Goal: Task Accomplishment & Management: Use online tool/utility

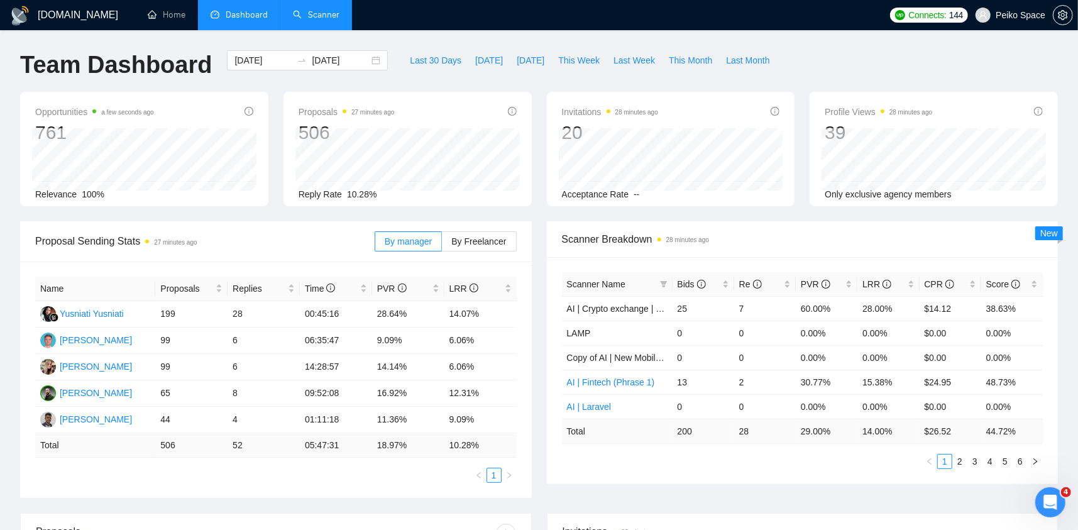
click at [326, 18] on link "Scanner" at bounding box center [316, 14] width 47 height 11
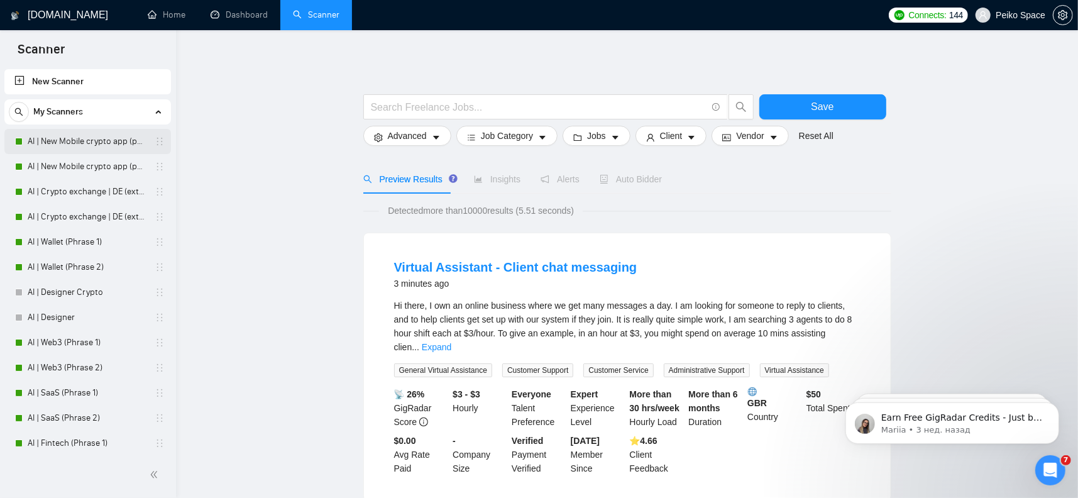
click at [93, 136] on link "AI | New Mobile crypto app (phrase 1)" at bounding box center [87, 141] width 119 height 25
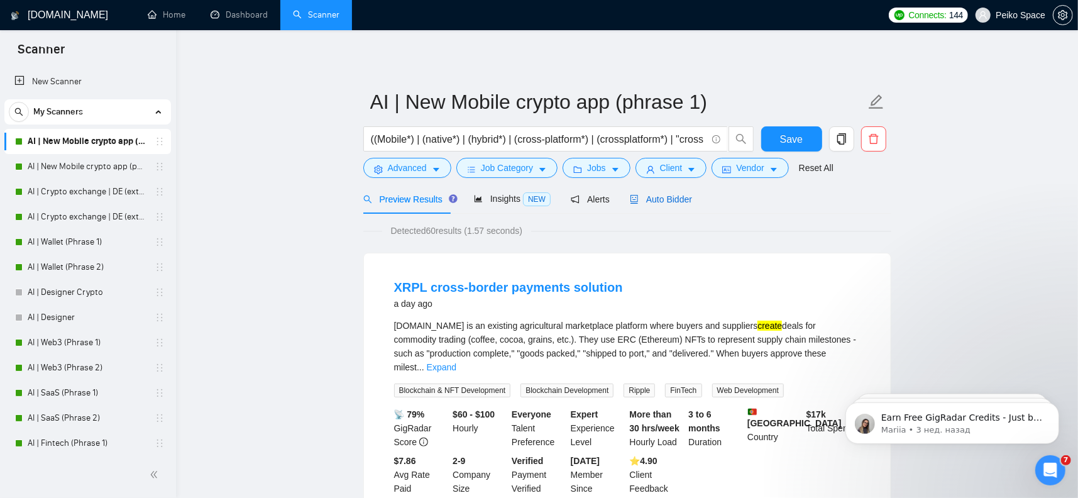
click at [658, 197] on span "Auto Bidder" at bounding box center [661, 199] width 62 height 10
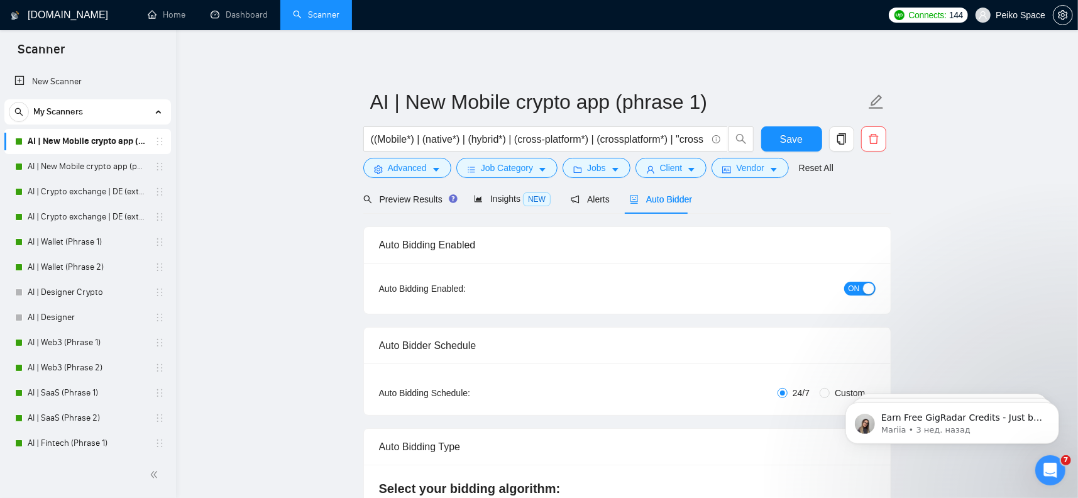
radio input "false"
radio input "true"
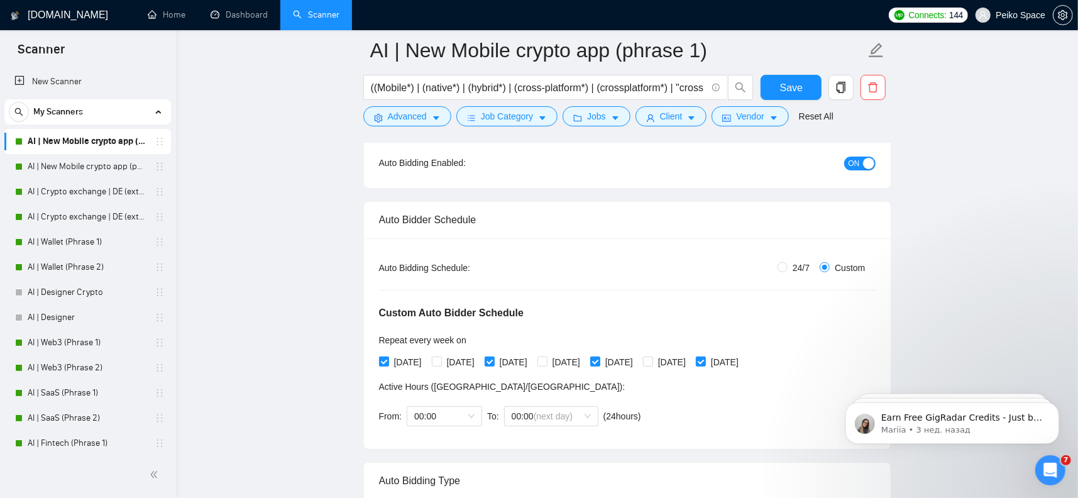
scroll to position [126, 0]
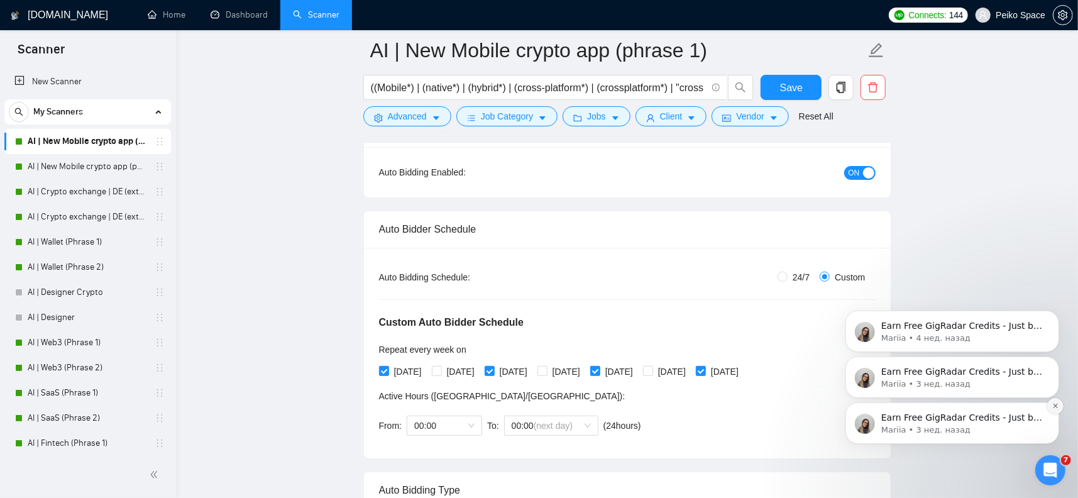
click at [1055, 404] on icon "Dismiss notification" at bounding box center [1054, 405] width 4 height 4
click at [1055, 404] on icon "Dismiss notification" at bounding box center [1055, 406] width 4 height 4
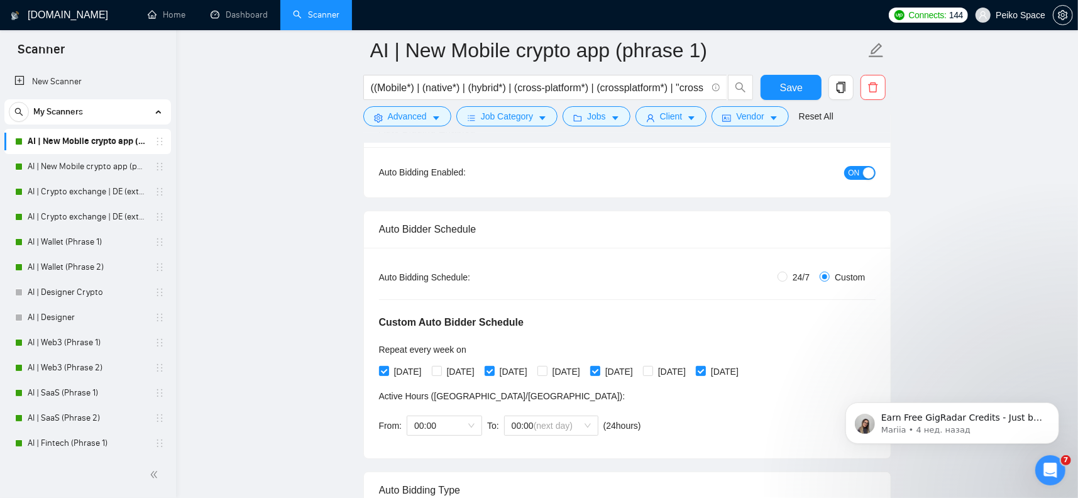
click at [1055, 403] on icon "Dismiss notification" at bounding box center [1055, 406] width 6 height 6
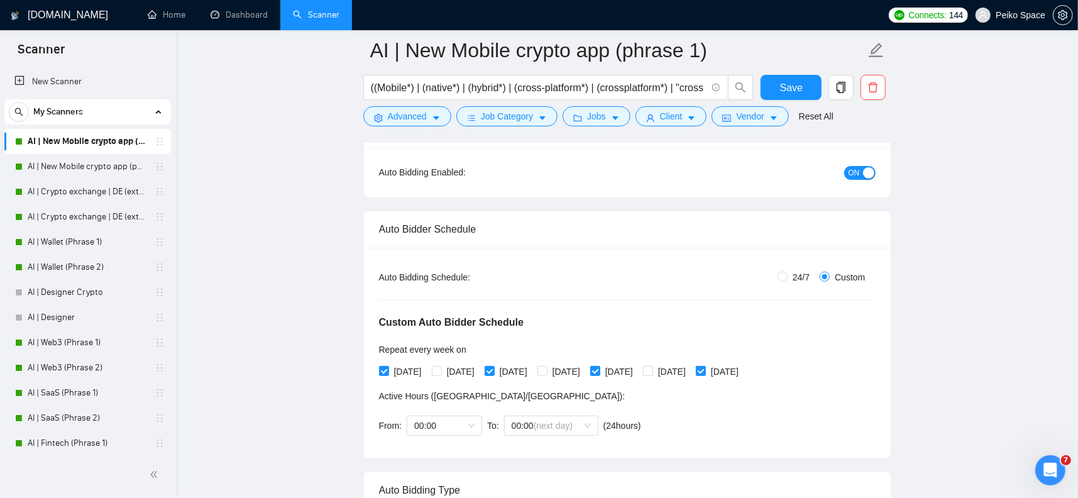
drag, startPoint x: 92, startPoint y: 162, endPoint x: 107, endPoint y: 143, distance: 23.7
click at [92, 162] on link "AI | New Mobile crypto app (phrase 2)" at bounding box center [87, 166] width 119 height 25
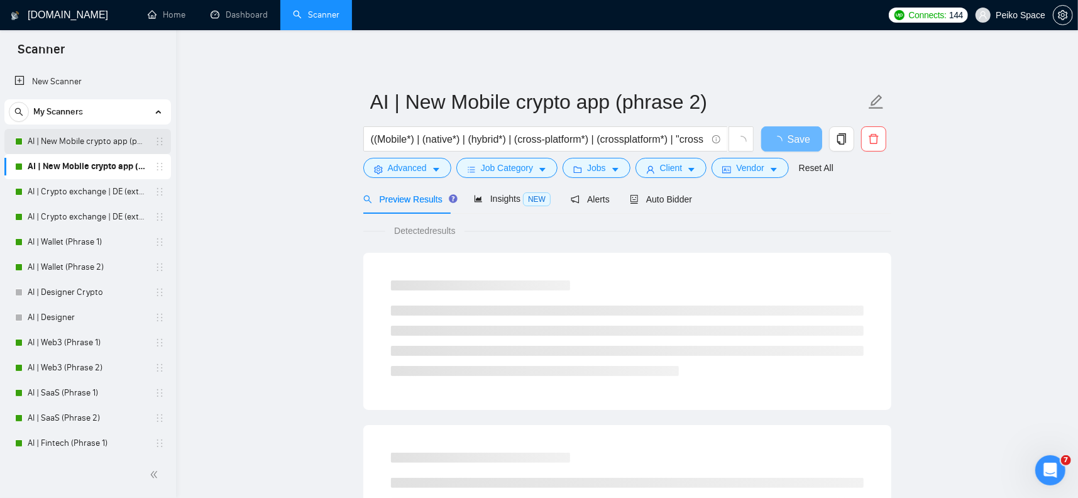
click at [108, 143] on link "AI | New Mobile crypto app (phrase 1)" at bounding box center [87, 141] width 119 height 25
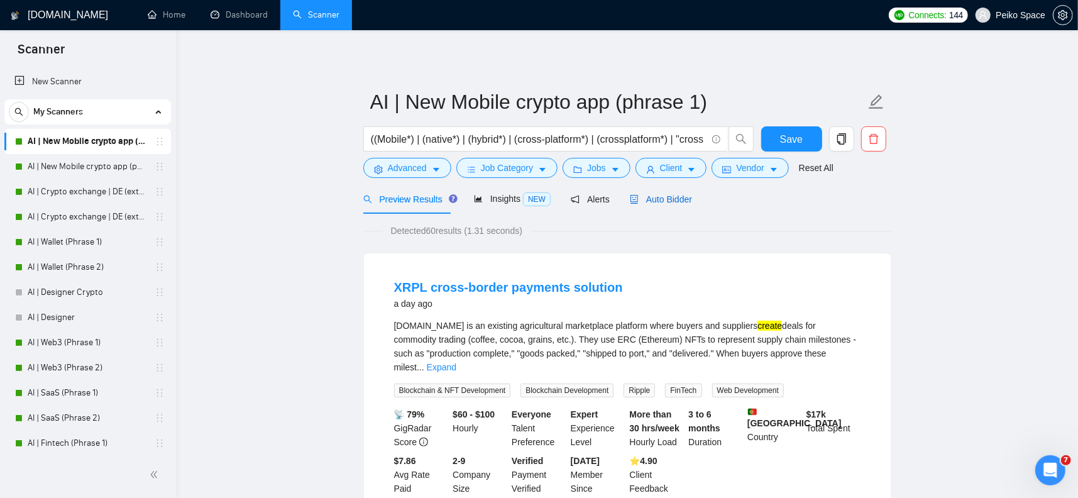
click at [654, 195] on span "Auto Bidder" at bounding box center [661, 199] width 62 height 10
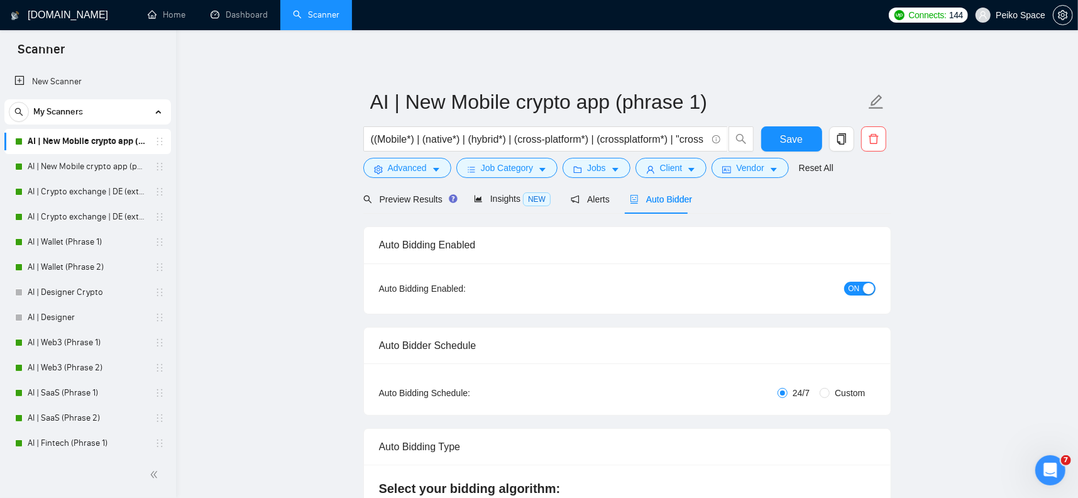
radio input "false"
radio input "true"
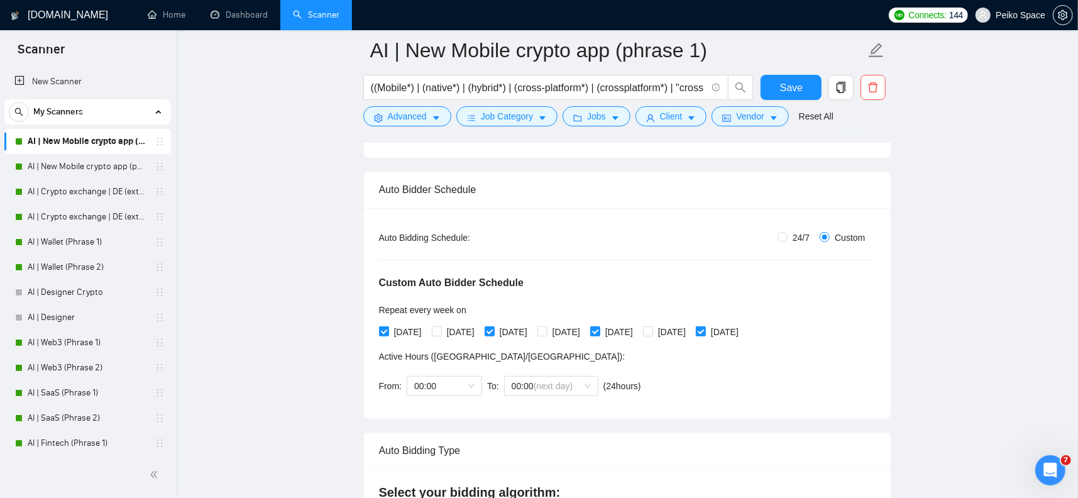
scroll to position [189, 0]
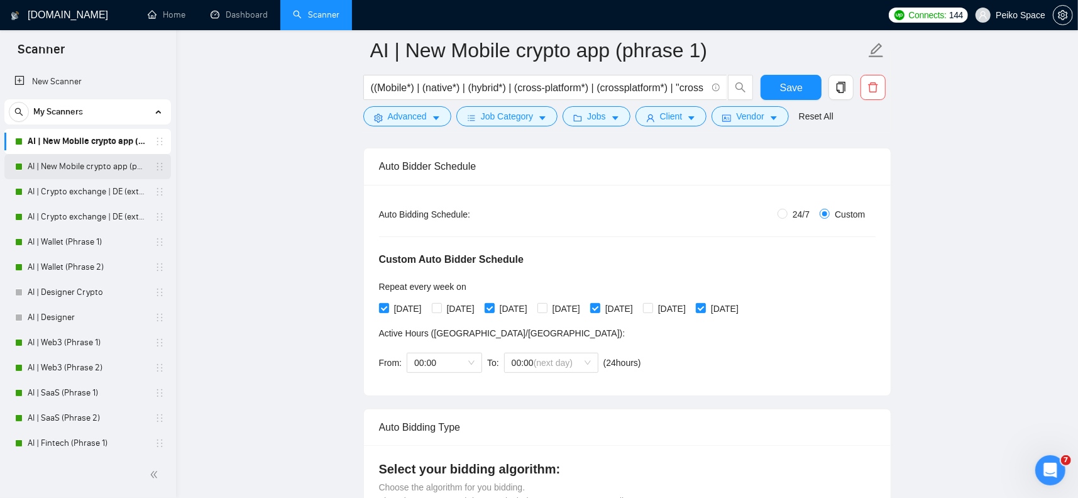
click at [113, 166] on link "AI | New Mobile crypto app (phrase 2)" at bounding box center [87, 166] width 119 height 25
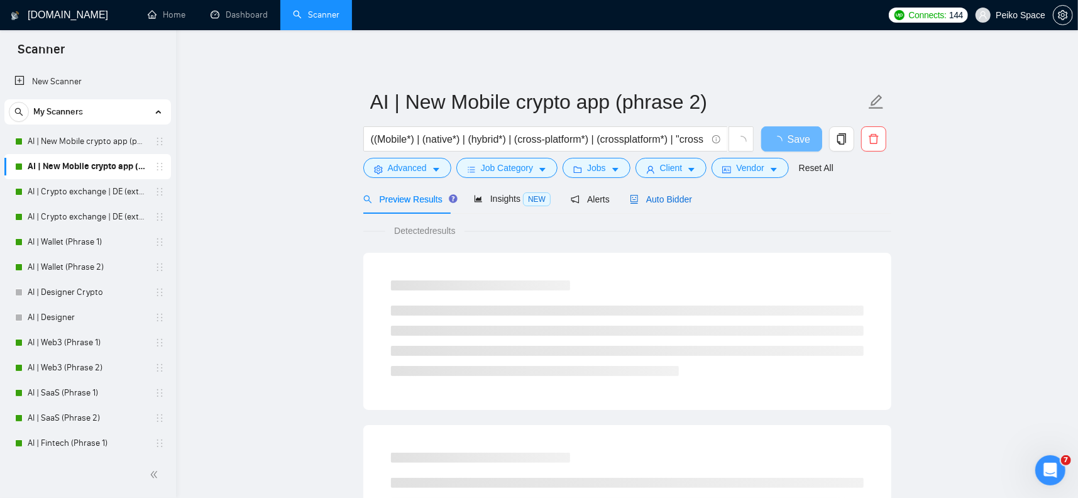
click at [656, 195] on span "Auto Bidder" at bounding box center [661, 199] width 62 height 10
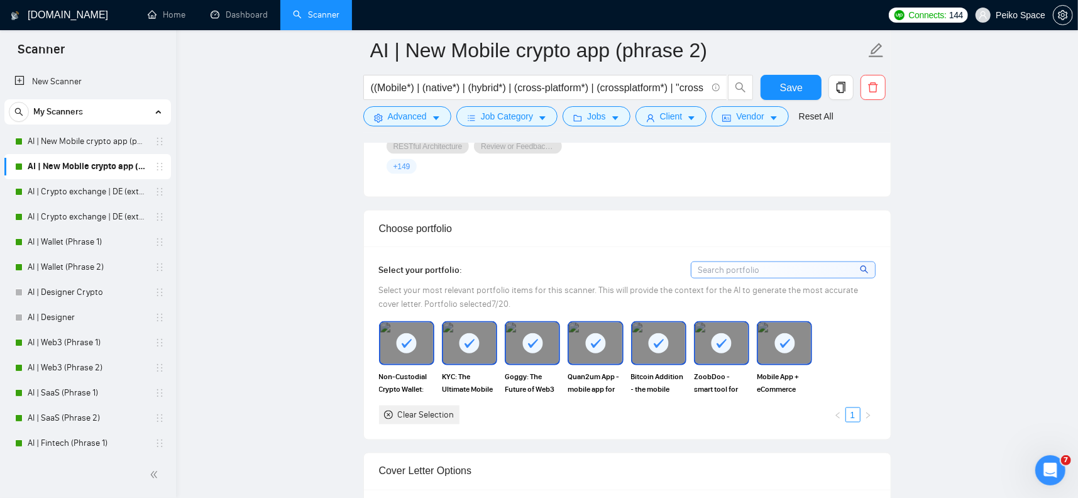
scroll to position [1257, 0]
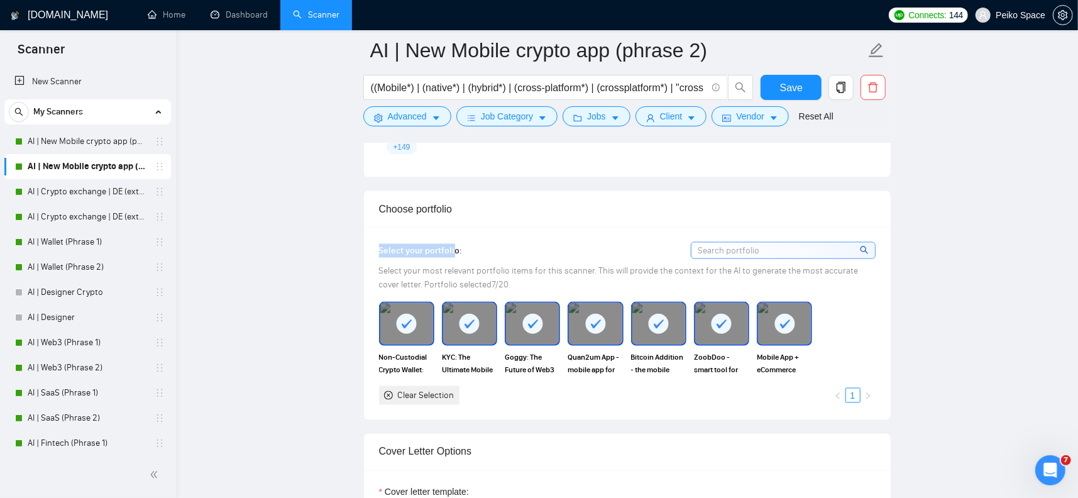
drag, startPoint x: 379, startPoint y: 244, endPoint x: 458, endPoint y: 254, distance: 79.2
click at [457, 253] on span "Select your portfolio:" at bounding box center [421, 250] width 84 height 11
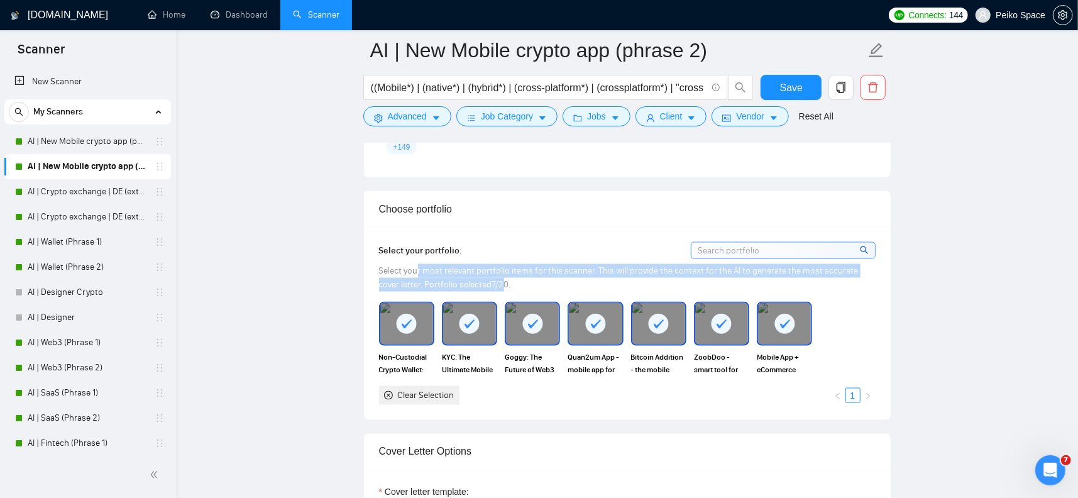
drag, startPoint x: 485, startPoint y: 280, endPoint x: 416, endPoint y: 274, distance: 68.7
click at [416, 274] on div "Select your most relevant portfolio items for this scanner. This will provide t…" at bounding box center [627, 278] width 497 height 28
drag, startPoint x: 392, startPoint y: 270, endPoint x: 490, endPoint y: 295, distance: 101.2
click at [479, 290] on div "Select your most relevant portfolio items for this scanner. This will provide t…" at bounding box center [627, 278] width 497 height 28
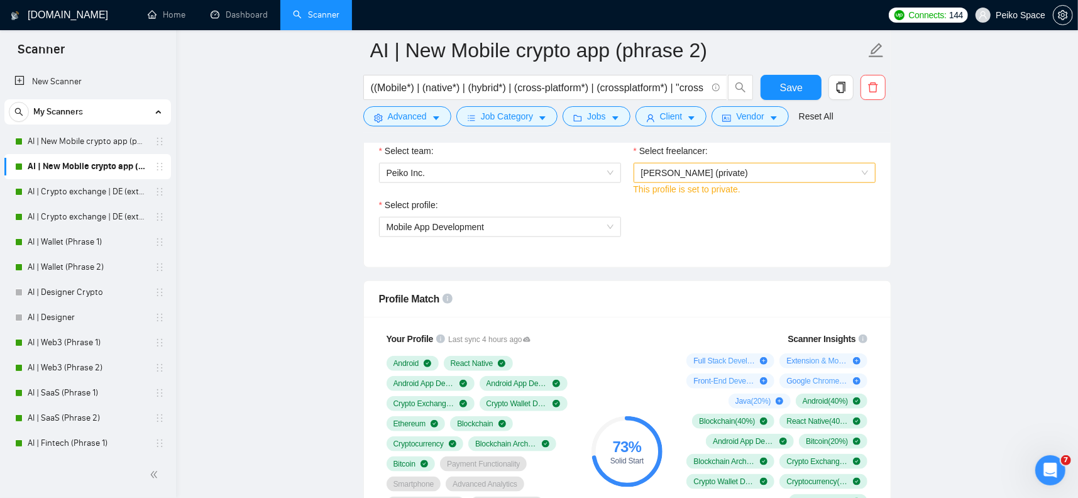
scroll to position [817, 0]
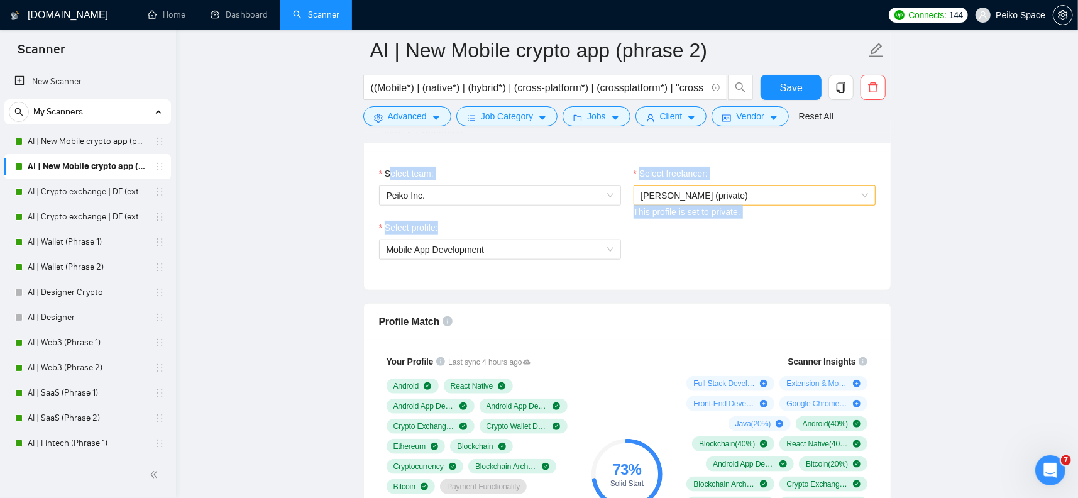
drag, startPoint x: 390, startPoint y: 170, endPoint x: 733, endPoint y: 233, distance: 349.0
click at [733, 233] on div "Select team: Peiko Inc. Select freelancer: Alexandr Mizynets (private) This pro…" at bounding box center [627, 220] width 527 height 138
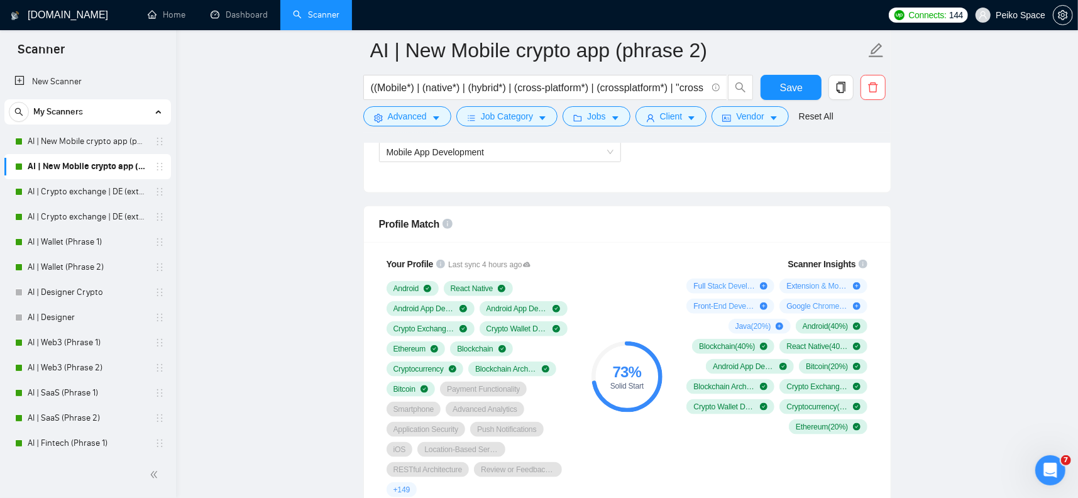
scroll to position [943, 0]
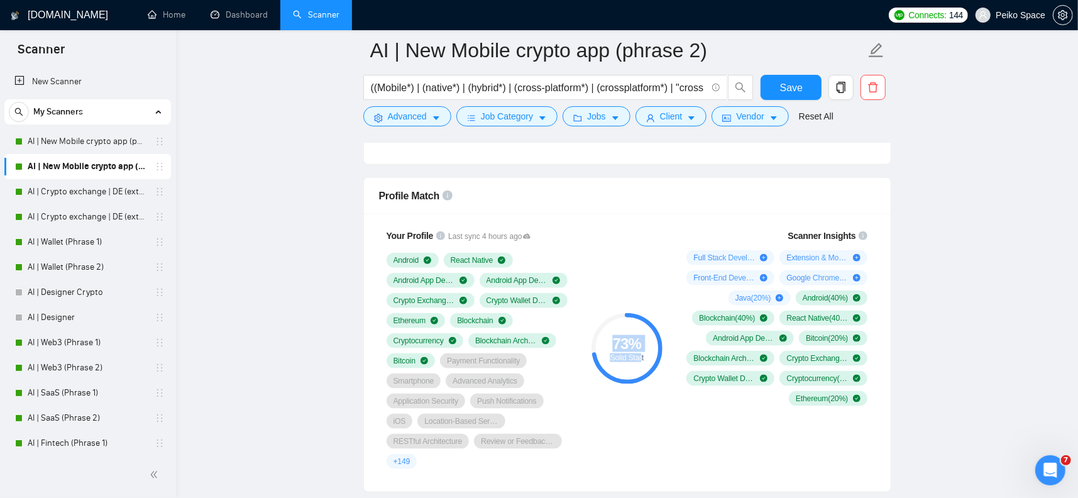
drag, startPoint x: 616, startPoint y: 346, endPoint x: 641, endPoint y: 355, distance: 26.6
click at [641, 355] on div "73 % Solid Start" at bounding box center [626, 348] width 71 height 25
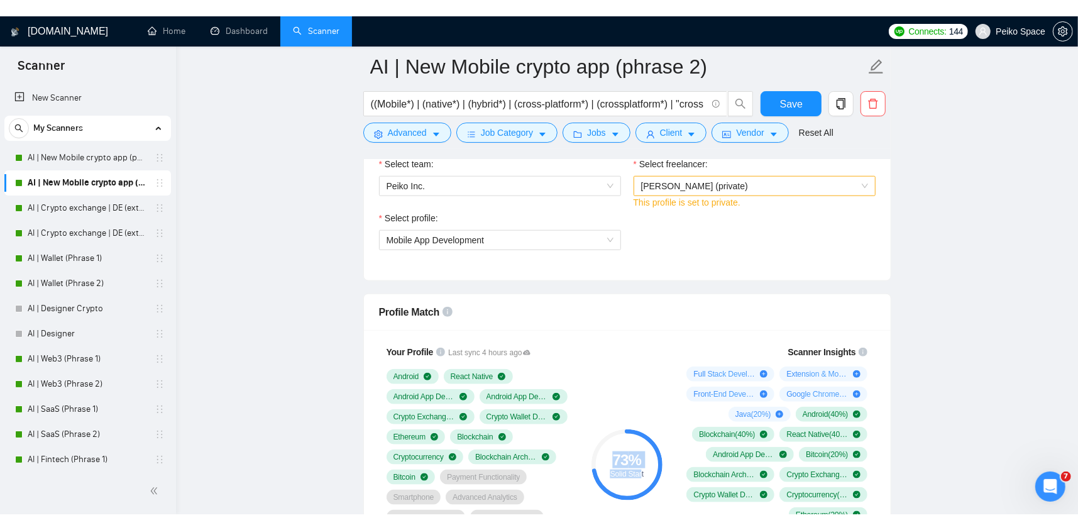
scroll to position [817, 0]
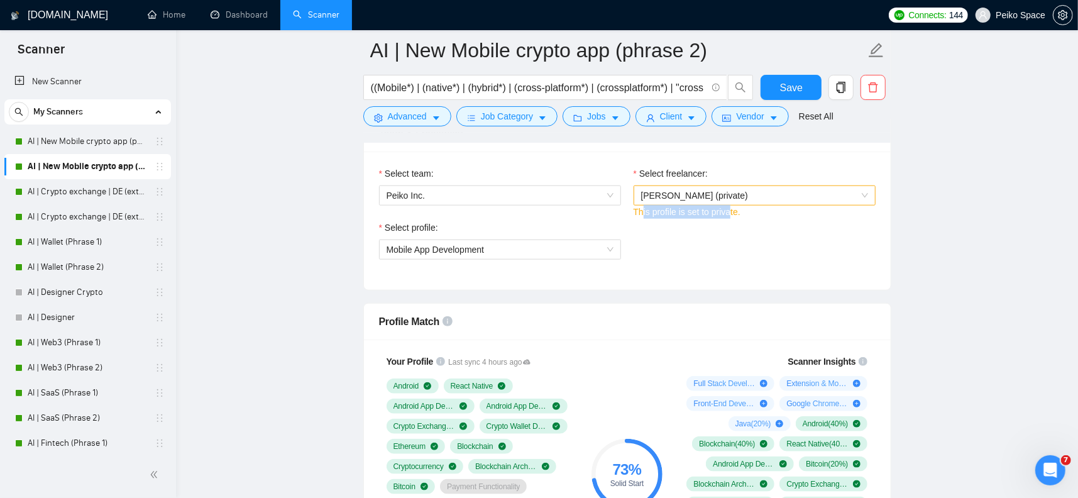
drag, startPoint x: 731, startPoint y: 210, endPoint x: 642, endPoint y: 212, distance: 88.6
click at [642, 212] on span "This profile is set to private." at bounding box center [687, 212] width 107 height 10
drag, startPoint x: 644, startPoint y: 210, endPoint x: 733, endPoint y: 209, distance: 89.3
click at [733, 209] on span "This profile is set to private." at bounding box center [687, 212] width 107 height 10
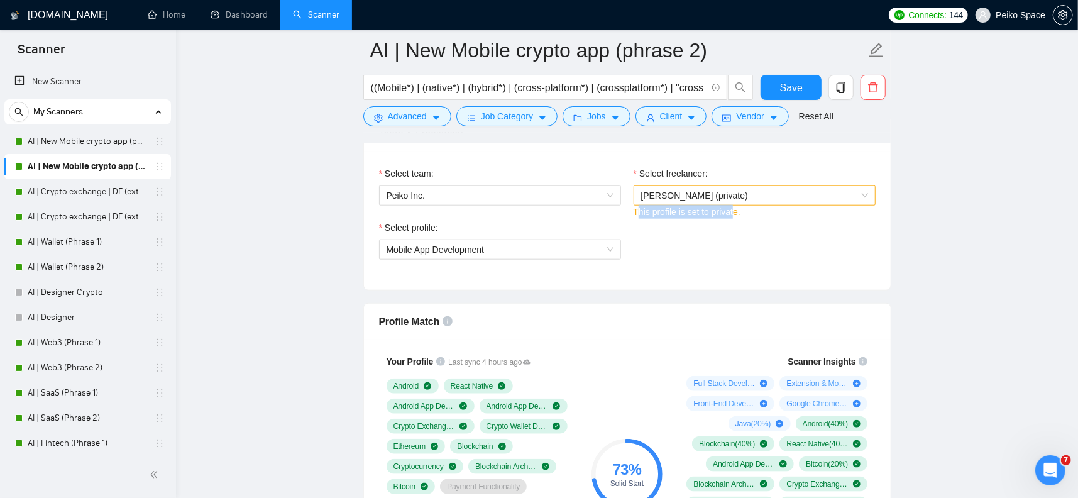
drag, startPoint x: 732, startPoint y: 209, endPoint x: 637, endPoint y: 213, distance: 95.0
click at [637, 213] on span "This profile is set to private." at bounding box center [687, 212] width 107 height 10
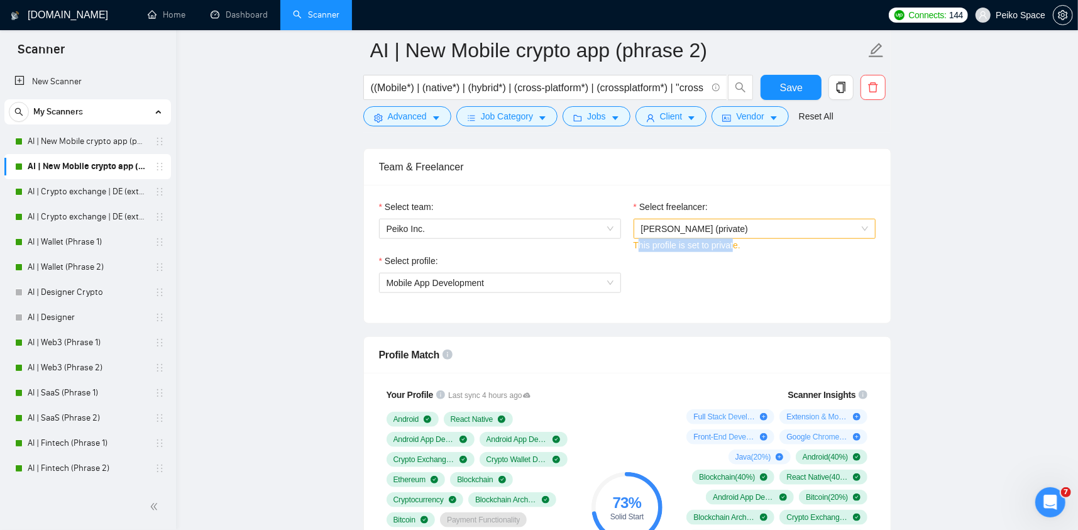
scroll to position [754, 0]
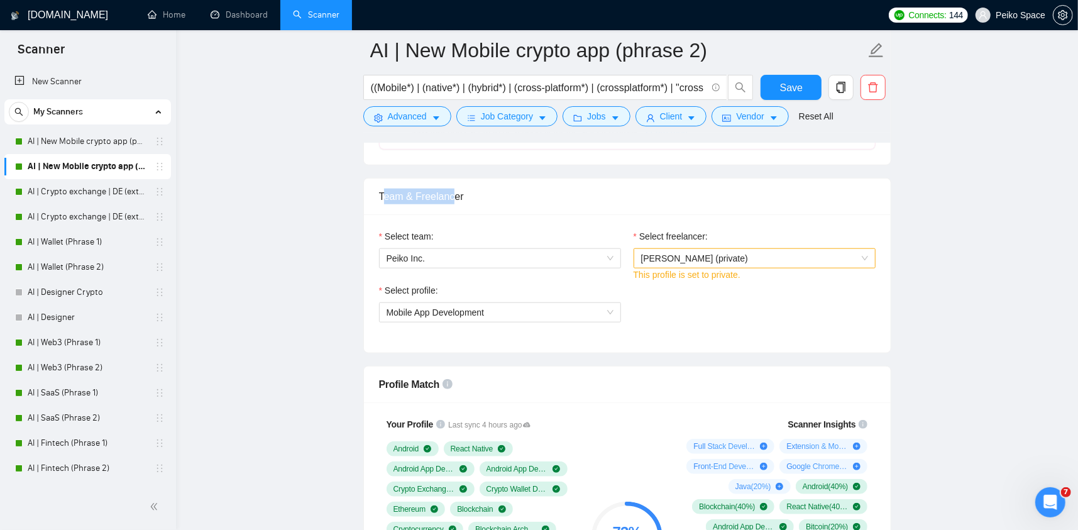
drag, startPoint x: 383, startPoint y: 192, endPoint x: 452, endPoint y: 206, distance: 70.5
click at [452, 206] on div "Team & Freelancer" at bounding box center [627, 196] width 497 height 36
drag, startPoint x: 727, startPoint y: 276, endPoint x: 669, endPoint y: 275, distance: 57.2
click at [670, 274] on span "This profile is set to private." at bounding box center [687, 275] width 107 height 10
drag, startPoint x: 637, startPoint y: 273, endPoint x: 734, endPoint y: 275, distance: 96.8
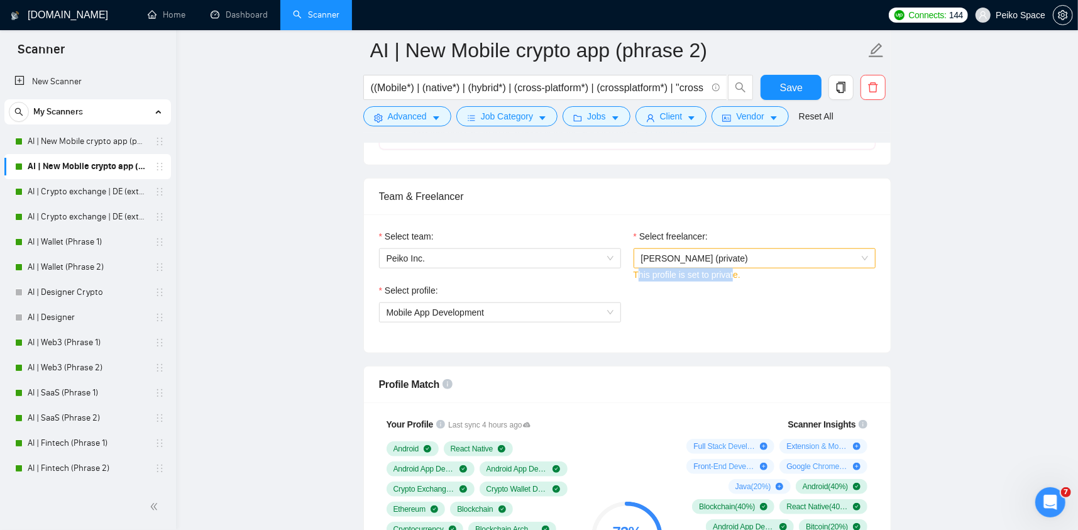
click at [734, 275] on span "This profile is set to private." at bounding box center [687, 275] width 107 height 10
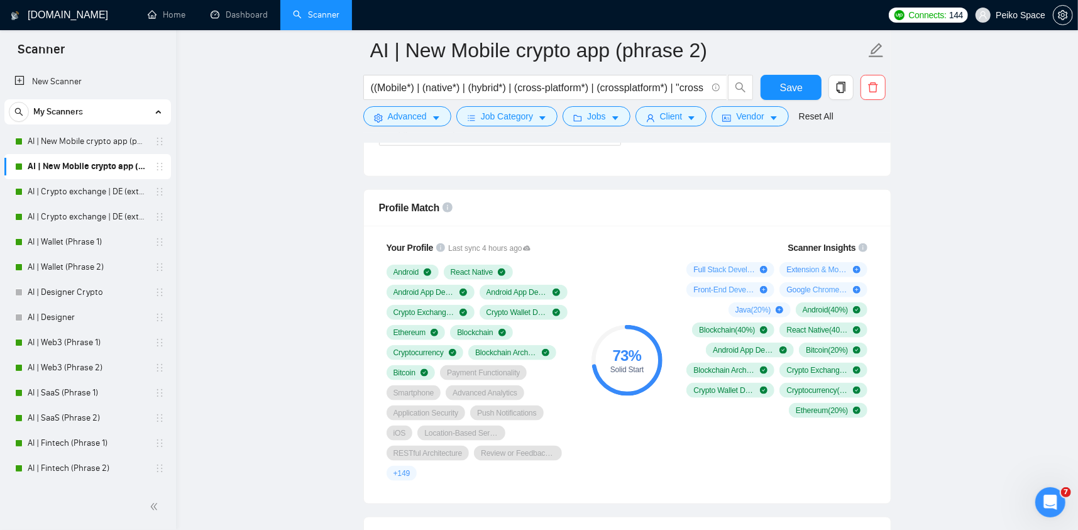
scroll to position [943, 0]
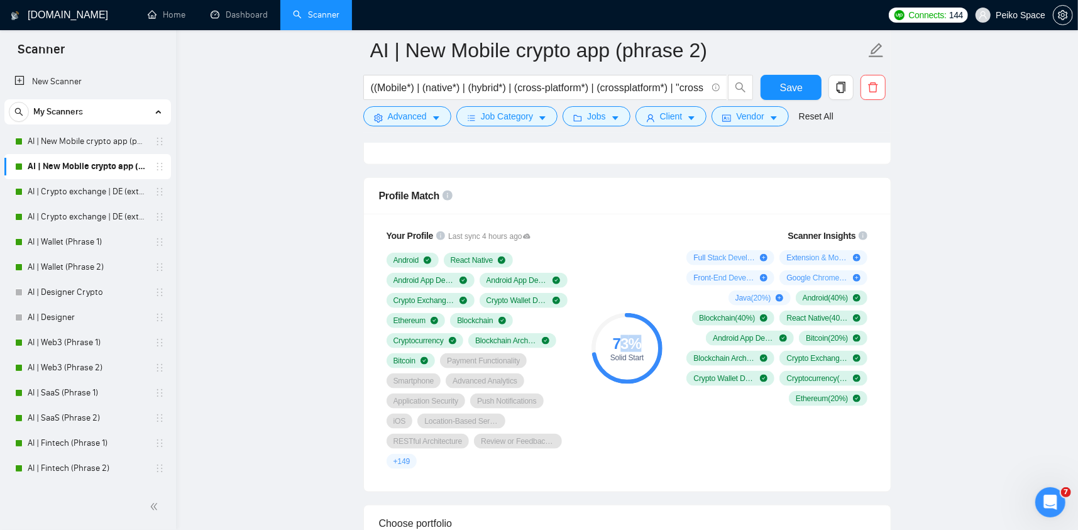
drag, startPoint x: 620, startPoint y: 340, endPoint x: 654, endPoint y: 348, distance: 34.8
click at [653, 348] on div "73 %" at bounding box center [626, 343] width 71 height 15
click at [591, 288] on div "73 % Solid Start" at bounding box center [627, 348] width 84 height 255
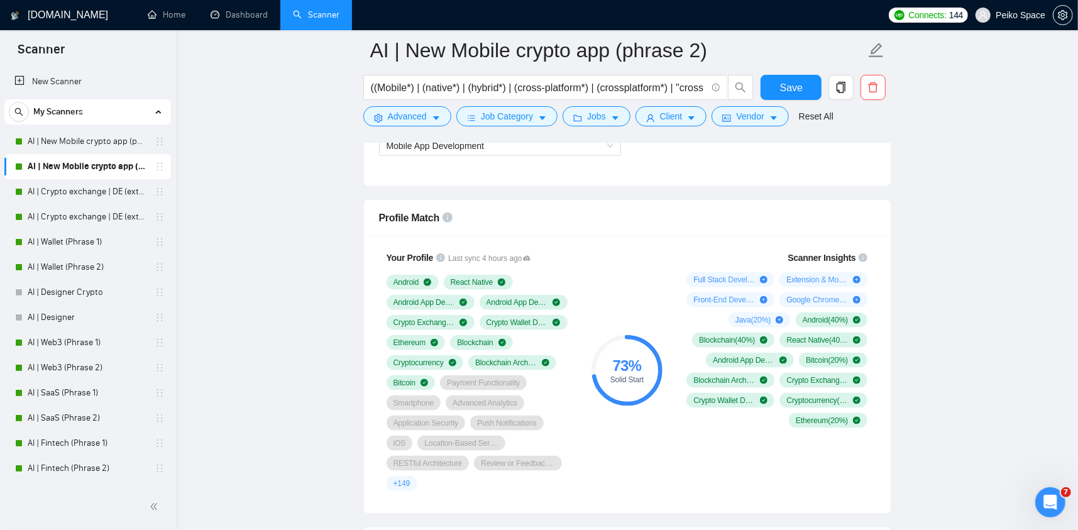
scroll to position [817, 0]
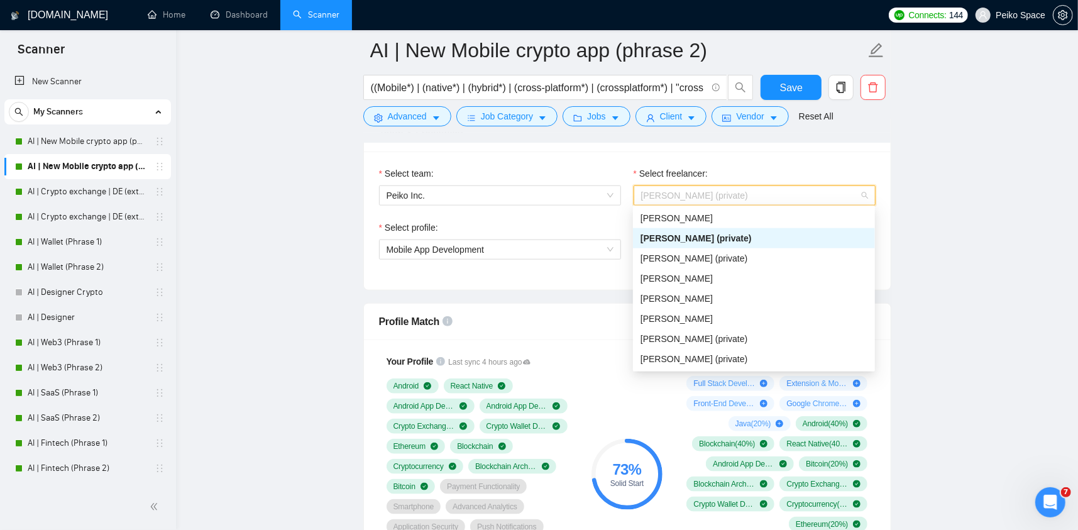
drag, startPoint x: 671, startPoint y: 192, endPoint x: 662, endPoint y: 198, distance: 11.0
click at [669, 192] on span "Alexandr Mizynets (private)" at bounding box center [694, 195] width 107 height 10
click at [786, 220] on div "[PERSON_NAME]" at bounding box center [753, 218] width 227 height 14
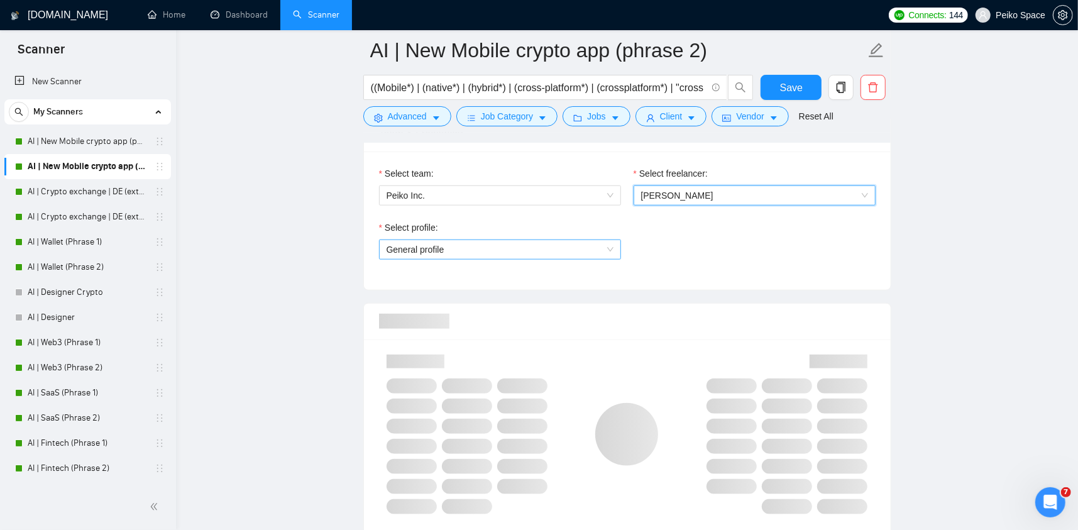
click at [444, 248] on span "General profile" at bounding box center [500, 249] width 227 height 19
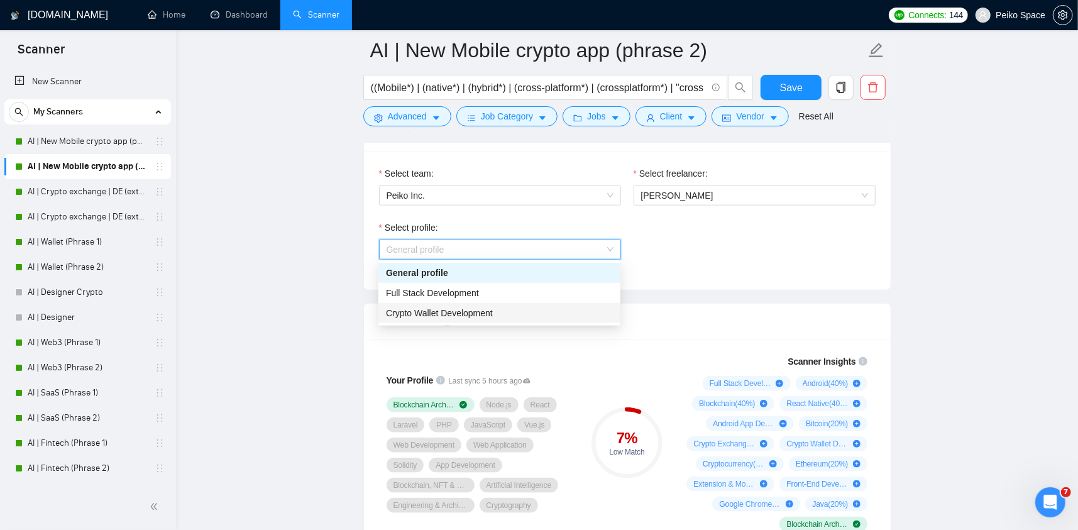
click at [432, 310] on span "Crypto Wallet Development" at bounding box center [439, 313] width 107 height 10
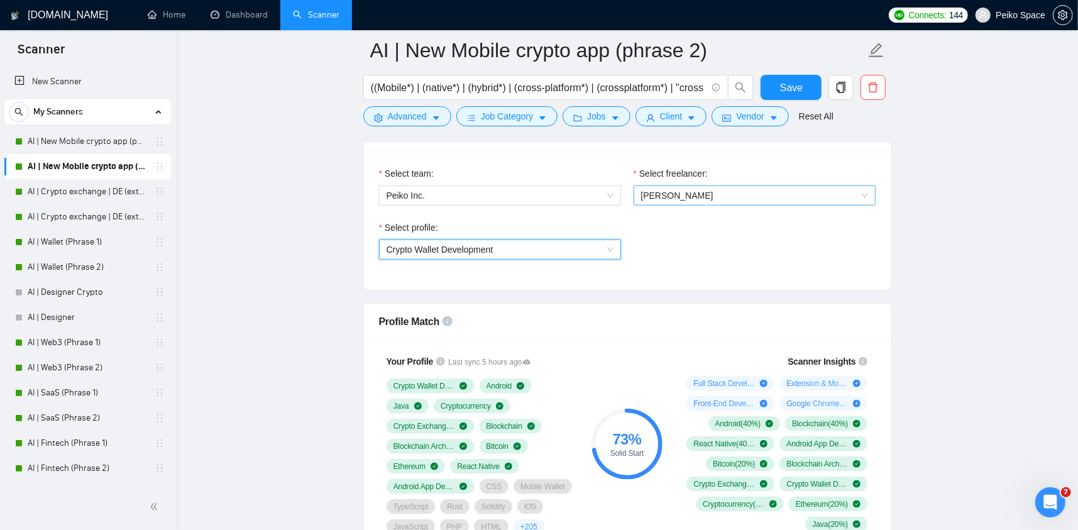
click at [681, 190] on span "[PERSON_NAME]" at bounding box center [677, 195] width 72 height 10
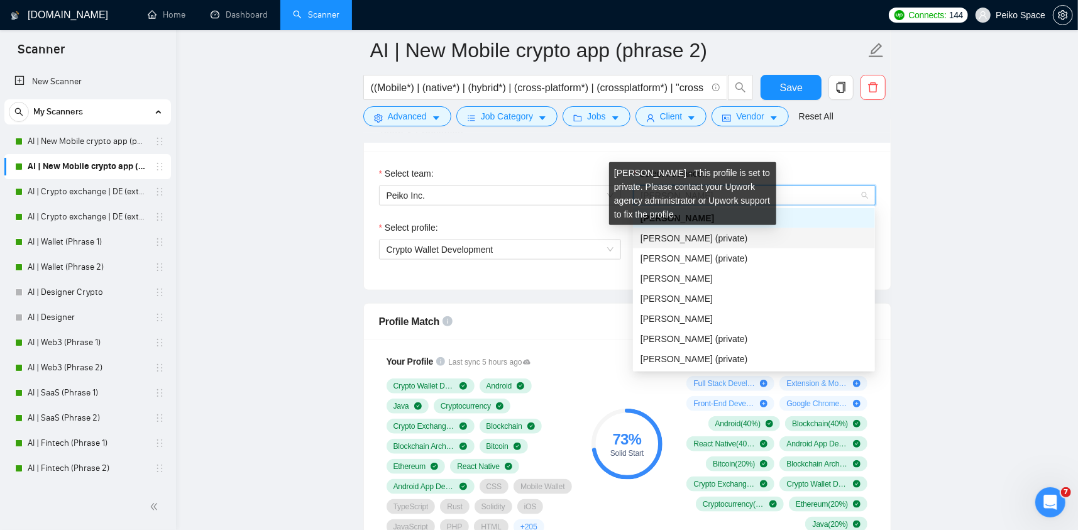
click at [685, 233] on span "Alexandr Mizynets (private)" at bounding box center [693, 238] width 107 height 10
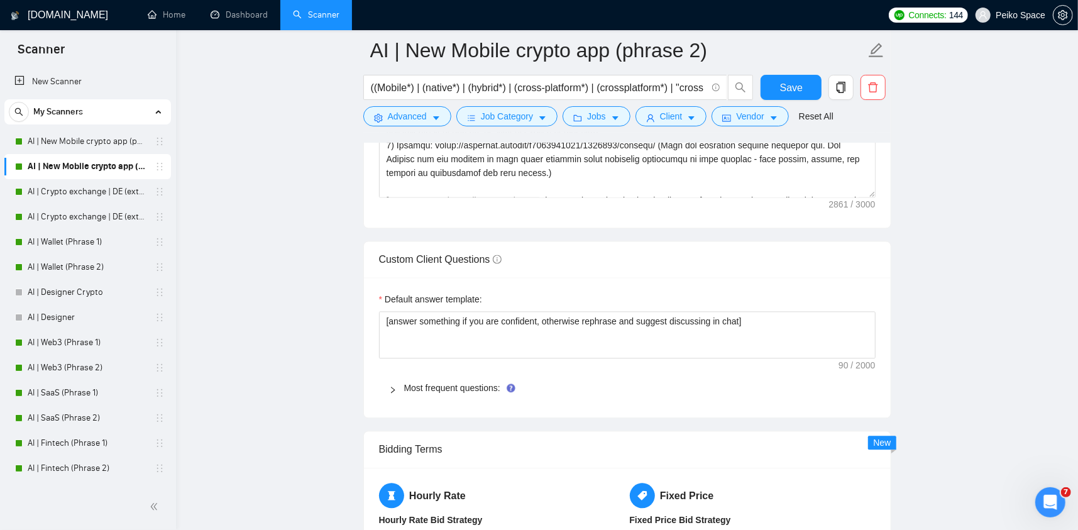
scroll to position [1886, 0]
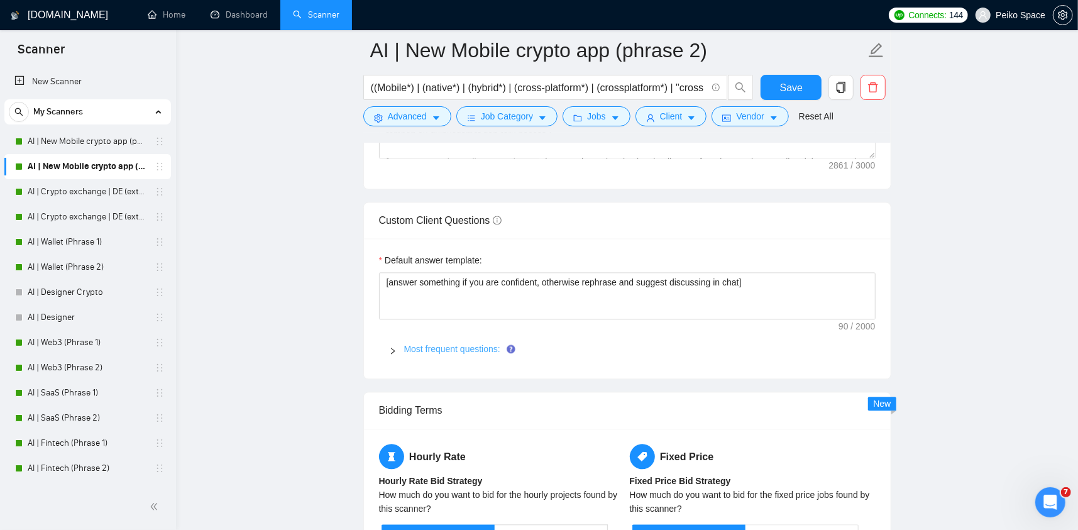
click at [456, 348] on link "Most frequent questions:" at bounding box center [452, 349] width 96 height 10
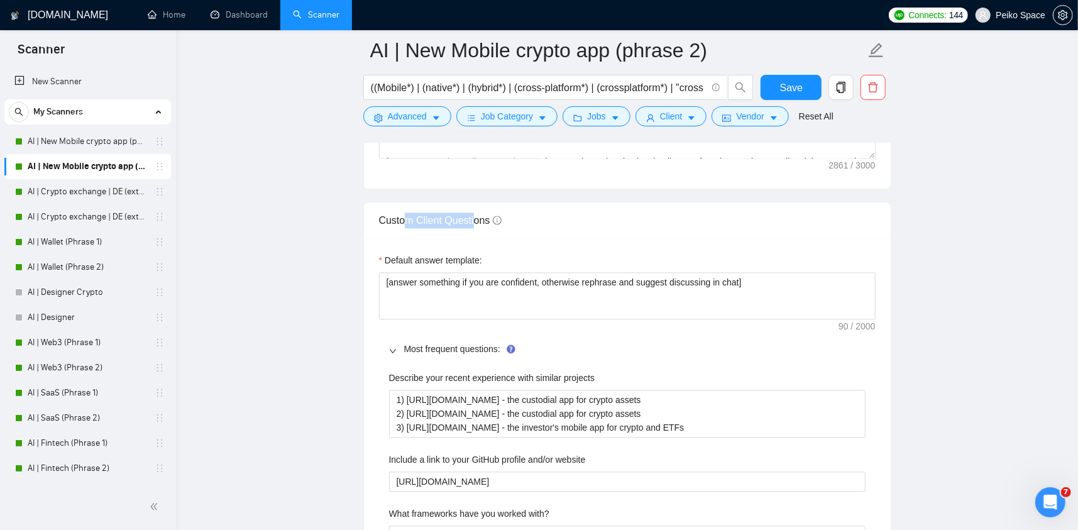
drag, startPoint x: 409, startPoint y: 225, endPoint x: 479, endPoint y: 222, distance: 69.8
click at [478, 222] on div "Custom Client Questions" at bounding box center [627, 220] width 497 height 36
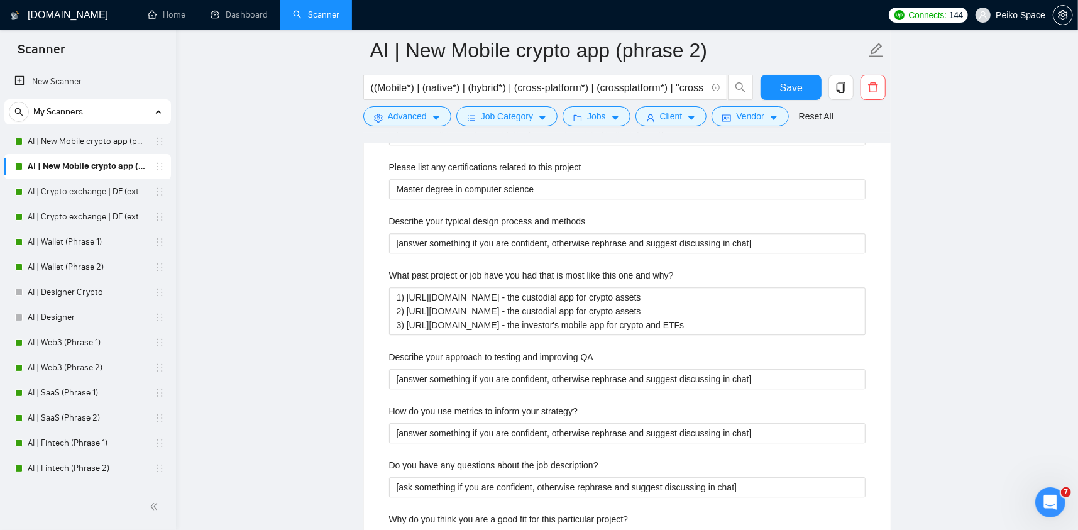
scroll to position [2388, 0]
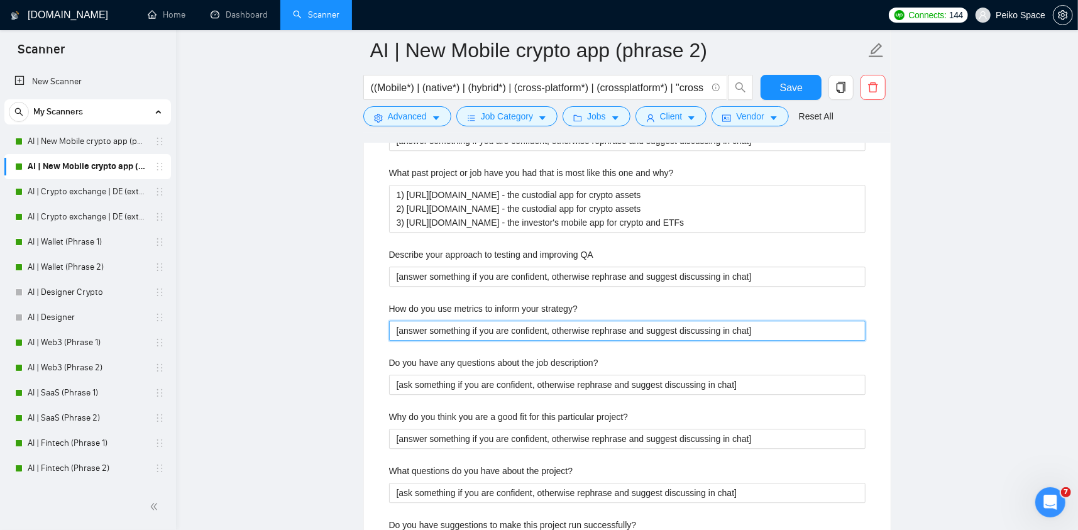
drag, startPoint x: 760, startPoint y: 332, endPoint x: 415, endPoint y: 322, distance: 345.8
click at [392, 321] on strategy\? "[answer something if you are confident, otherwise rephrase and suggest discussi…" at bounding box center [627, 331] width 476 height 20
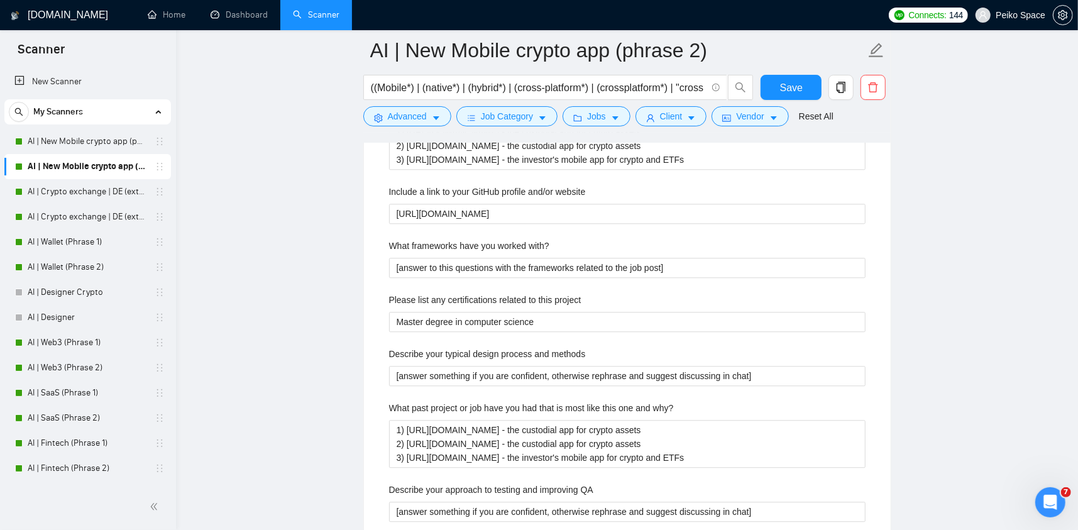
scroll to position [2200, 0]
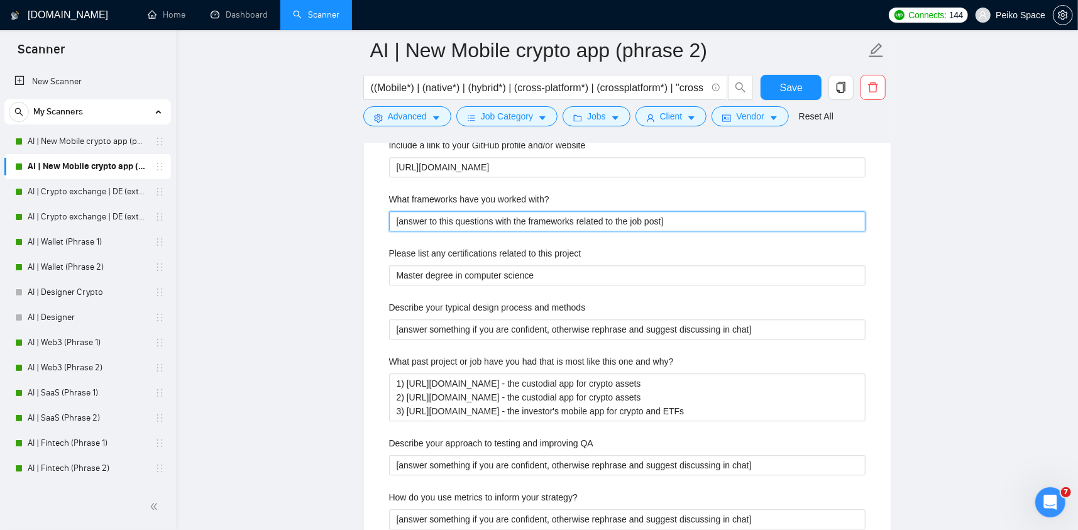
drag, startPoint x: 674, startPoint y: 220, endPoint x: 359, endPoint y: 196, distance: 316.4
click at [359, 196] on main "AI | New Mobile crypto app (phrase 2) ((Mobile*) | (native*) | (hybrid*) | (cro…" at bounding box center [627, 21] width 862 height 4340
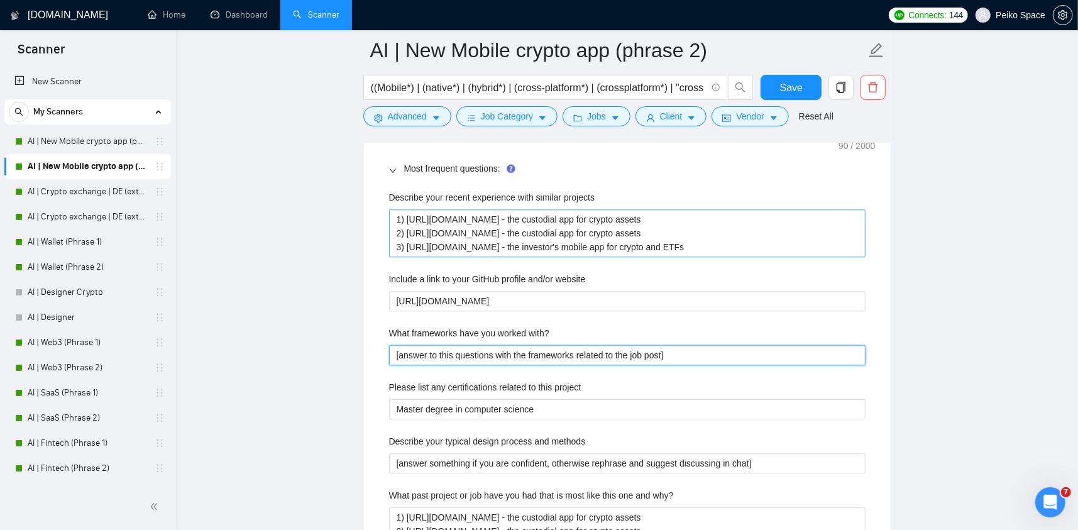
scroll to position [2074, 0]
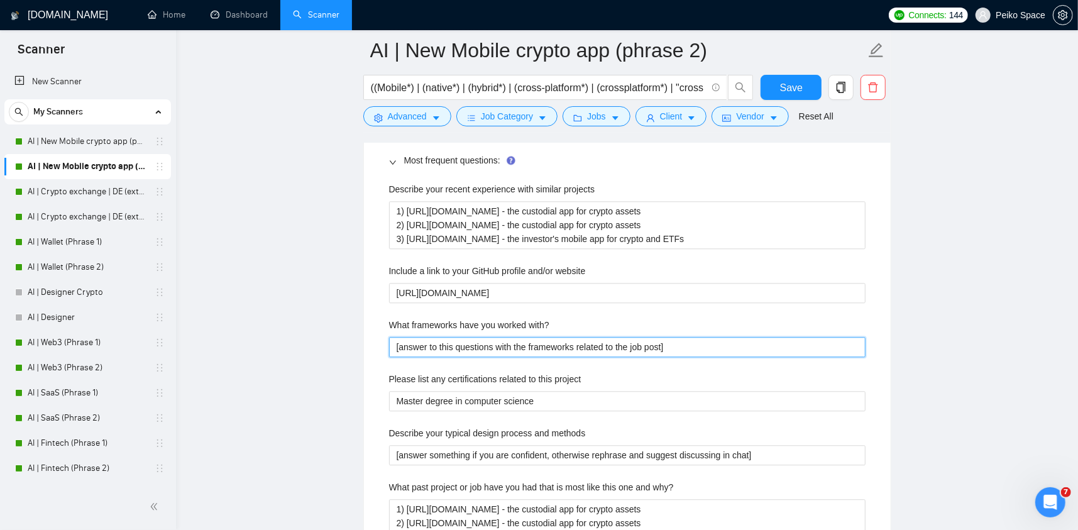
click at [678, 341] on with\? "[answer to this questions with the frameworks related to the job post]" at bounding box center [627, 347] width 476 height 20
click at [669, 344] on with\? "[answer to this questions with the frameworks related to the job post]" at bounding box center [627, 347] width 476 height 20
click at [674, 344] on with\? "[answer to this questions with the frameworks related to the job post]" at bounding box center [627, 347] width 476 height 20
type with\? "[answer to this questions with the frameworks related to the job post]"
type with\? "[answer to this questions with the frameworks related to the job post] +"
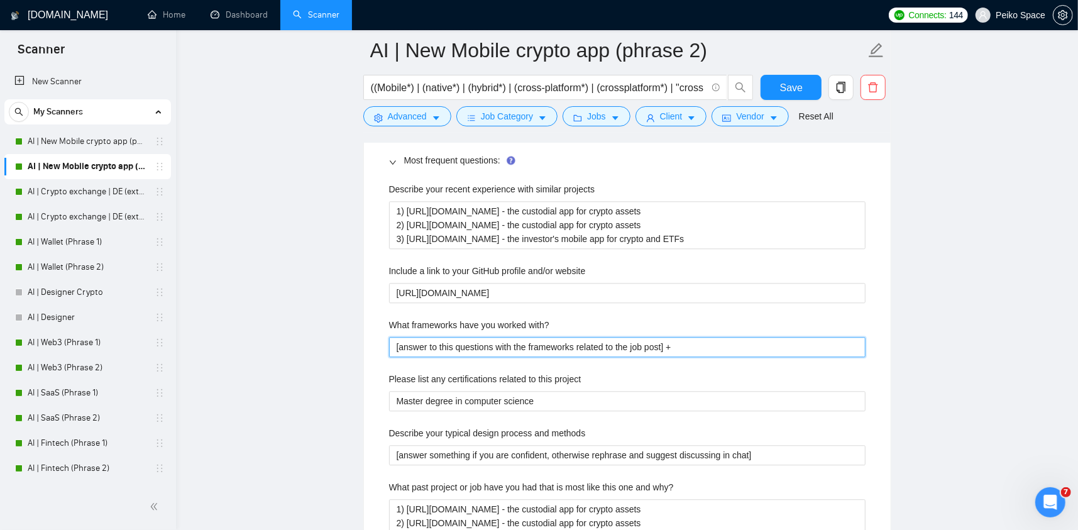
type with\? "[answer to this questions with the frameworks related to the job post] +"
type with\? "[answer to this questions with the frameworks related to the job post]"
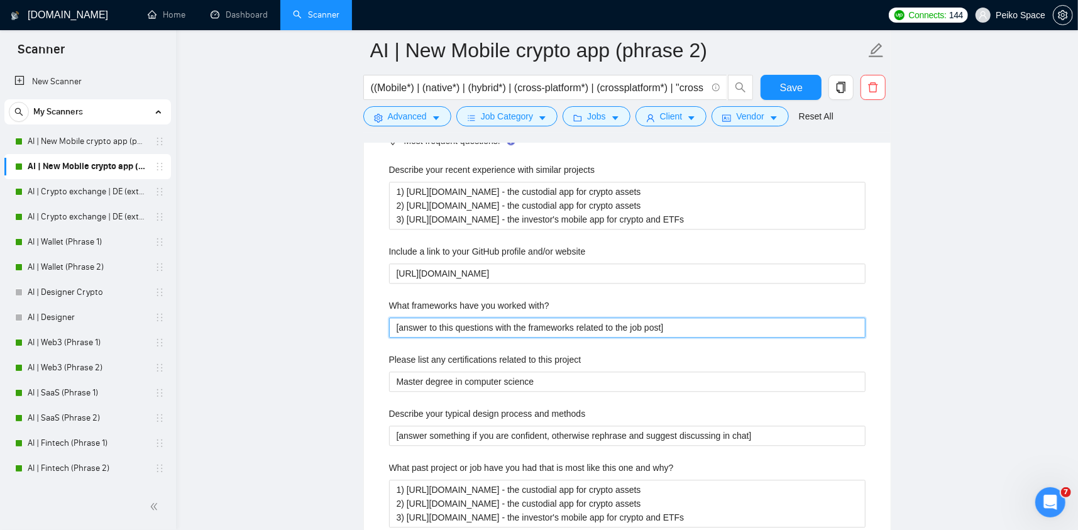
scroll to position [2137, 0]
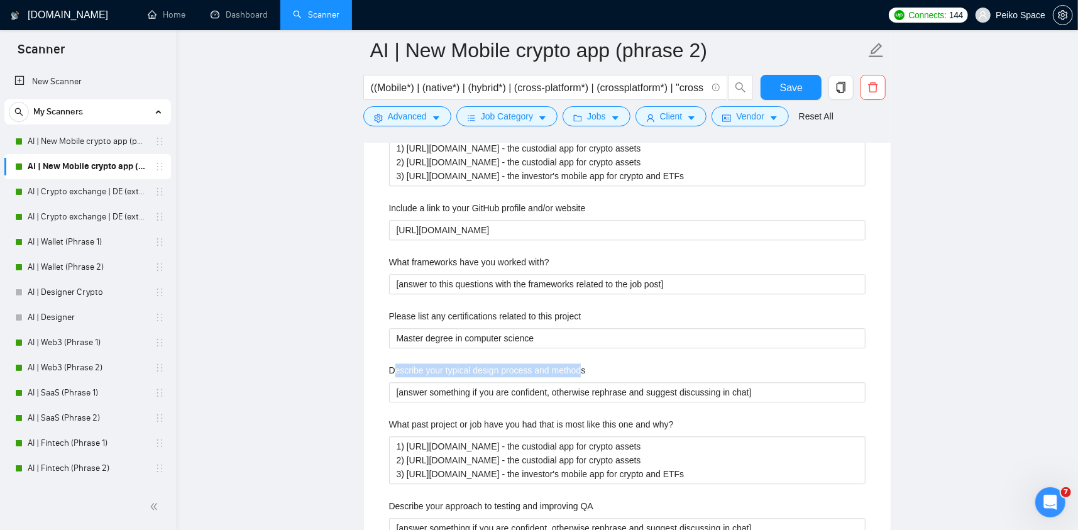
drag, startPoint x: 579, startPoint y: 367, endPoint x: 394, endPoint y: 373, distance: 185.5
click at [394, 373] on label "Describe your typical design process and methods" at bounding box center [487, 370] width 197 height 14
click at [581, 368] on label "Describe your typical design process and methods" at bounding box center [487, 370] width 197 height 14
click at [581, 382] on methods "[answer something if you are confident, otherwise rephrase and suggest discussi…" at bounding box center [627, 392] width 476 height 20
drag, startPoint x: 578, startPoint y: 368, endPoint x: 409, endPoint y: 368, distance: 169.7
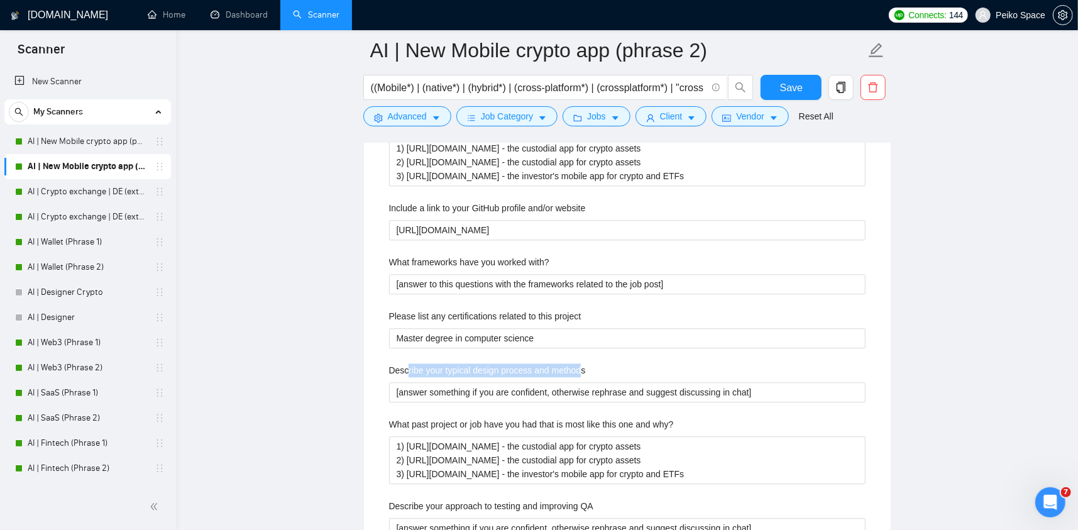
click at [409, 368] on label "Describe your typical design process and methods" at bounding box center [487, 370] width 197 height 14
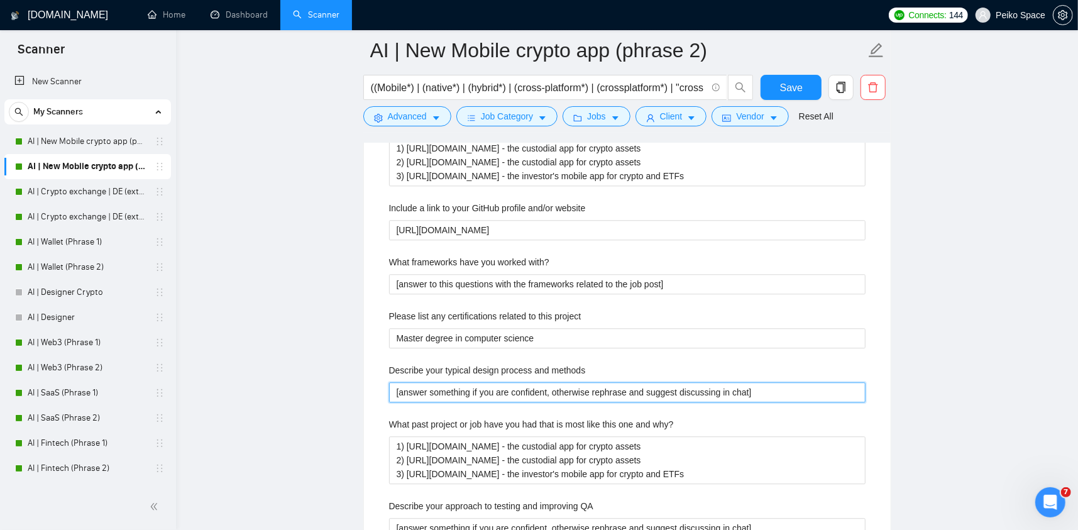
drag, startPoint x: 489, startPoint y: 388, endPoint x: 733, endPoint y: 387, distance: 244.5
click at [733, 387] on methods "[answer something if you are confident, otherwise rephrase and suggest discussi…" at bounding box center [627, 392] width 476 height 20
drag, startPoint x: 746, startPoint y: 391, endPoint x: 451, endPoint y: 384, distance: 294.8
click at [465, 384] on methods "[answer something if you are confident, otherwise rephrase and suggest discussi…" at bounding box center [627, 392] width 476 height 20
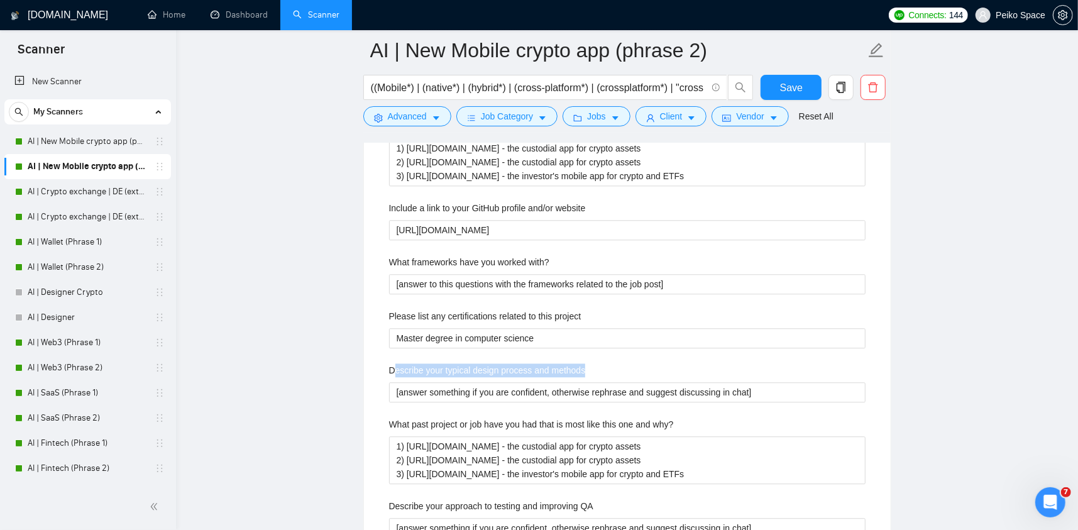
drag, startPoint x: 396, startPoint y: 368, endPoint x: 588, endPoint y: 369, distance: 191.7
click at [588, 369] on div "Describe your typical design process and methods" at bounding box center [627, 372] width 476 height 19
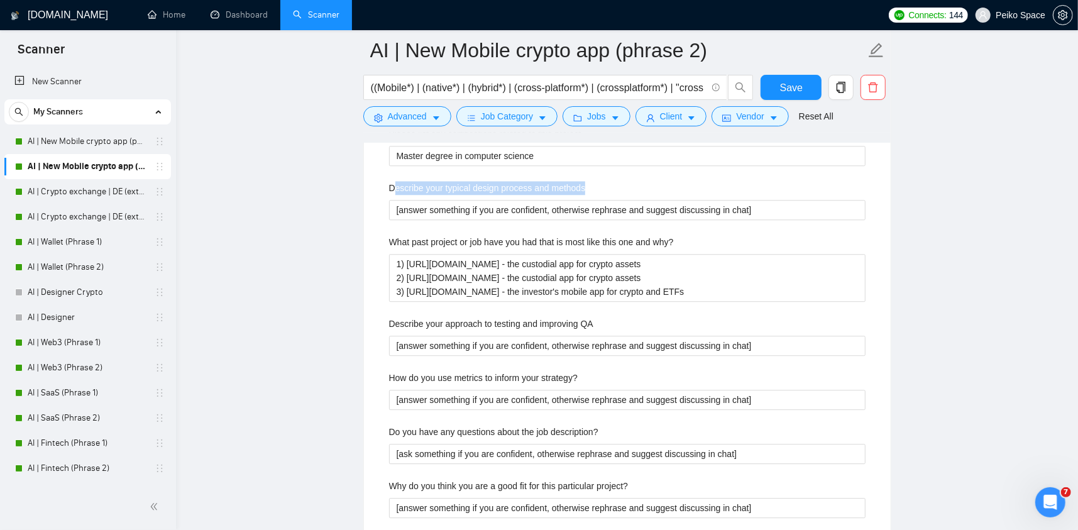
scroll to position [2325, 0]
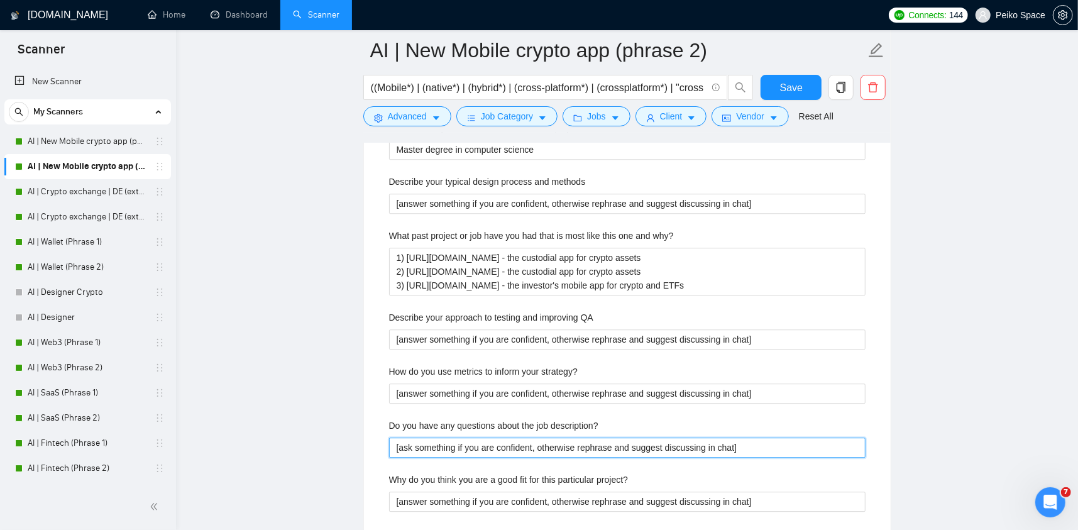
drag, startPoint x: 390, startPoint y: 447, endPoint x: 739, endPoint y: 435, distance: 349.0
click at [739, 437] on div "[ask something if you are confident, otherwise rephrase and suggest discussing …" at bounding box center [627, 447] width 476 height 20
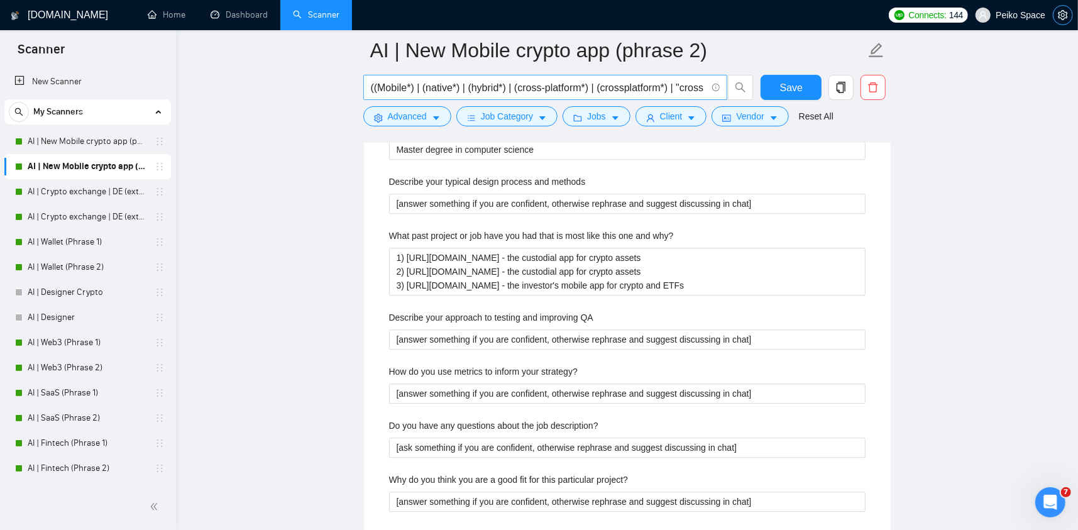
drag, startPoint x: 1060, startPoint y: 8, endPoint x: 641, endPoint y: 79, distance: 424.7
click at [1060, 8] on button "button" at bounding box center [1063, 15] width 20 height 20
click at [1051, 506] on icon "Открыть службу сообщений Intercom" at bounding box center [1048, 500] width 21 height 21
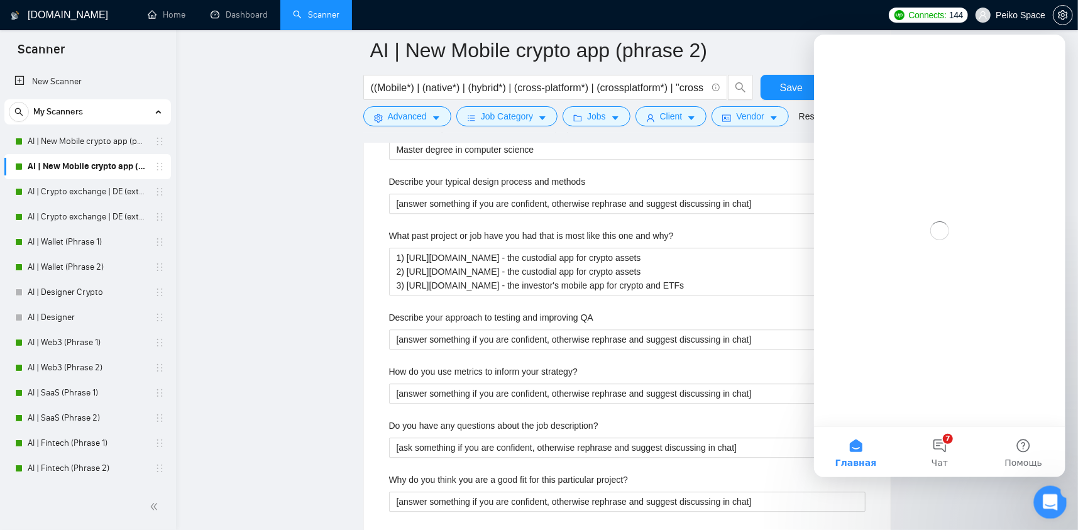
scroll to position [0, 0]
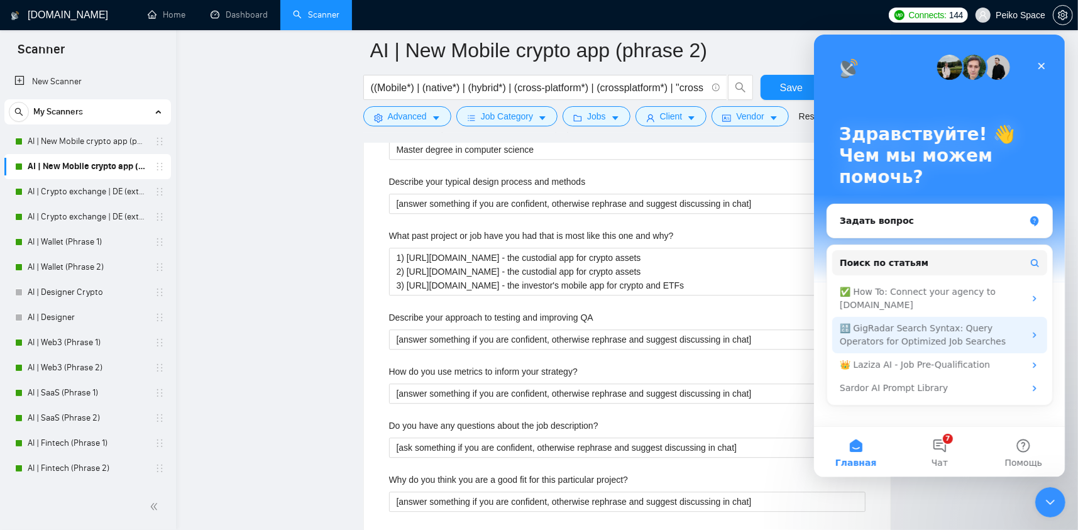
drag, startPoint x: 1024, startPoint y: 440, endPoint x: 917, endPoint y: 320, distance: 160.7
click at [926, 331] on div "Здравствуйте! 👋 Чем мы можем помочь? Задать вопрос Поиск по статьям ✅ How To: C…" at bounding box center [938, 255] width 251 height 442
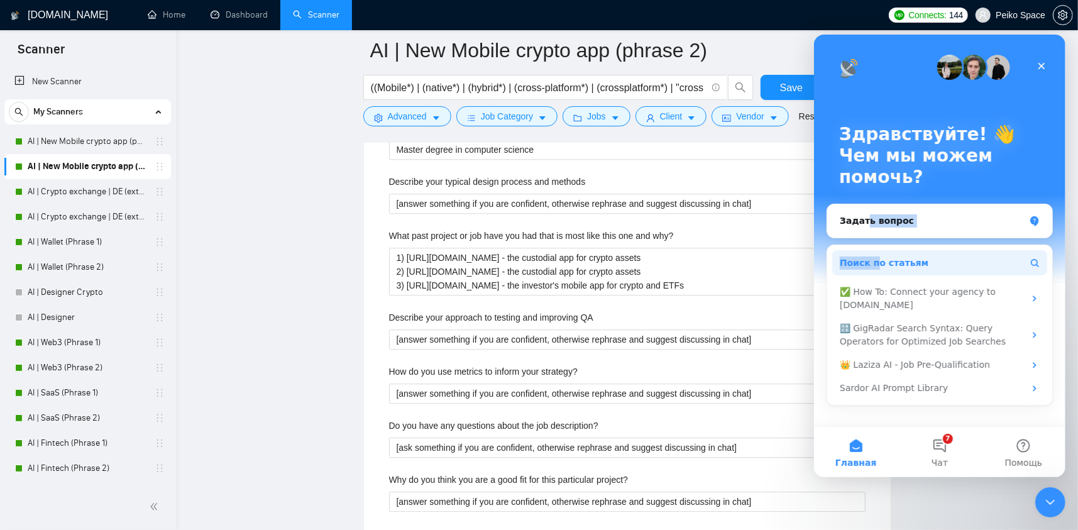
drag, startPoint x: 861, startPoint y: 218, endPoint x: 873, endPoint y: 255, distance: 38.4
click at [873, 255] on div "Задать вопрос Поиск по статьям ✅ How To: Connect your agency to GigRadar.io 🔠 G…" at bounding box center [939, 307] width 226 height 208
click at [873, 256] on span "Поиск по статьям" at bounding box center [883, 262] width 89 height 13
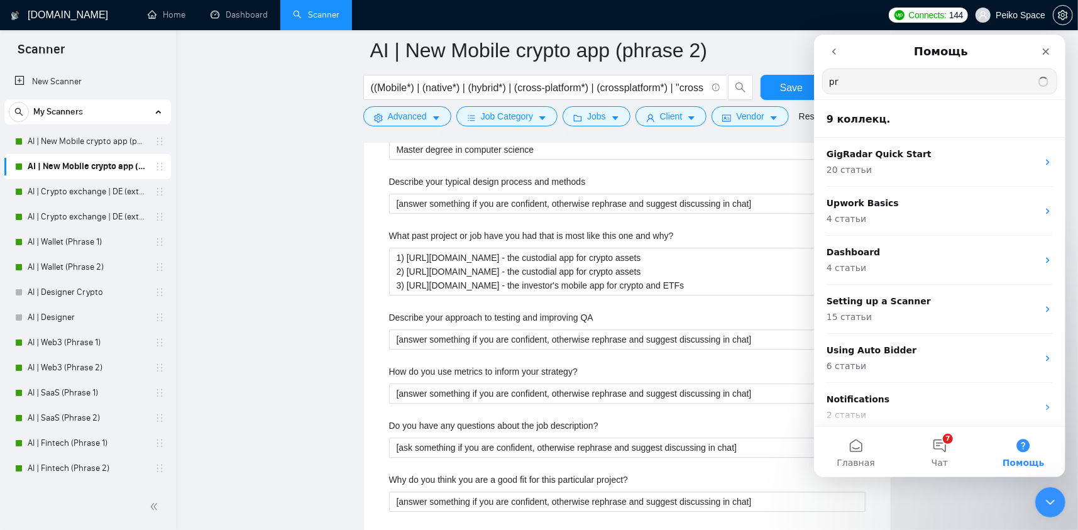
type input "p"
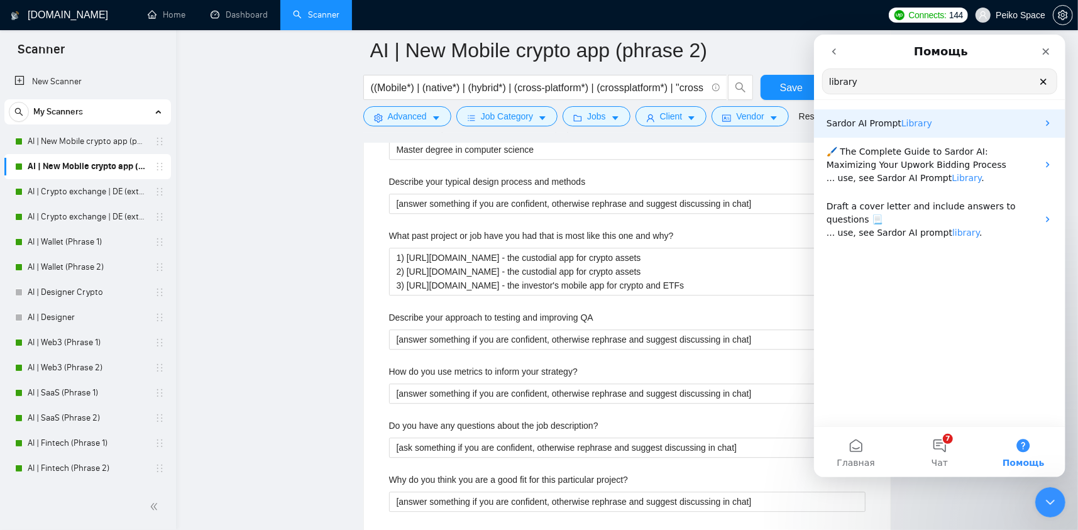
type input "library"
click at [908, 124] on span "Library" at bounding box center [916, 123] width 31 height 10
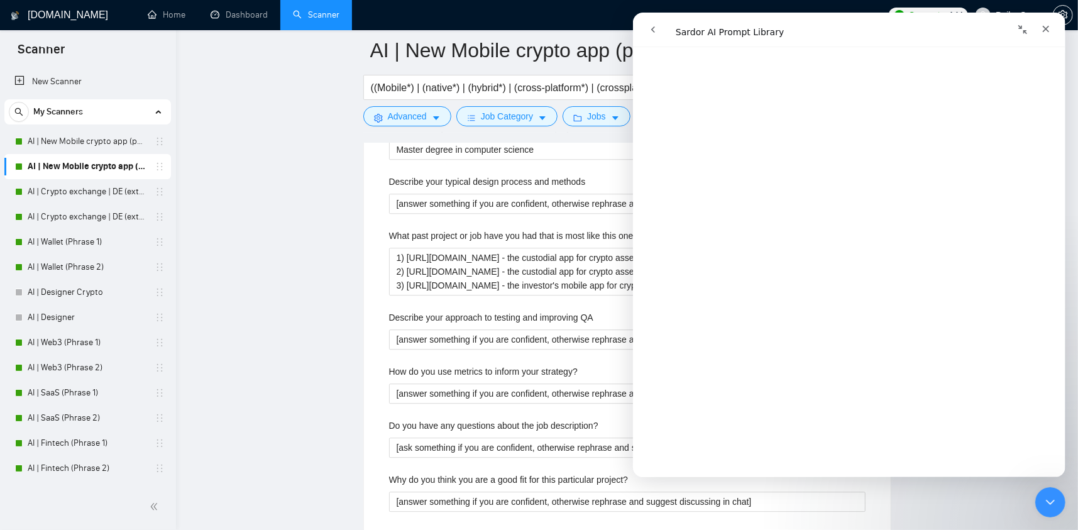
scroll to position [2935, 0]
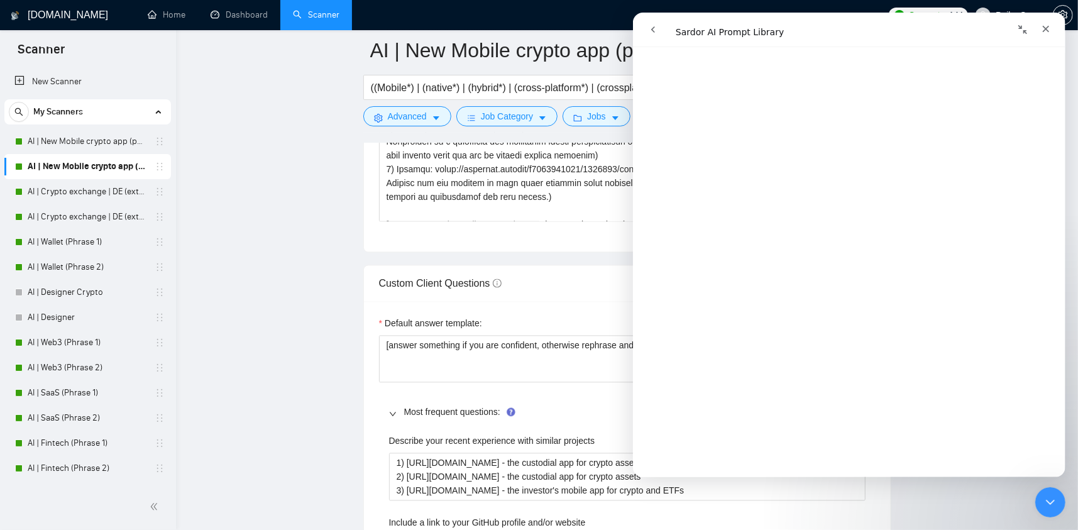
scroll to position [3916, 0]
click at [260, 251] on main "AI | New Mobile crypto app (phrase 2) ((Mobile*) | (native*) | (hybrid*) | (cro…" at bounding box center [627, 398] width 862 height 4340
click at [1042, 26] on icon "Закрыть" at bounding box center [1045, 29] width 10 height 10
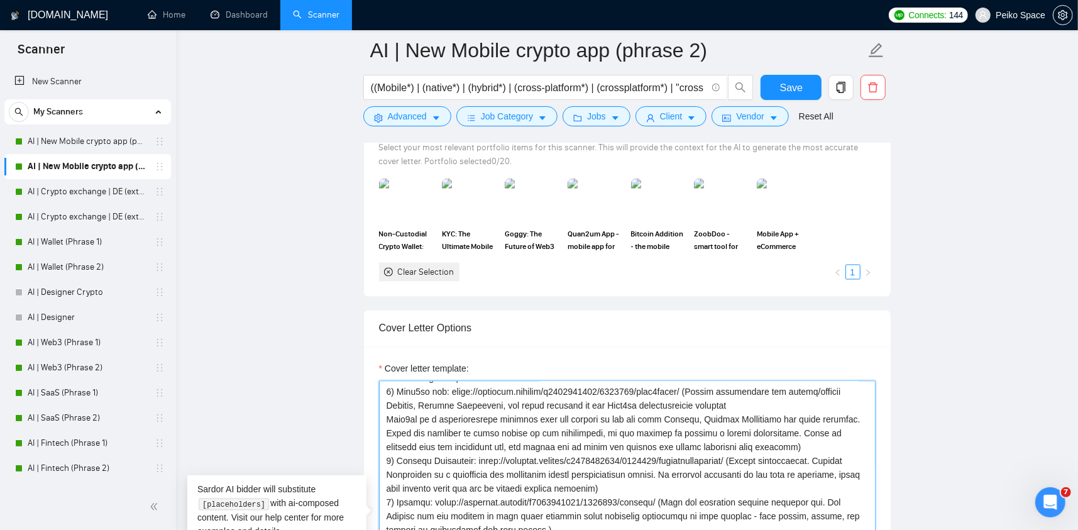
scroll to position [0, 0]
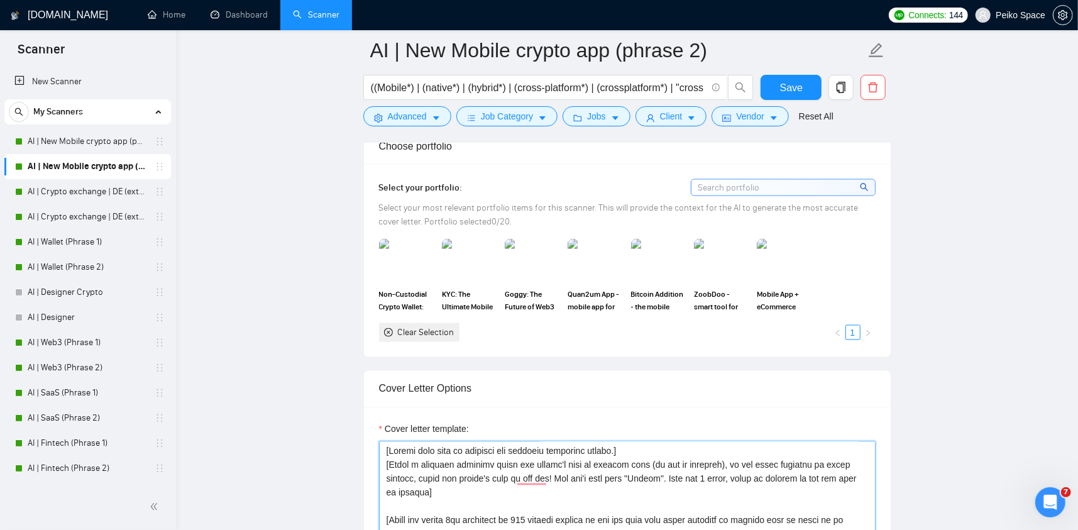
drag, startPoint x: 424, startPoint y: 332, endPoint x: 378, endPoint y: 448, distance: 124.8
drag, startPoint x: 110, startPoint y: 141, endPoint x: 654, endPoint y: 77, distance: 548.0
click at [109, 141] on link "AI | New Mobile crypto app (phrase 1)" at bounding box center [87, 141] width 119 height 25
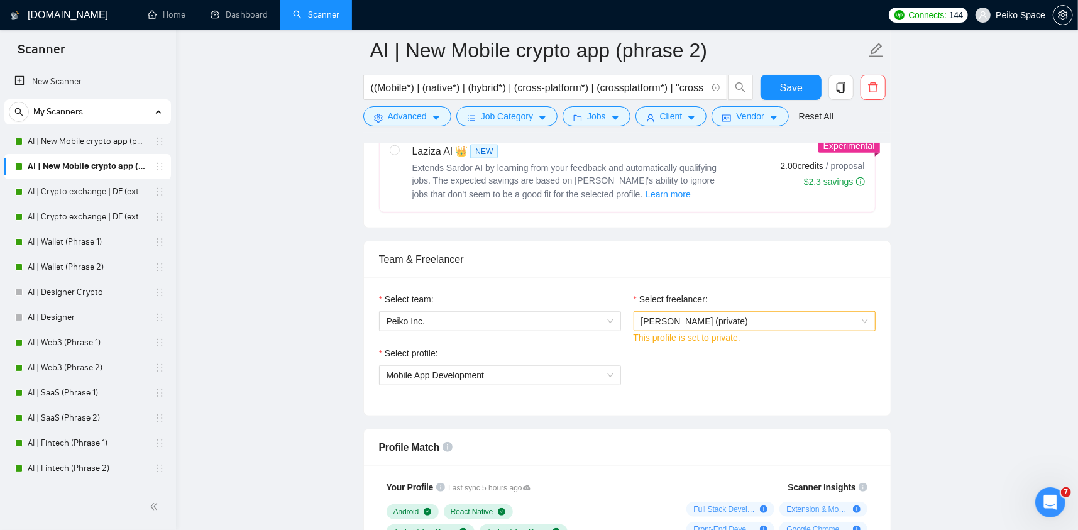
scroll to position [629, 0]
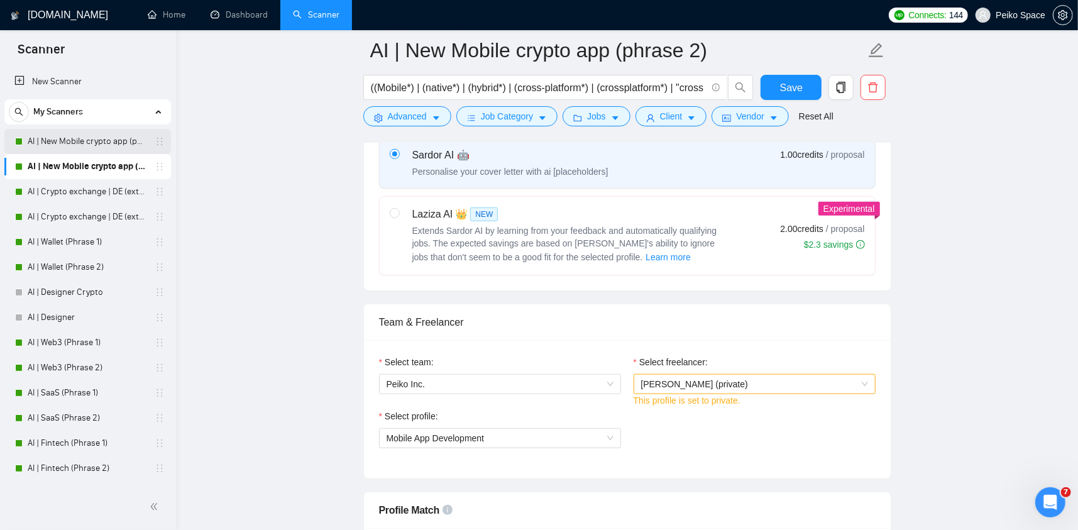
click at [53, 140] on link "AI | New Mobile crypto app (phrase 1)" at bounding box center [87, 141] width 119 height 25
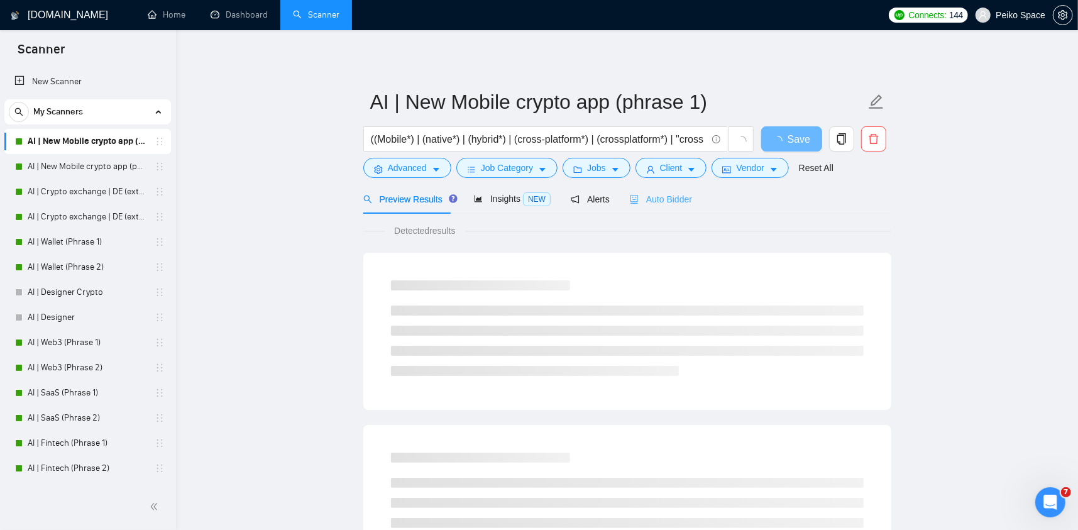
click at [662, 207] on div "Auto Bidder" at bounding box center [661, 199] width 62 height 30
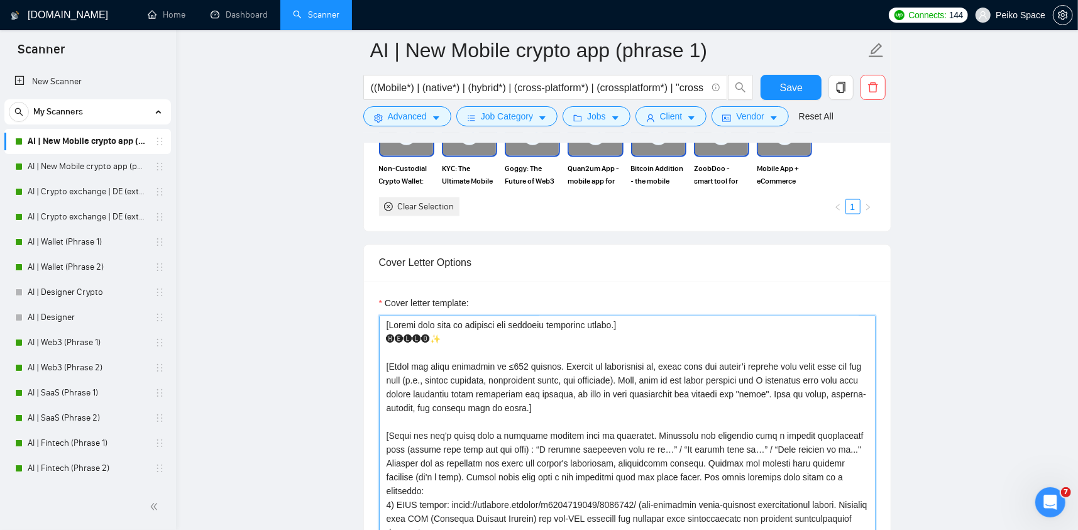
drag, startPoint x: 425, startPoint y: 270, endPoint x: 369, endPoint y: 256, distance: 57.8
click at [369, 256] on div "Cover Letter Options Cover letter template:" at bounding box center [627, 436] width 528 height 384
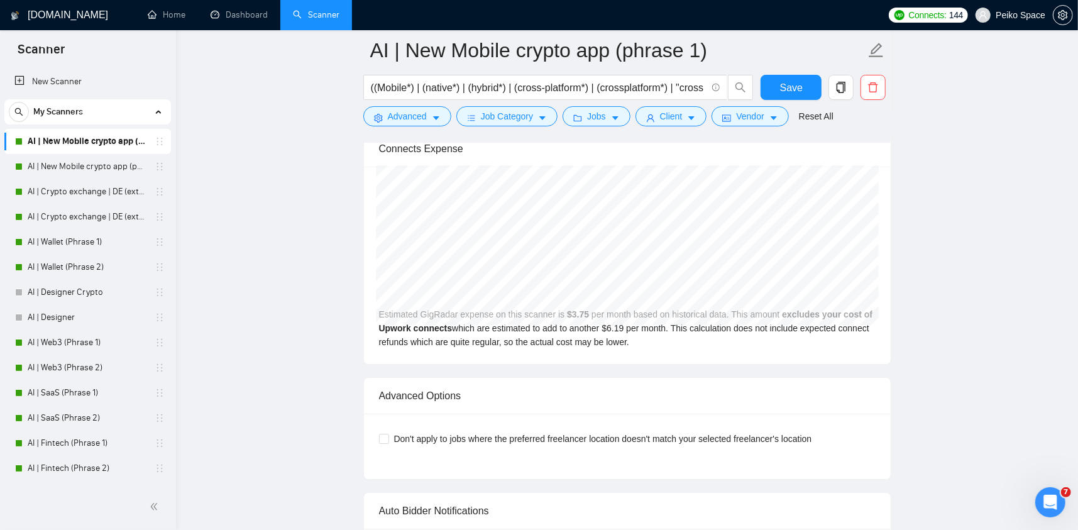
scroll to position [2577, 0]
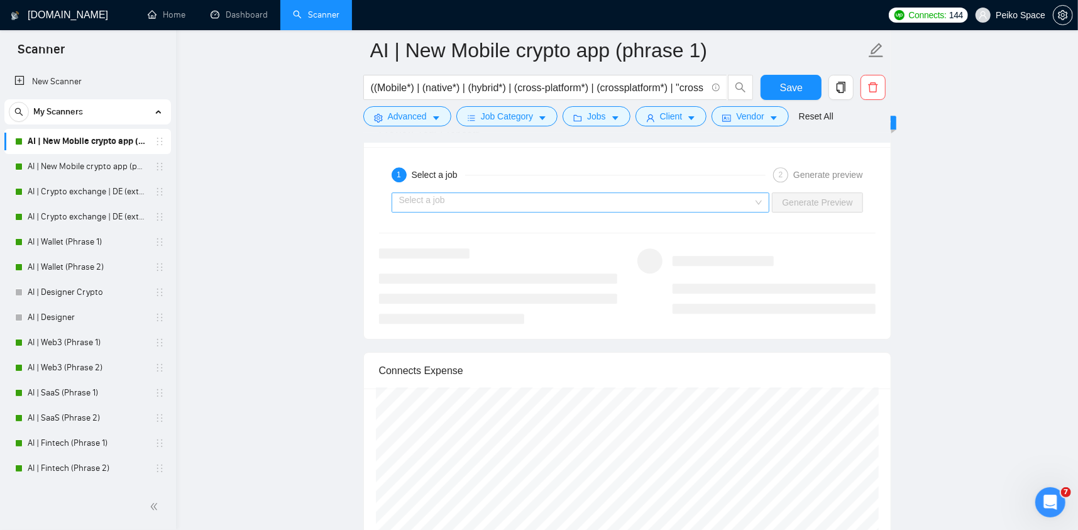
click at [564, 204] on input "search" at bounding box center [576, 202] width 354 height 19
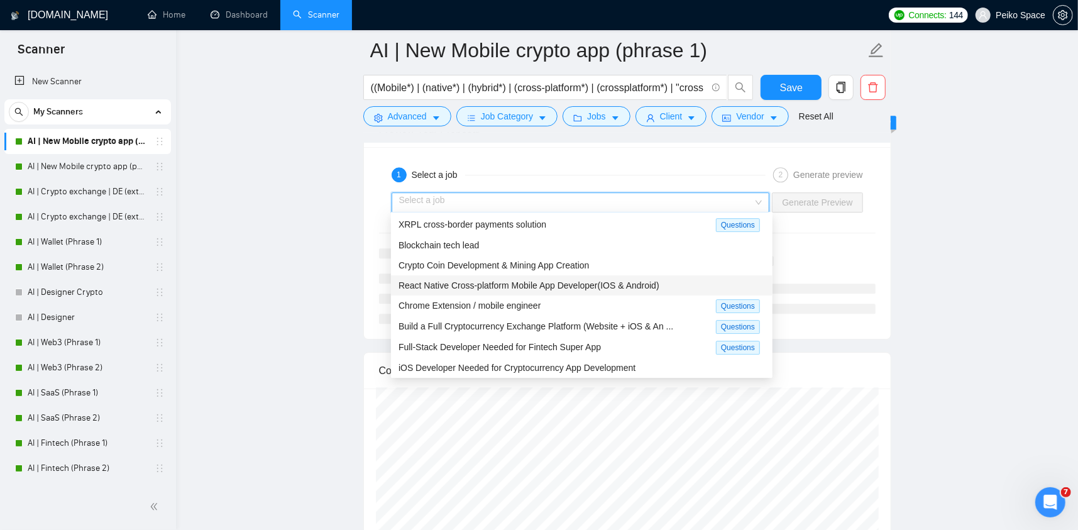
click at [457, 280] on span "React Native Cross-platform Mobile App Developer(IOS & Android)" at bounding box center [528, 285] width 261 height 10
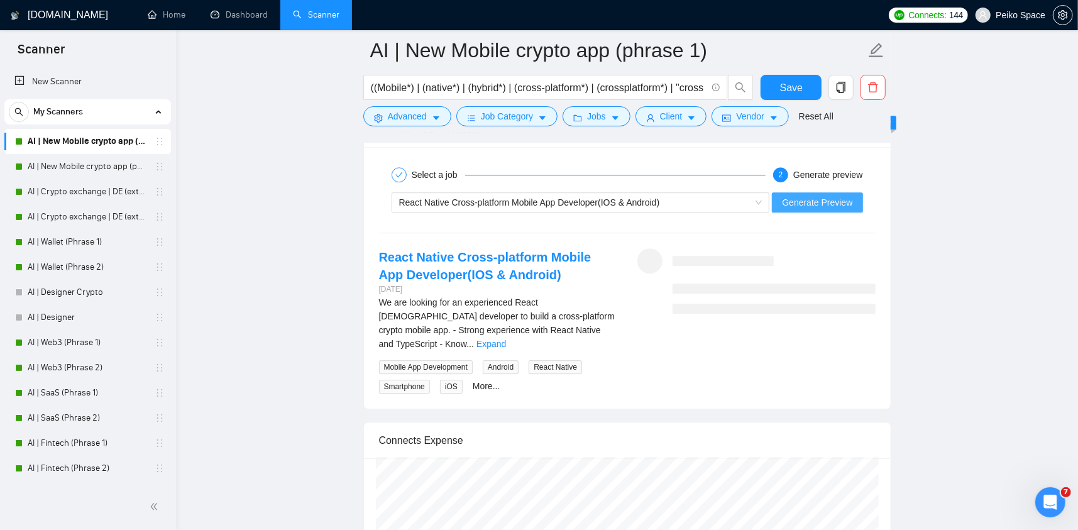
click at [804, 198] on span "Generate Preview" at bounding box center [817, 202] width 70 height 14
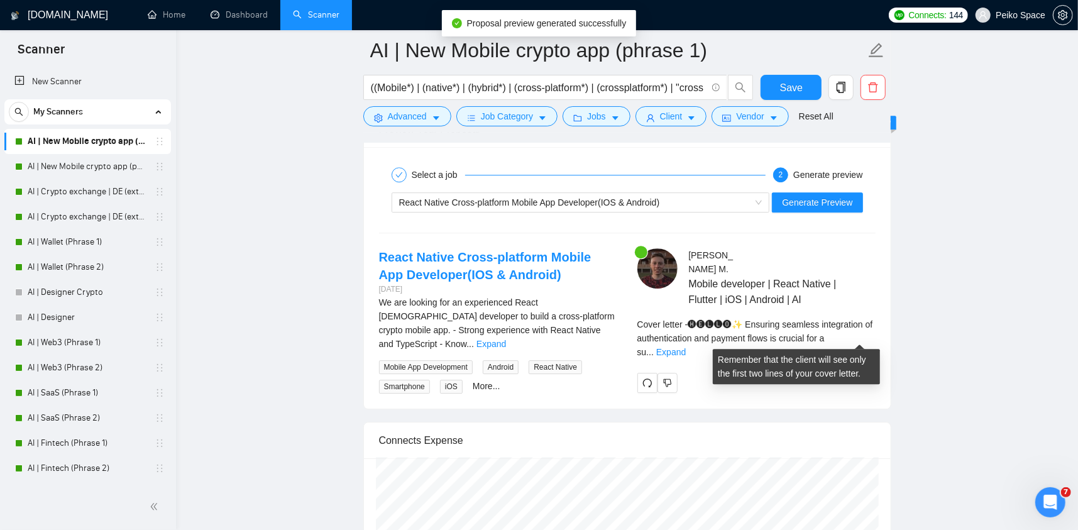
click at [859, 341] on div "Cover letter - 🅗🅔🅛🅛🅞✨ Ensuring seamless integration of authentication and payme…" at bounding box center [756, 337] width 238 height 41
click at [686, 347] on link "Expand" at bounding box center [671, 352] width 30 height 10
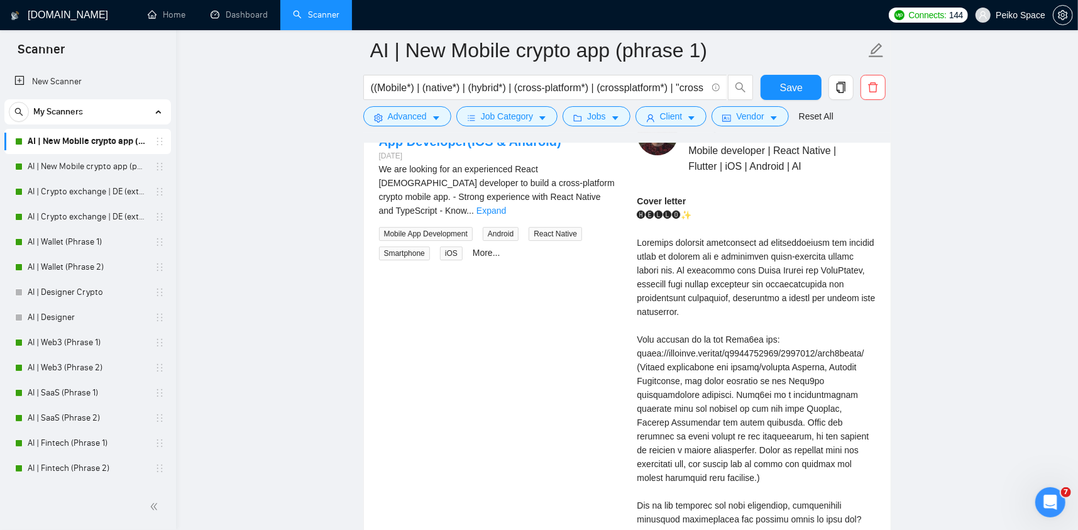
scroll to position [2703, 0]
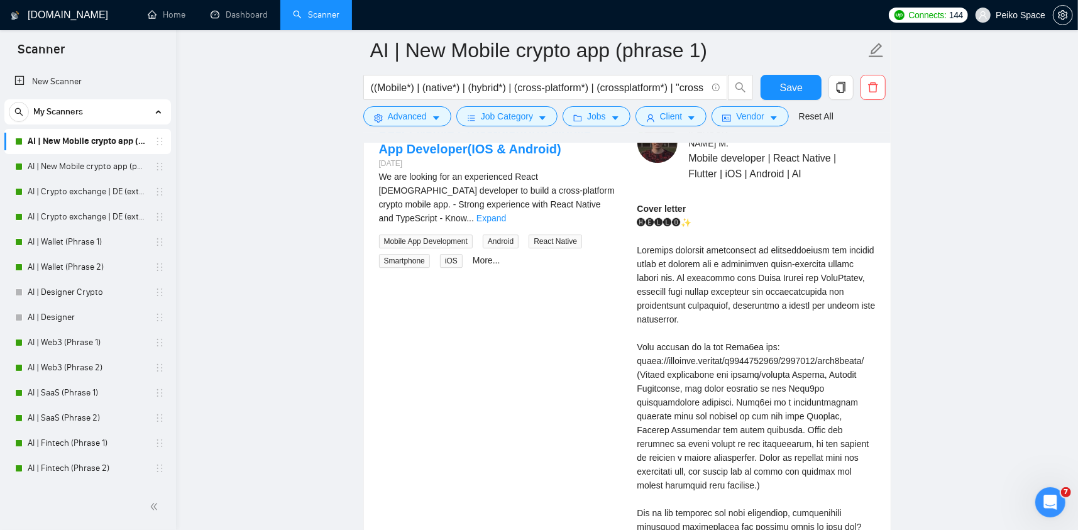
click at [837, 402] on div "Cover letter" at bounding box center [756, 409] width 238 height 415
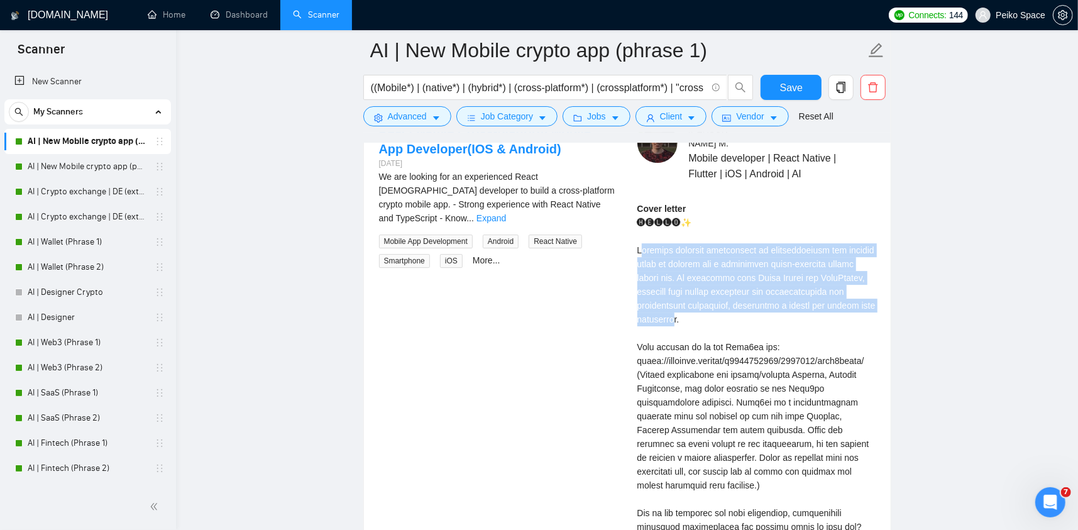
drag, startPoint x: 640, startPoint y: 246, endPoint x: 692, endPoint y: 312, distance: 84.1
click at [692, 312] on div "Cover letter" at bounding box center [756, 409] width 238 height 415
click at [693, 316] on div "Cover letter" at bounding box center [756, 409] width 238 height 415
drag, startPoint x: 693, startPoint y: 319, endPoint x: 640, endPoint y: 250, distance: 86.9
click at [640, 250] on div "Cover letter" at bounding box center [756, 409] width 238 height 415
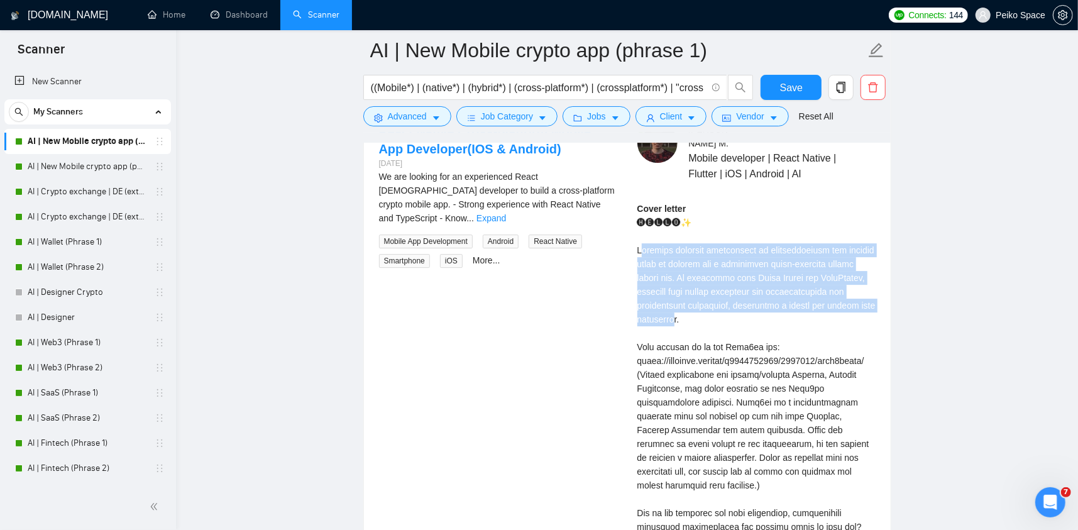
click at [640, 250] on div "Cover letter" at bounding box center [756, 409] width 238 height 415
drag, startPoint x: 636, startPoint y: 246, endPoint x: 710, endPoint y: 305, distance: 93.9
click at [711, 305] on div "Alexandr M . Mobile developer | React Native | Flutter | iOS | Android | AI Cov…" at bounding box center [756, 387] width 258 height 528
click at [659, 276] on div "Cover letter" at bounding box center [756, 409] width 238 height 415
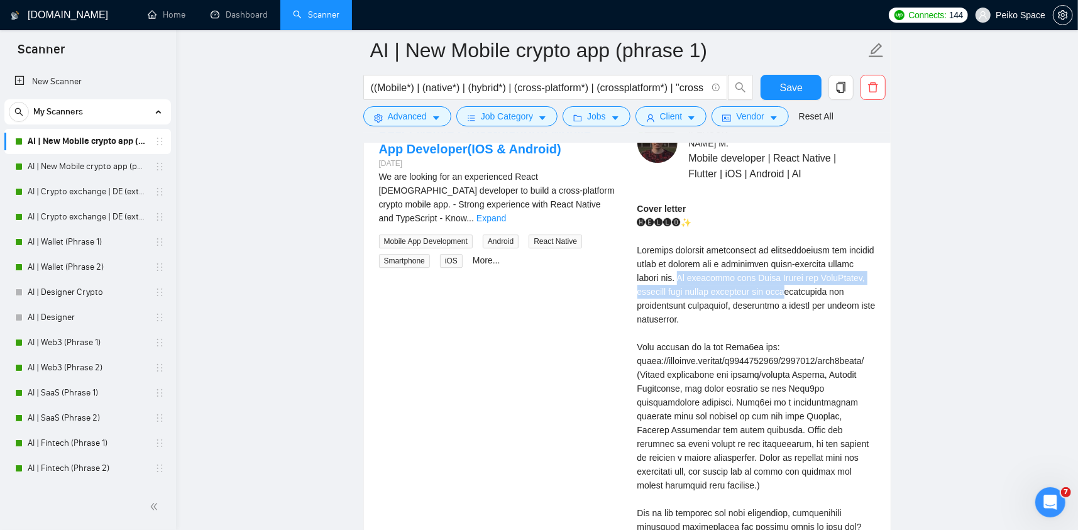
drag, startPoint x: 656, startPoint y: 276, endPoint x: 802, endPoint y: 290, distance: 146.5
click at [801, 290] on div "Cover letter" at bounding box center [756, 409] width 238 height 415
drag, startPoint x: 811, startPoint y: 300, endPoint x: 731, endPoint y: 299, distance: 79.8
click at [732, 299] on div "Cover letter" at bounding box center [756, 409] width 238 height 415
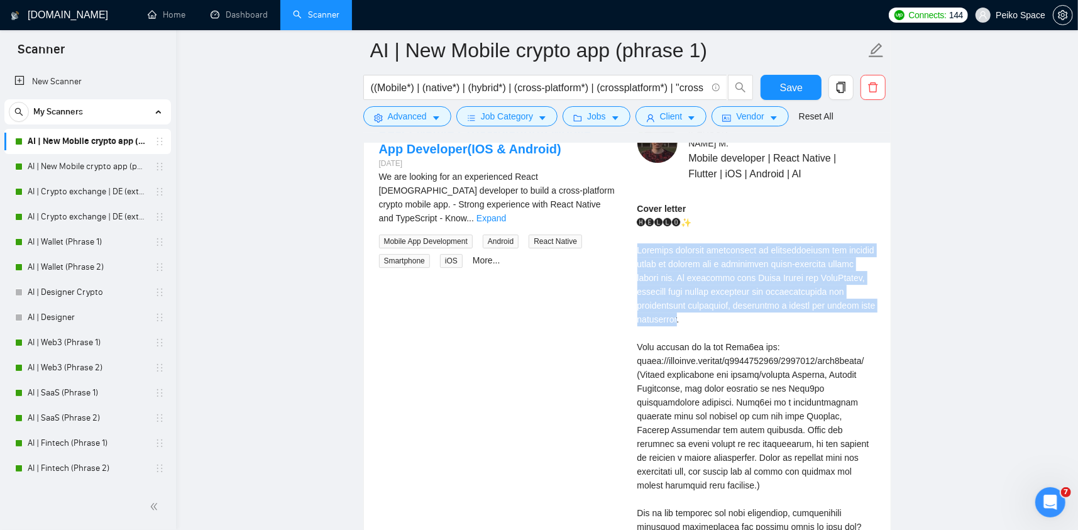
drag, startPoint x: 696, startPoint y: 316, endPoint x: 634, endPoint y: 253, distance: 88.4
click at [634, 253] on div "Alexandr M . Mobile developer | React Native | Flutter | iOS | Android | AI Cov…" at bounding box center [756, 387] width 258 height 528
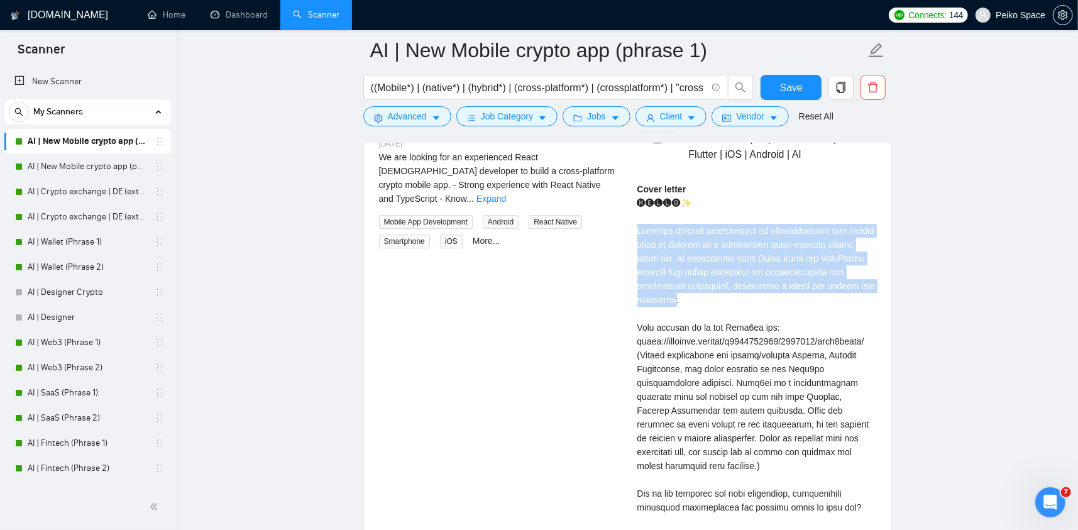
scroll to position [2765, 0]
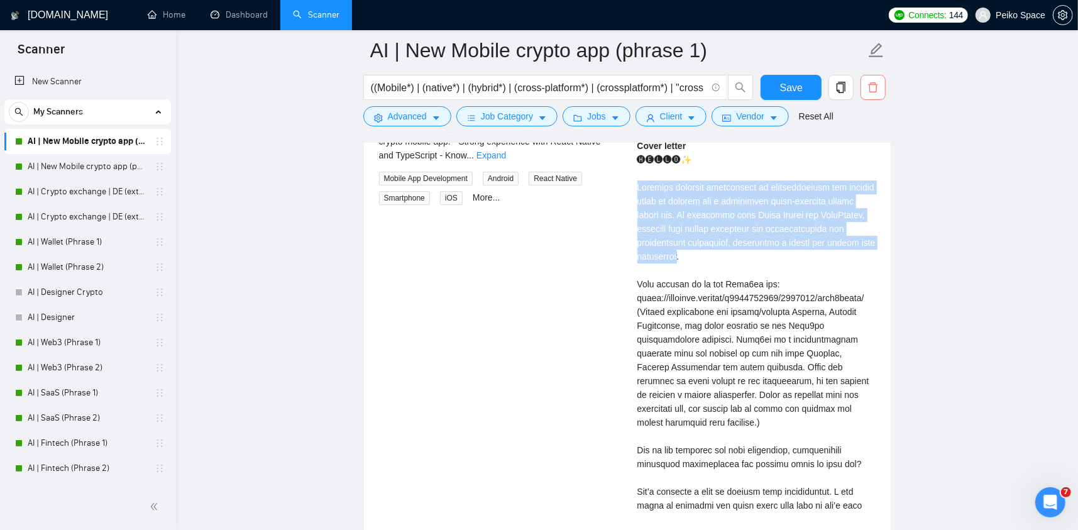
copy div "ing seamless integration of authentication and payment flows is crucial for a s…"
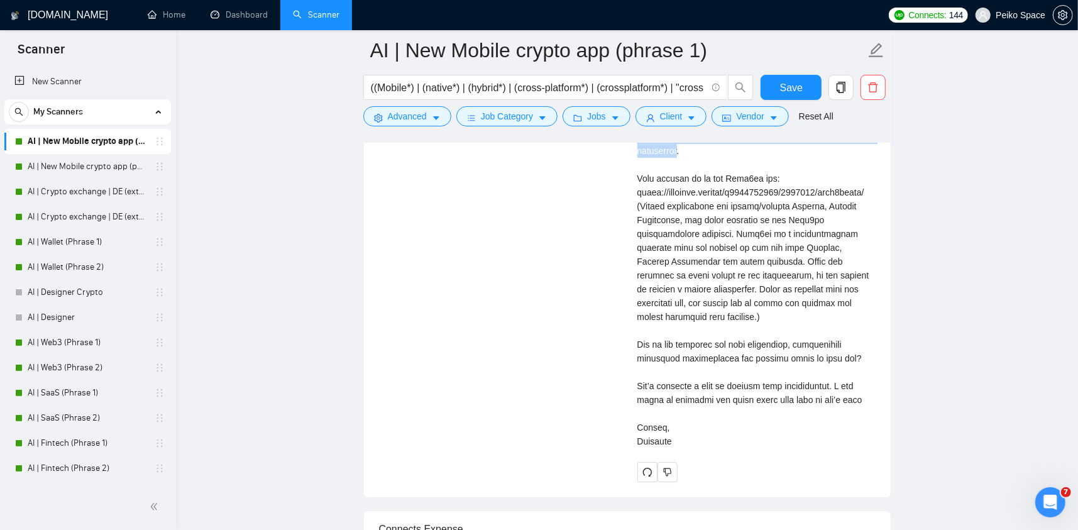
scroll to position [2828, 0]
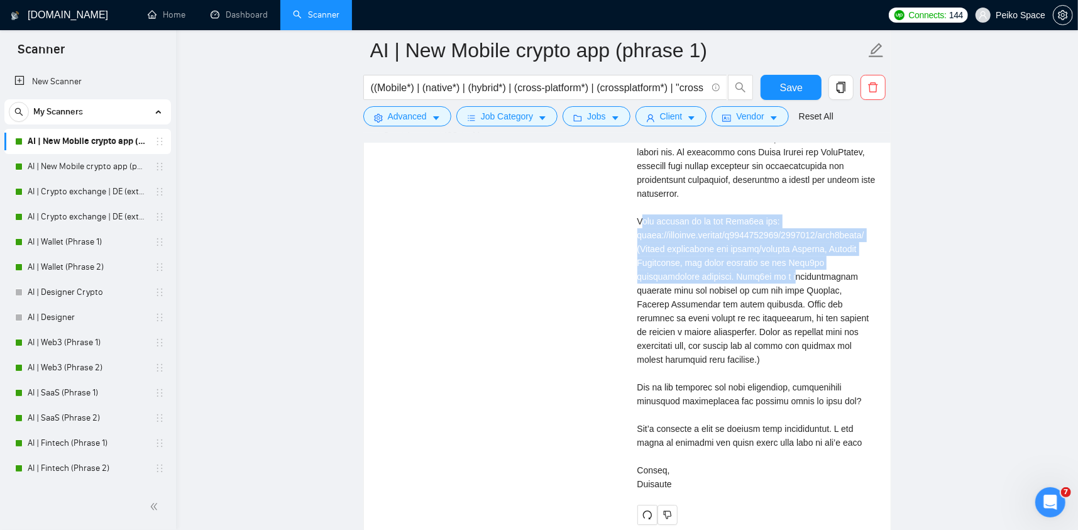
drag, startPoint x: 640, startPoint y: 216, endPoint x: 798, endPoint y: 278, distance: 169.4
click at [798, 278] on div "Cover letter" at bounding box center [756, 283] width 238 height 415
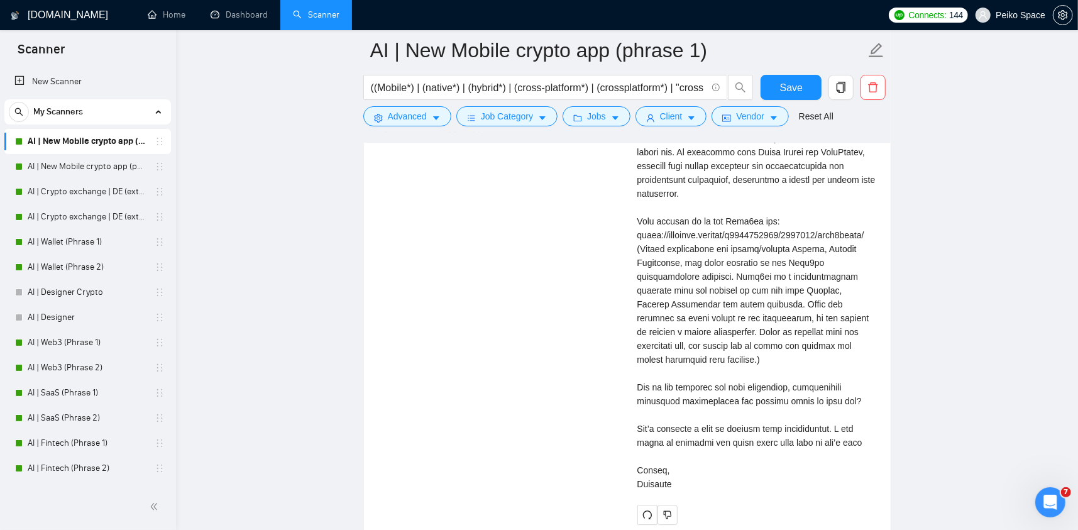
click at [804, 316] on div "Cover letter" at bounding box center [756, 283] width 238 height 415
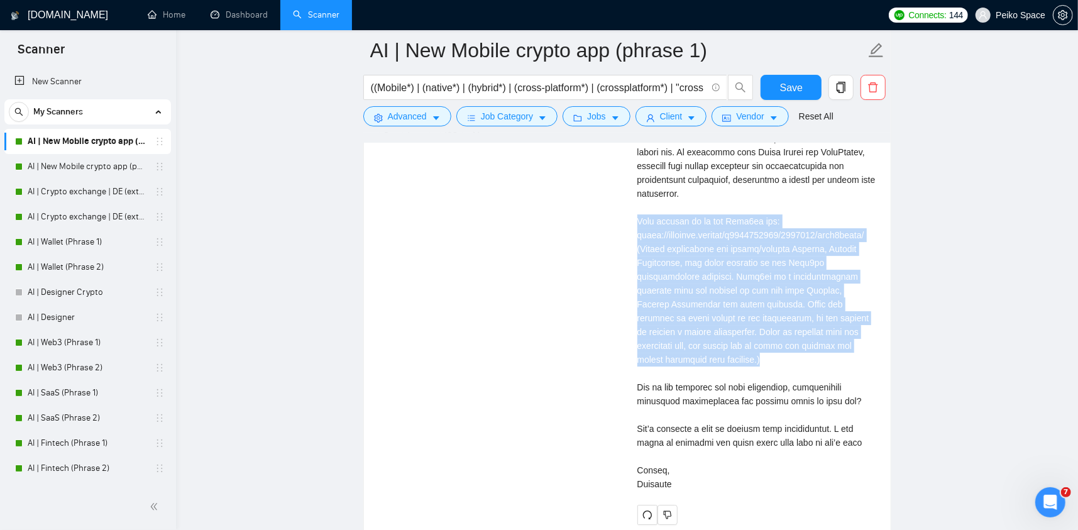
drag, startPoint x: 774, startPoint y: 354, endPoint x: 636, endPoint y: 219, distance: 192.9
click at [636, 219] on div "Alexandr M . Mobile developer | React Native | Flutter | iOS | Android | AI Cov…" at bounding box center [756, 261] width 258 height 528
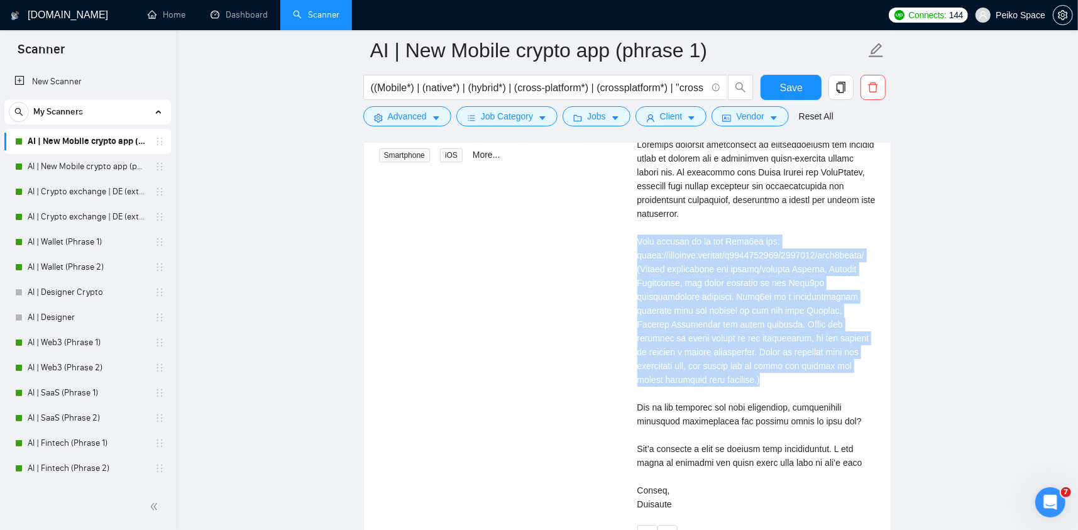
scroll to position [2765, 0]
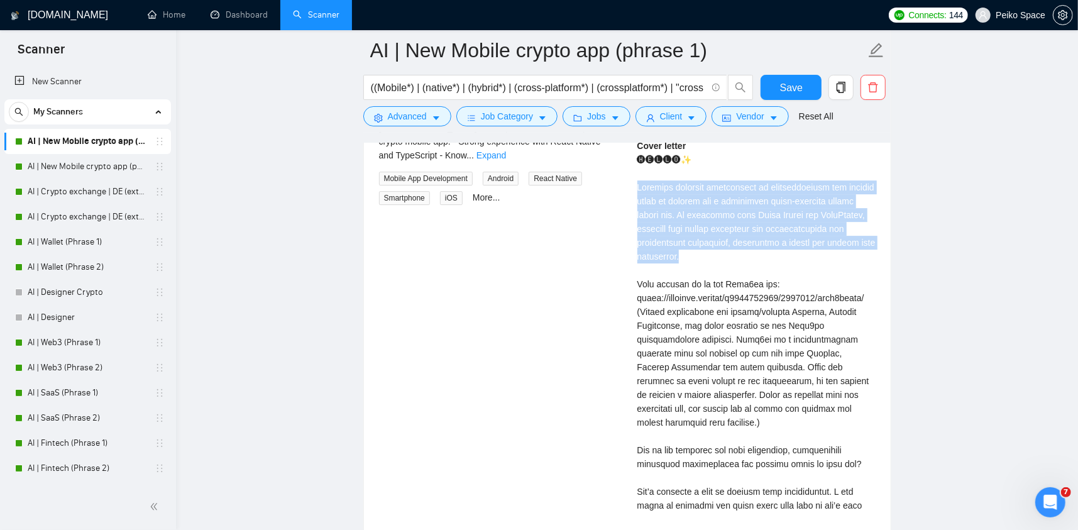
drag, startPoint x: 703, startPoint y: 255, endPoint x: 629, endPoint y: 190, distance: 98.0
click at [629, 190] on div "Alexandr M . Mobile developer | React Native | Flutter | iOS | Android | AI Cov…" at bounding box center [756, 324] width 258 height 528
click at [649, 185] on div "Cover letter" at bounding box center [756, 346] width 238 height 415
click at [709, 248] on div "Cover letter" at bounding box center [756, 346] width 238 height 415
drag, startPoint x: 708, startPoint y: 251, endPoint x: 633, endPoint y: 190, distance: 97.4
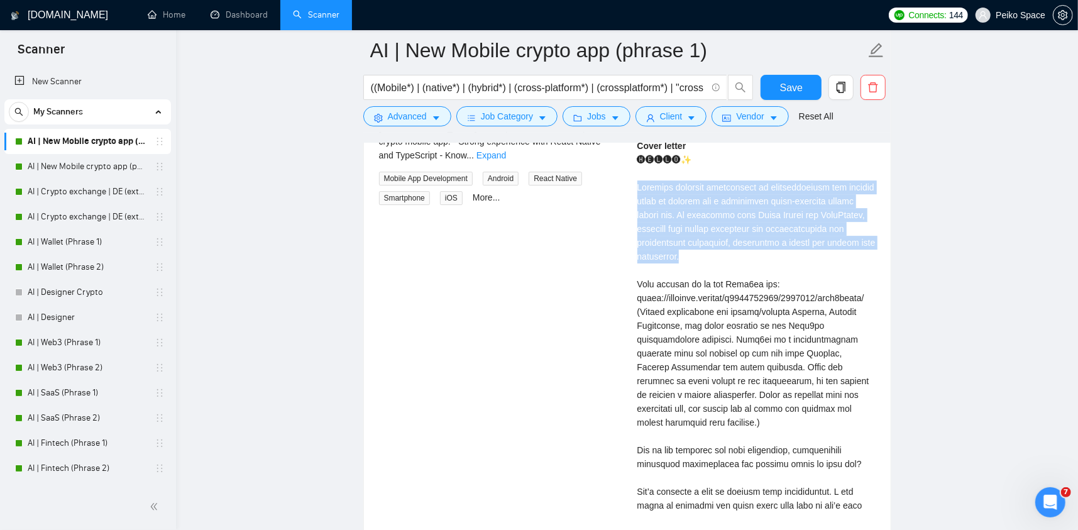
click at [633, 190] on div "Alexandr M . Mobile developer | React Native | Flutter | iOS | Android | AI Cov…" at bounding box center [756, 324] width 258 height 528
click at [661, 217] on div "Cover letter" at bounding box center [756, 346] width 238 height 415
drag, startPoint x: 654, startPoint y: 212, endPoint x: 705, endPoint y: 250, distance: 63.5
click at [706, 250] on div "Cover letter" at bounding box center [756, 346] width 238 height 415
click at [660, 221] on div "Cover letter" at bounding box center [756, 346] width 238 height 415
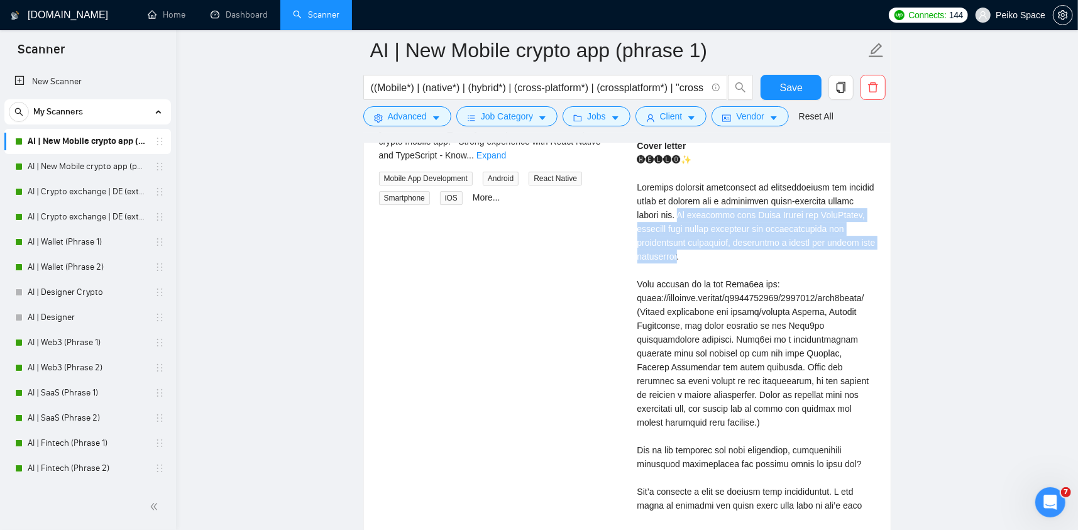
drag, startPoint x: 657, startPoint y: 216, endPoint x: 697, endPoint y: 250, distance: 52.6
click at [697, 250] on div "Cover letter" at bounding box center [756, 346] width 238 height 415
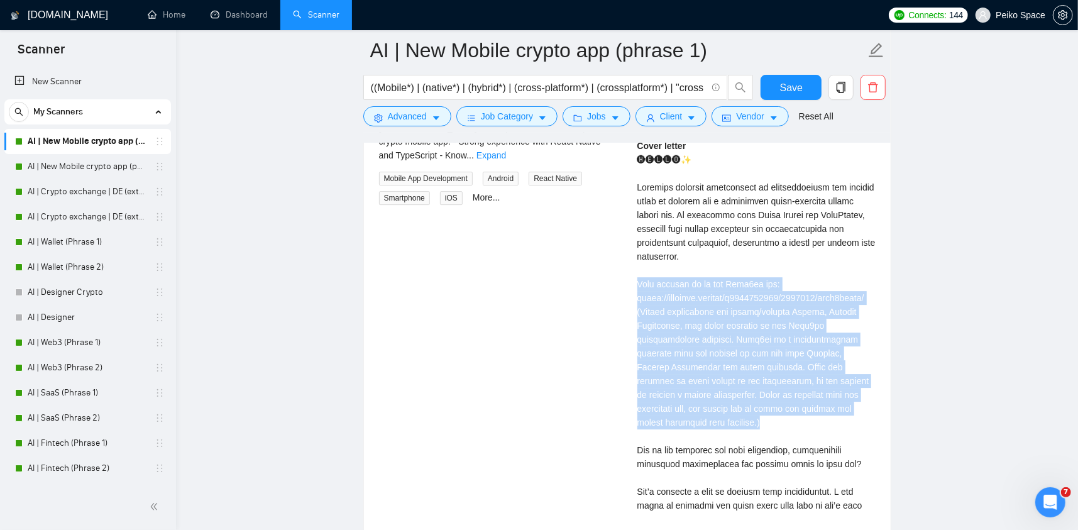
drag, startPoint x: 638, startPoint y: 287, endPoint x: 798, endPoint y: 421, distance: 208.7
click at [798, 421] on div "Cover letter" at bounding box center [756, 346] width 238 height 415
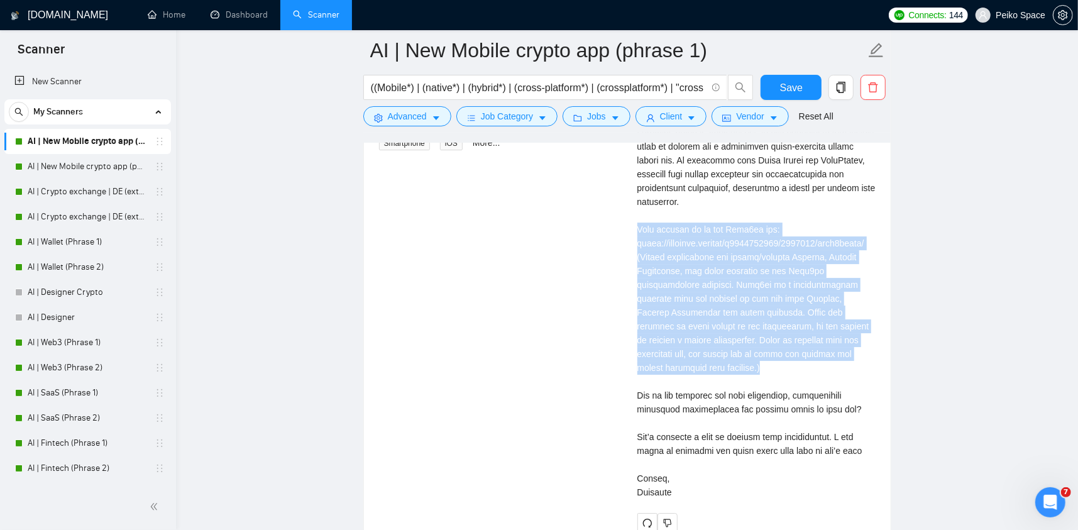
scroll to position [2828, 0]
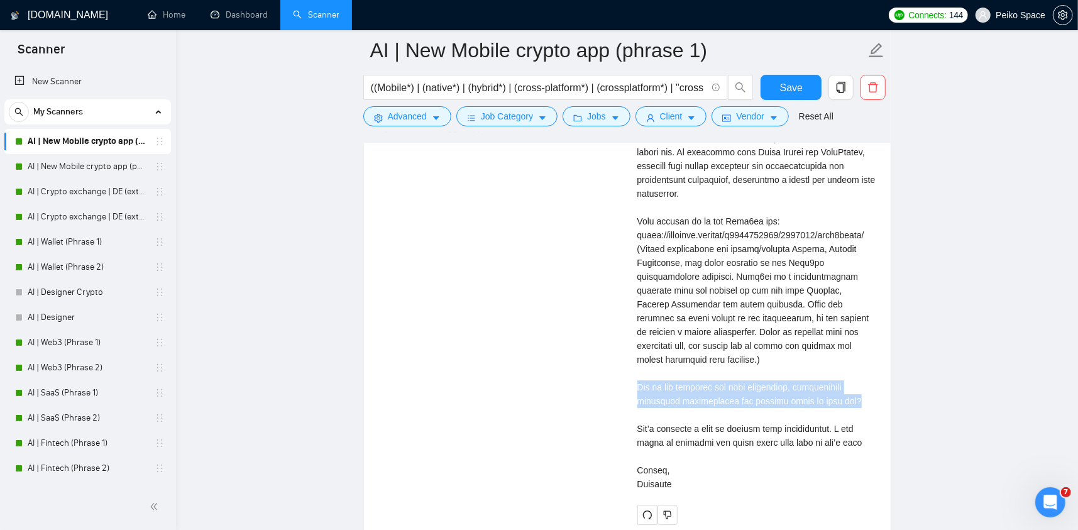
drag, startPoint x: 639, startPoint y: 382, endPoint x: 856, endPoint y: 402, distance: 217.8
click at [856, 402] on div "Cover letter" at bounding box center [756, 283] width 238 height 415
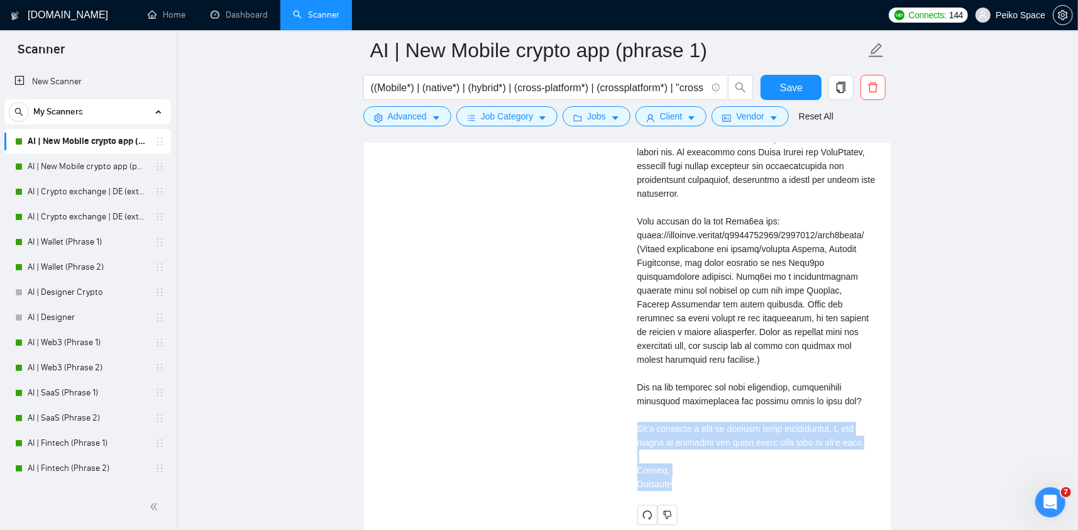
drag, startPoint x: 675, startPoint y: 478, endPoint x: 630, endPoint y: 426, distance: 68.6
click at [630, 426] on div "Alexandr M . Mobile developer | React Native | Flutter | iOS | Android | AI Cov…" at bounding box center [756, 261] width 258 height 528
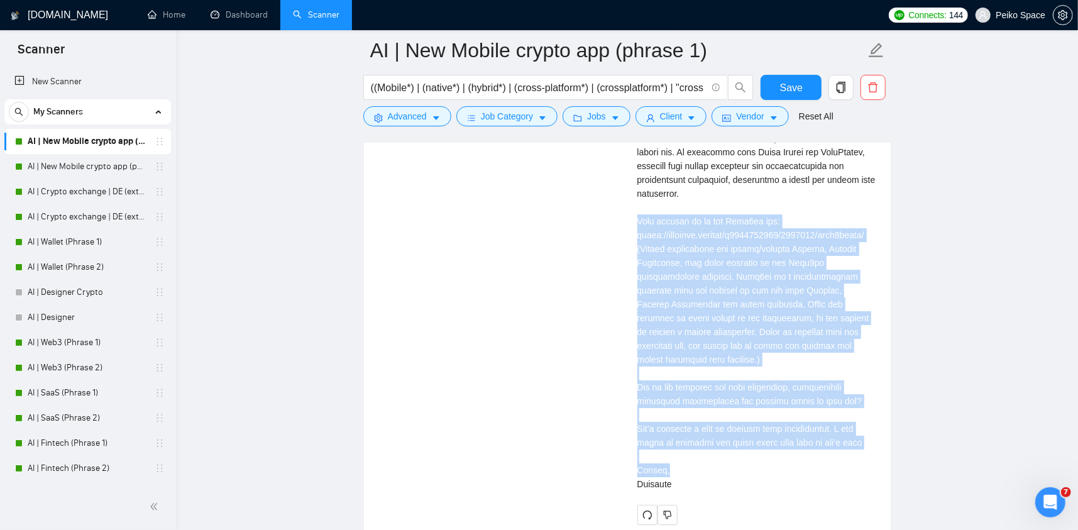
drag, startPoint x: 635, startPoint y: 216, endPoint x: 694, endPoint y: 473, distance: 263.8
click at [694, 473] on div "Alexandr M . Mobile developer | React Native | Flutter | iOS | Android | AI Cov…" at bounding box center [756, 261] width 258 height 528
drag, startPoint x: 691, startPoint y: 486, endPoint x: 627, endPoint y: 219, distance: 273.9
click at [627, 219] on div "Alexandr M . Mobile developer | React Native | Flutter | iOS | Android | AI Cov…" at bounding box center [756, 261] width 258 height 528
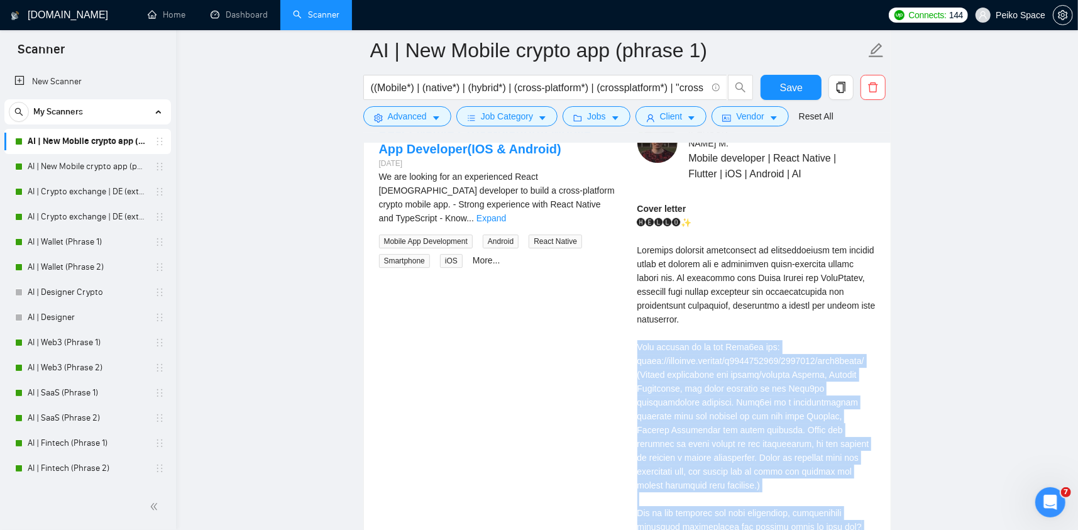
scroll to position [2703, 0]
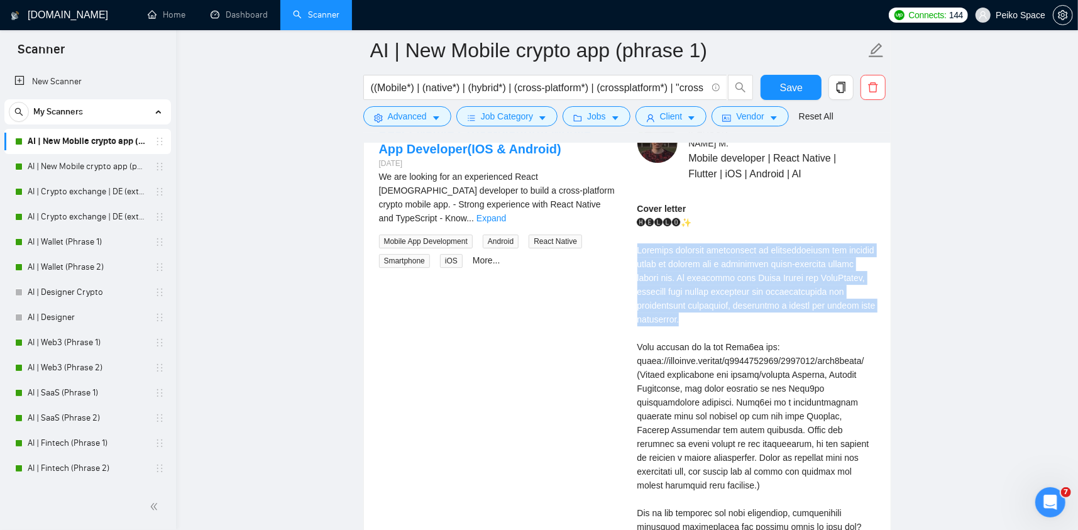
drag, startPoint x: 703, startPoint y: 315, endPoint x: 639, endPoint y: 248, distance: 92.0
click at [639, 248] on div "Cover letter" at bounding box center [756, 409] width 238 height 415
click at [703, 316] on div "Cover letter" at bounding box center [756, 409] width 238 height 415
drag, startPoint x: 664, startPoint y: 284, endPoint x: 635, endPoint y: 252, distance: 43.6
click at [635, 252] on div "Alexandr M . Mobile developer | React Native | Flutter | iOS | Android | AI Cov…" at bounding box center [756, 387] width 258 height 528
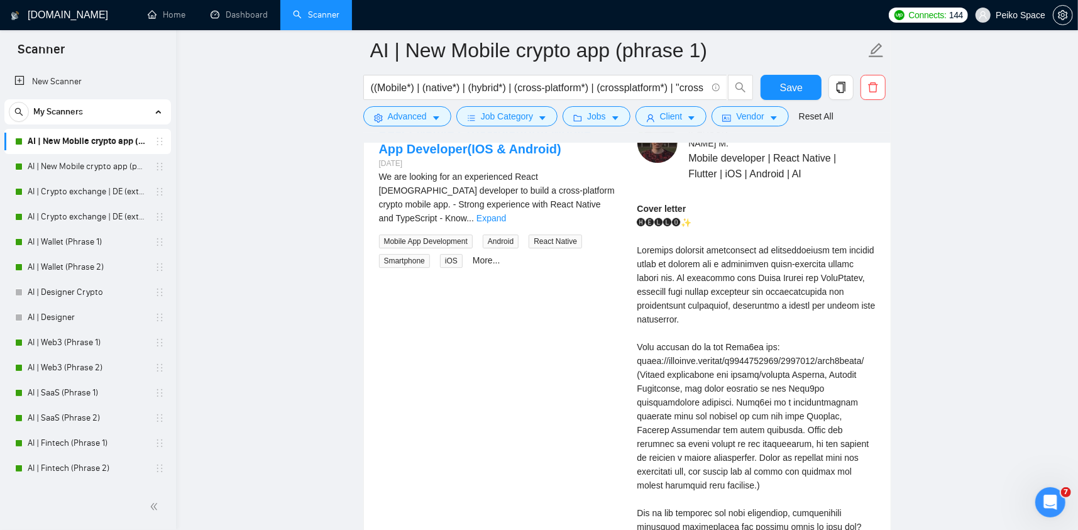
drag, startPoint x: 309, startPoint y: 181, endPoint x: 204, endPoint y: 175, distance: 105.8
click at [106, 167] on link "AI | New Mobile crypto app (phrase 2)" at bounding box center [87, 166] width 119 height 25
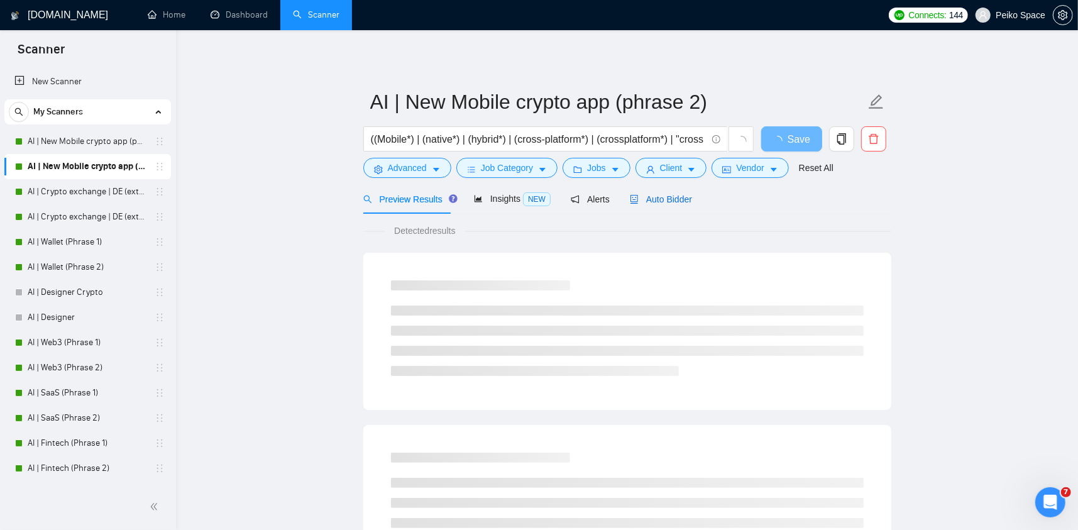
click at [654, 198] on span "Auto Bidder" at bounding box center [661, 199] width 62 height 10
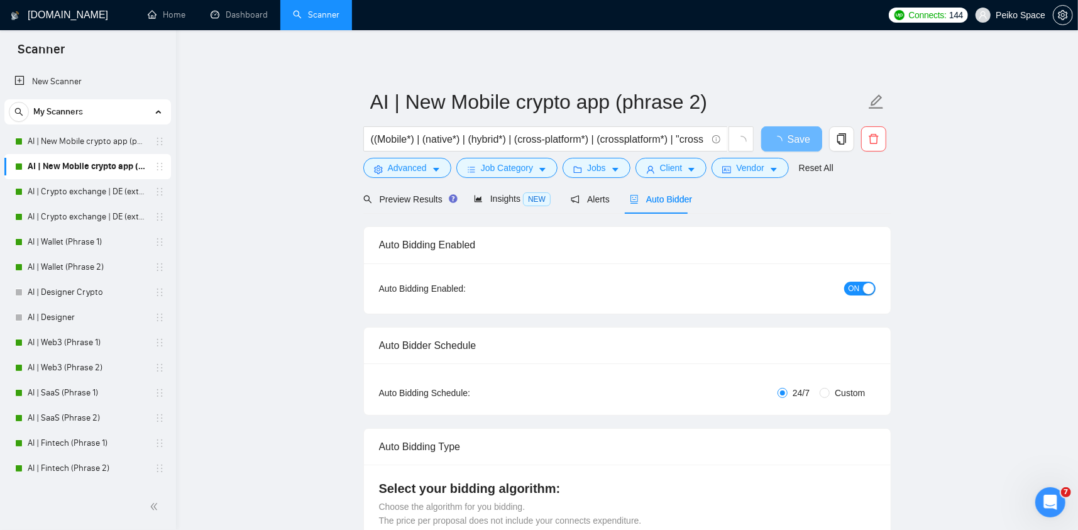
radio input "false"
radio input "true"
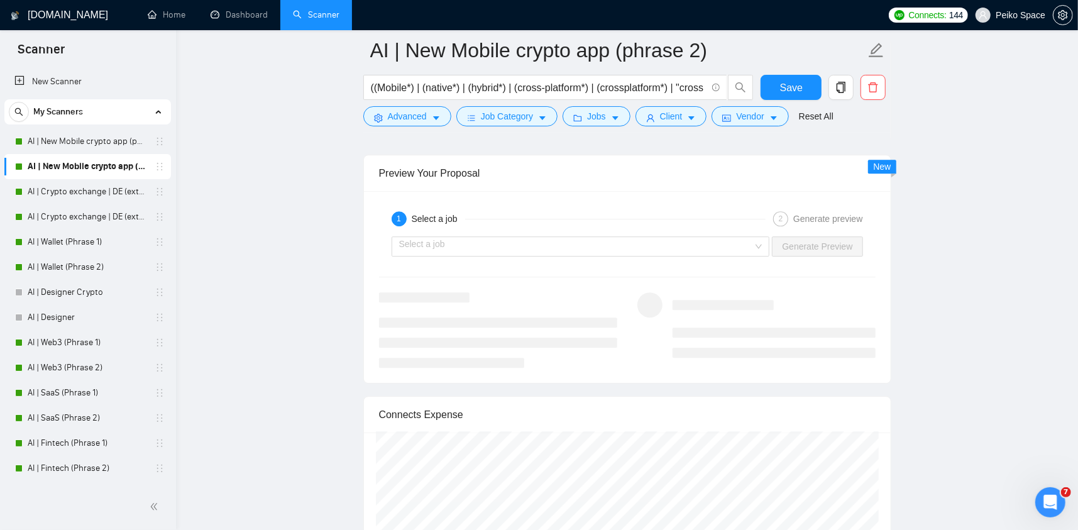
scroll to position [2514, 0]
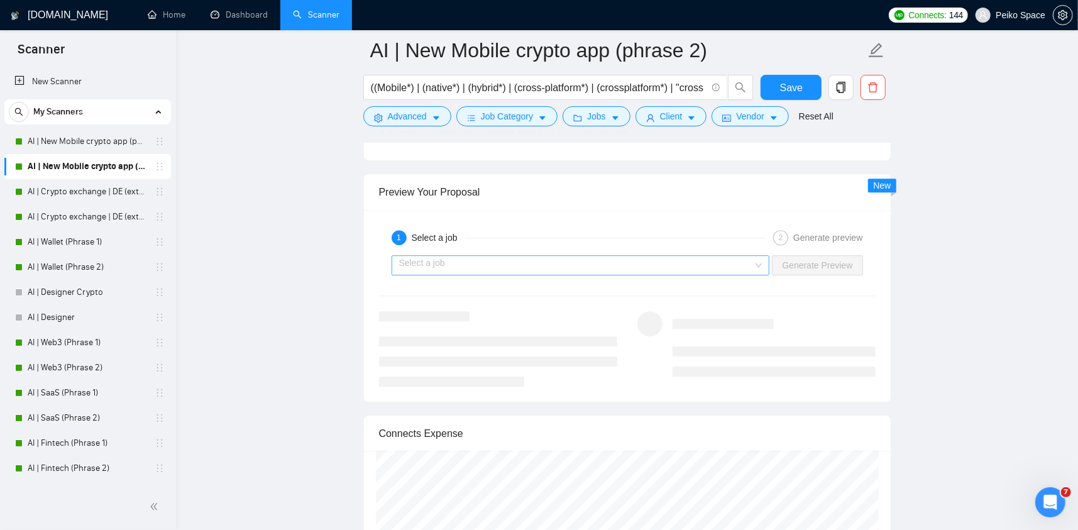
click at [492, 265] on input "search" at bounding box center [576, 265] width 354 height 19
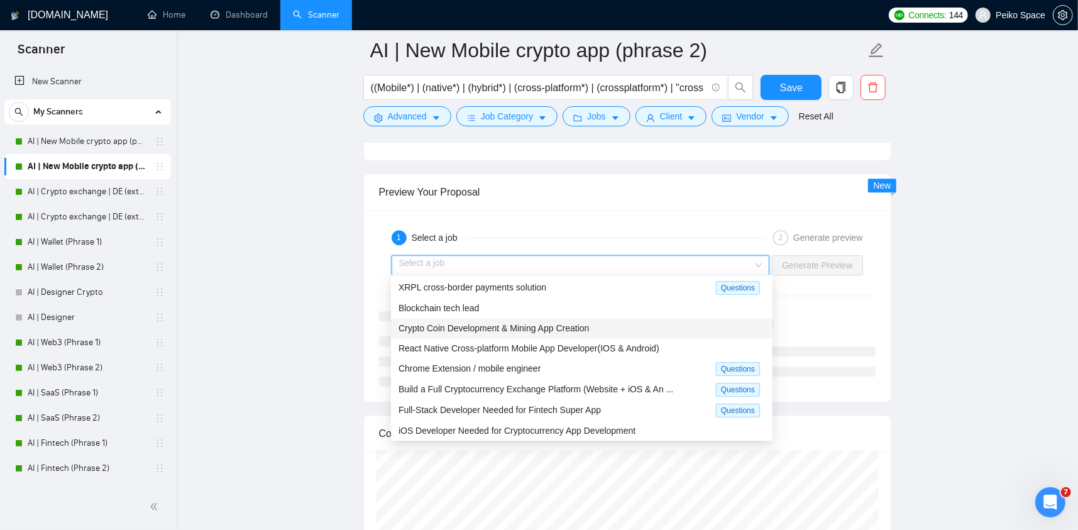
click at [486, 343] on span "React Native Cross-platform Mobile App Developer(IOS & Android)" at bounding box center [528, 348] width 261 height 10
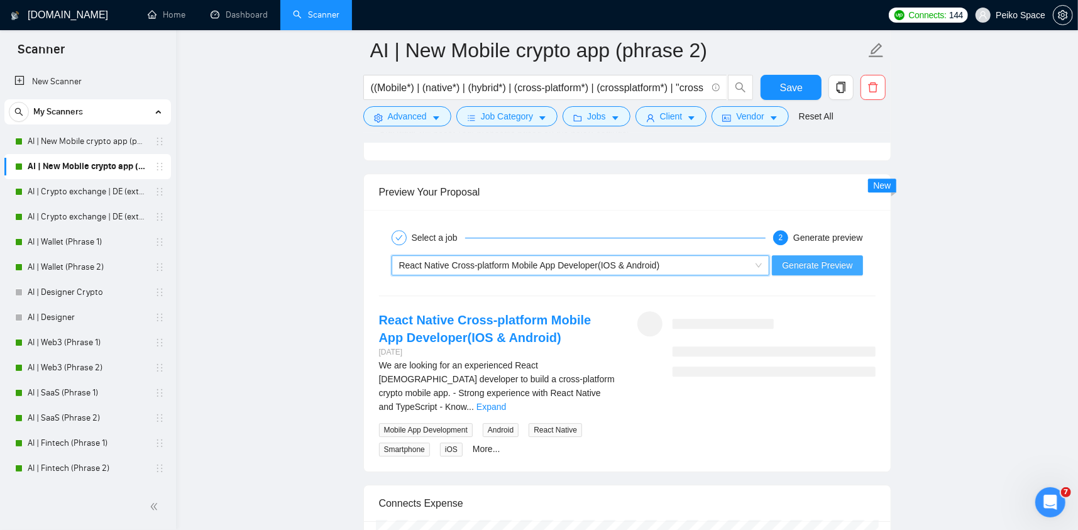
click at [799, 258] on span "Generate Preview" at bounding box center [817, 265] width 70 height 14
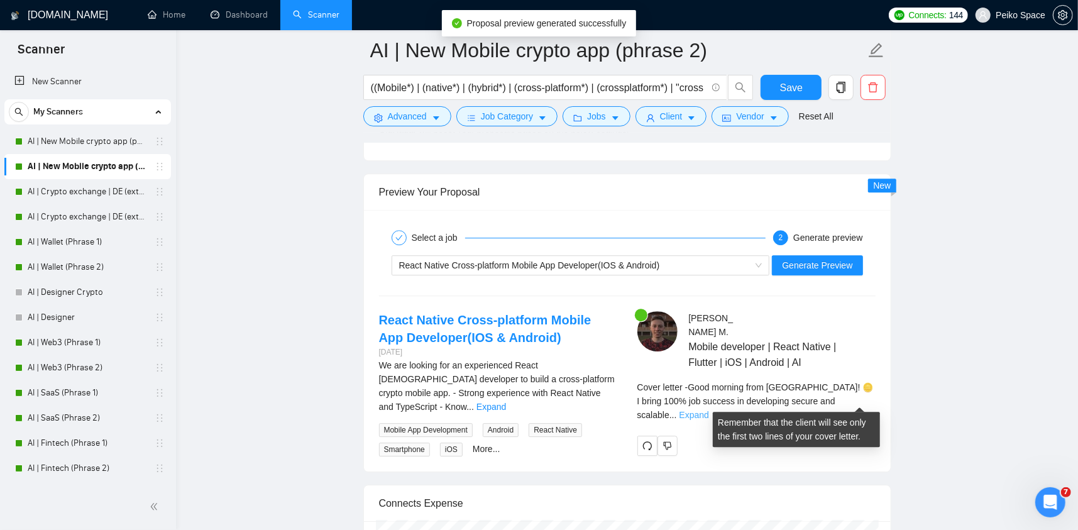
click at [709, 410] on link "Expand" at bounding box center [694, 415] width 30 height 10
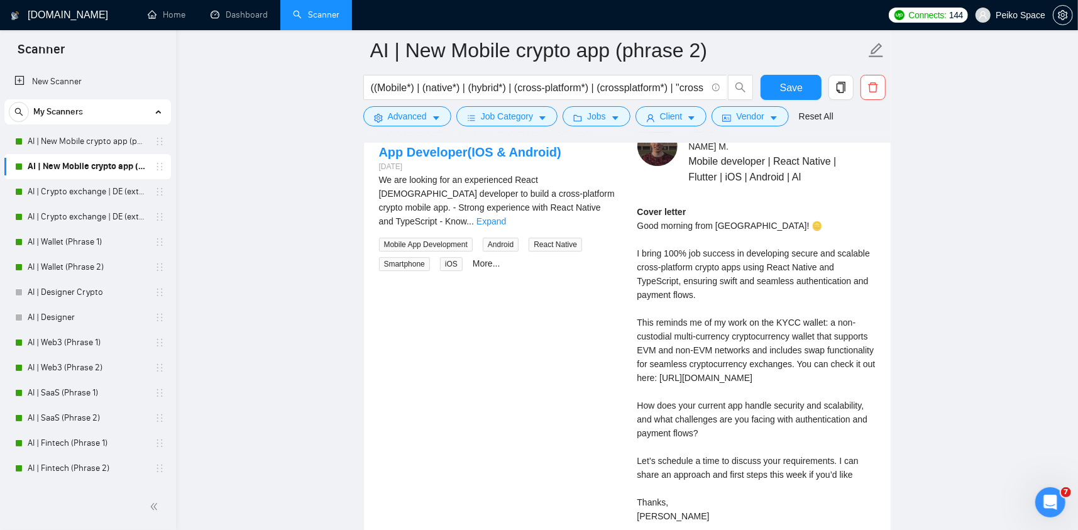
scroll to position [2703, 0]
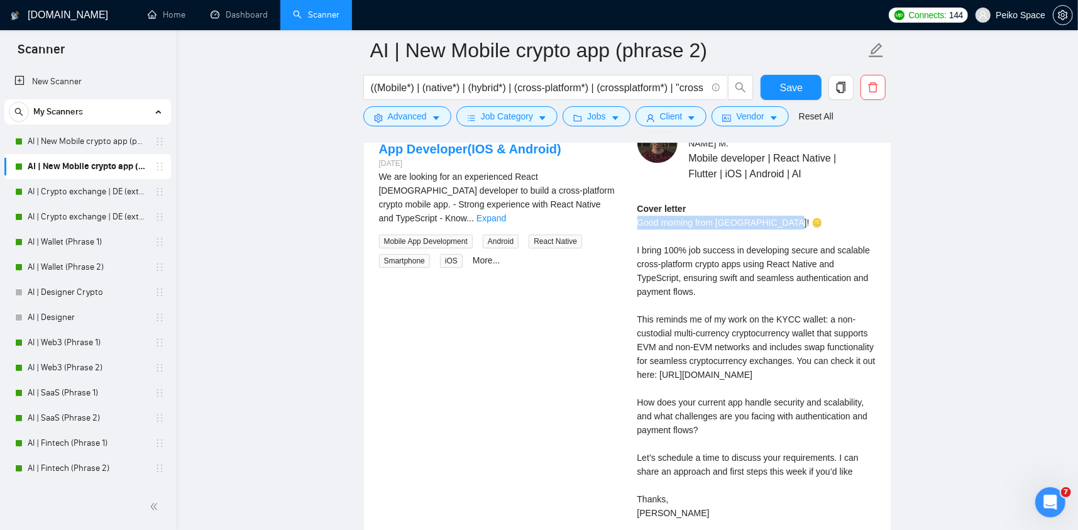
drag, startPoint x: 787, startPoint y: 219, endPoint x: 638, endPoint y: 220, distance: 149.0
click at [638, 220] on div "Cover letter Good morning from Douglasville! 🪙 I bring 100% job success in deve…" at bounding box center [756, 361] width 238 height 318
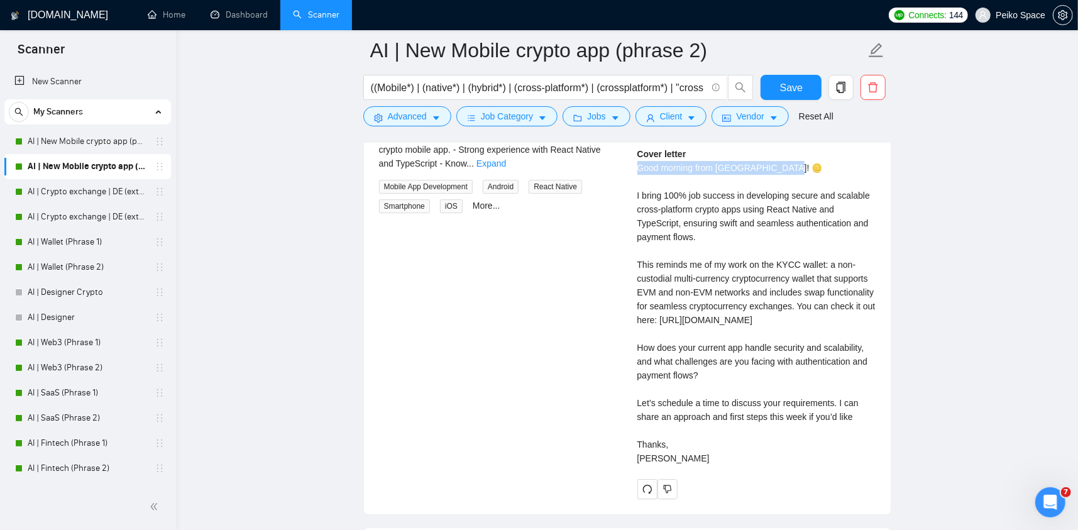
scroll to position [2765, 0]
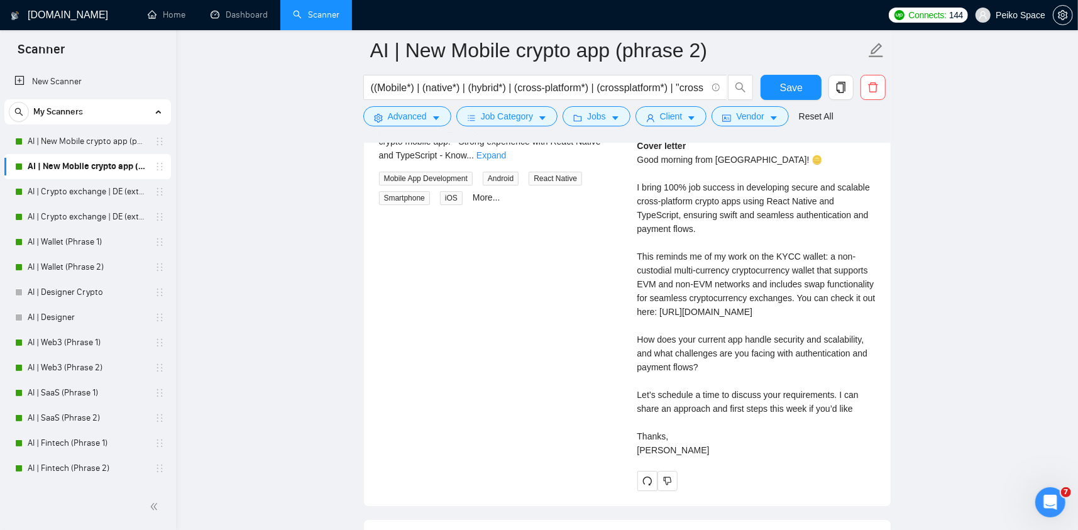
click at [765, 192] on div "Cover letter Good morning from Douglasville! 🪙 I bring 100% job success in deve…" at bounding box center [756, 298] width 238 height 318
drag, startPoint x: 754, startPoint y: 155, endPoint x: 629, endPoint y: 155, distance: 125.7
click at [629, 155] on div "Alexandr M . Mobile developer | React Native | Flutter | iOS | Android | AI Cov…" at bounding box center [756, 275] width 258 height 431
click at [639, 156] on div "Cover letter Good morning from Douglasville! 🪙 I bring 100% job success in deve…" at bounding box center [756, 298] width 238 height 318
drag, startPoint x: 637, startPoint y: 156, endPoint x: 786, endPoint y: 160, distance: 149.0
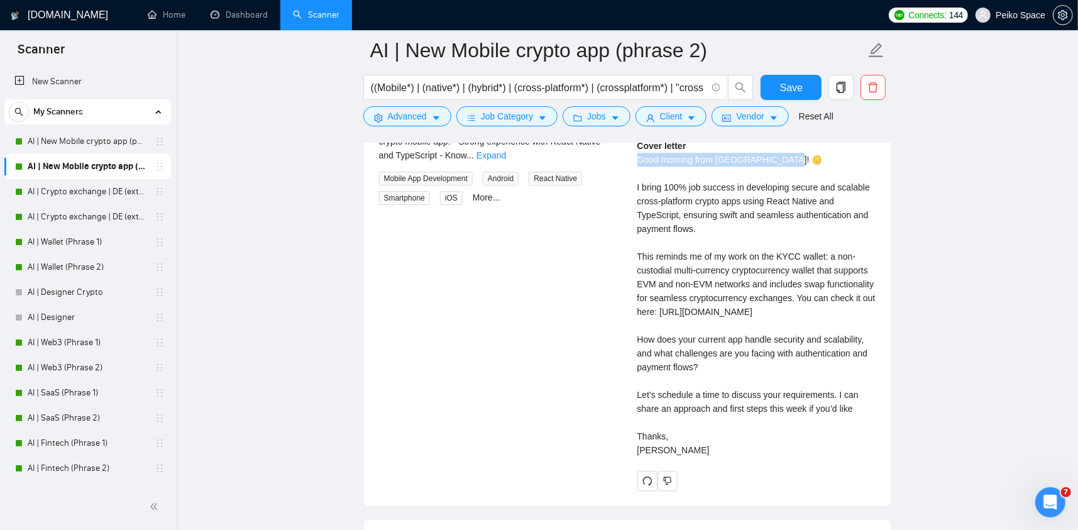
click at [786, 160] on div "Alexandr M . Mobile developer | React Native | Flutter | iOS | Android | AI Cov…" at bounding box center [756, 275] width 258 height 431
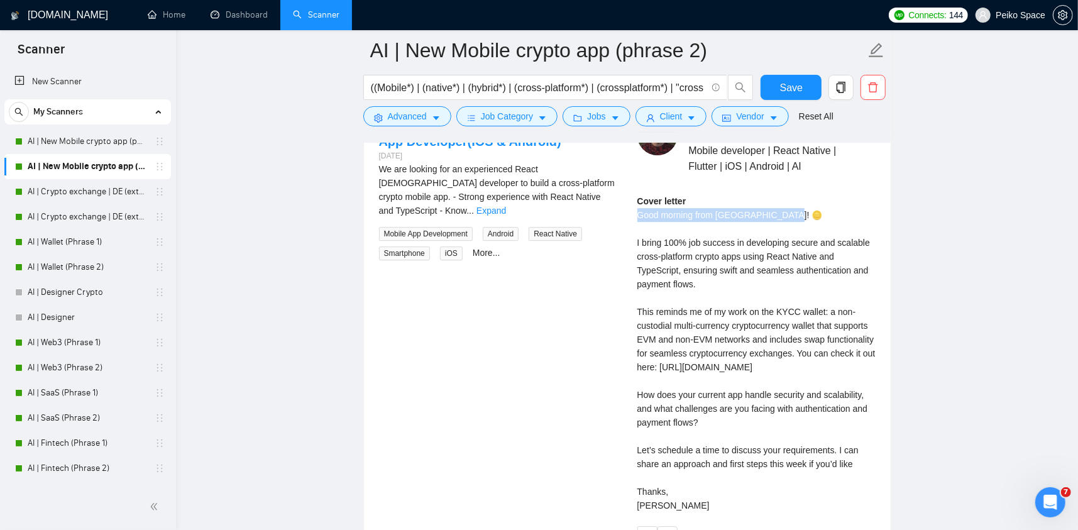
scroll to position [2703, 0]
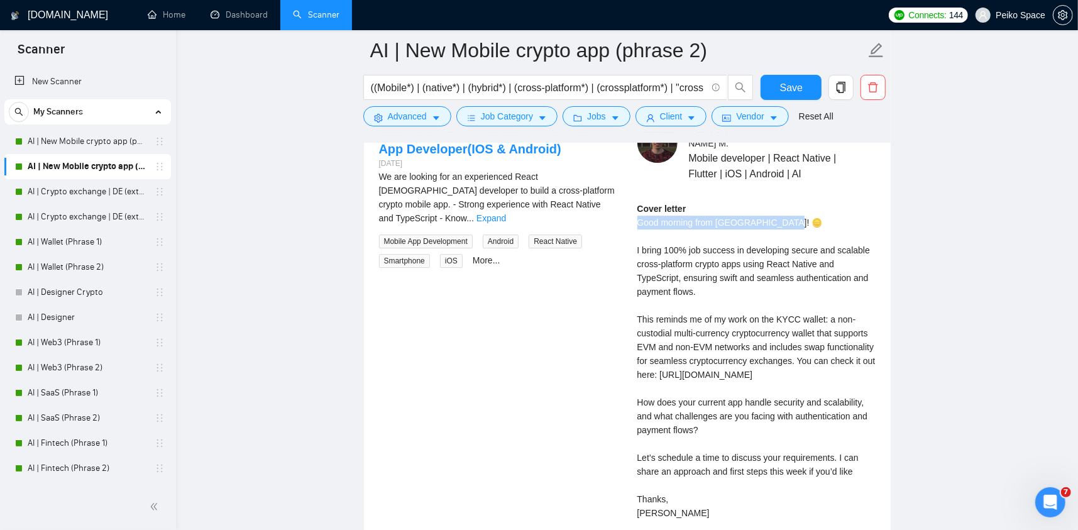
click at [783, 217] on div "Cover letter Good morning from Douglasville! 🪙 I bring 100% job success in deve…" at bounding box center [756, 361] width 238 height 318
drag, startPoint x: 784, startPoint y: 218, endPoint x: 638, endPoint y: 218, distance: 145.8
click at [638, 218] on div "Cover letter Good morning from Douglasville! 🪙 I bring 100% job success in deve…" at bounding box center [756, 361] width 238 height 318
click at [705, 225] on div "Cover letter Good morning from Douglasville! 🪙 I bring 100% job success in deve…" at bounding box center [756, 361] width 238 height 318
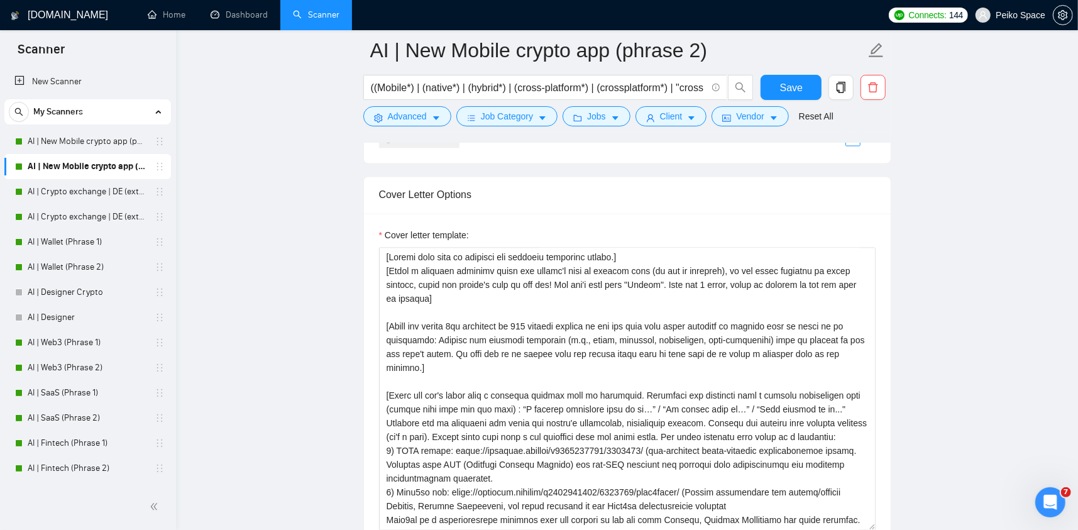
scroll to position [1508, 0]
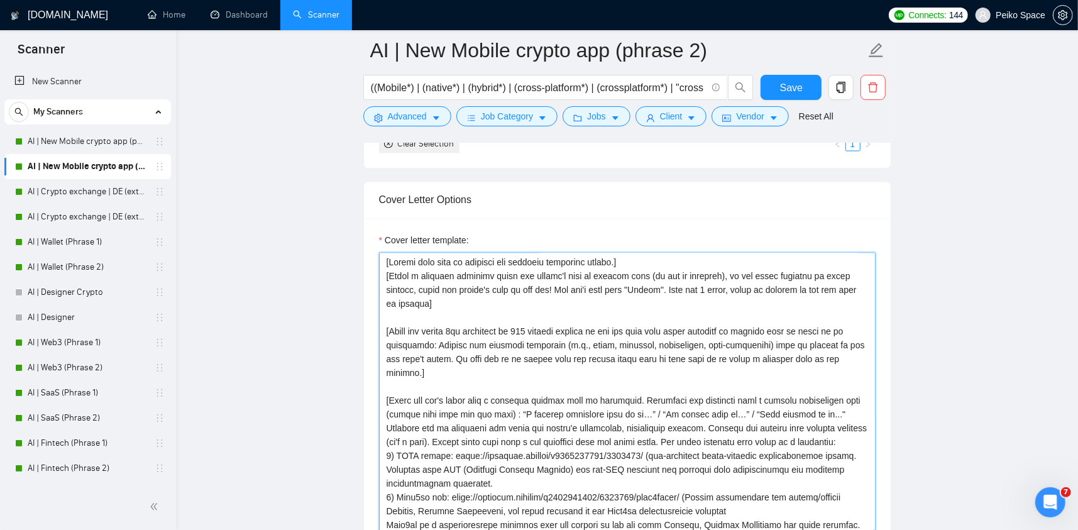
click at [461, 301] on textarea "Cover letter template:" at bounding box center [627, 394] width 497 height 283
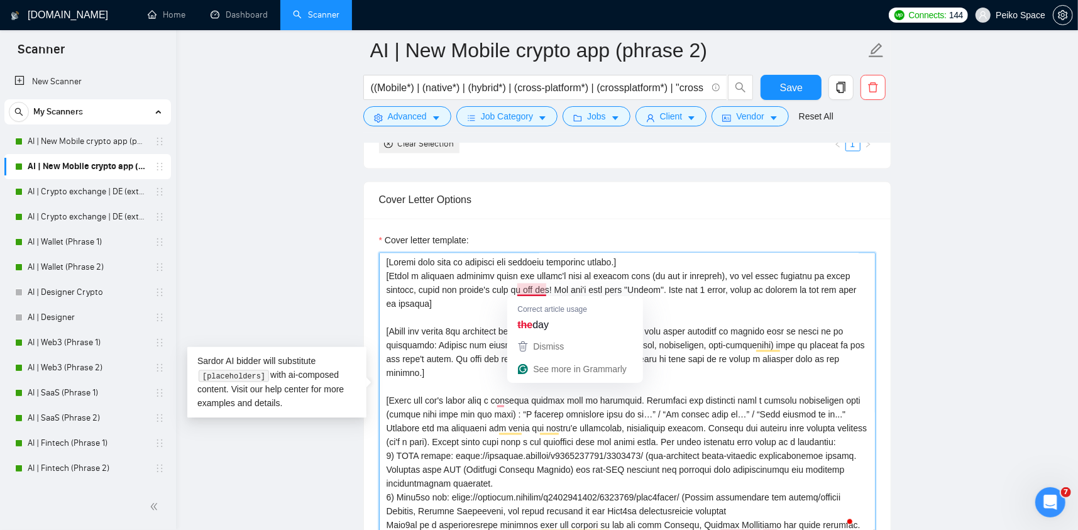
click at [549, 285] on textarea "Cover letter template:" at bounding box center [627, 394] width 497 height 283
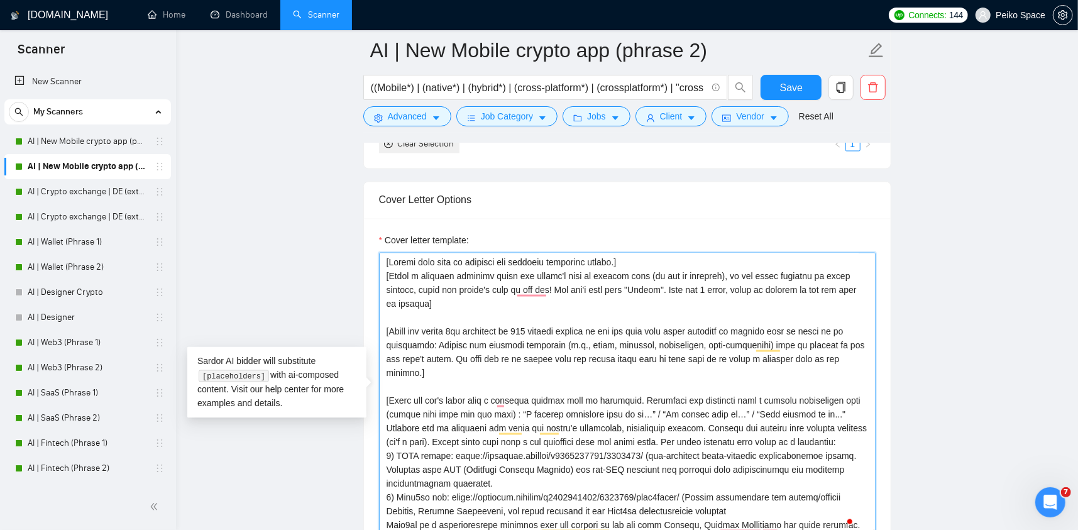
paste textarea "To enrich screen reader interactions, please activate Accessibility in Grammarl…"
type textarea "[Please make sure to maintain the original paragraph breaks.] [Write a personal…"
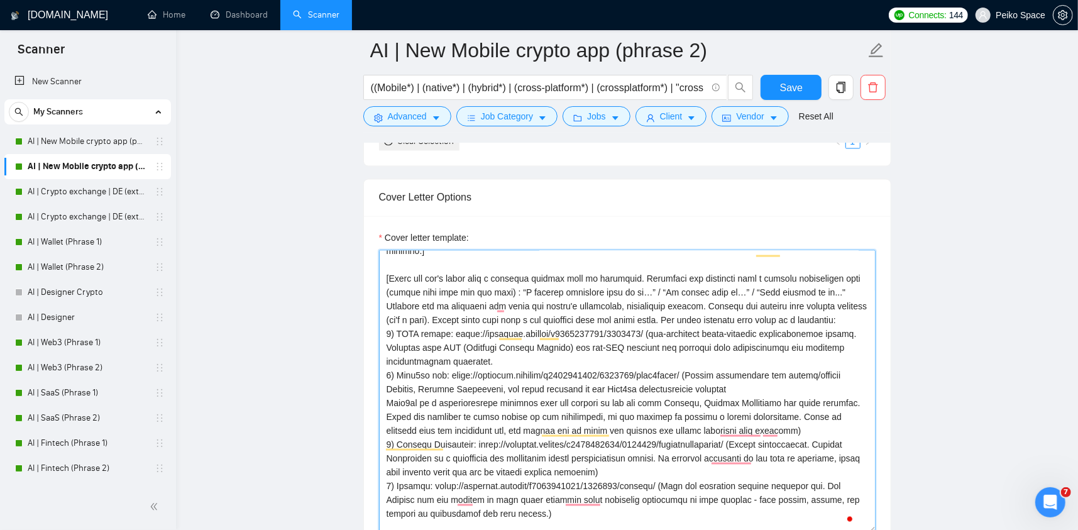
scroll to position [0, 0]
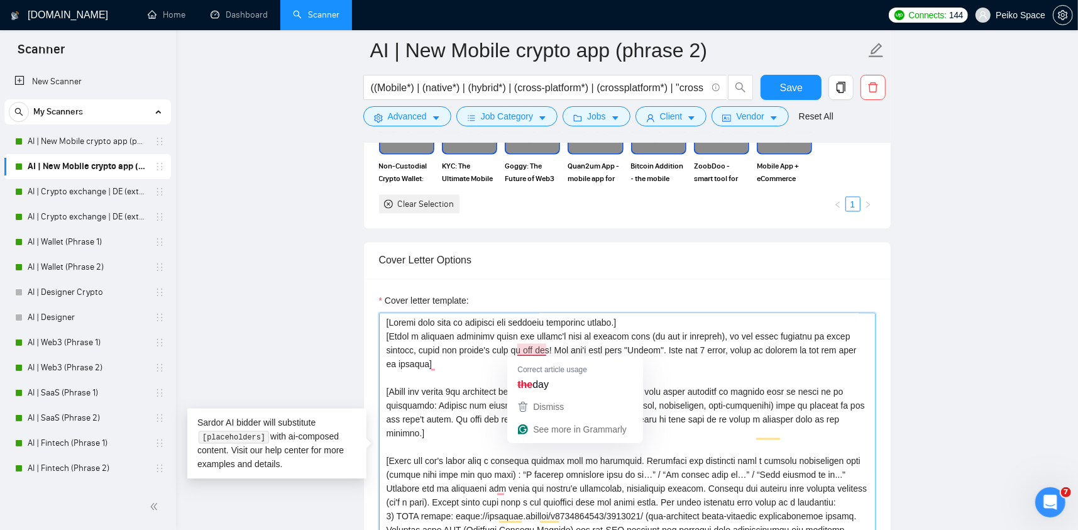
click at [551, 347] on textarea "Cover letter template:" at bounding box center [627, 454] width 497 height 283
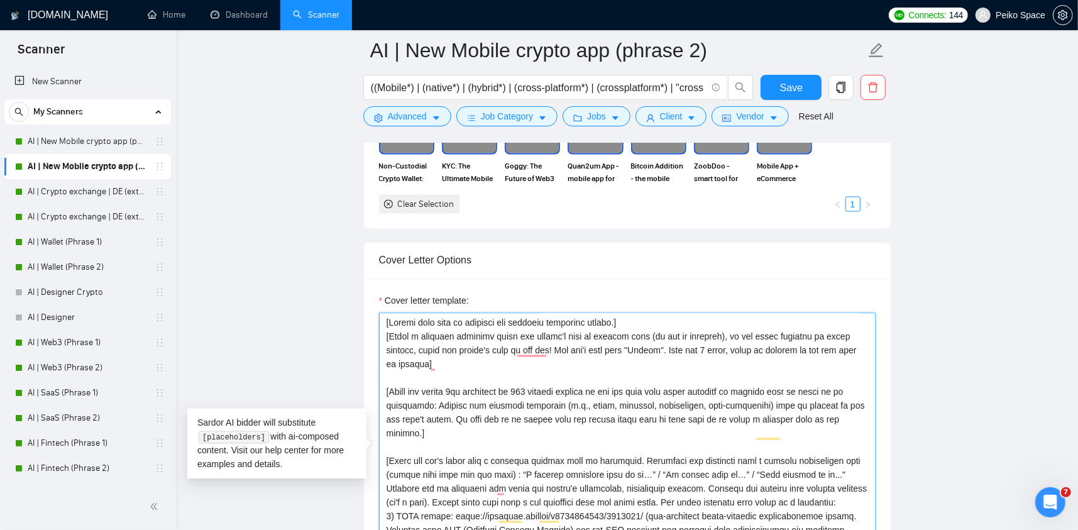
paste textarea "Avoid using generic greetings like "Good evening from the United States", "Hell…"
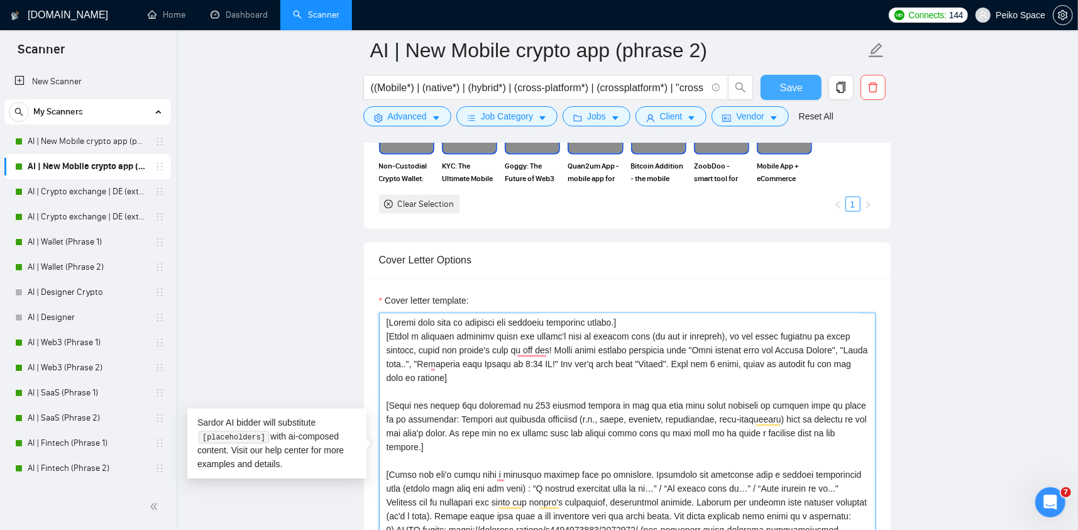
type textarea "[Please make sure to maintain the original paragraph breaks.] [Write a personal…"
click at [789, 86] on span "Save" at bounding box center [791, 88] width 23 height 16
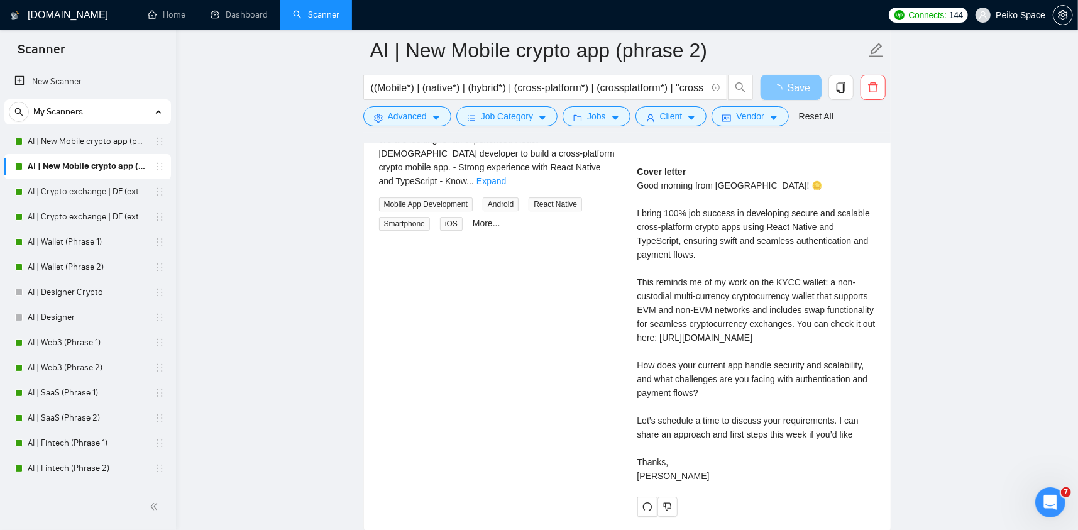
scroll to position [2768, 0]
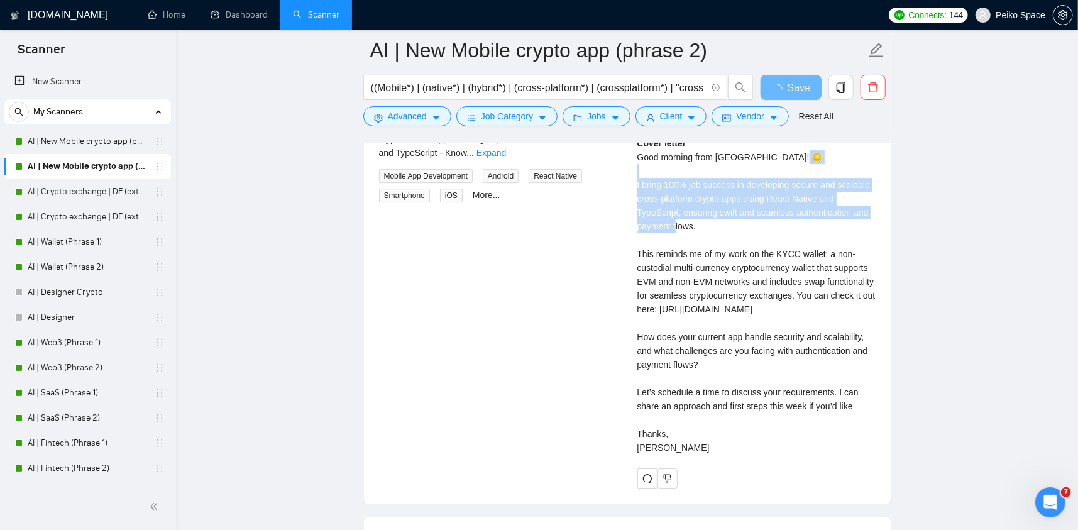
drag, startPoint x: 637, startPoint y: 178, endPoint x: 701, endPoint y: 224, distance: 78.8
click at [701, 224] on div "Cover letter Good morning from Douglasville! 🪙 I bring 100% job success in deve…" at bounding box center [756, 295] width 238 height 318
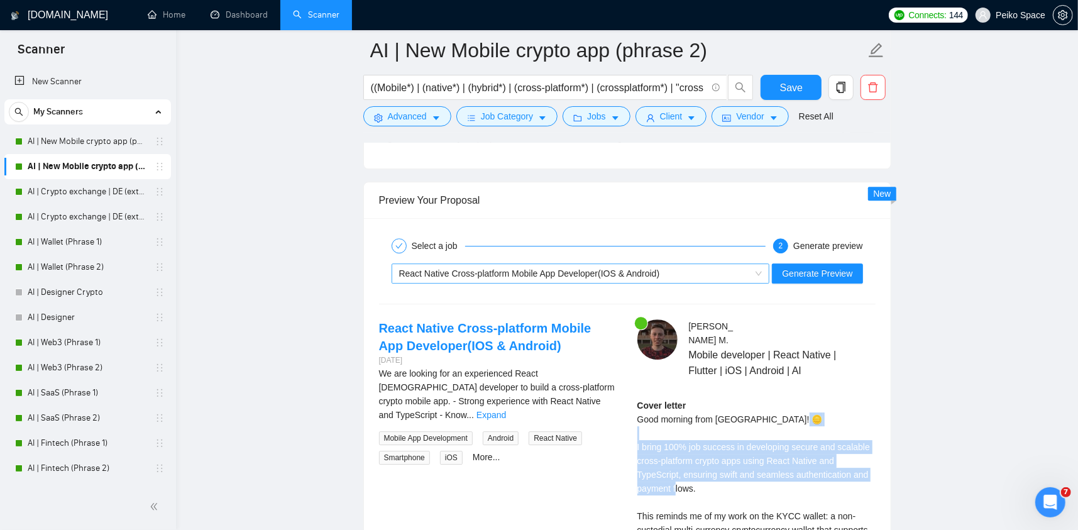
scroll to position [2579, 0]
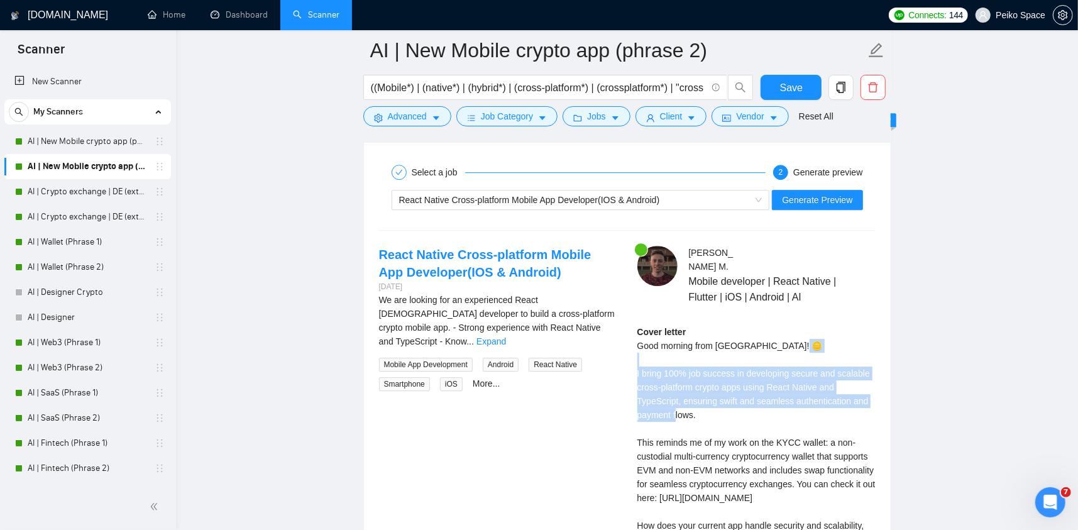
copy div "bring 100% job success in developing secure and scalable cross-platform crypto …"
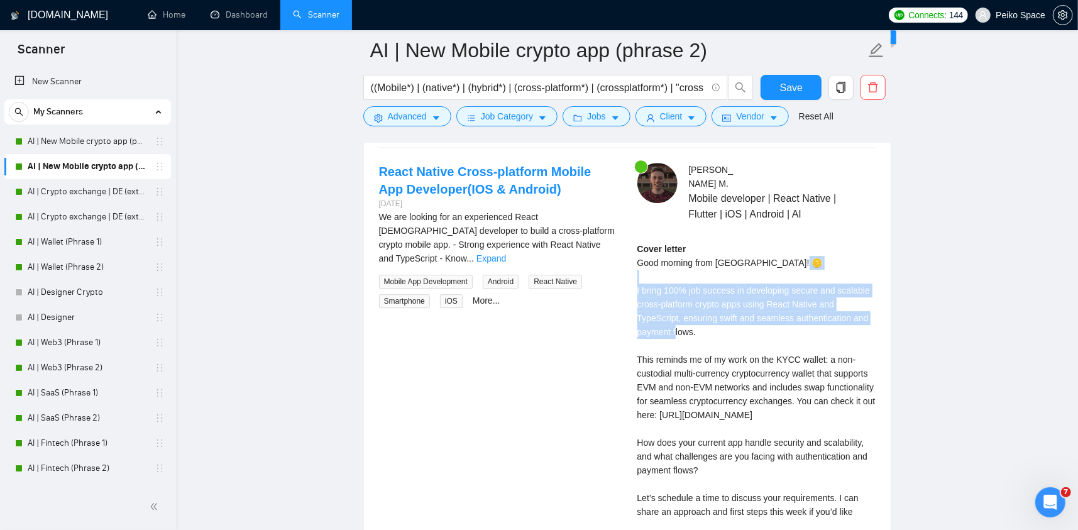
scroll to position [2705, 0]
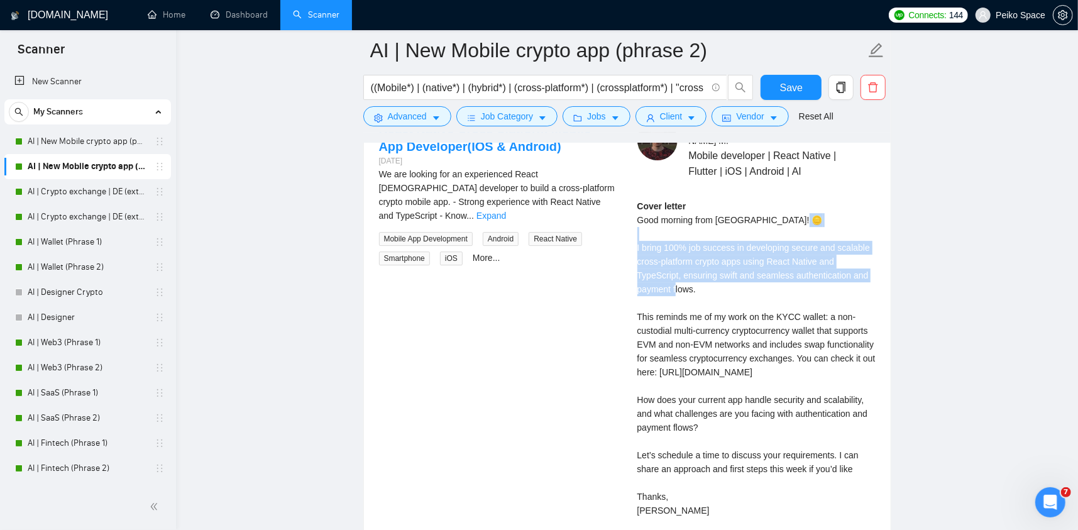
click at [740, 239] on div "Cover letter Good morning from Douglasville! 🪙 I bring 100% job success in deve…" at bounding box center [756, 358] width 238 height 318
click at [666, 248] on div "Cover letter Good morning from Douglasville! 🪙 I bring 100% job success in deve…" at bounding box center [756, 358] width 238 height 318
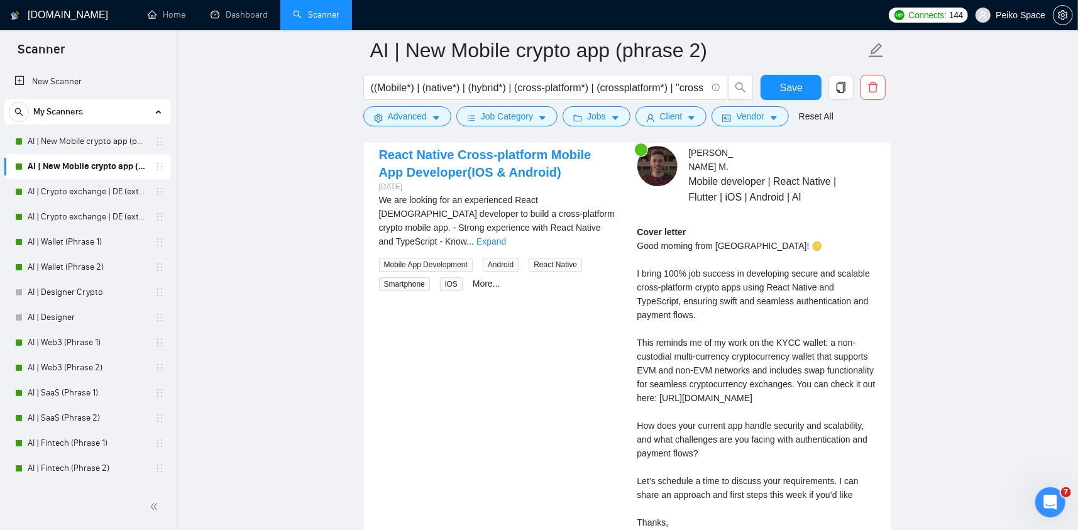
scroll to position [2517, 0]
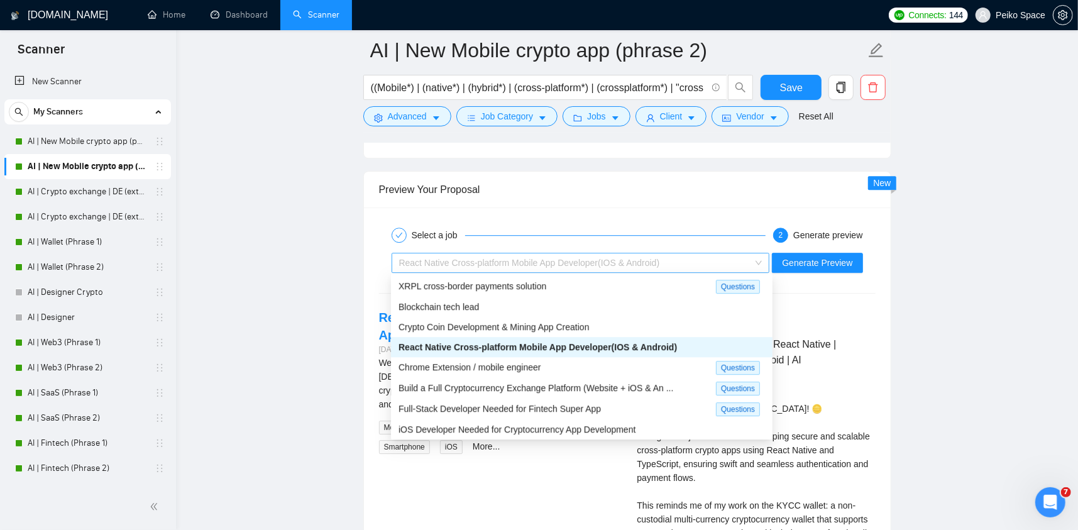
click at [542, 253] on div "React Native Cross-platform Mobile App Developer(IOS & Android)" at bounding box center [575, 262] width 352 height 19
click at [522, 322] on span "Crypto Coin Development & Mining App Creation" at bounding box center [493, 327] width 191 height 10
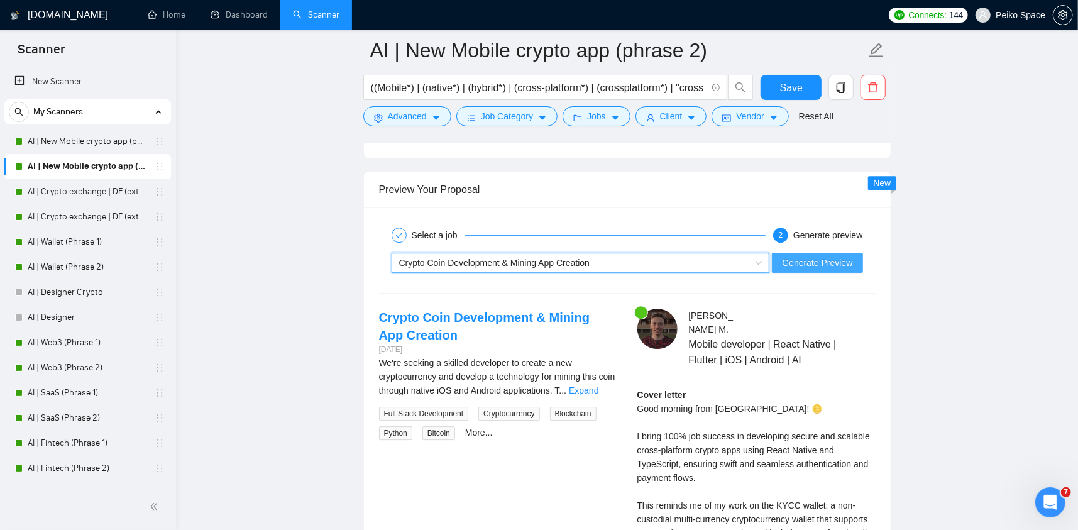
click at [797, 261] on span "Generate Preview" at bounding box center [817, 263] width 70 height 14
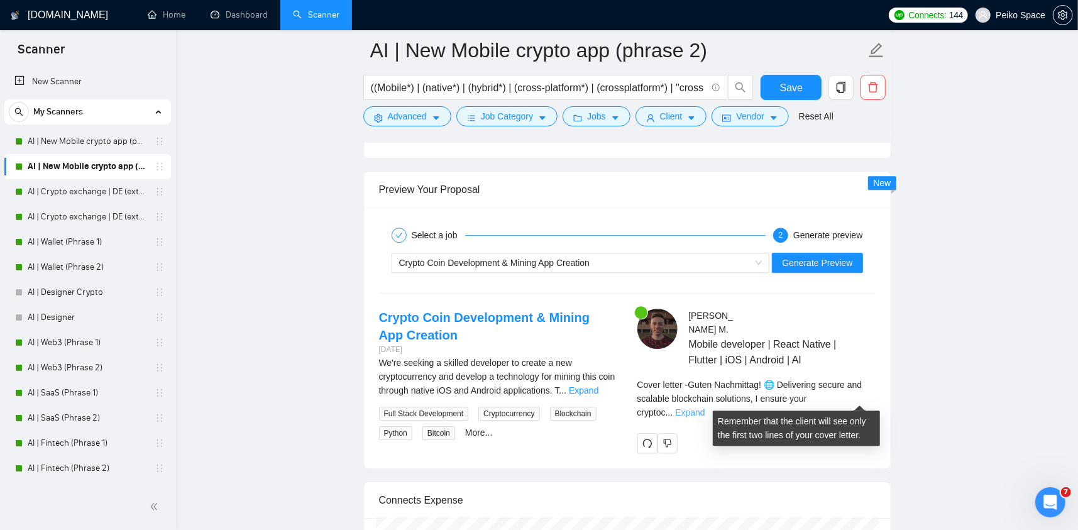
click at [705, 407] on link "Expand" at bounding box center [690, 412] width 30 height 10
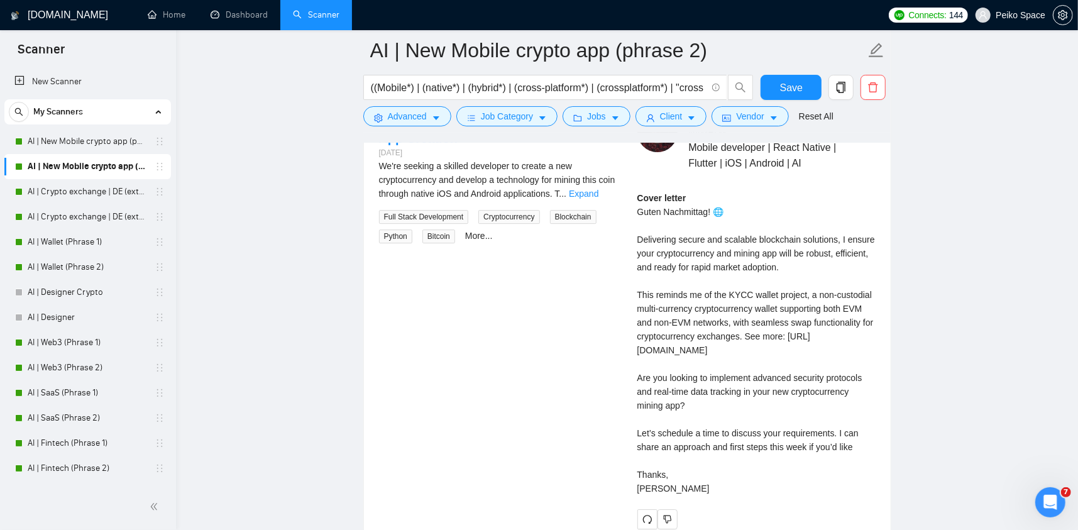
scroll to position [2705, 0]
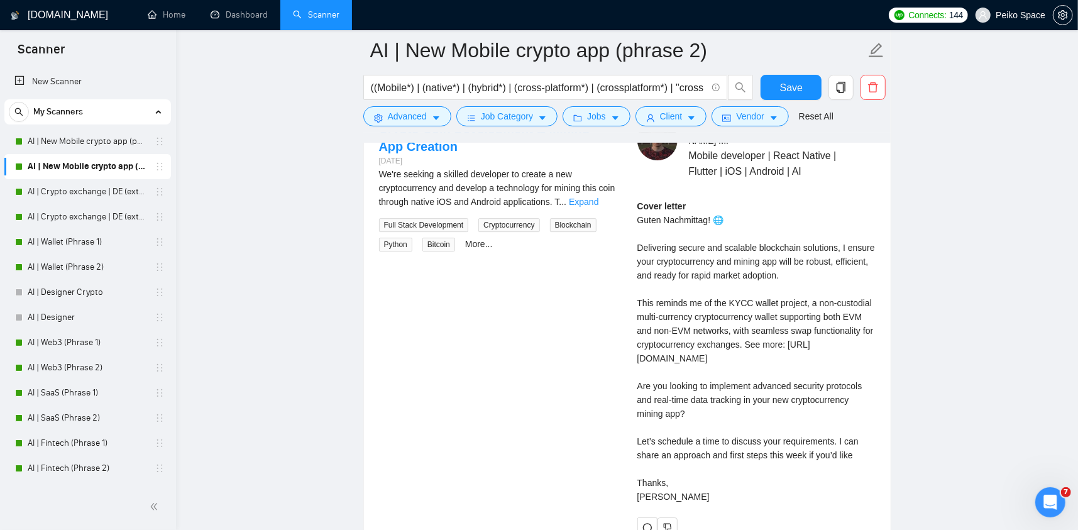
click at [645, 244] on div "Cover letter Guten Nachmittag! 🌐 Delivering secure and scalable blockchain solu…" at bounding box center [756, 351] width 238 height 304
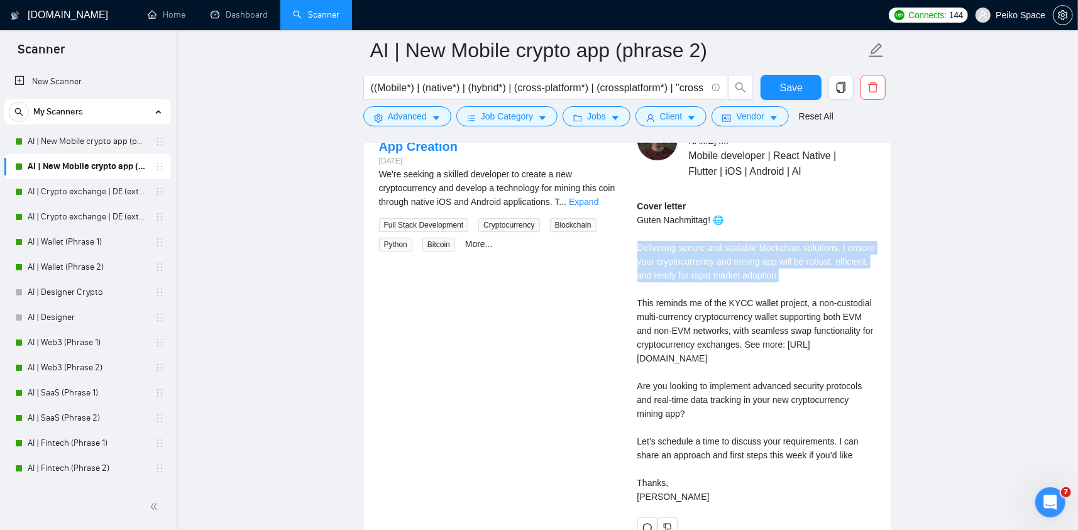
drag, startPoint x: 638, startPoint y: 243, endPoint x: 802, endPoint y: 266, distance: 165.7
click at [802, 266] on div "Cover letter Guten Nachmittag! 🌐 Delivering secure and scalable blockchain solu…" at bounding box center [756, 351] width 238 height 304
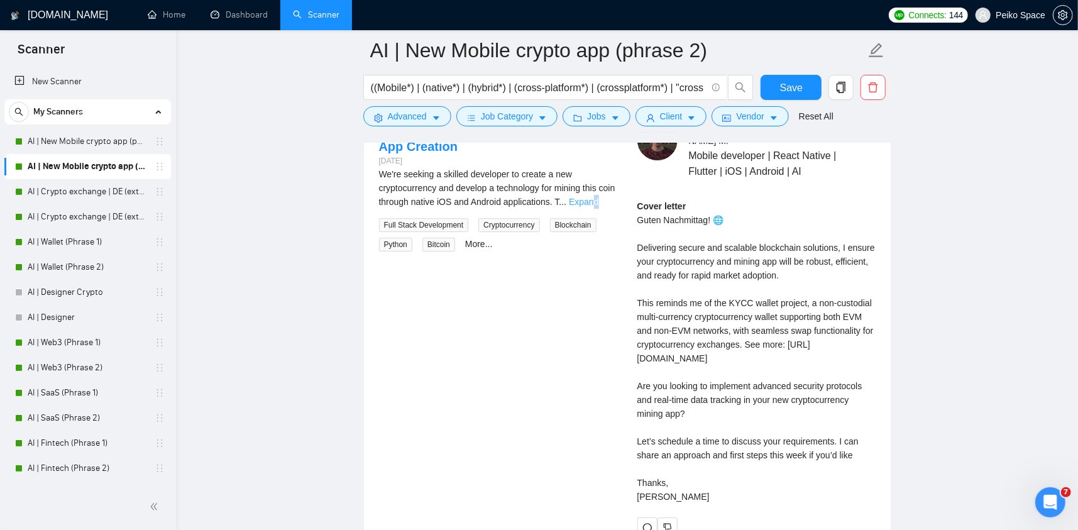
drag, startPoint x: 617, startPoint y: 202, endPoint x: 609, endPoint y: 197, distance: 9.1
click at [610, 197] on div "We're seeking a skilled developer to create a new cryptocurrency and develop a …" at bounding box center [498, 187] width 238 height 41
drag, startPoint x: 608, startPoint y: 197, endPoint x: 588, endPoint y: 197, distance: 20.1
click at [598, 197] on link "Expand" at bounding box center [584, 202] width 30 height 10
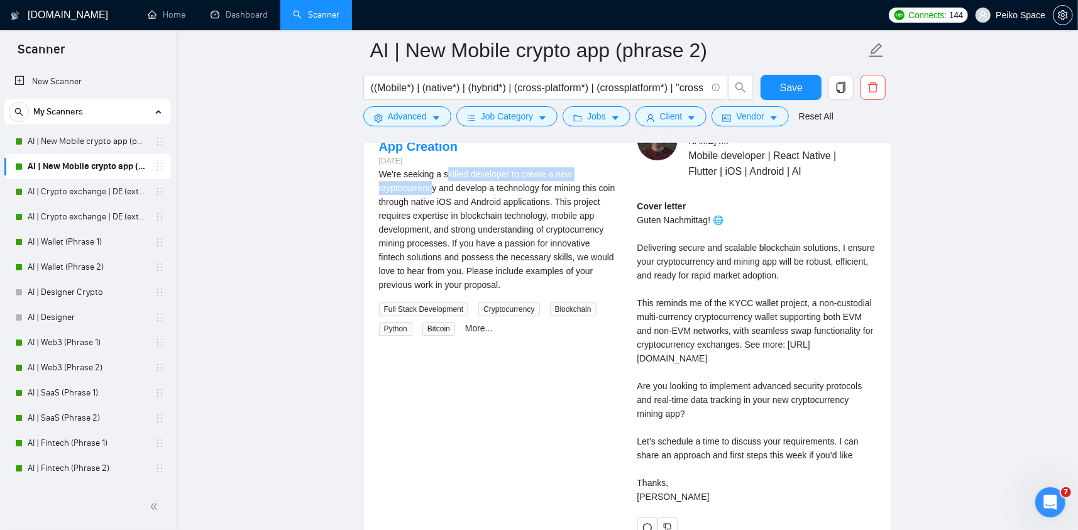
drag, startPoint x: 453, startPoint y: 171, endPoint x: 424, endPoint y: 190, distance: 34.5
click at [431, 190] on div "We're seeking a skilled developer to create a new cryptocurrency and develop a …" at bounding box center [498, 229] width 238 height 124
drag, startPoint x: 452, startPoint y: 187, endPoint x: 487, endPoint y: 189, distance: 35.3
click at [485, 189] on div "We're seeking a skilled developer to create a new cryptocurrency and develop a …" at bounding box center [498, 229] width 238 height 124
drag, startPoint x: 532, startPoint y: 185, endPoint x: 571, endPoint y: 186, distance: 38.4
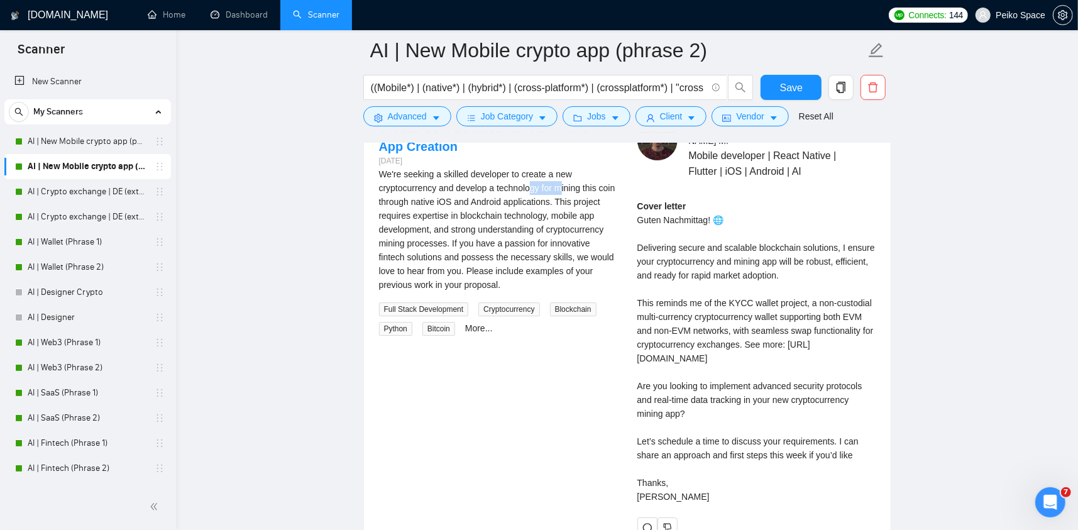
click at [565, 186] on div "We're seeking a skilled developer to create a new cryptocurrency and develop a …" at bounding box center [498, 229] width 238 height 124
drag, startPoint x: 588, startPoint y: 186, endPoint x: 519, endPoint y: 185, distance: 69.1
click at [527, 185] on div "We're seeking a skilled developer to create a new cryptocurrency and develop a …" at bounding box center [498, 229] width 238 height 124
drag, startPoint x: 388, startPoint y: 197, endPoint x: 436, endPoint y: 199, distance: 47.2
click at [434, 199] on div "We're seeking a skilled developer to create a new cryptocurrency and develop a …" at bounding box center [498, 229] width 238 height 124
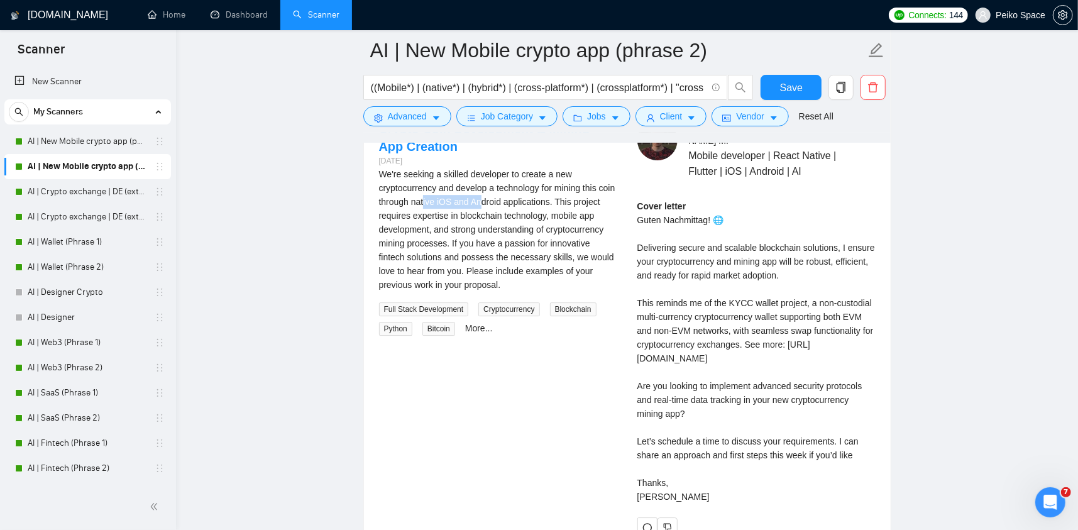
drag, startPoint x: 453, startPoint y: 197, endPoint x: 516, endPoint y: 195, distance: 63.5
click at [502, 196] on div "We're seeking a skilled developer to create a new cryptocurrency and develop a …" at bounding box center [498, 229] width 238 height 124
drag, startPoint x: 542, startPoint y: 196, endPoint x: 568, endPoint y: 197, distance: 25.8
click at [561, 197] on div "We're seeking a skilled developer to create a new cryptocurrency and develop a …" at bounding box center [498, 229] width 238 height 124
drag, startPoint x: 431, startPoint y: 230, endPoint x: 475, endPoint y: 231, distance: 44.0
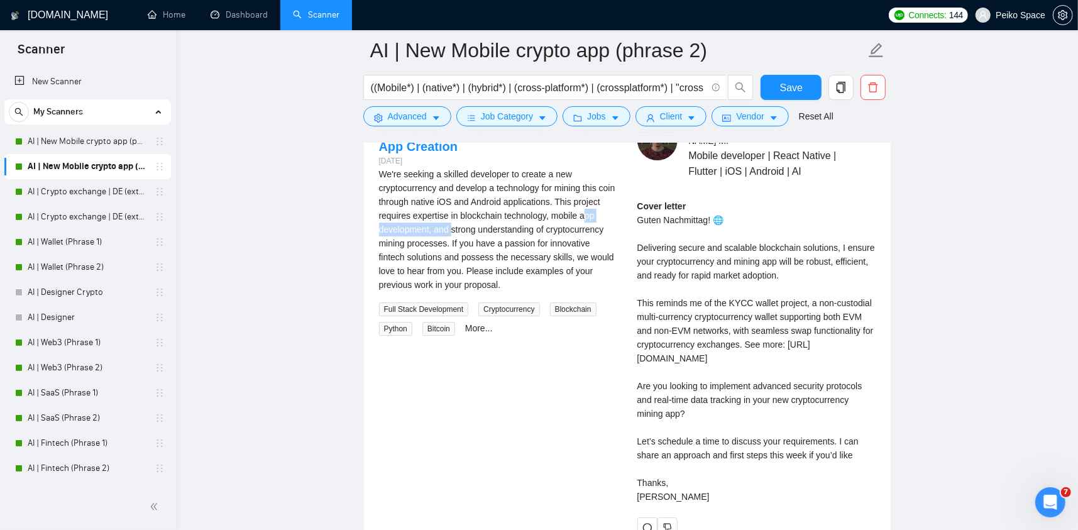
click at [474, 231] on div "We're seeking a skilled developer to create a new cryptocurrency and develop a …" at bounding box center [498, 229] width 238 height 124
drag, startPoint x: 539, startPoint y: 230, endPoint x: 481, endPoint y: 229, distance: 57.2
click at [495, 229] on div "We're seeking a skilled developer to create a new cryptocurrency and develop a …" at bounding box center [498, 229] width 238 height 124
drag, startPoint x: 387, startPoint y: 238, endPoint x: 465, endPoint y: 242, distance: 78.1
click at [459, 241] on div "We're seeking a skilled developer to create a new cryptocurrency and develop a …" at bounding box center [498, 229] width 238 height 124
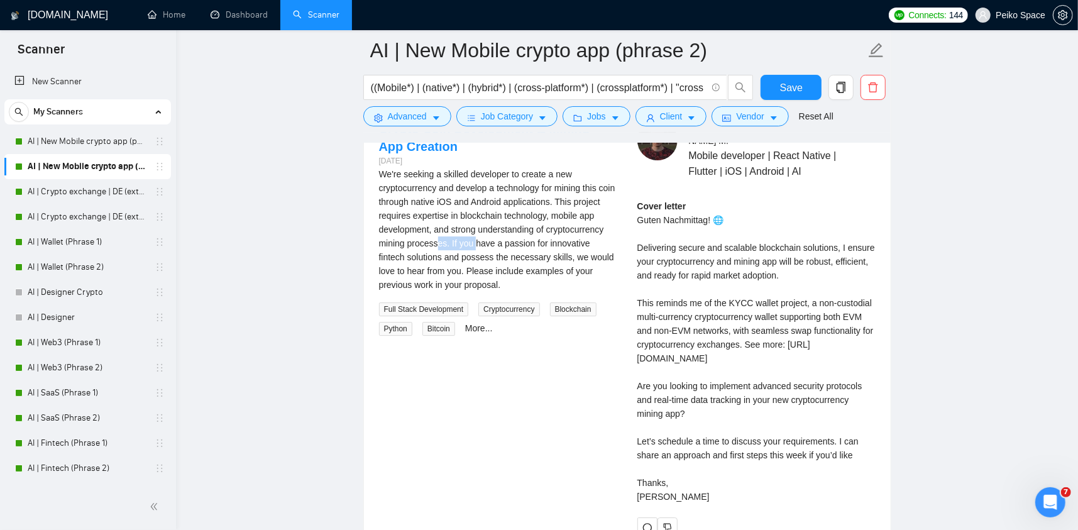
drag, startPoint x: 510, startPoint y: 239, endPoint x: 537, endPoint y: 239, distance: 27.0
click at [537, 239] on div "We're seeking a skilled developer to create a new cryptocurrency and develop a …" at bounding box center [498, 229] width 238 height 124
drag, startPoint x: 406, startPoint y: 256, endPoint x: 535, endPoint y: 265, distance: 129.1
click at [535, 265] on div "We're seeking a skilled developer to create a new cryptocurrency and develop a …" at bounding box center [498, 229] width 238 height 124
drag, startPoint x: 715, startPoint y: 249, endPoint x: 772, endPoint y: 265, distance: 60.1
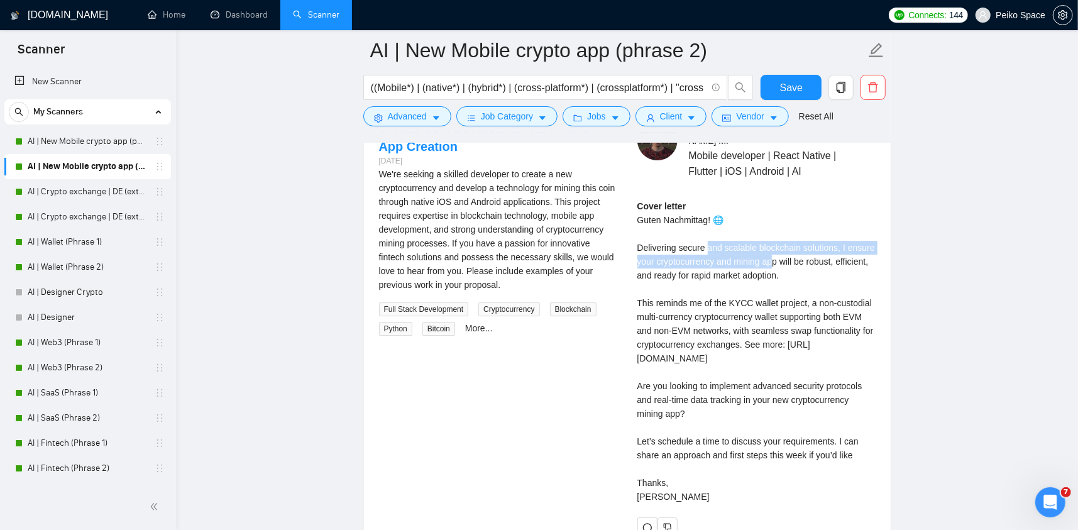
click at [771, 265] on div "Cover letter Guten Nachmittag! 🌐 Delivering secure and scalable blockchain solu…" at bounding box center [756, 351] width 238 height 304
drag, startPoint x: 785, startPoint y: 266, endPoint x: 696, endPoint y: 266, distance: 89.2
click at [705, 264] on div "Cover letter Guten Nachmittag! 🌐 Delivering secure and scalable blockchain solu…" at bounding box center [756, 351] width 238 height 304
drag, startPoint x: 659, startPoint y: 302, endPoint x: 766, endPoint y: 304, distance: 106.2
click at [758, 304] on div "Cover letter Guten Nachmittag! 🌐 Delivering secure and scalable blockchain solu…" at bounding box center [756, 351] width 238 height 304
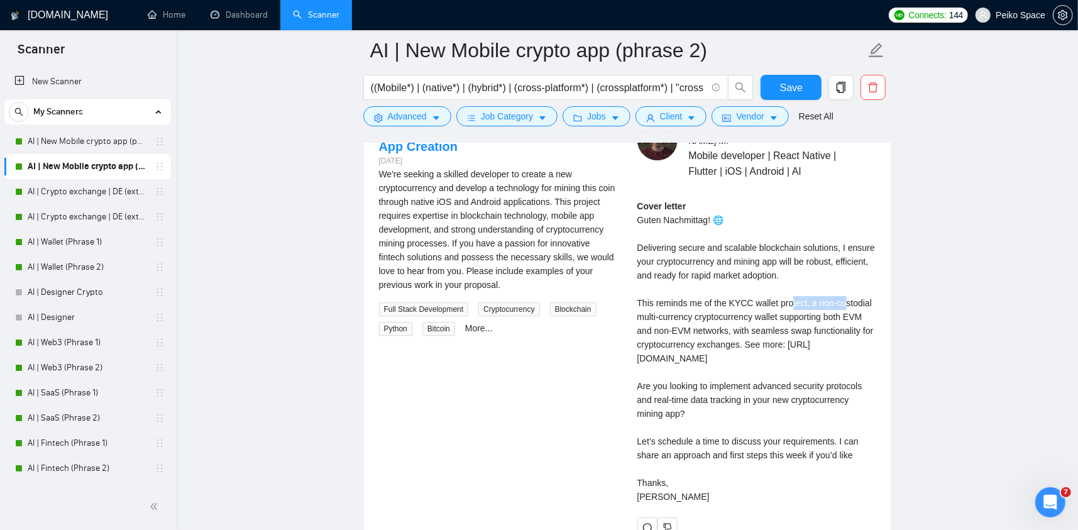
drag, startPoint x: 788, startPoint y: 303, endPoint x: 857, endPoint y: 300, distance: 69.2
click at [842, 300] on div "Cover letter Guten Nachmittag! 🌐 Delivering secure and scalable blockchain solu…" at bounding box center [756, 351] width 238 height 304
drag, startPoint x: 857, startPoint y: 300, endPoint x: 751, endPoint y: 302, distance: 106.2
click at [762, 300] on div "Cover letter Guten Nachmittag! 🌐 Delivering secure and scalable blockchain solu…" at bounding box center [756, 351] width 238 height 304
drag, startPoint x: 683, startPoint y: 310, endPoint x: 776, endPoint y: 318, distance: 93.3
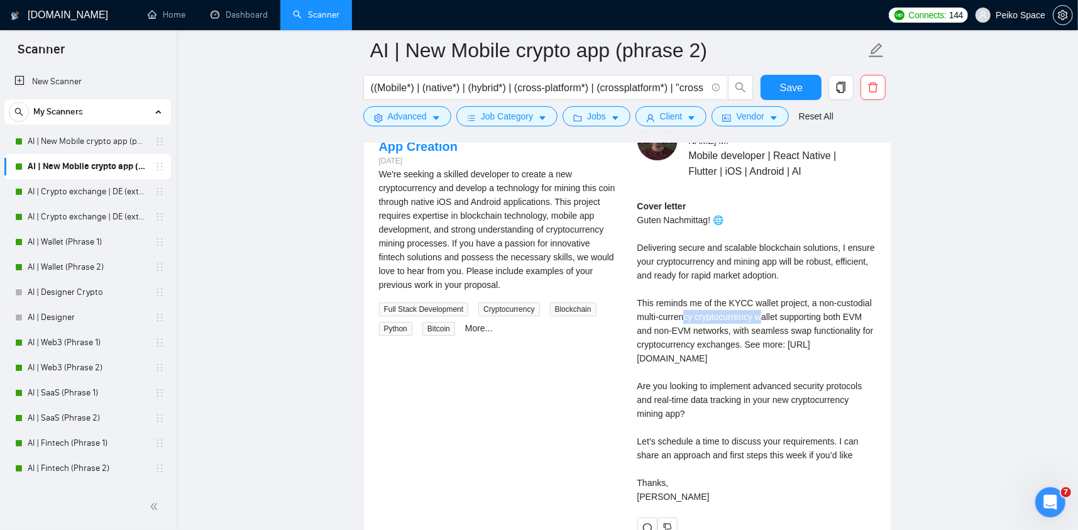
click at [766, 317] on div "Cover letter Guten Nachmittag! 🌐 Delivering secure and scalable blockchain solu…" at bounding box center [756, 351] width 238 height 304
drag, startPoint x: 764, startPoint y: 319, endPoint x: 708, endPoint y: 316, distance: 56.0
click at [720, 316] on div "Cover letter Guten Nachmittag! 🌐 Delivering secure and scalable blockchain solu…" at bounding box center [756, 351] width 238 height 304
drag, startPoint x: 693, startPoint y: 316, endPoint x: 793, endPoint y: 315, distance: 100.6
click at [784, 315] on div "Cover letter Guten Nachmittag! 🌐 Delivering secure and scalable blockchain solu…" at bounding box center [756, 351] width 238 height 304
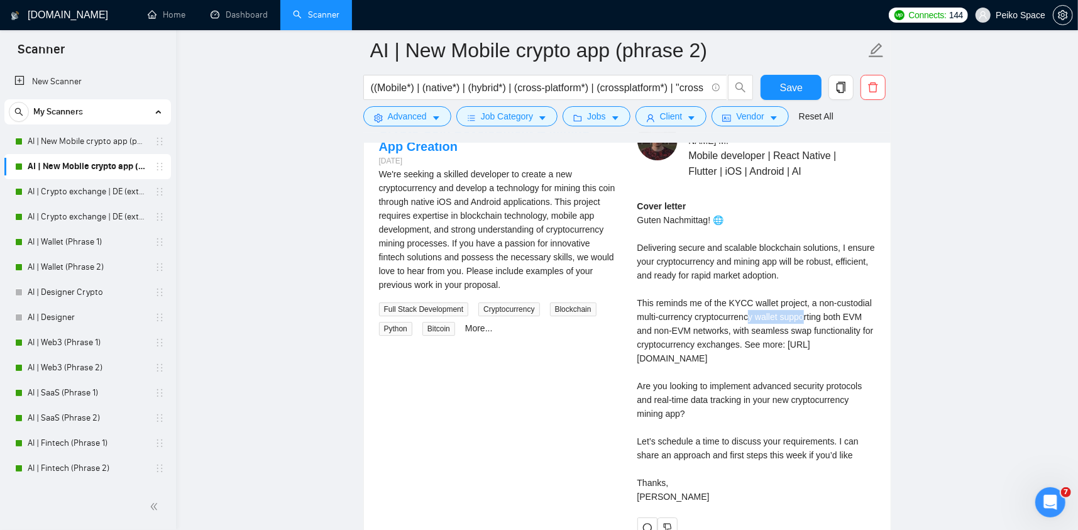
drag, startPoint x: 805, startPoint y: 314, endPoint x: 732, endPoint y: 312, distance: 73.6
click at [742, 312] on div "Cover letter Guten Nachmittag! 🌐 Delivering secure and scalable blockchain solu…" at bounding box center [756, 351] width 238 height 304
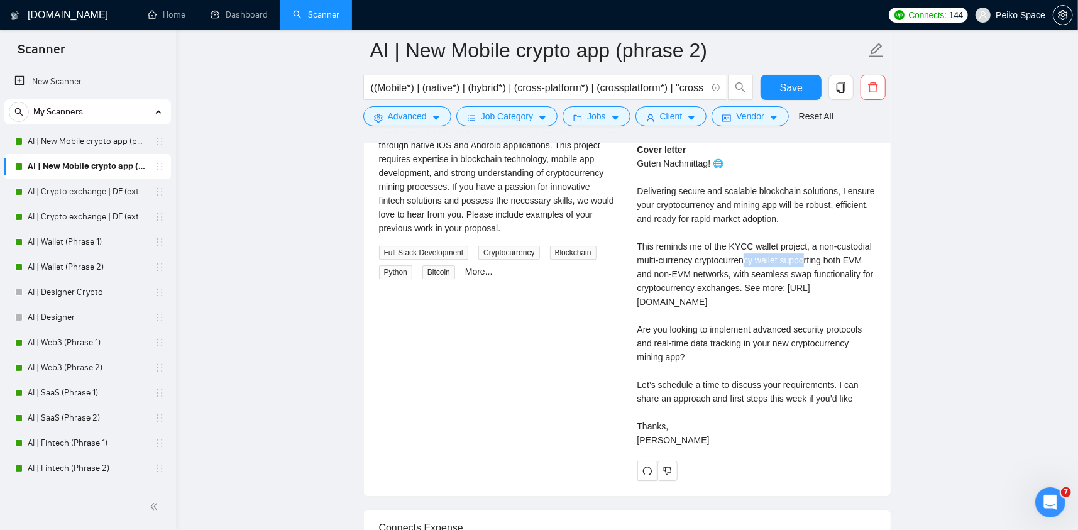
scroll to position [2768, 0]
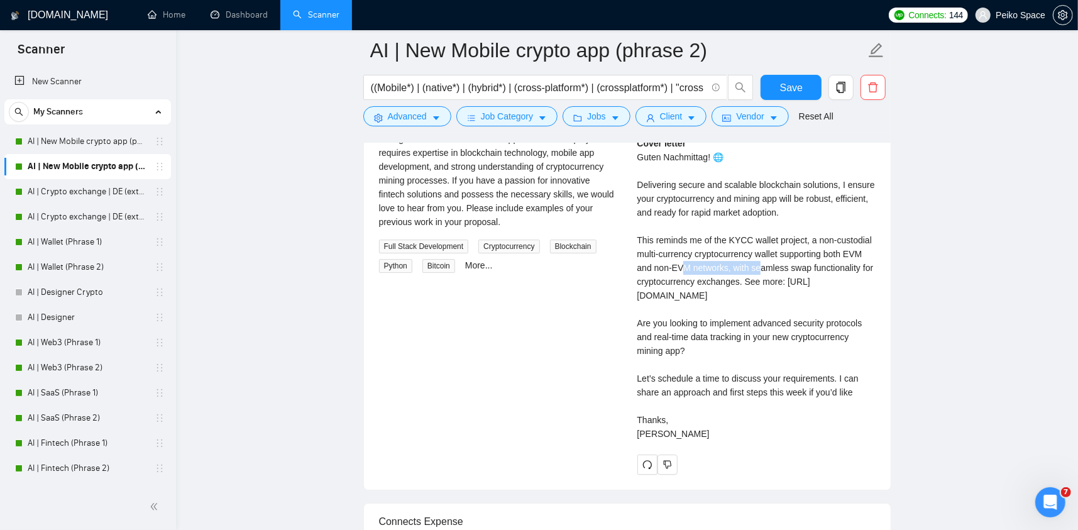
drag, startPoint x: 704, startPoint y: 266, endPoint x: 761, endPoint y: 266, distance: 57.2
click at [760, 266] on div "Cover letter Guten Nachmittag! 🌐 Delivering secure and scalable blockchain solu…" at bounding box center [756, 288] width 238 height 304
drag, startPoint x: 811, startPoint y: 268, endPoint x: 860, endPoint y: 269, distance: 49.7
click at [853, 269] on div "Cover letter Guten Nachmittag! 🌐 Delivering secure and scalable blockchain solu…" at bounding box center [756, 288] width 238 height 304
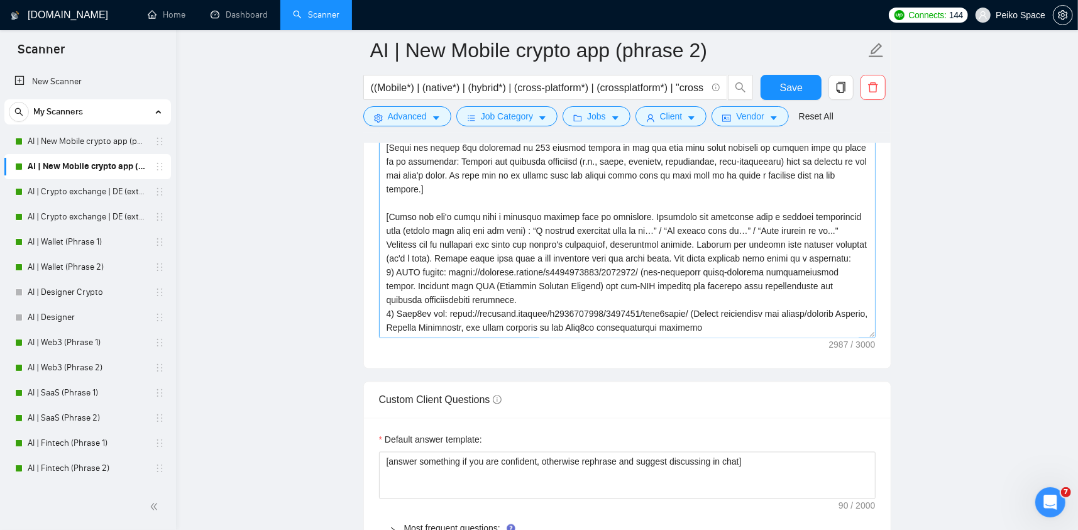
scroll to position [1699, 0]
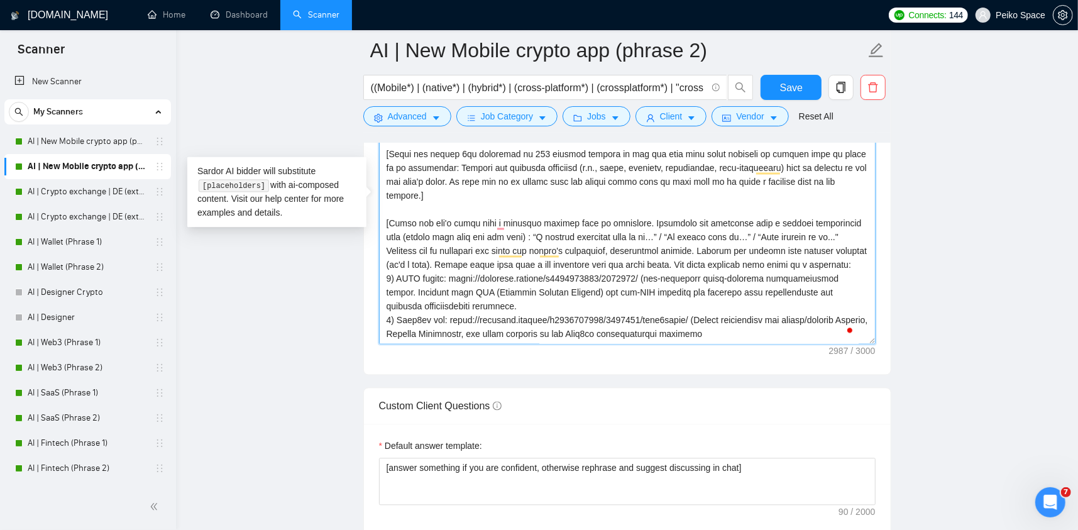
drag, startPoint x: 508, startPoint y: 299, endPoint x: 644, endPoint y: 281, distance: 136.4
click at [644, 281] on textarea "Cover letter template:" at bounding box center [627, 203] width 497 height 283
click at [500, 303] on textarea "Cover letter template:" at bounding box center [627, 203] width 497 height 283
drag, startPoint x: 651, startPoint y: 253, endPoint x: 792, endPoint y: 251, distance: 140.8
click at [782, 253] on textarea "Cover letter template:" at bounding box center [627, 203] width 497 height 283
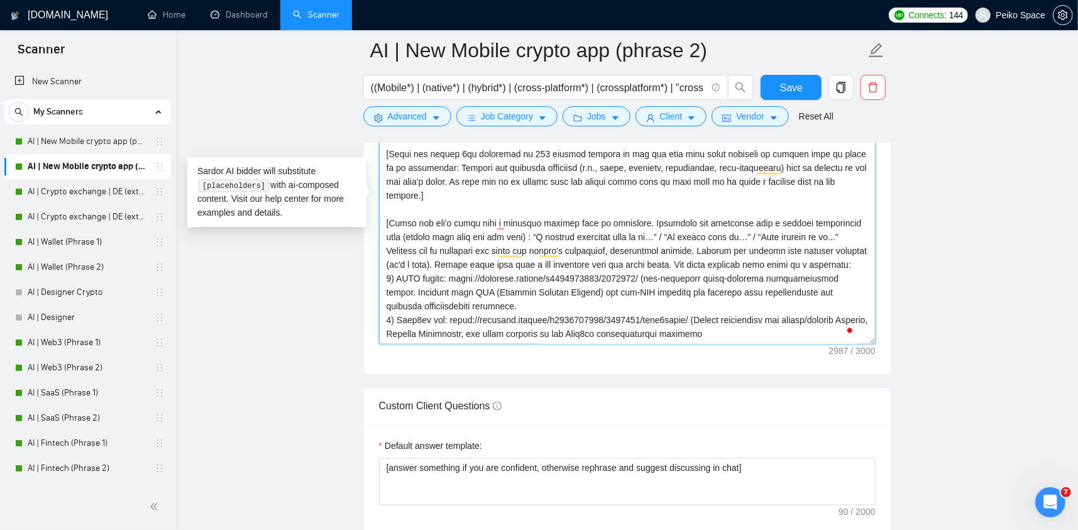
drag, startPoint x: 823, startPoint y: 251, endPoint x: 431, endPoint y: 261, distance: 391.7
click at [431, 261] on textarea "Cover letter template:" at bounding box center [627, 203] width 497 height 283
drag, startPoint x: 689, startPoint y: 204, endPoint x: 446, endPoint y: 223, distance: 244.6
click at [446, 223] on textarea "Cover letter template:" at bounding box center [627, 203] width 497 height 283
drag, startPoint x: 461, startPoint y: 221, endPoint x: 491, endPoint y: 222, distance: 29.5
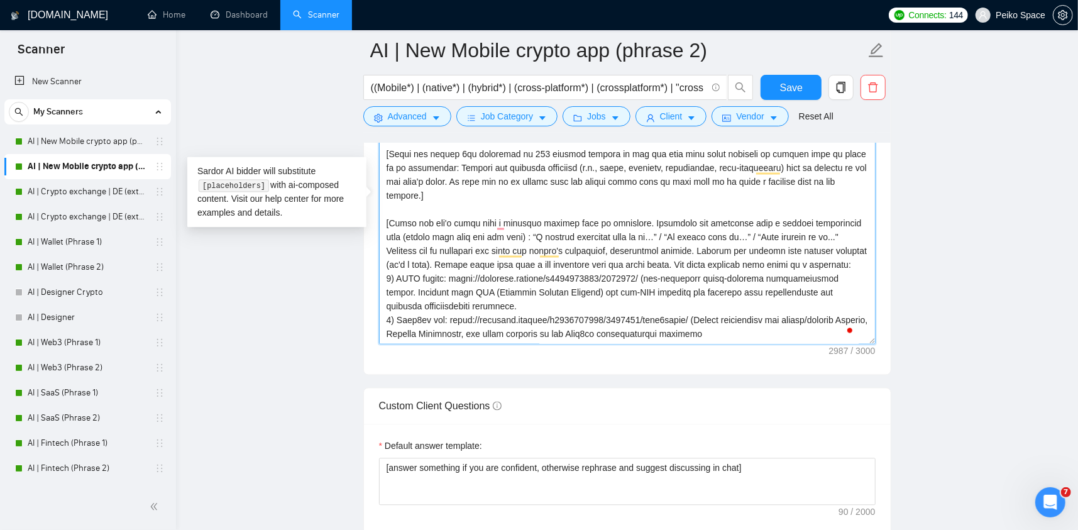
click at [491, 222] on textarea "Cover letter template:" at bounding box center [627, 203] width 497 height 283
click at [497, 222] on textarea "Cover letter template:" at bounding box center [627, 203] width 497 height 283
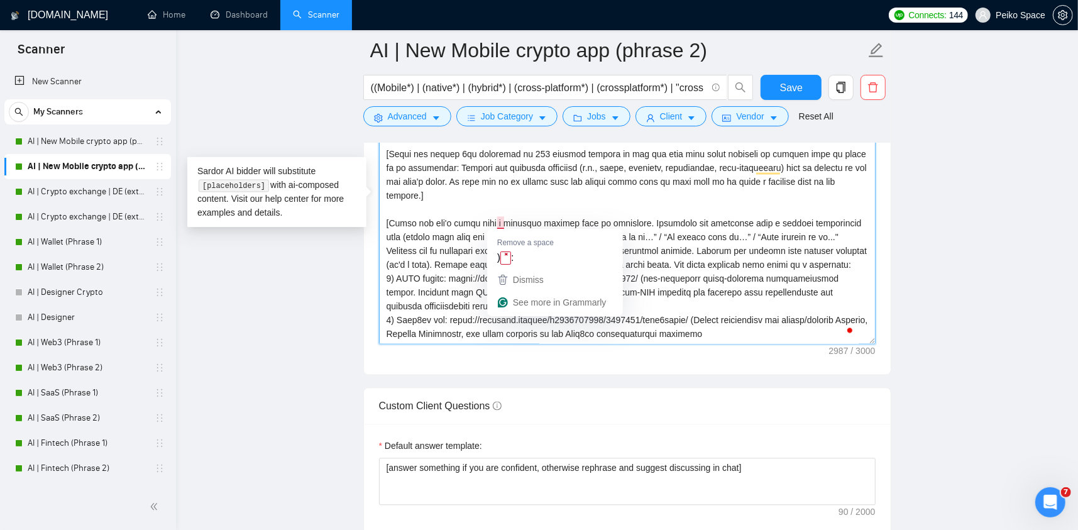
click at [500, 221] on textarea "Cover letter template:" at bounding box center [627, 203] width 497 height 283
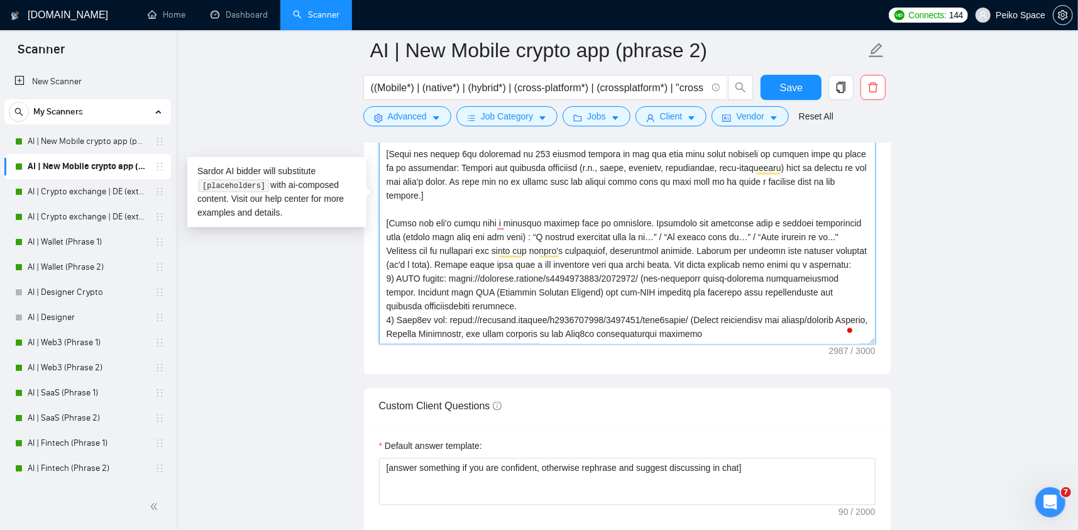
click at [436, 225] on textarea "Cover letter template:" at bounding box center [627, 203] width 497 height 283
drag, startPoint x: 435, startPoint y: 205, endPoint x: 630, endPoint y: 208, distance: 195.5
click at [620, 207] on textarea "Cover letter template:" at bounding box center [627, 203] width 497 height 283
drag, startPoint x: 590, startPoint y: 212, endPoint x: 397, endPoint y: 213, distance: 193.0
click at [404, 213] on textarea "Cover letter template:" at bounding box center [627, 203] width 497 height 283
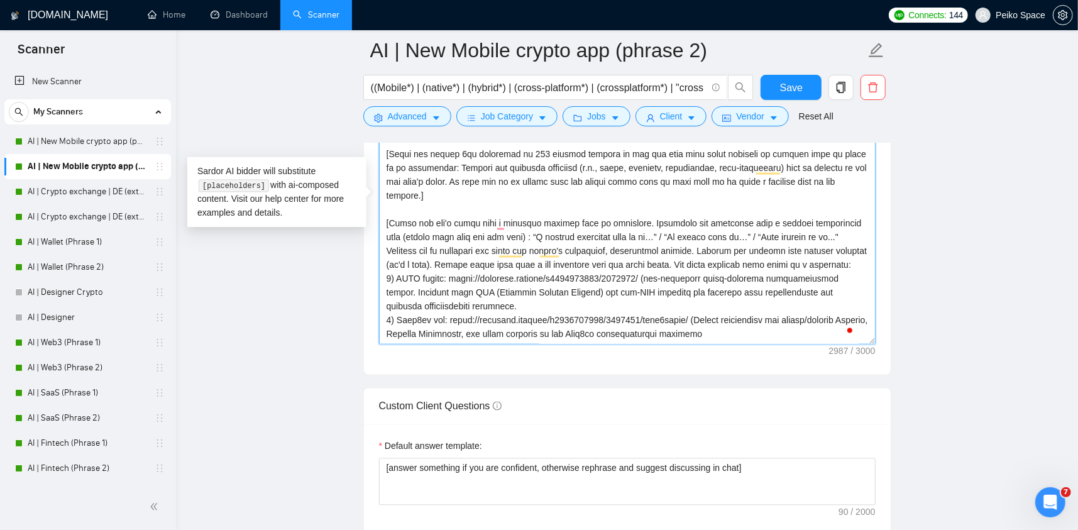
drag, startPoint x: 393, startPoint y: 206, endPoint x: 654, endPoint y: 207, distance: 260.8
click at [654, 207] on textarea "Cover letter template:" at bounding box center [627, 203] width 497 height 283
drag, startPoint x: 678, startPoint y: 208, endPoint x: 588, endPoint y: 212, distance: 89.4
click at [617, 213] on textarea "Cover letter template:" at bounding box center [627, 203] width 497 height 283
drag, startPoint x: 542, startPoint y: 219, endPoint x: 525, endPoint y: 229, distance: 20.6
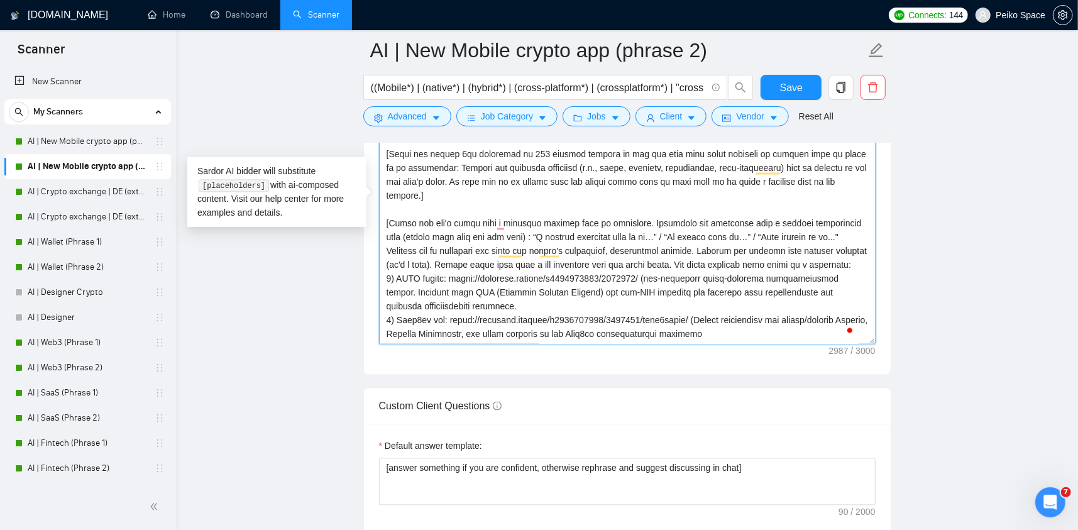
click at [535, 229] on textarea "Cover letter template:" at bounding box center [627, 203] width 497 height 283
click at [459, 233] on textarea "Cover letter template:" at bounding box center [627, 203] width 497 height 283
click at [830, 206] on textarea "Cover letter template:" at bounding box center [627, 203] width 497 height 283
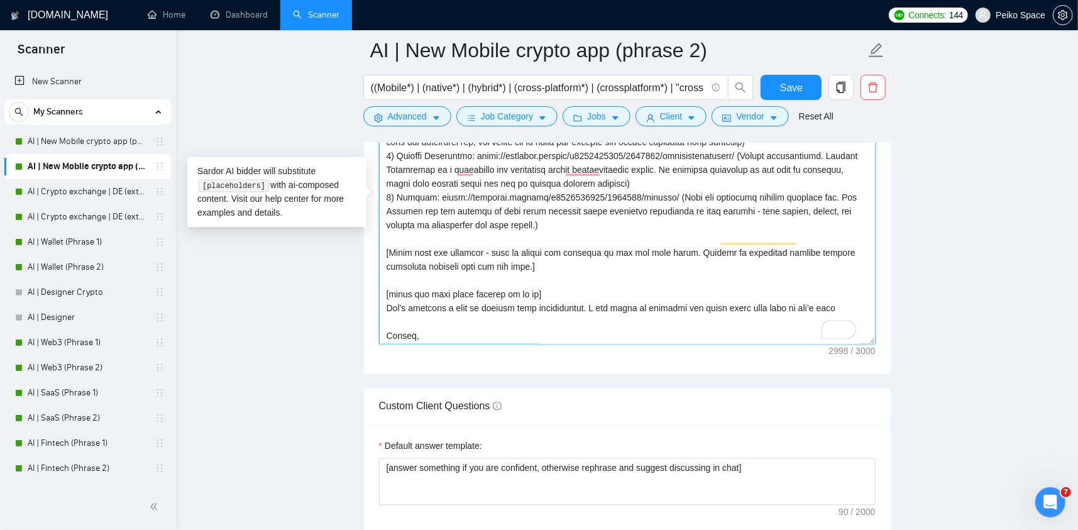
scroll to position [248, 0]
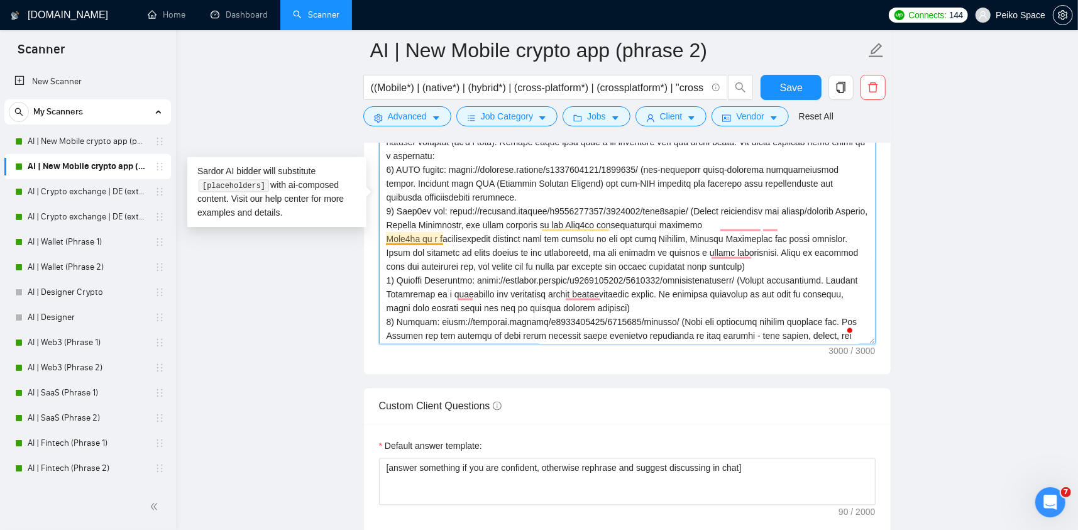
click at [430, 217] on textarea "Cover letter template:" at bounding box center [627, 203] width 497 height 283
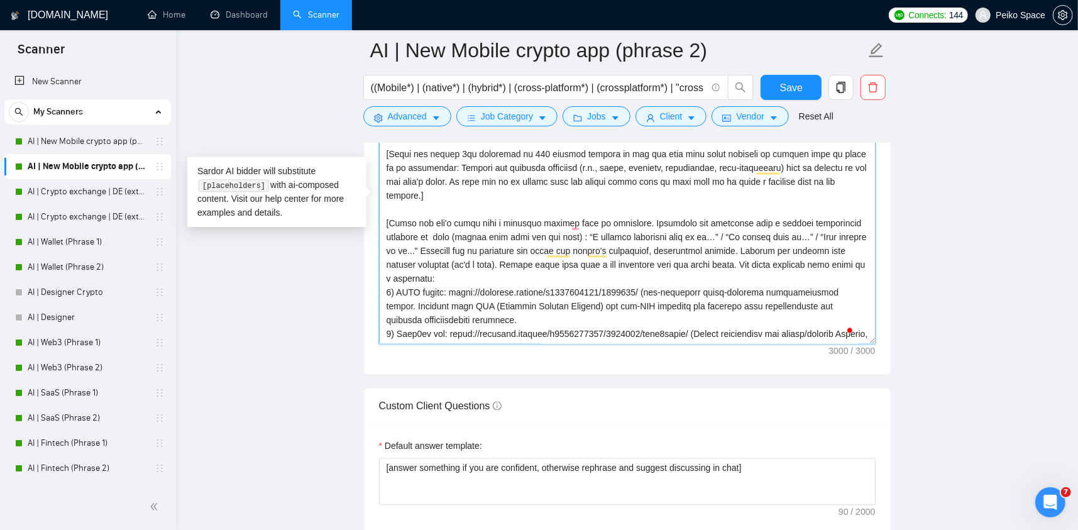
click at [454, 226] on textarea "Cover letter template:" at bounding box center [627, 203] width 497 height 283
drag, startPoint x: 444, startPoint y: 221, endPoint x: 385, endPoint y: 220, distance: 59.7
click at [383, 220] on div "Cover Letter Options Cover letter template:" at bounding box center [627, 183] width 528 height 384
type textarea "[Please make sure to maintain the original paragraph breaks.] [Write a personal…"
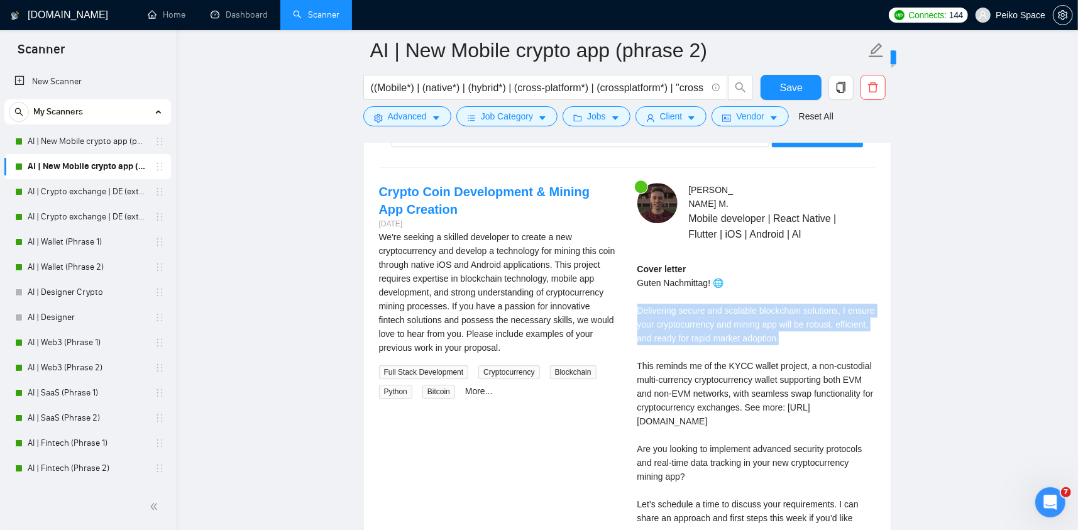
drag, startPoint x: 793, startPoint y: 339, endPoint x: 630, endPoint y: 309, distance: 165.7
click at [630, 309] on div "Alexandr M . Mobile developer | React Native | Flutter | iOS | Android | AI Cov…" at bounding box center [756, 391] width 258 height 417
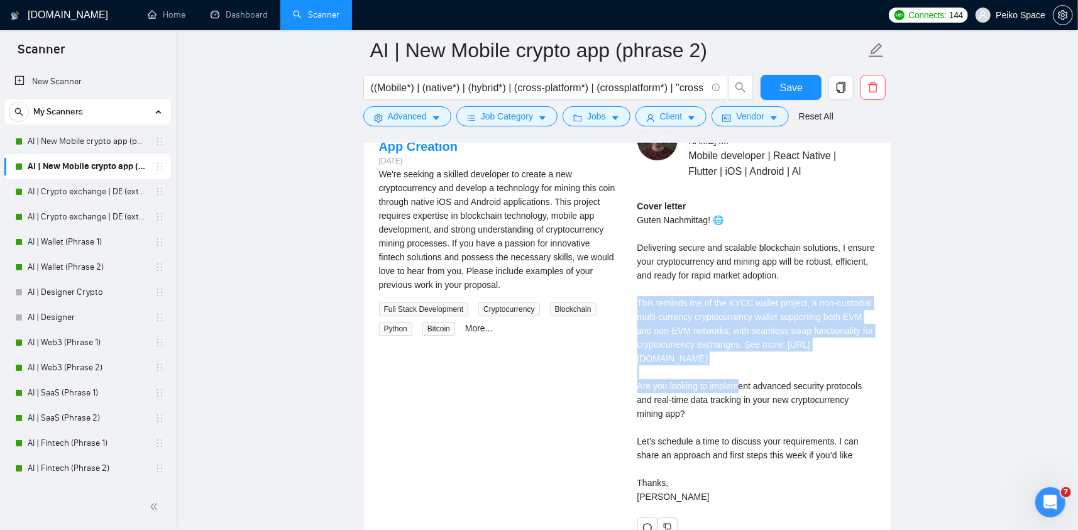
drag, startPoint x: 639, startPoint y: 299, endPoint x: 833, endPoint y: 353, distance: 201.0
click at [835, 354] on div "Cover letter Guten Nachmittag! 🌐 Delivering secure and scalable blockchain solu…" at bounding box center [756, 351] width 238 height 304
click at [764, 338] on div "Cover letter Guten Nachmittag! 🌐 Delivering secure and scalable blockchain solu…" at bounding box center [756, 351] width 238 height 304
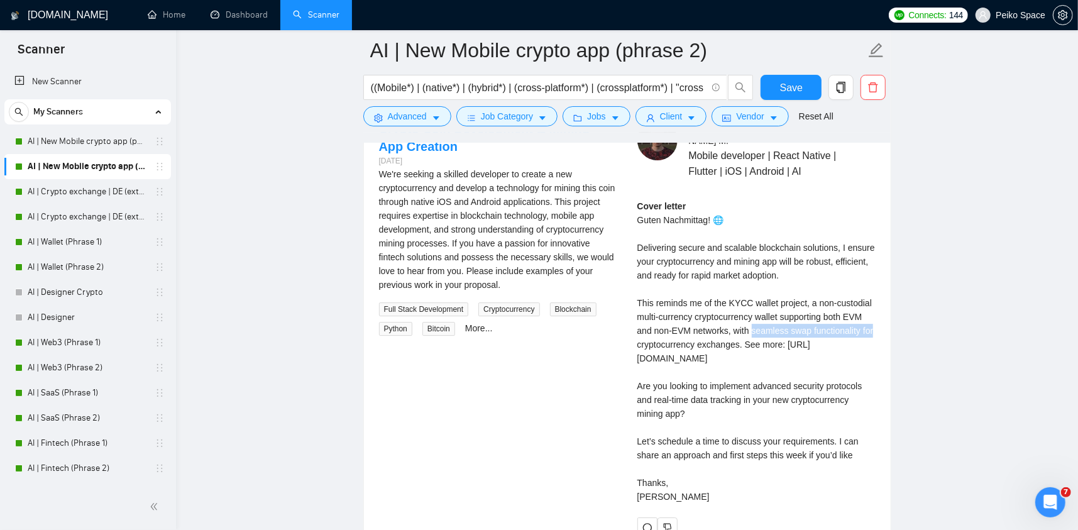
drag, startPoint x: 750, startPoint y: 328, endPoint x: 874, endPoint y: 327, distance: 123.8
click at [874, 327] on div "Cover letter Guten Nachmittag! 🌐 Delivering secure and scalable blockchain solu…" at bounding box center [756, 351] width 238 height 304
drag, startPoint x: 686, startPoint y: 334, endPoint x: 713, endPoint y: 340, distance: 27.1
click at [691, 336] on div "Cover letter Guten Nachmittag! 🌐 Delivering secure and scalable blockchain solu…" at bounding box center [756, 351] width 238 height 304
drag, startPoint x: 736, startPoint y: 344, endPoint x: 686, endPoint y: 333, distance: 50.8
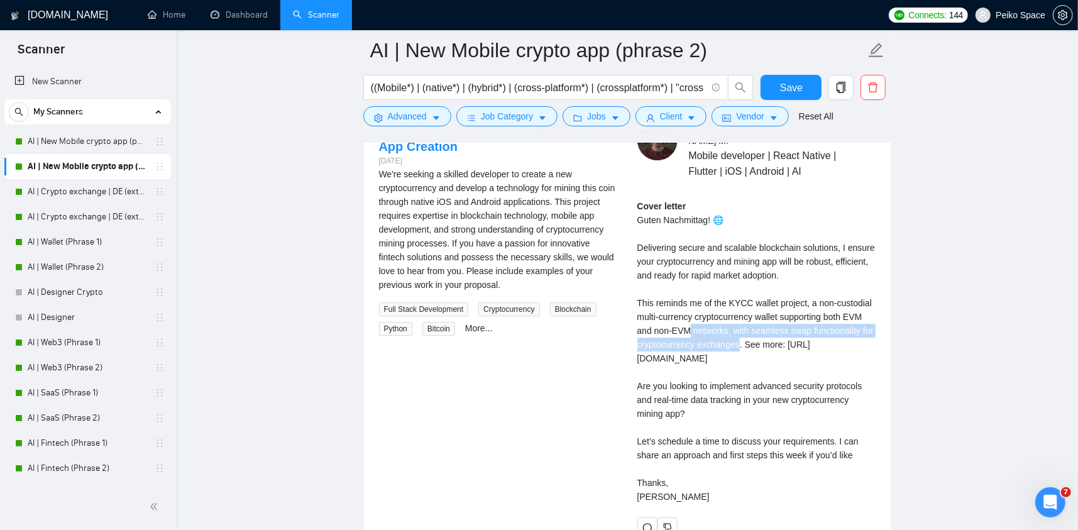
click at [686, 333] on div "Cover letter Guten Nachmittag! 🌐 Delivering secure and scalable blockchain solu…" at bounding box center [756, 351] width 238 height 304
drag, startPoint x: 674, startPoint y: 323, endPoint x: 733, endPoint y: 339, distance: 61.3
click at [733, 339] on div "Cover letter Guten Nachmittag! 🌐 Delivering secure and scalable blockchain solu…" at bounding box center [756, 351] width 238 height 304
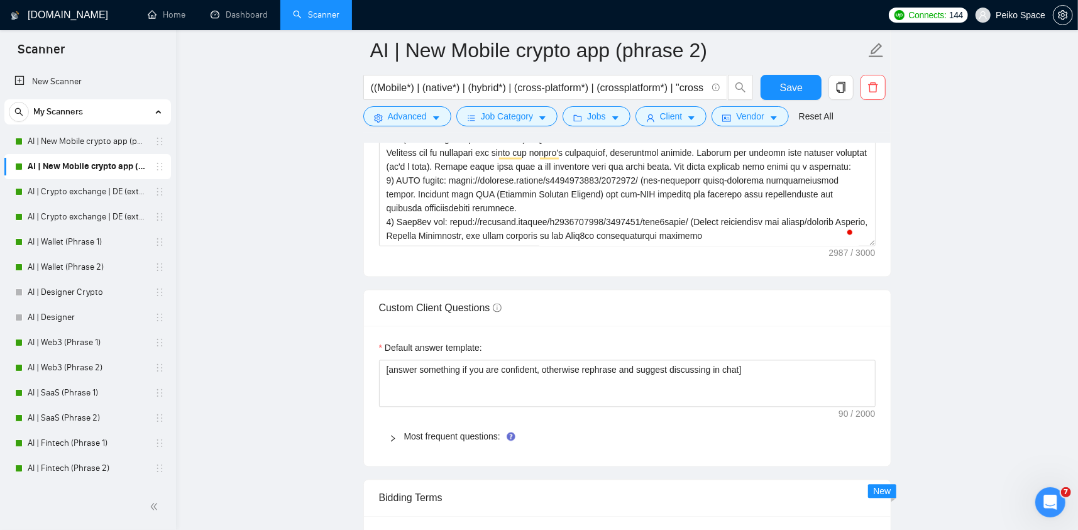
scroll to position [1699, 0]
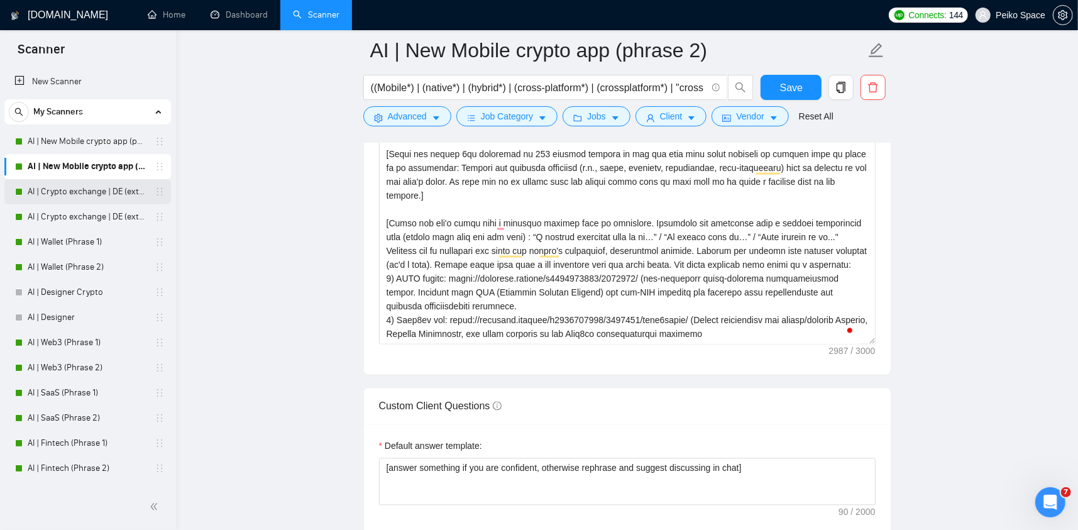
click at [114, 193] on link "AI | Crypto exchange | DE (extended) Phrase 1" at bounding box center [87, 191] width 119 height 25
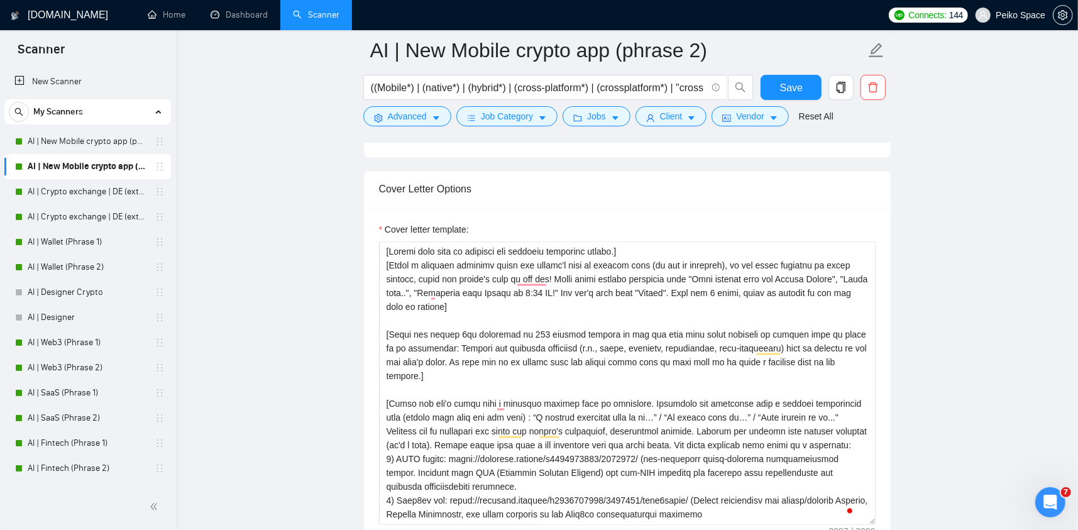
scroll to position [1511, 0]
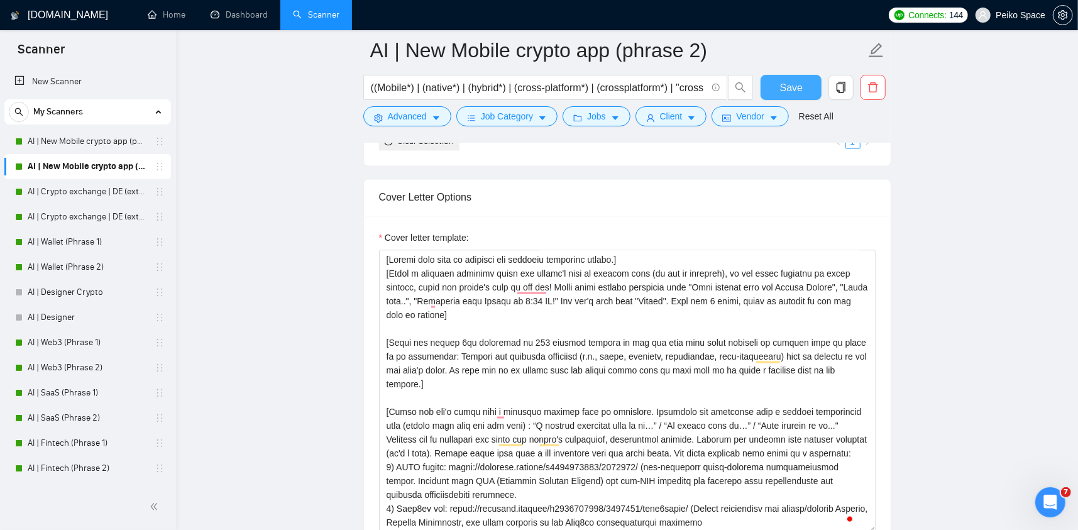
click at [782, 80] on span "Save" at bounding box center [791, 88] width 23 height 16
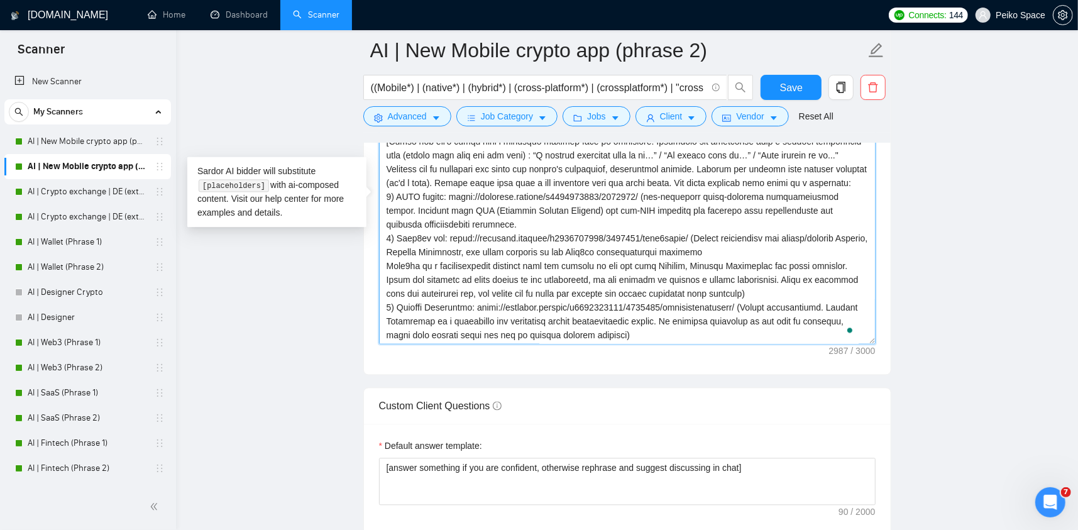
scroll to position [184, 0]
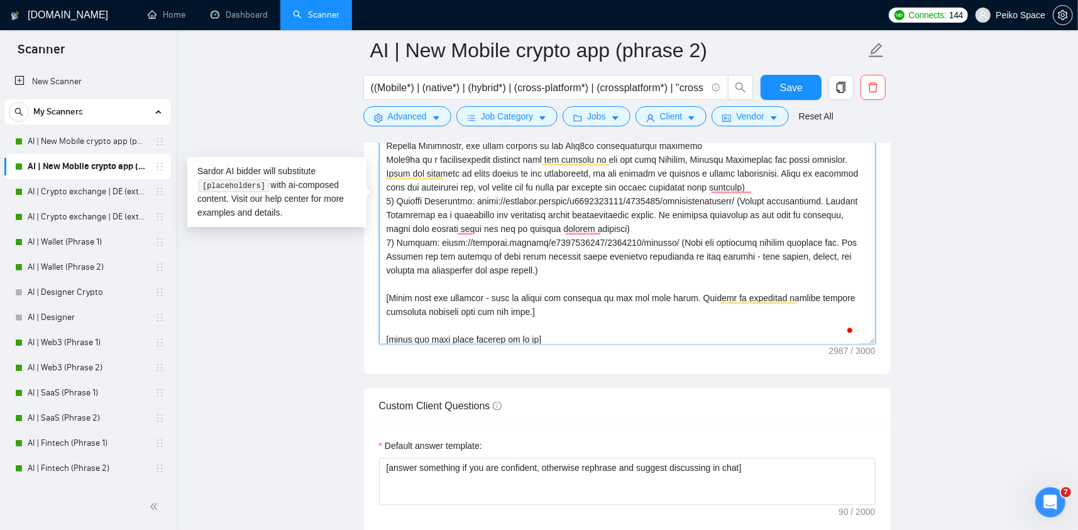
drag, startPoint x: 390, startPoint y: 278, endPoint x: 580, endPoint y: 261, distance: 190.6
click at [580, 261] on textarea "Cover letter template:" at bounding box center [627, 203] width 497 height 283
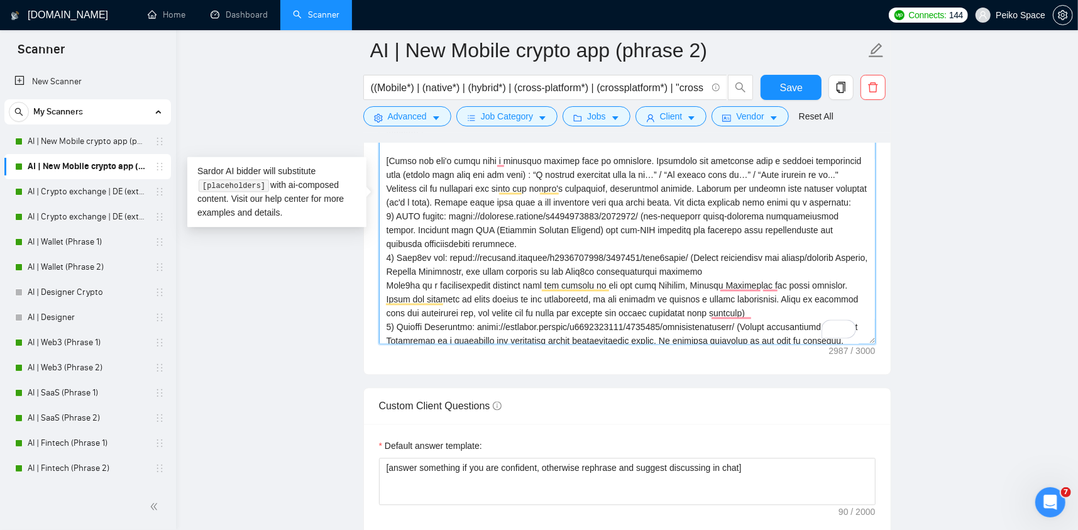
drag, startPoint x: 566, startPoint y: 268, endPoint x: 385, endPoint y: 219, distance: 186.9
click at [385, 219] on textarea "Cover letter template:" at bounding box center [627, 203] width 497 height 283
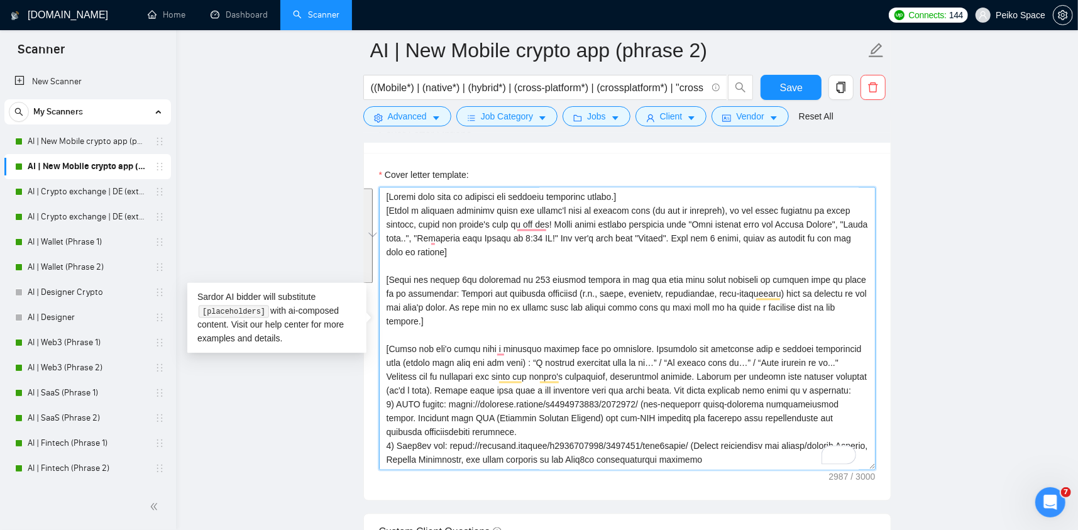
drag, startPoint x: 855, startPoint y: 304, endPoint x: 357, endPoint y: 212, distance: 506.8
click at [358, 215] on main "AI | New Mobile crypto app (phrase 2) ((Mobile*) | (native*) | (hybrid*) | (cro…" at bounding box center [627, 405] width 862 height 3856
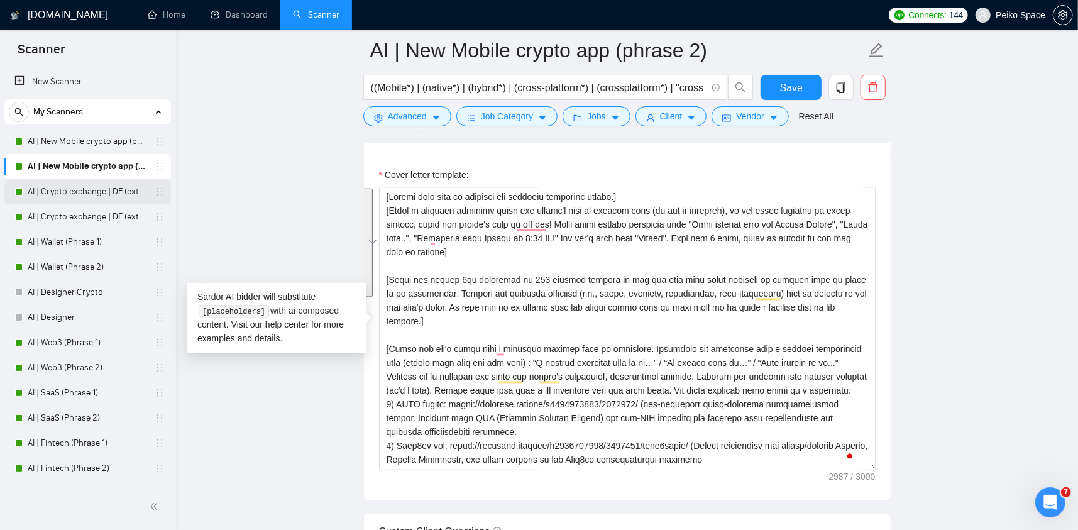
click at [81, 186] on link "AI | Crypto exchange | DE (extended) Phrase 1" at bounding box center [87, 191] width 119 height 25
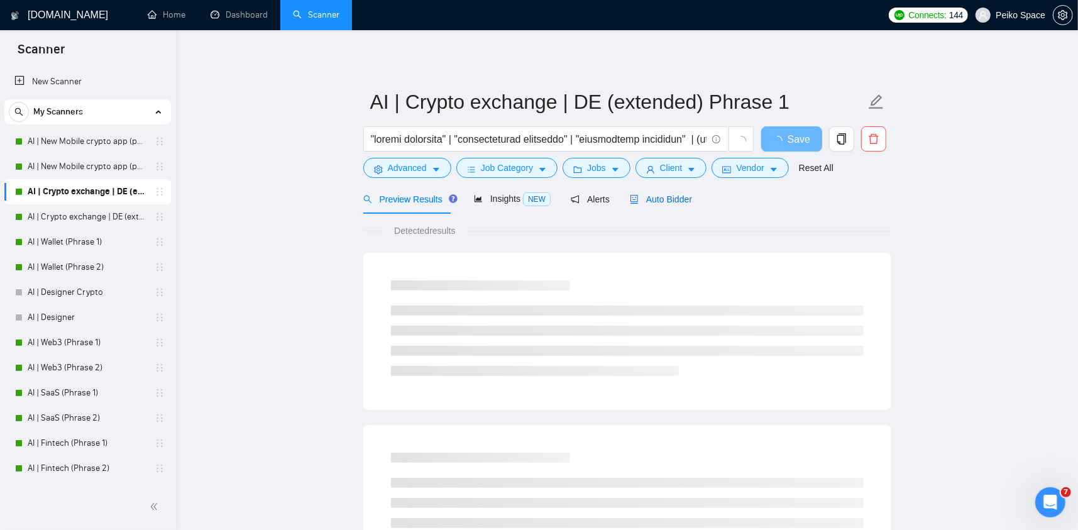
click at [646, 195] on span "Auto Bidder" at bounding box center [661, 199] width 62 height 10
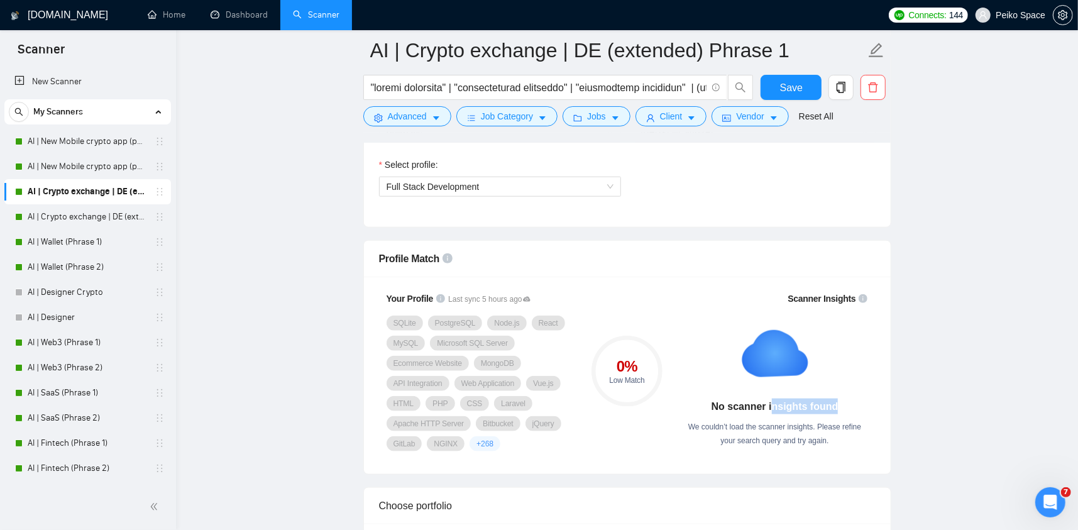
drag, startPoint x: 774, startPoint y: 407, endPoint x: 838, endPoint y: 404, distance: 63.5
click at [834, 405] on strong "No scanner insights found" at bounding box center [774, 406] width 127 height 11
drag, startPoint x: 755, startPoint y: 406, endPoint x: 825, endPoint y: 407, distance: 69.1
click at [823, 408] on strong "No scanner insights found" at bounding box center [774, 406] width 127 height 11
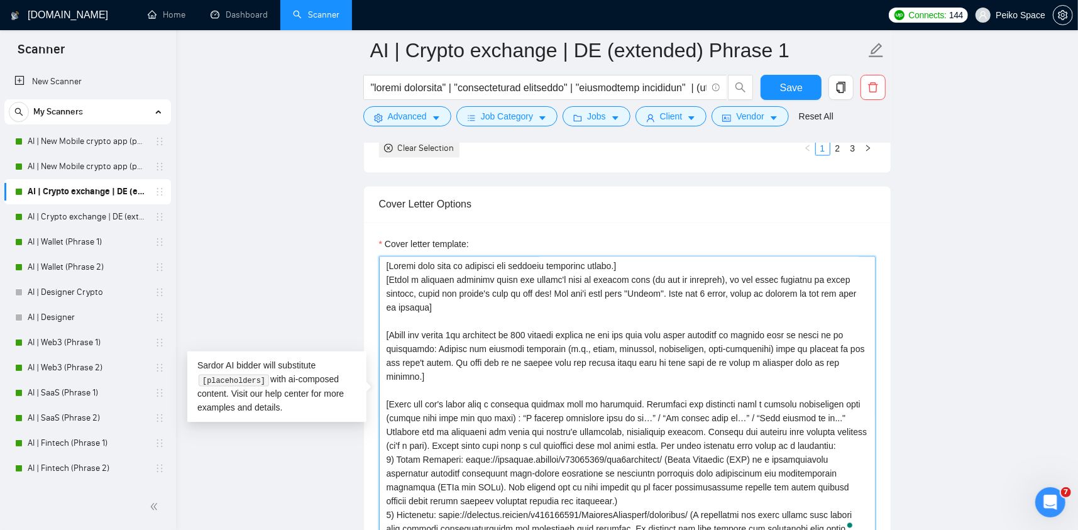
drag, startPoint x: 854, startPoint y: 358, endPoint x: 394, endPoint y: 329, distance: 460.3
click at [394, 329] on textarea "Cover letter template:" at bounding box center [627, 397] width 497 height 283
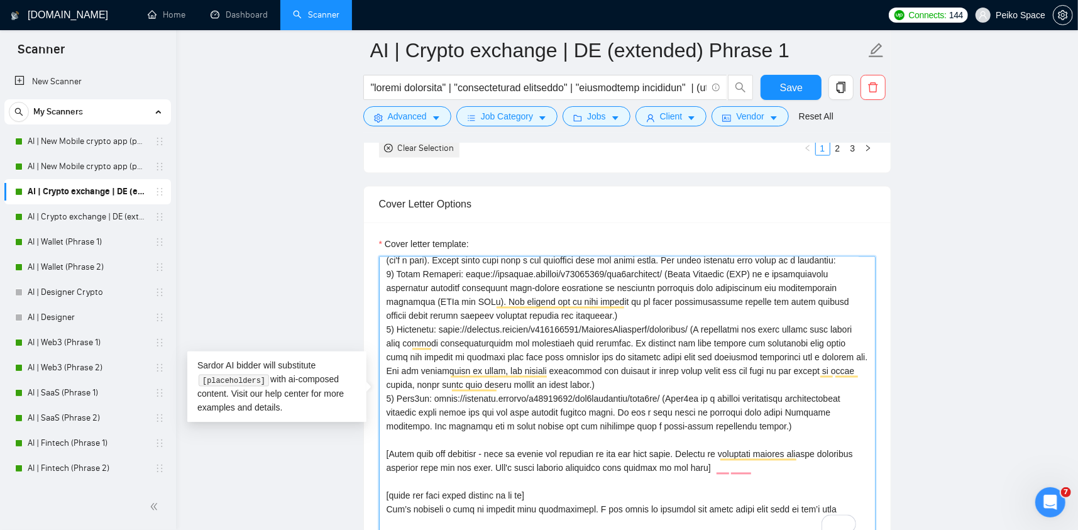
drag, startPoint x: 835, startPoint y: 424, endPoint x: 384, endPoint y: 273, distance: 475.4
click at [384, 273] on div "Cover Letter Options Cover letter template:" at bounding box center [627, 378] width 528 height 384
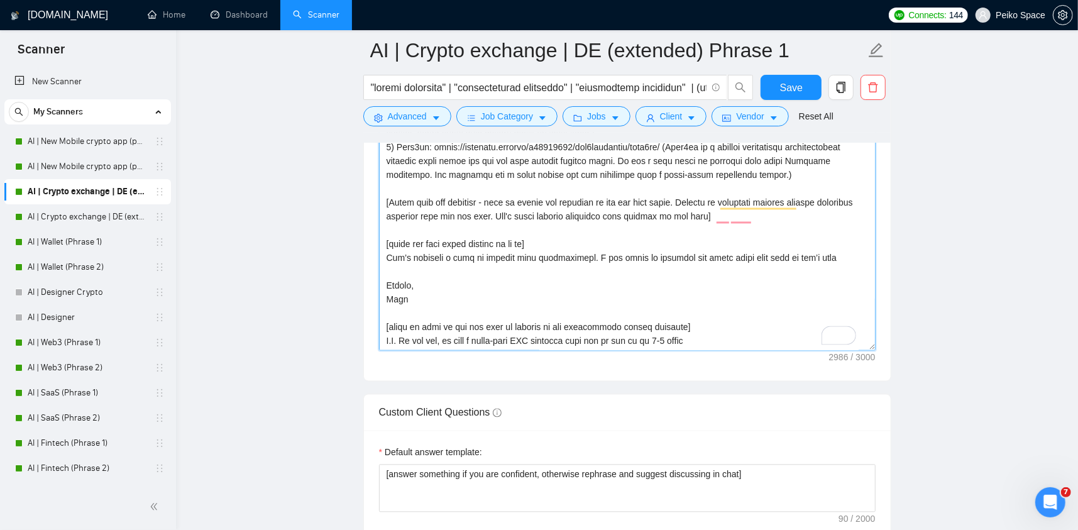
click at [378, 327] on div "Cover Letter Options Cover letter template:" at bounding box center [627, 189] width 528 height 384
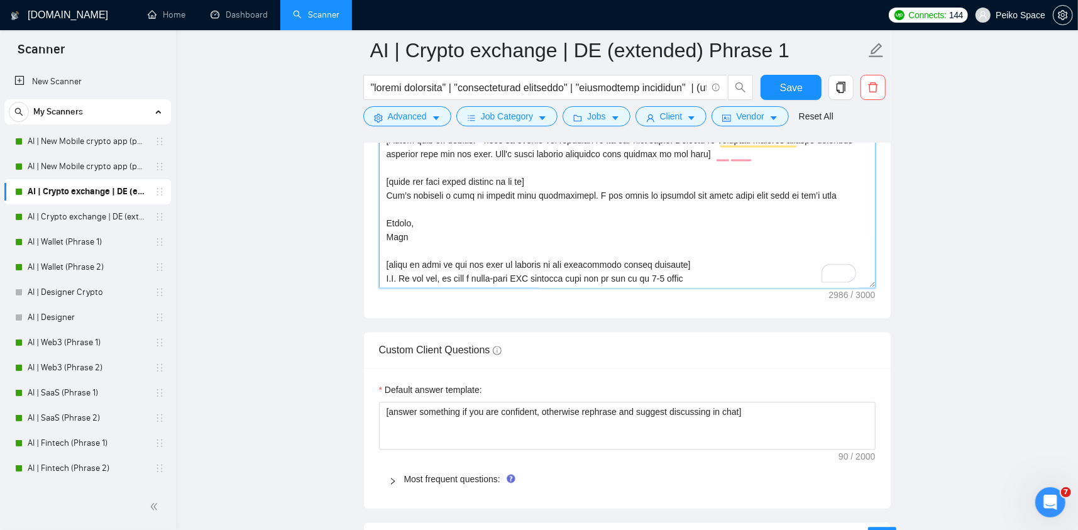
click at [629, 260] on textarea "Cover letter template:" at bounding box center [627, 146] width 497 height 283
drag, startPoint x: 409, startPoint y: 263, endPoint x: 517, endPoint y: 264, distance: 108.7
click at [512, 264] on textarea "Cover letter template:" at bounding box center [627, 146] width 497 height 283
drag, startPoint x: 521, startPoint y: 265, endPoint x: 634, endPoint y: 271, distance: 112.7
click at [622, 270] on textarea "Cover letter template:" at bounding box center [627, 146] width 497 height 283
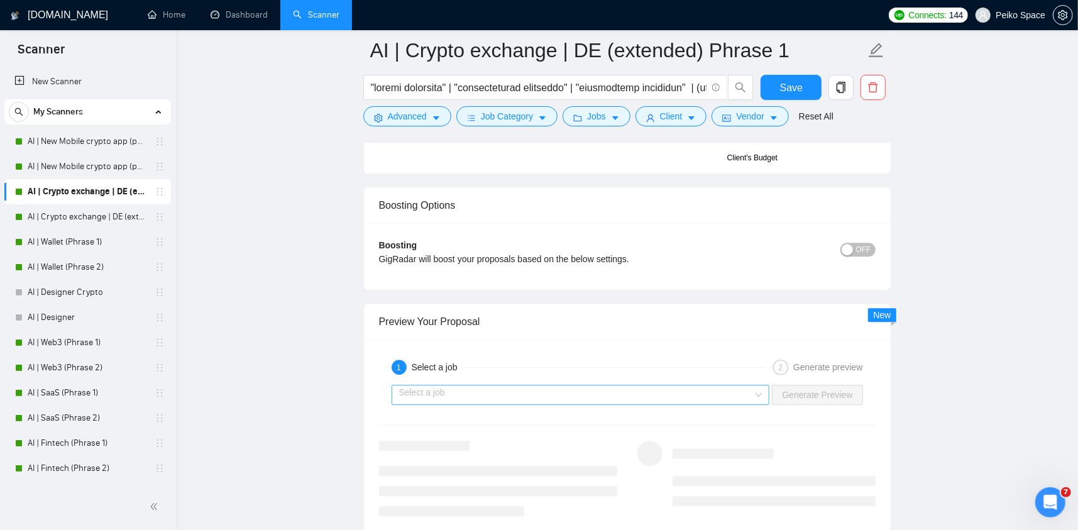
click at [481, 391] on input "search" at bounding box center [576, 394] width 354 height 19
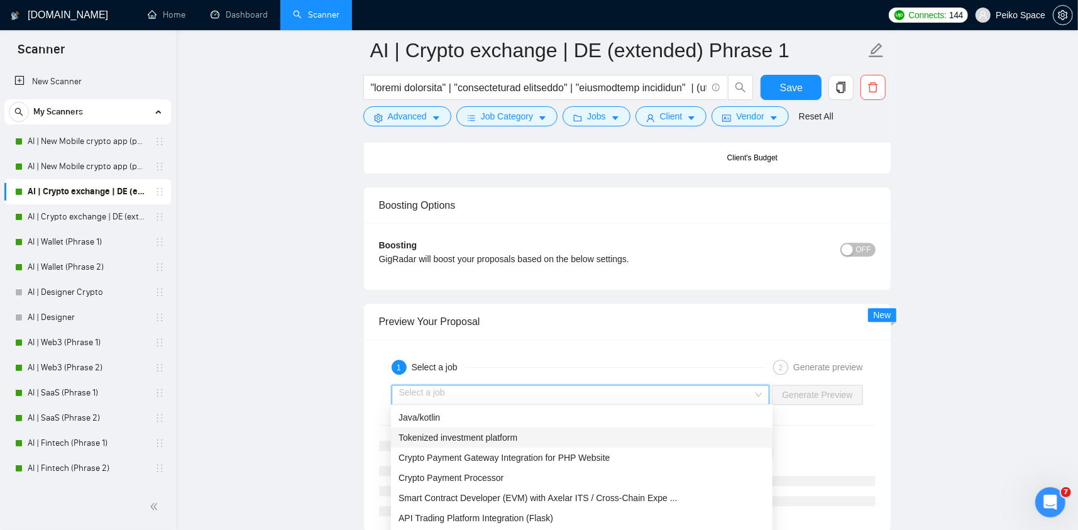
click at [546, 436] on div "Tokenized investment platform" at bounding box center [581, 438] width 366 height 14
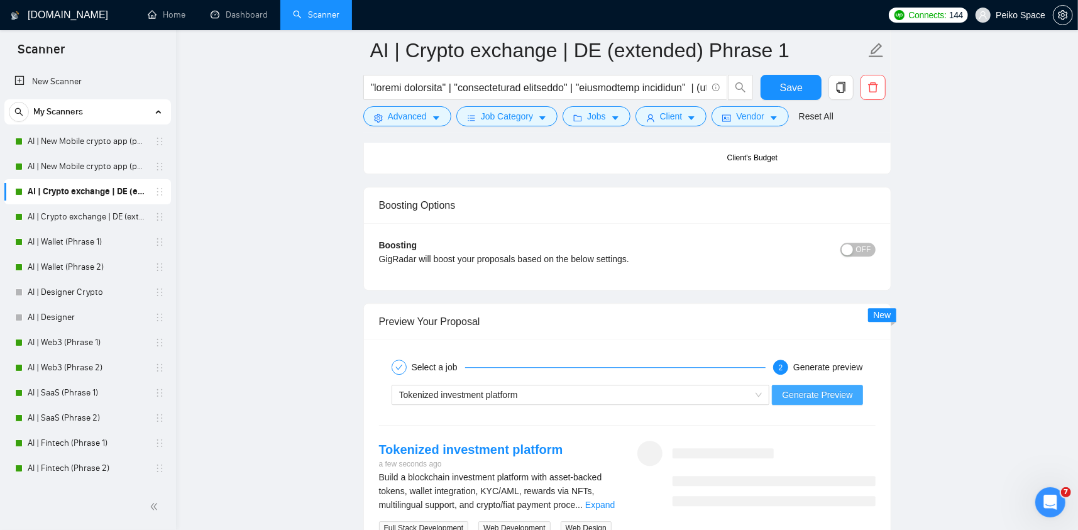
click at [794, 400] on button "Generate Preview" at bounding box center [817, 395] width 91 height 20
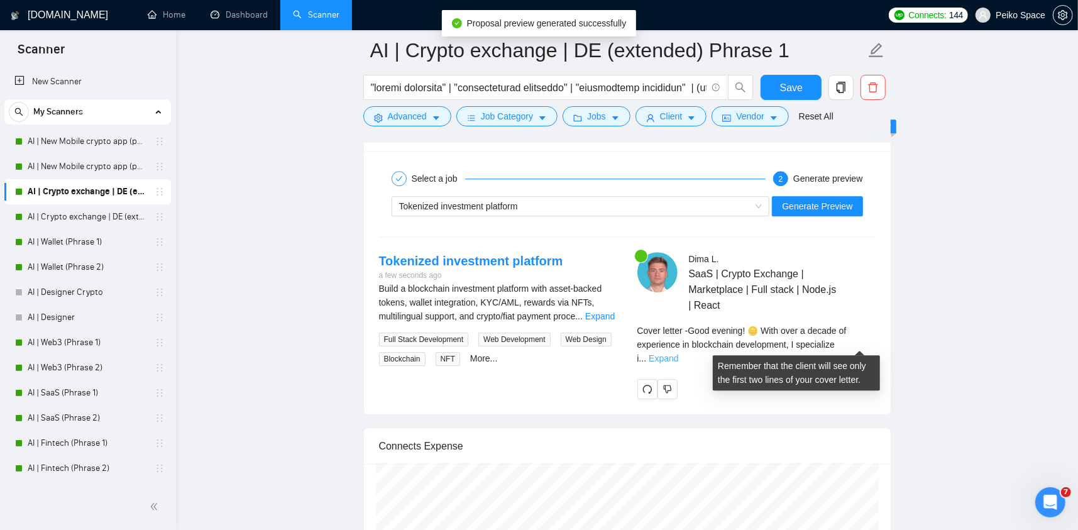
click at [678, 353] on link "Expand" at bounding box center [664, 358] width 30 height 10
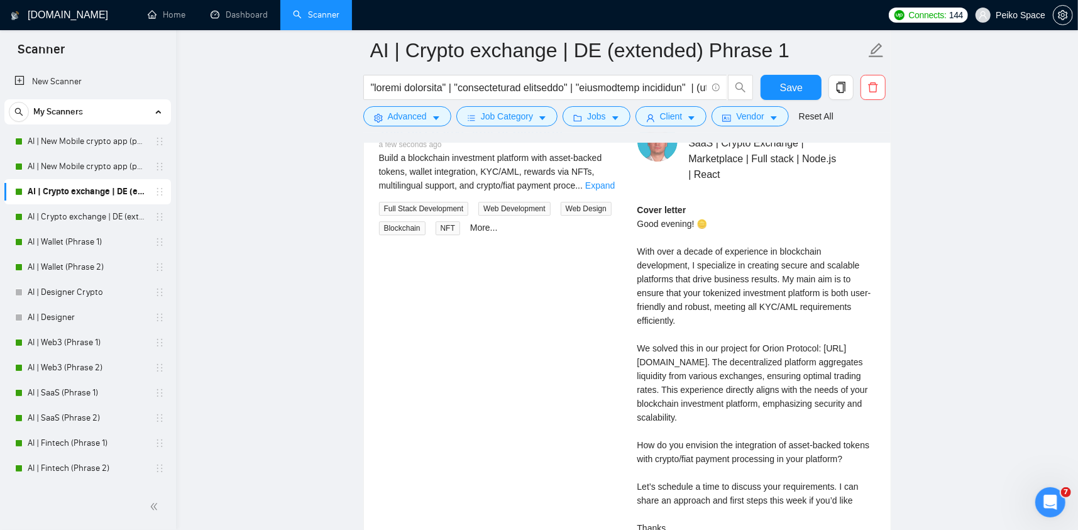
scroll to position [2765, 0]
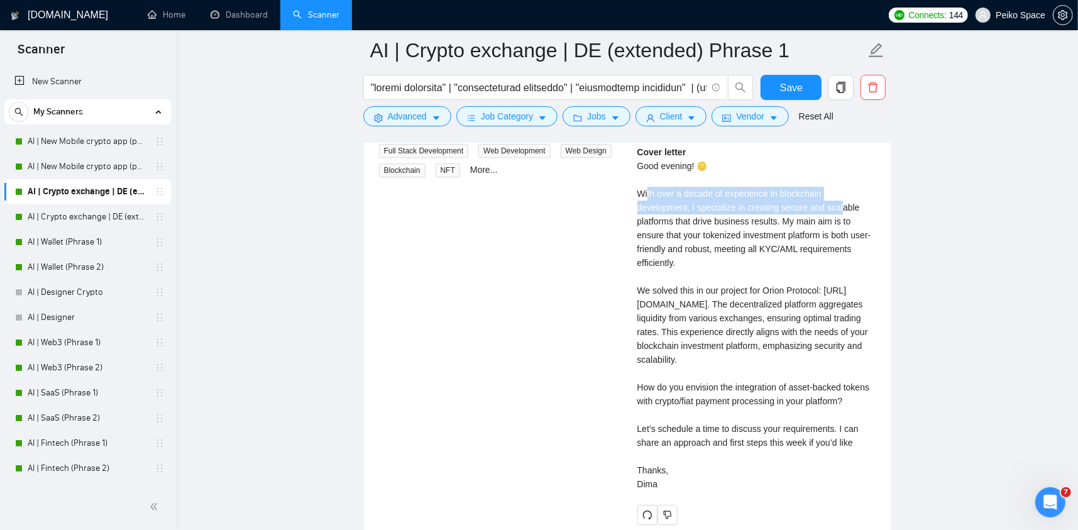
drag, startPoint x: 647, startPoint y: 193, endPoint x: 840, endPoint y: 205, distance: 192.7
click at [840, 205] on div "Cover letter Good evening! 🪙 With over a decade of experience in blockchain dev…" at bounding box center [756, 318] width 238 height 346
drag, startPoint x: 634, startPoint y: 187, endPoint x: 788, endPoint y: 221, distance: 157.5
click at [777, 221] on div "Dima L . SaaS | Crypto Exchange | Marketplace | Full stack | Node.js | React Co…" at bounding box center [756, 293] width 258 height 461
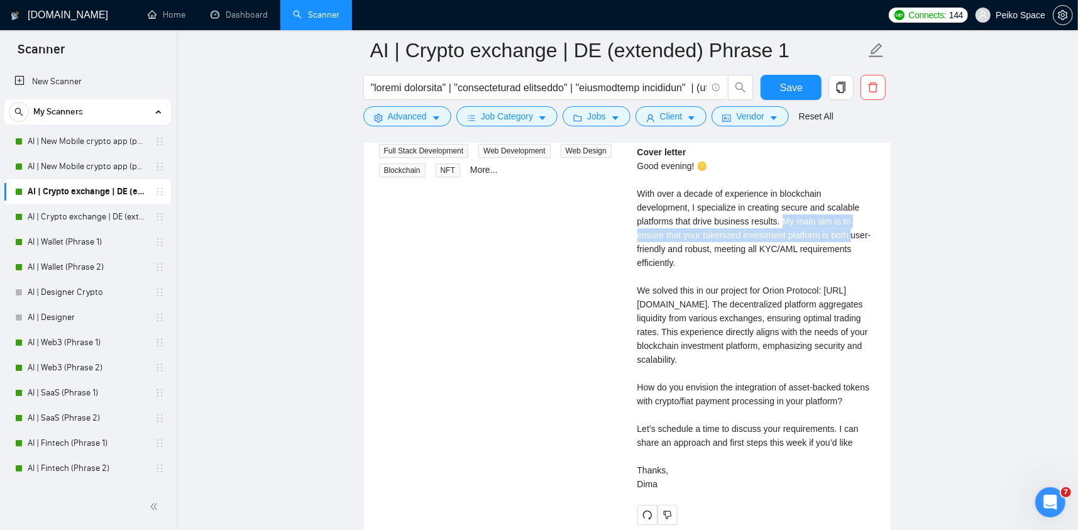
drag, startPoint x: 785, startPoint y: 216, endPoint x: 861, endPoint y: 236, distance: 78.8
click at [855, 236] on div "Cover letter Good evening! 🪙 With over a decade of experience in blockchain dev…" at bounding box center [756, 318] width 238 height 346
drag, startPoint x: 863, startPoint y: 235, endPoint x: 679, endPoint y: 229, distance: 183.6
click at [682, 229] on div "Cover letter Good evening! 🪙 With over a decade of experience in blockchain dev…" at bounding box center [756, 318] width 238 height 346
drag, startPoint x: 711, startPoint y: 246, endPoint x: 762, endPoint y: 244, distance: 51.0
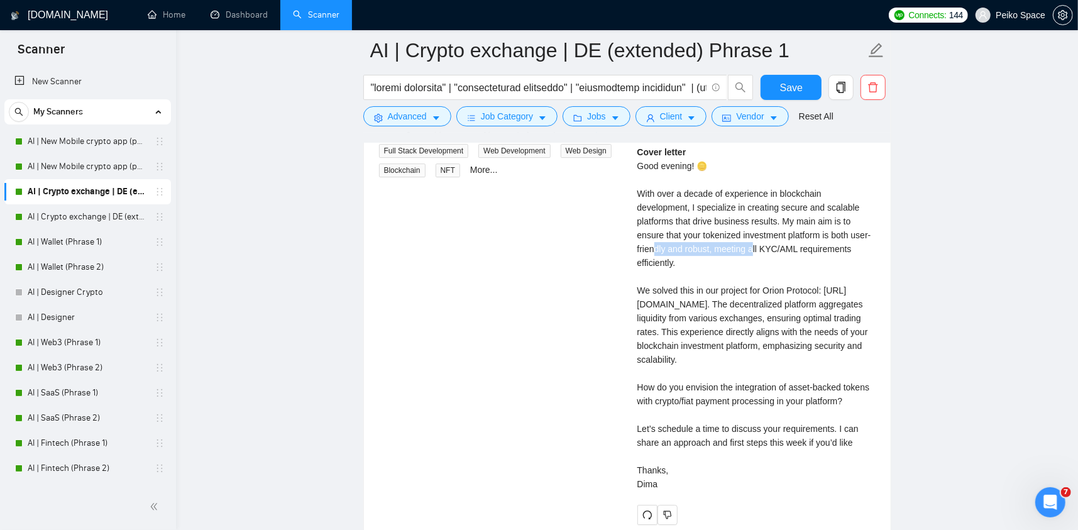
click at [758, 245] on div "Cover letter Good evening! 🪙 With over a decade of experience in blockchain dev…" at bounding box center [756, 318] width 238 height 346
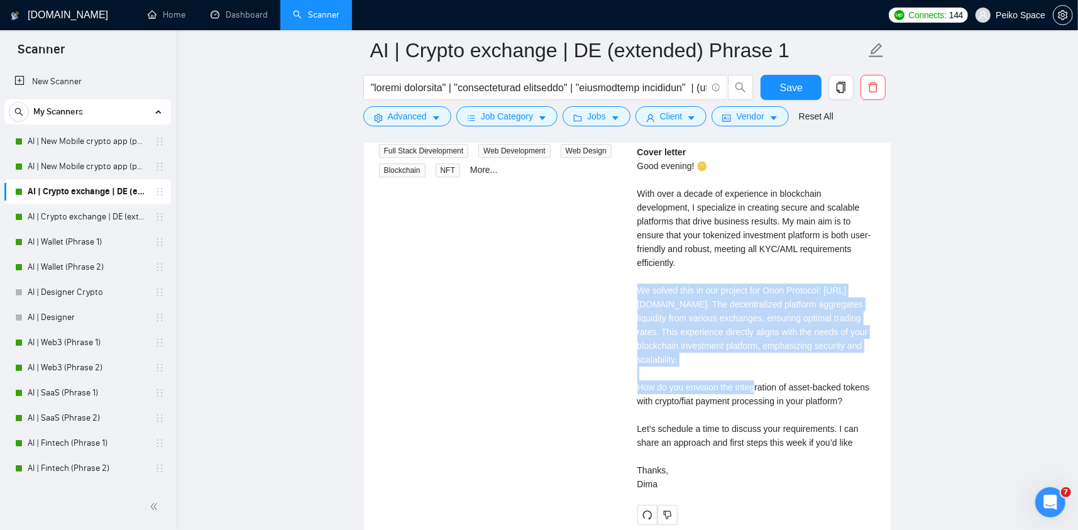
drag, startPoint x: 639, startPoint y: 292, endPoint x: 818, endPoint y: 357, distance: 190.7
click at [816, 358] on div "Cover letter Good evening! 🪙 With over a decade of experience in blockchain dev…" at bounding box center [756, 318] width 238 height 346
click at [825, 359] on div "Cover letter Good evening! 🪙 With over a decade of experience in blockchain dev…" at bounding box center [756, 318] width 238 height 346
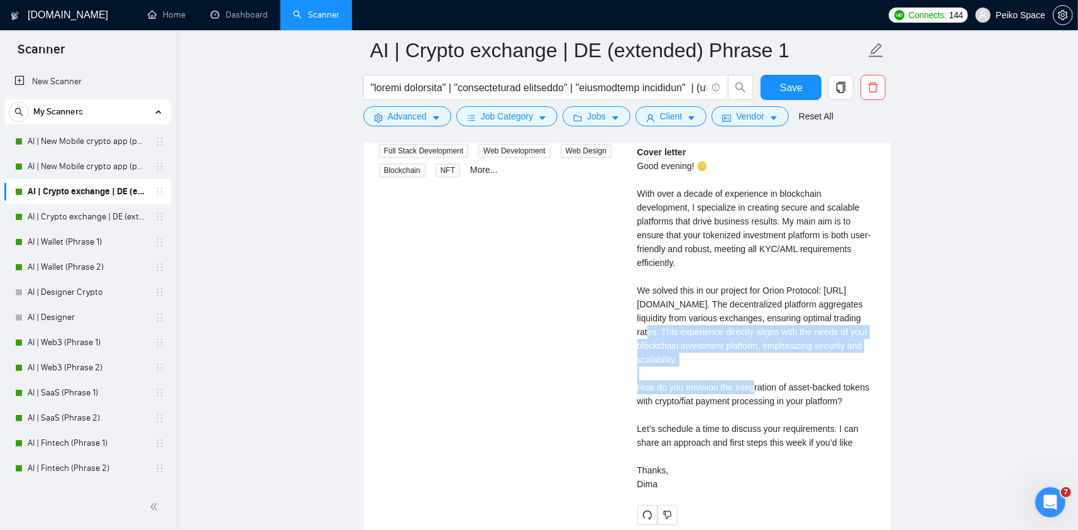
drag, startPoint x: 824, startPoint y: 353, endPoint x: 671, endPoint y: 332, distance: 154.8
click at [673, 332] on div "Cover letter Good evening! 🪙 With over a decade of experience in blockchain dev…" at bounding box center [756, 318] width 238 height 346
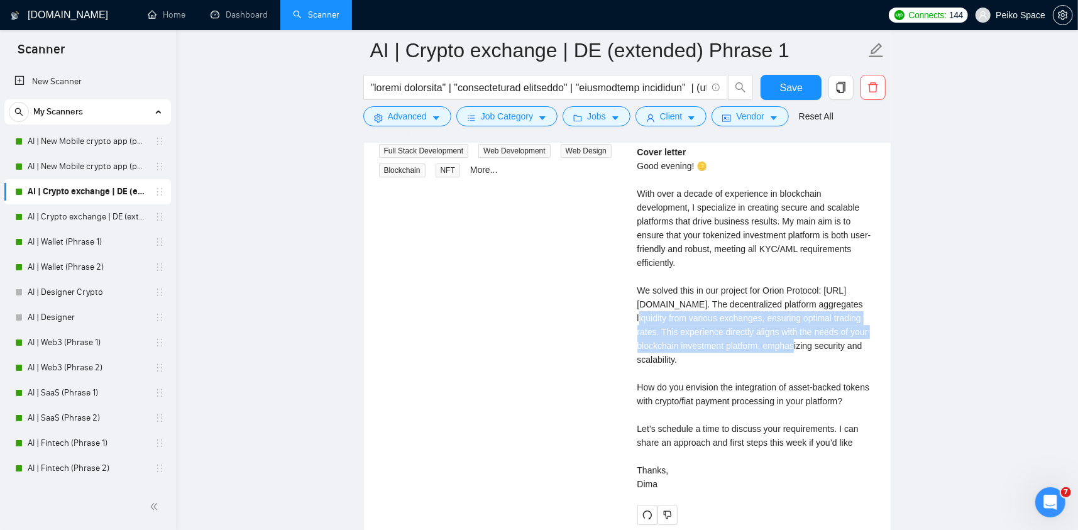
drag, startPoint x: 661, startPoint y: 316, endPoint x: 812, endPoint y: 339, distance: 152.5
click at [812, 339] on div "Cover letter Good evening! 🪙 With over a decade of experience in blockchain dev…" at bounding box center [756, 318] width 238 height 346
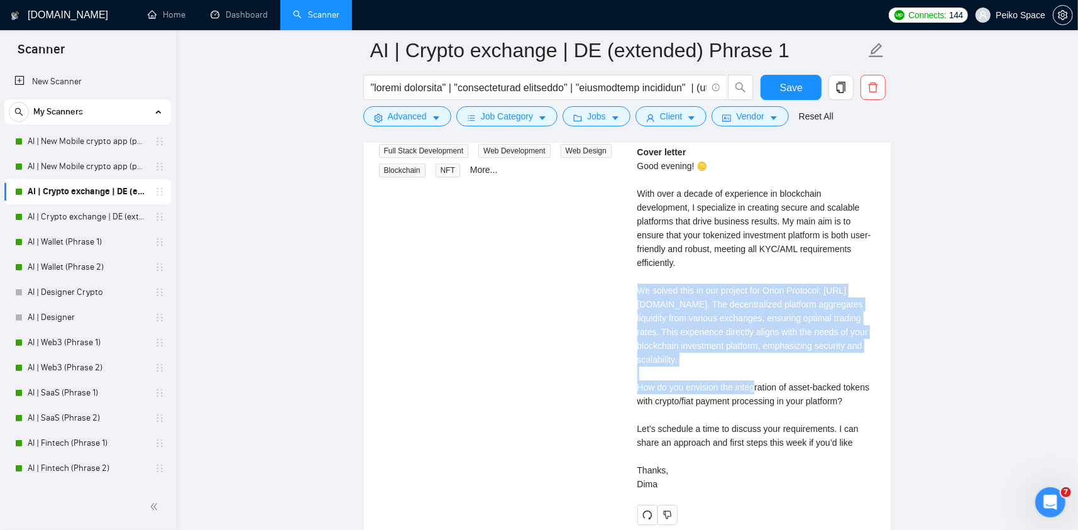
drag, startPoint x: 816, startPoint y: 360, endPoint x: 616, endPoint y: 292, distance: 211.7
click at [616, 292] on div "Tokenized investment platform a few seconds ago Build a blockchain investment p…" at bounding box center [627, 293] width 517 height 461
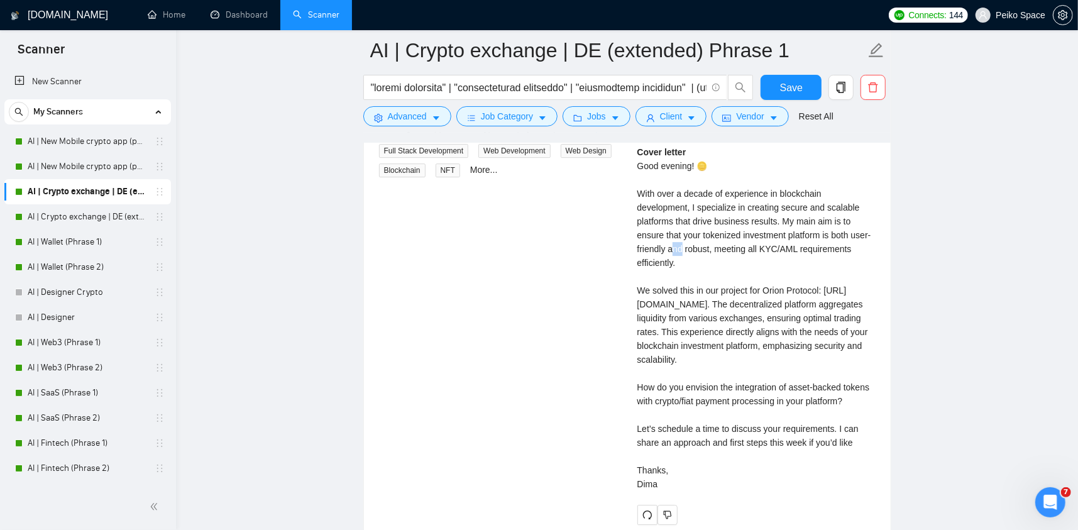
drag, startPoint x: 681, startPoint y: 248, endPoint x: 669, endPoint y: 244, distance: 13.1
click at [671, 245] on div "Cover letter Good evening! 🪙 With over a decade of experience in blockchain dev…" at bounding box center [756, 318] width 238 height 346
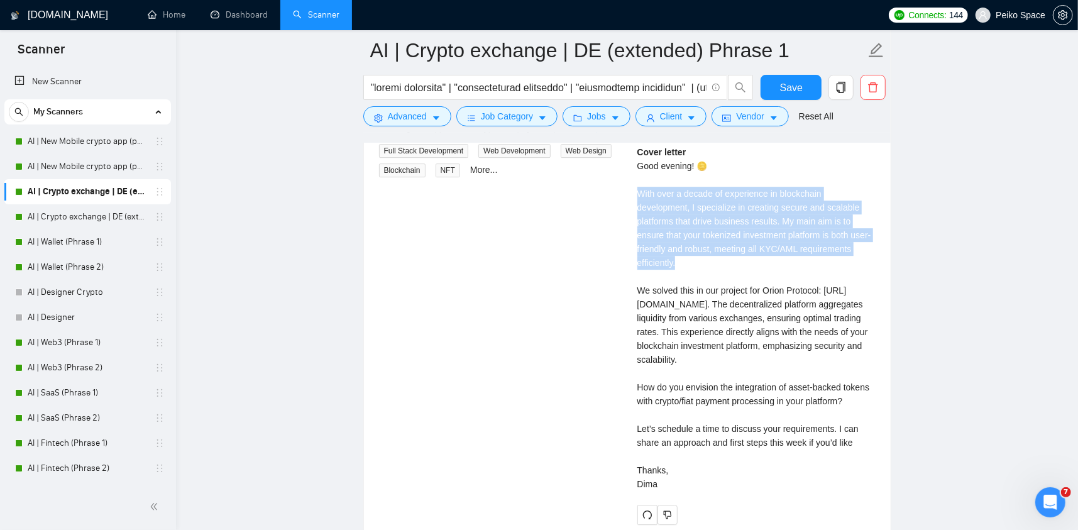
drag, startPoint x: 684, startPoint y: 258, endPoint x: 625, endPoint y: 191, distance: 88.6
click at [625, 191] on div "Tokenized investment platform a few seconds ago Build a blockchain investment p…" at bounding box center [627, 293] width 517 height 461
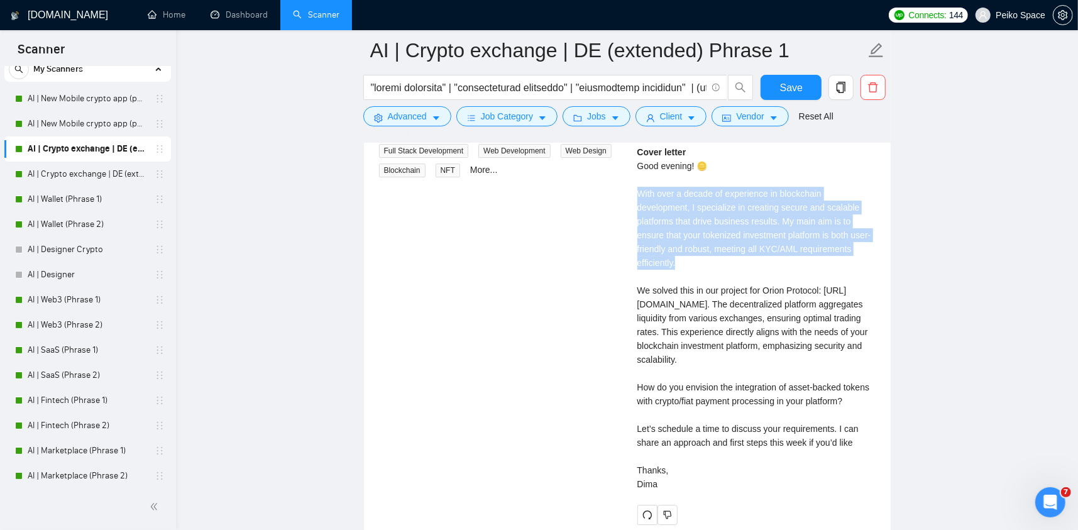
scroll to position [0, 0]
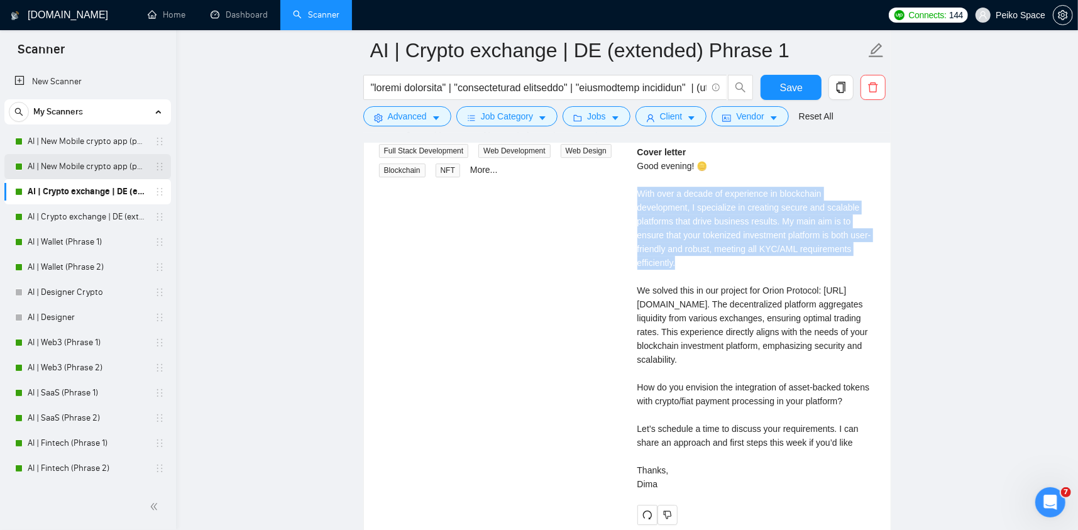
click at [88, 170] on link "AI | New Mobile crypto app (phrase 2)" at bounding box center [87, 166] width 119 height 25
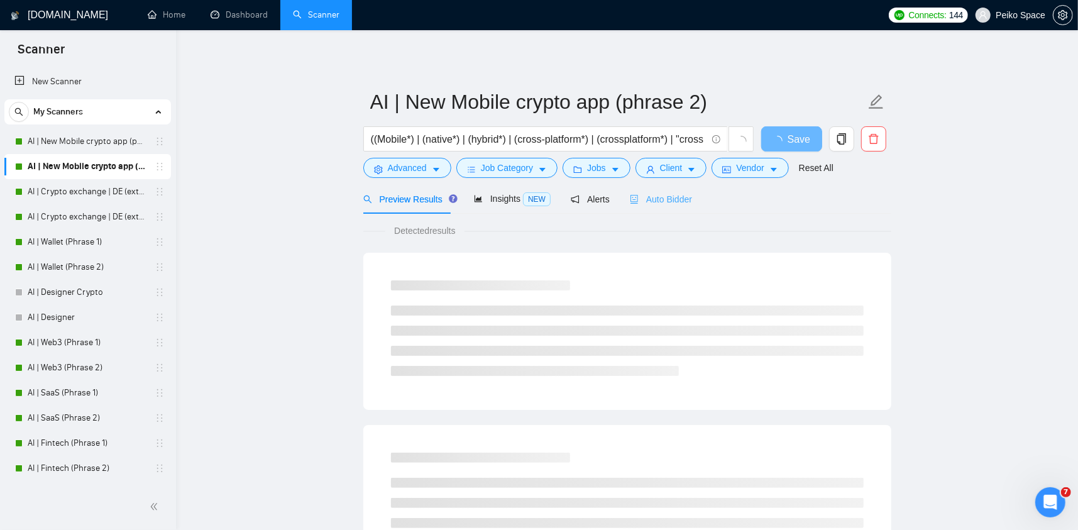
click at [646, 206] on div "Auto Bidder" at bounding box center [661, 199] width 62 height 30
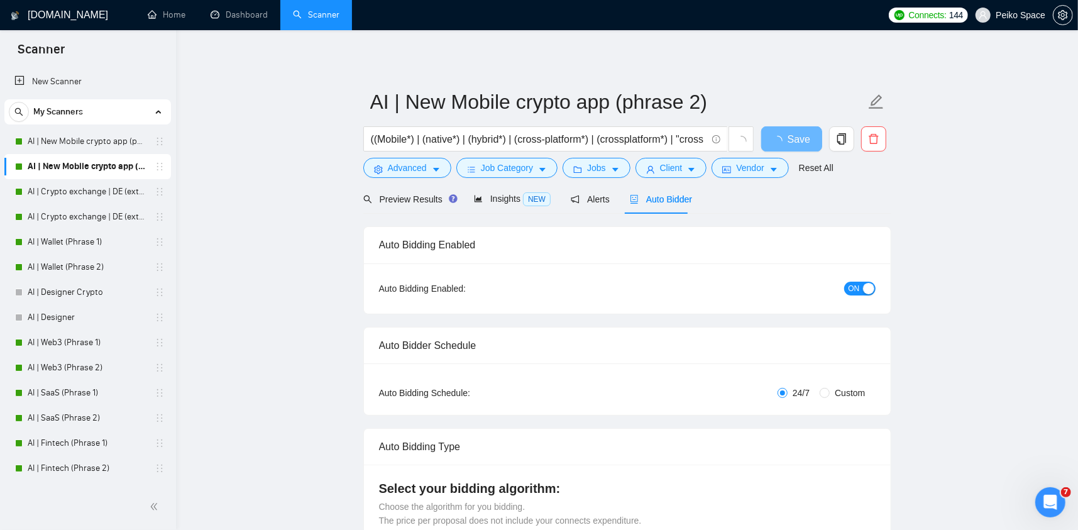
radio input "false"
radio input "true"
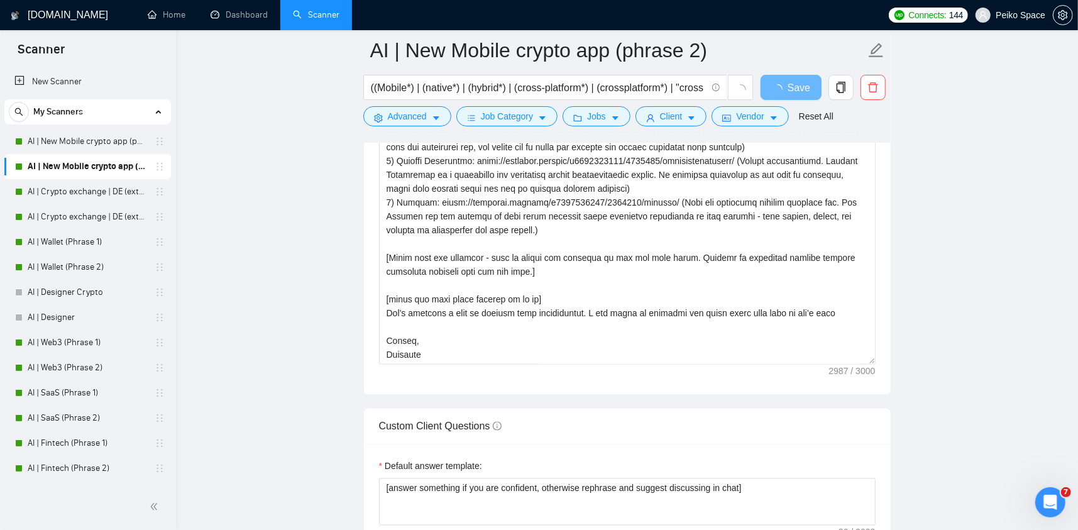
scroll to position [1634, 0]
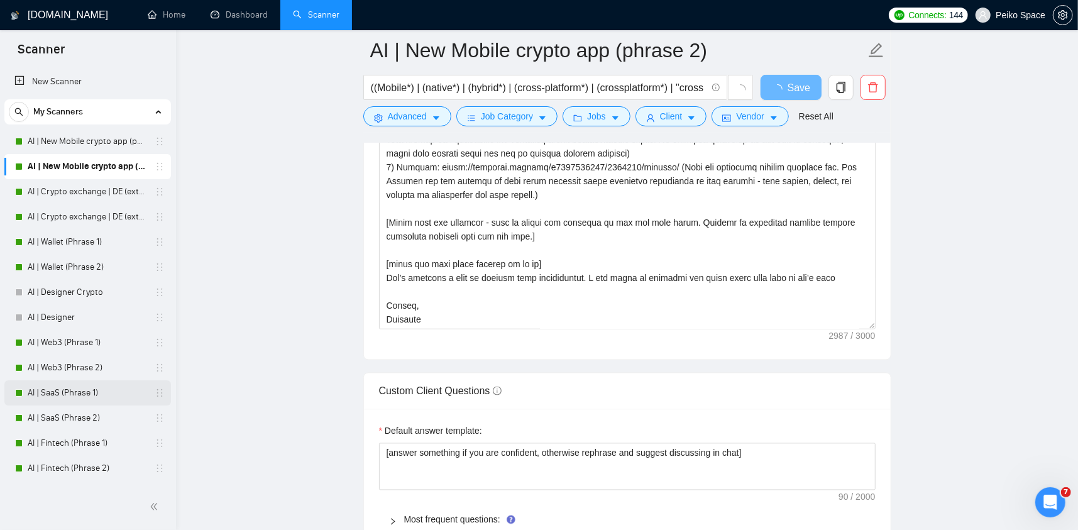
click at [77, 386] on link "AI | SaaS (Phrase 1)" at bounding box center [87, 392] width 119 height 25
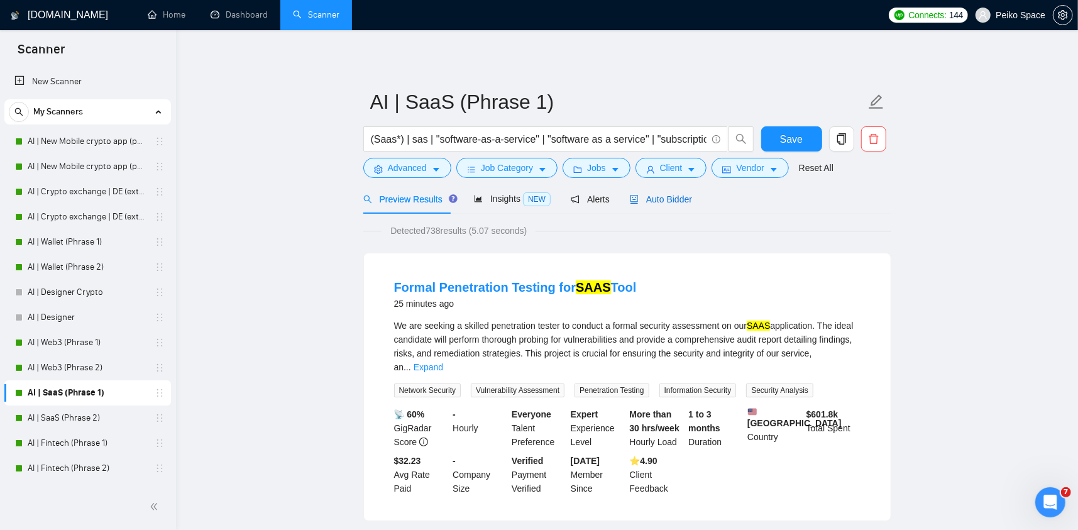
click at [651, 197] on span "Auto Bidder" at bounding box center [661, 199] width 62 height 10
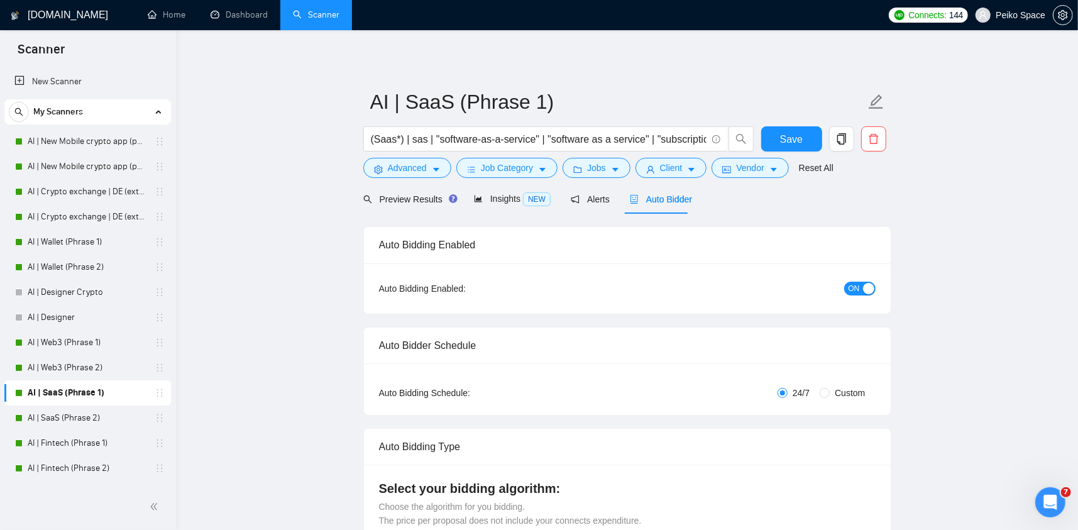
radio input "false"
radio input "true"
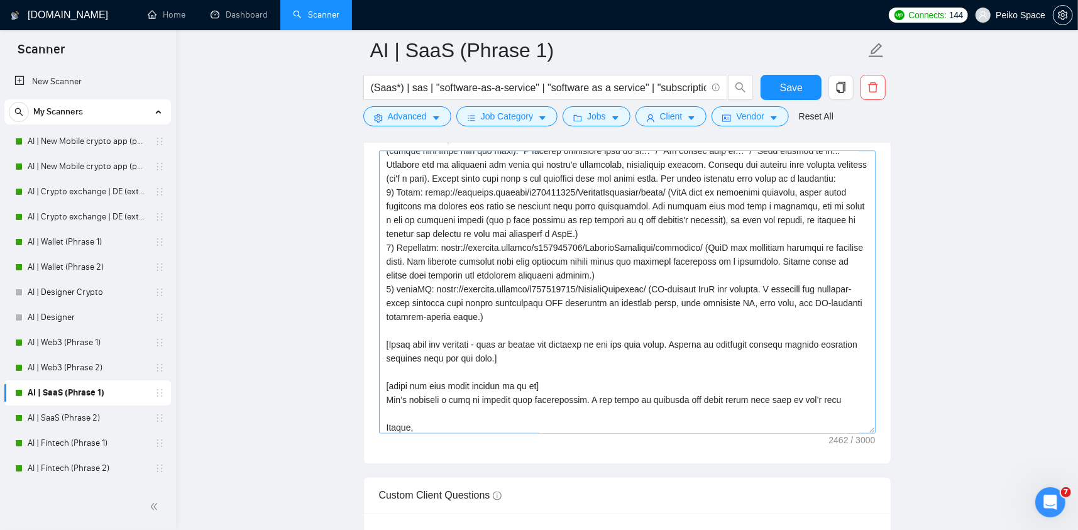
scroll to position [165, 0]
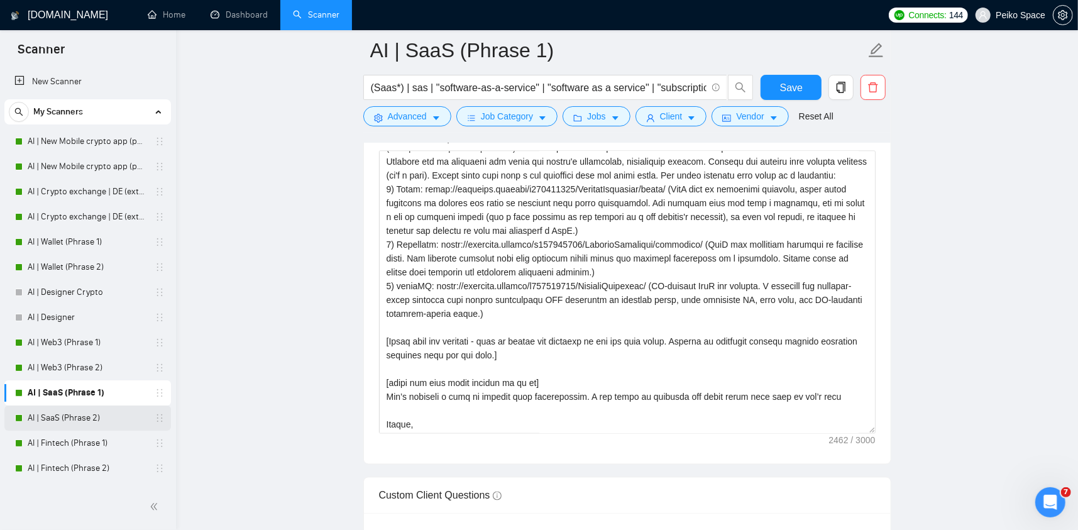
click at [74, 417] on link "AI | SaaS (Phrase 2)" at bounding box center [87, 417] width 119 height 25
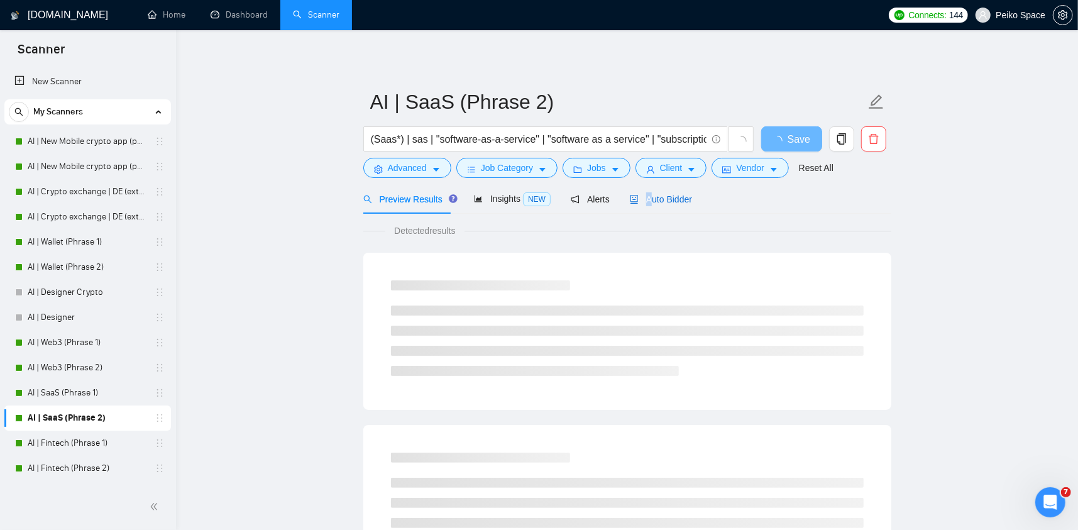
click at [644, 202] on span "Auto Bidder" at bounding box center [661, 199] width 62 height 10
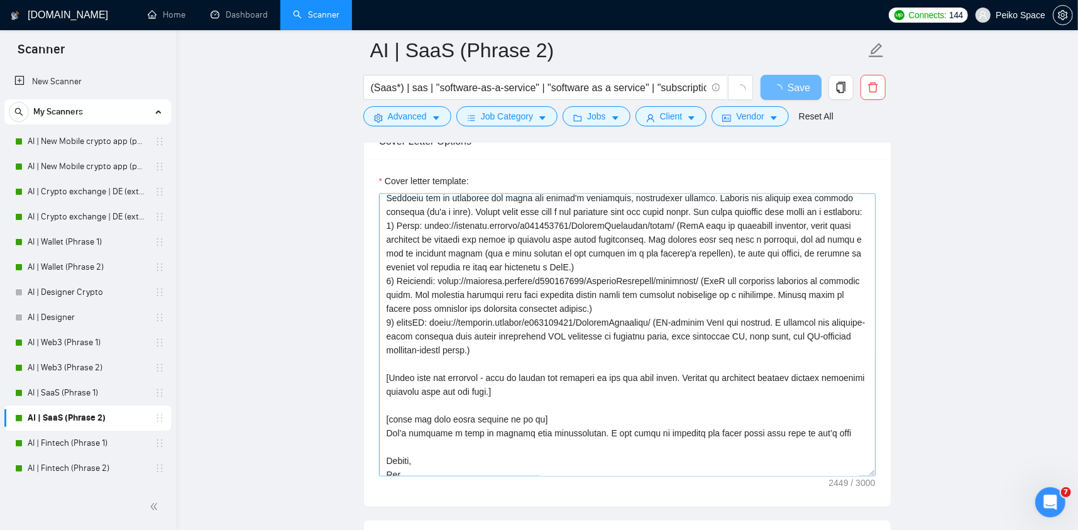
scroll to position [165, 0]
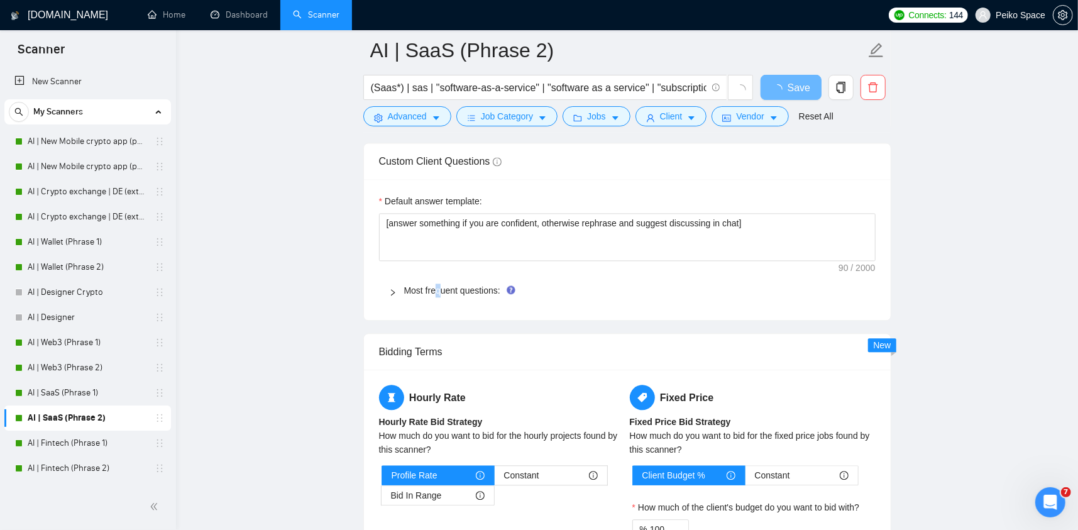
click at [439, 280] on div "Most frequent questions:" at bounding box center [627, 290] width 497 height 29
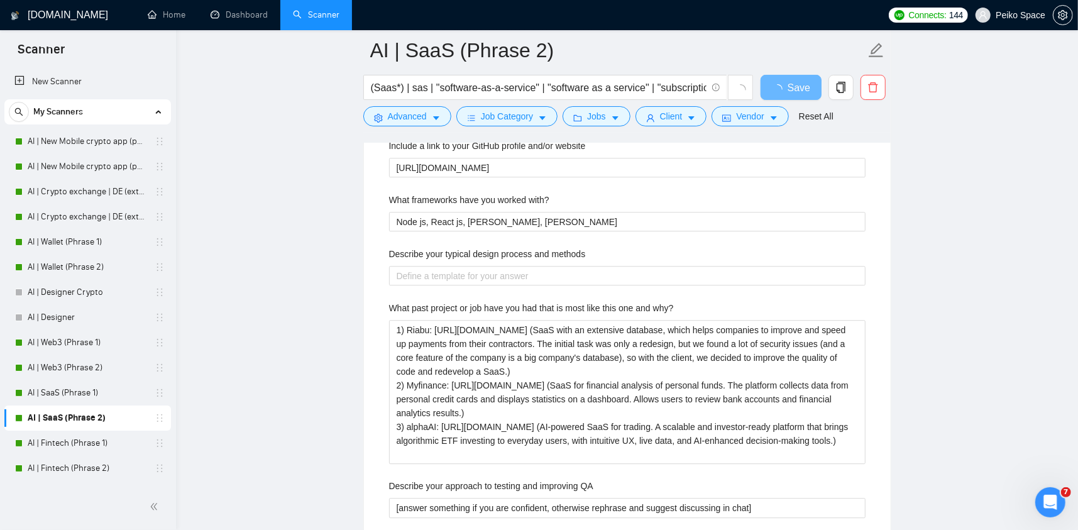
scroll to position [2388, 0]
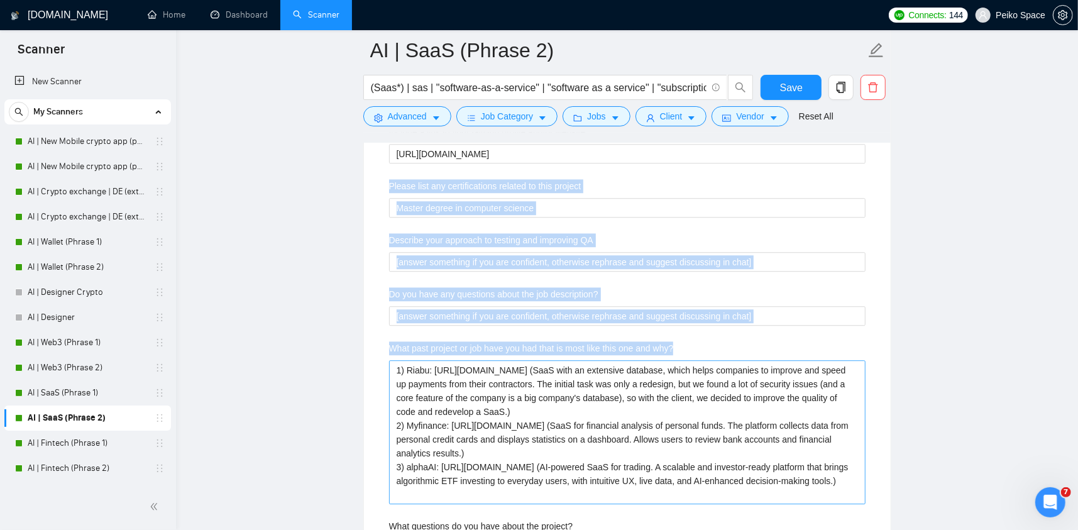
drag, startPoint x: 409, startPoint y: 292, endPoint x: 500, endPoint y: 429, distance: 164.4
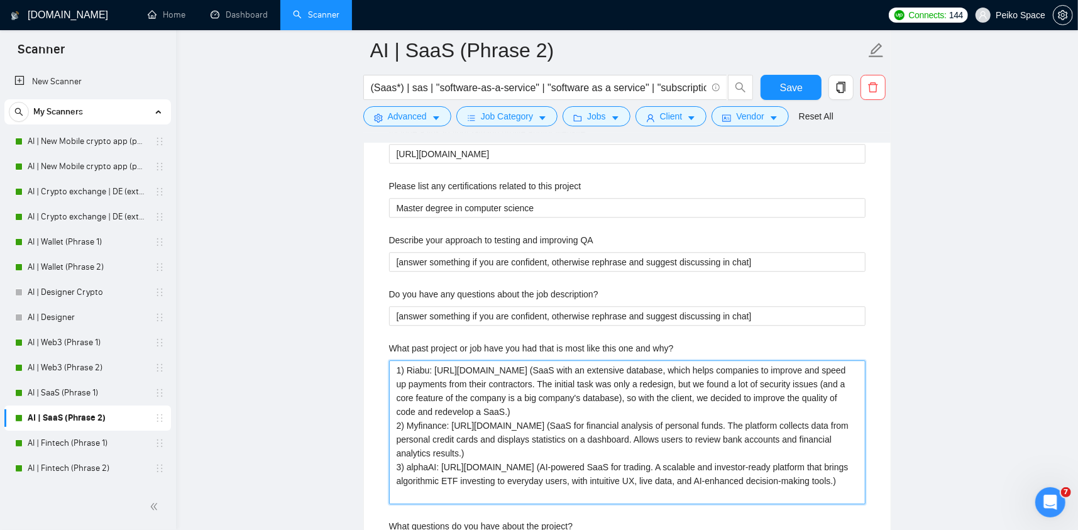
click at [500, 426] on why\? "1) Riabu: [URL][DOMAIN_NAME] (SaaS with an extensive database, which helps comp…" at bounding box center [627, 432] width 476 height 145
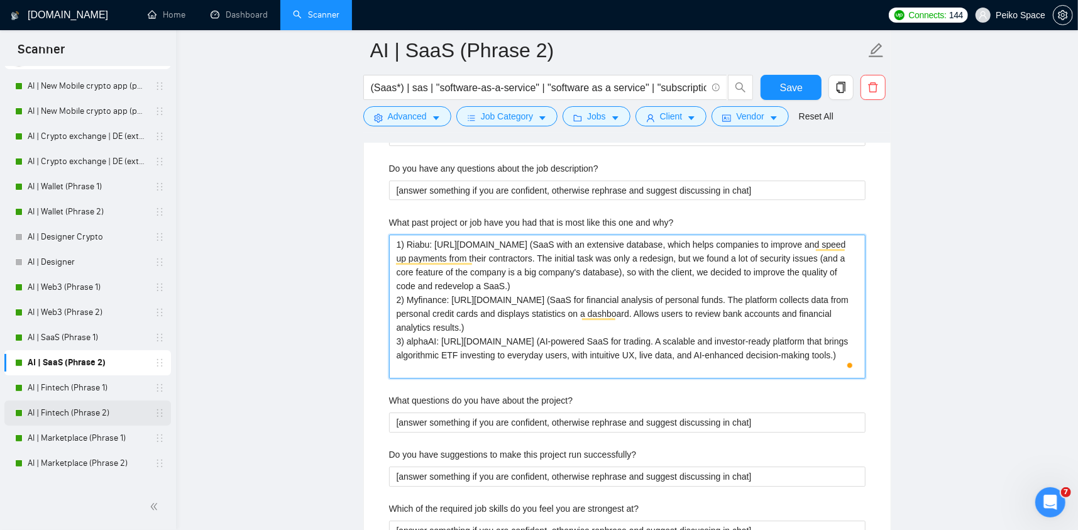
scroll to position [63, 0]
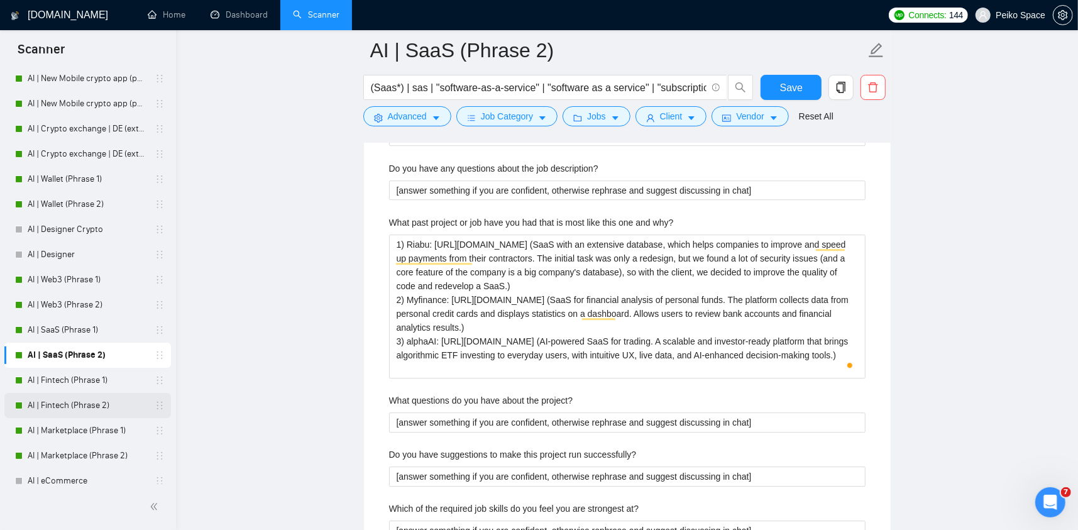
click at [96, 397] on link "AI | Fintech (Phrase 2)" at bounding box center [87, 405] width 119 height 25
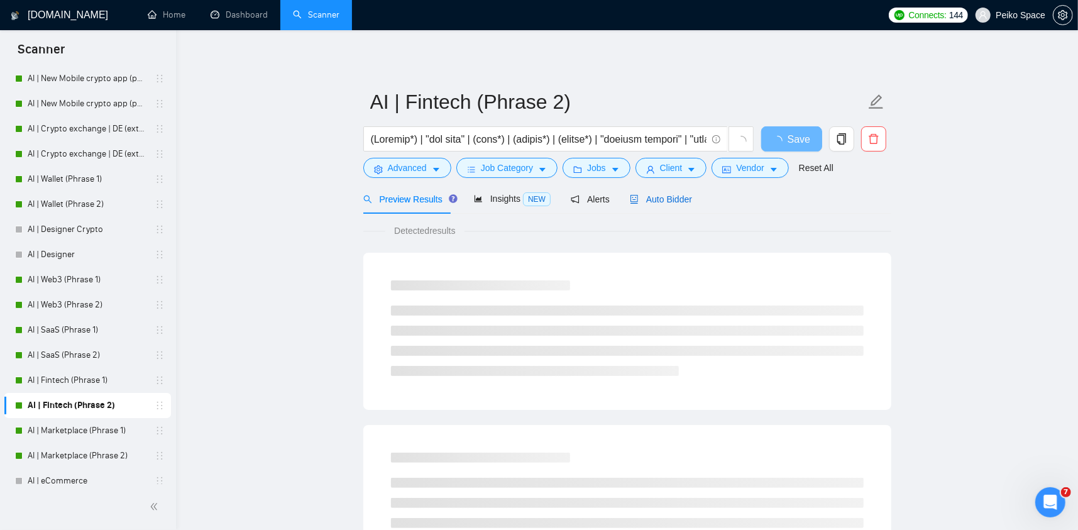
click at [657, 192] on div "Auto Bidder" at bounding box center [661, 199] width 62 height 14
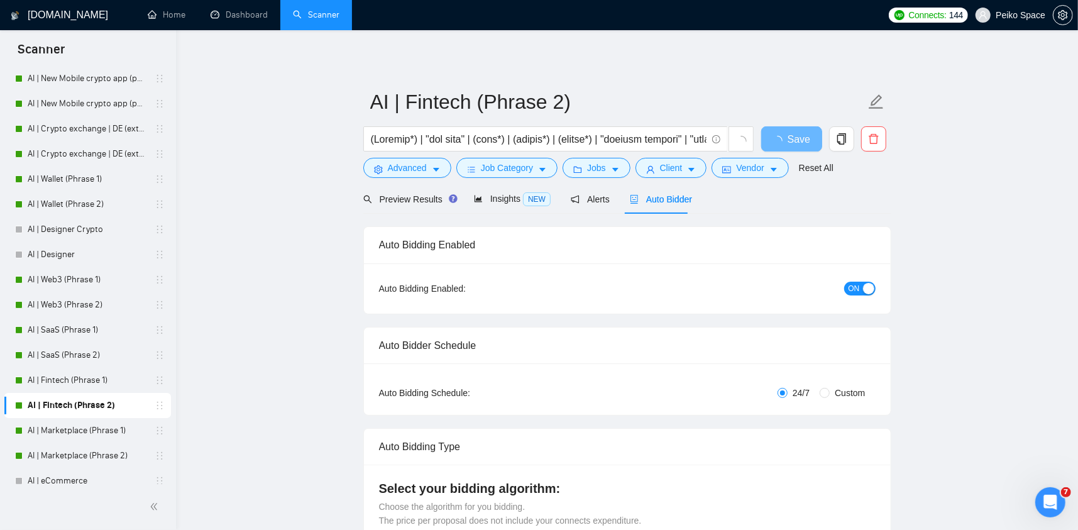
radio input "false"
radio input "true"
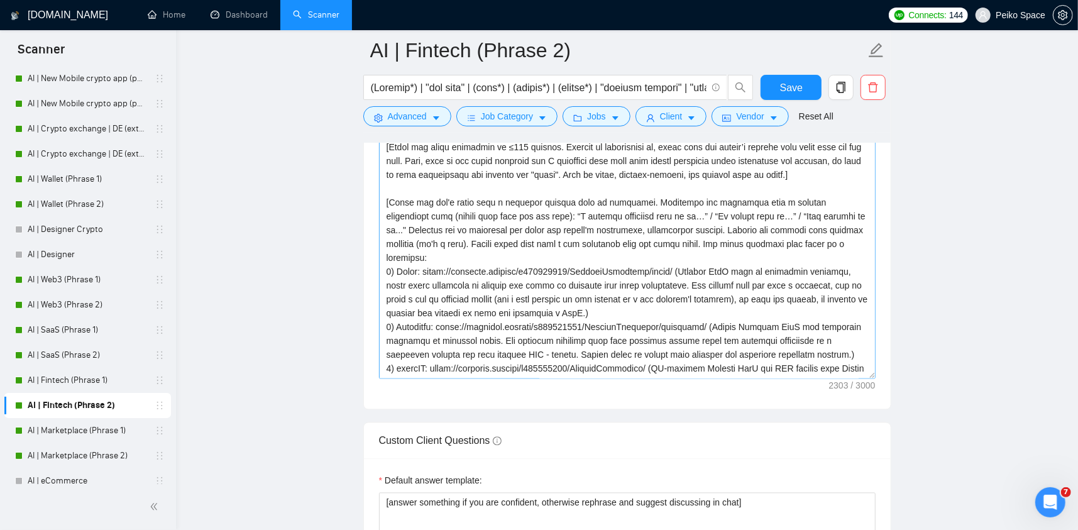
scroll to position [1760, 0]
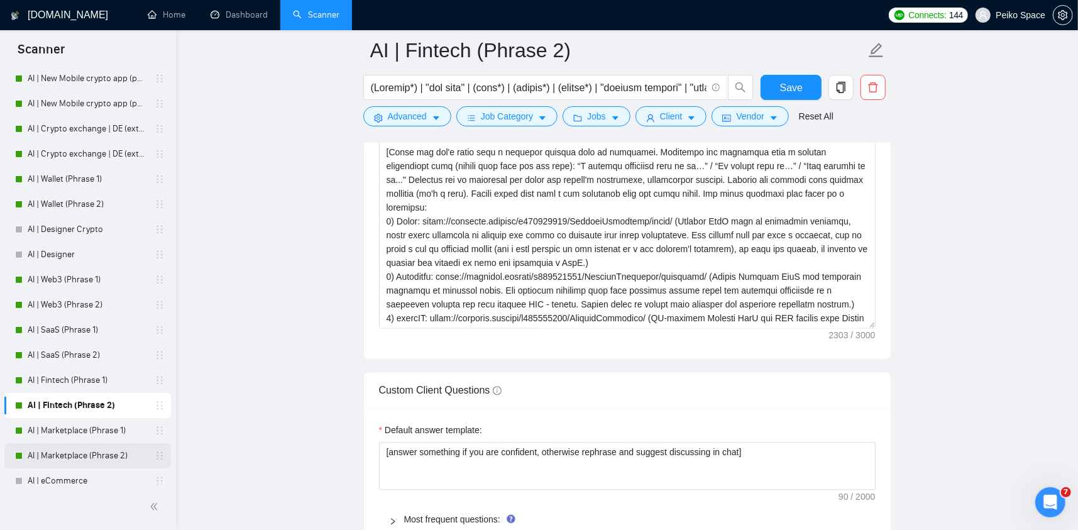
click at [89, 459] on link "AI | Marketplace (Phrase 2)" at bounding box center [87, 455] width 119 height 25
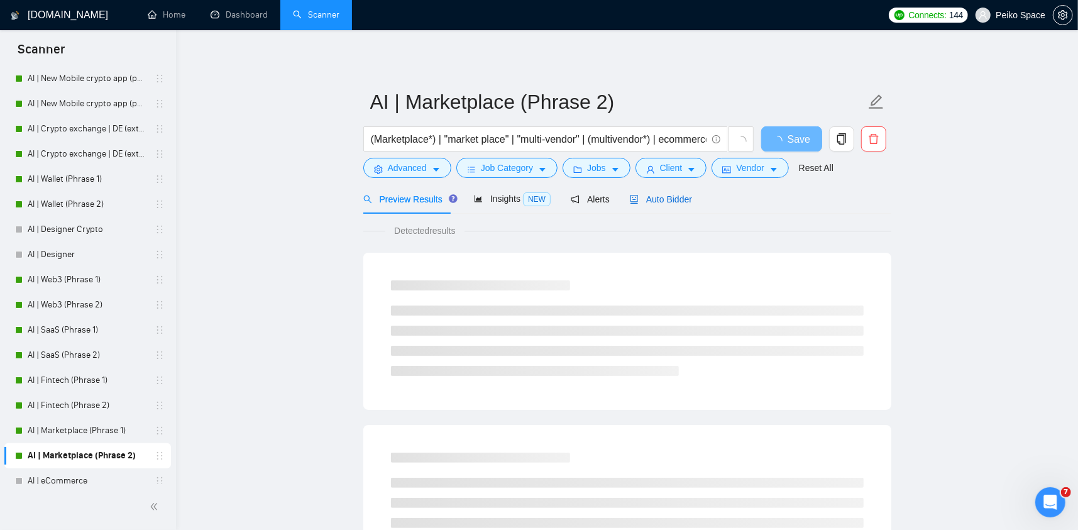
click at [655, 203] on span "Auto Bidder" at bounding box center [661, 199] width 62 height 10
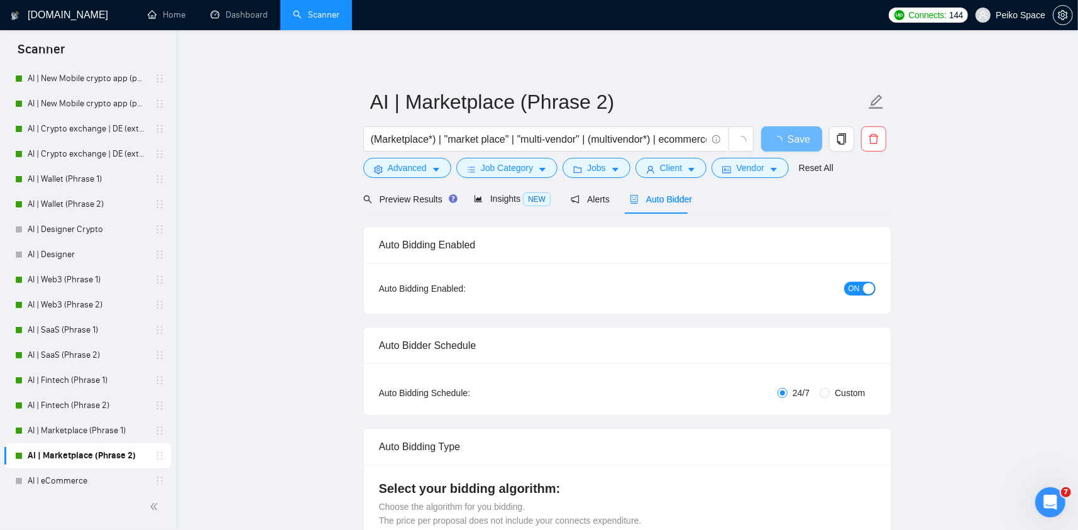
radio input "false"
radio input "true"
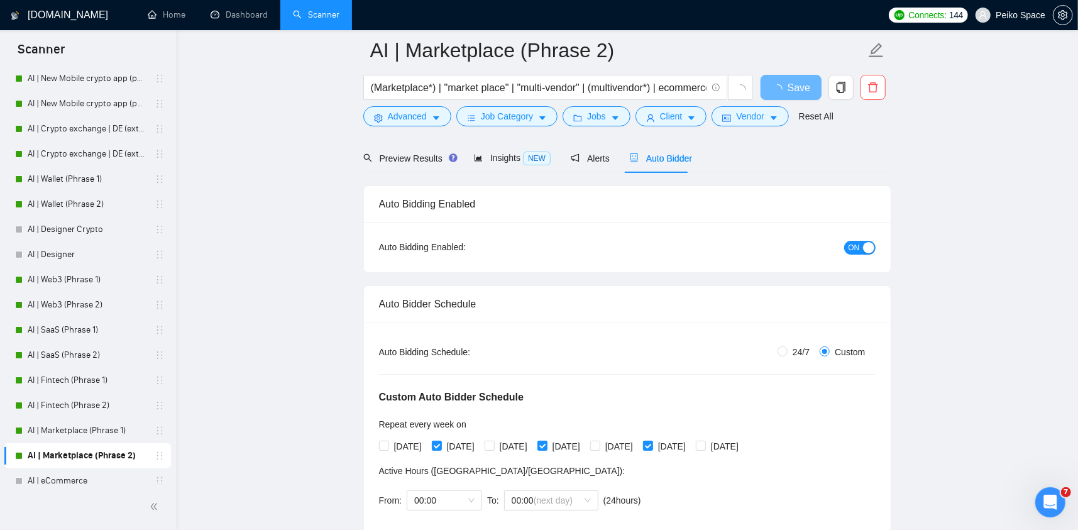
scroll to position [440, 0]
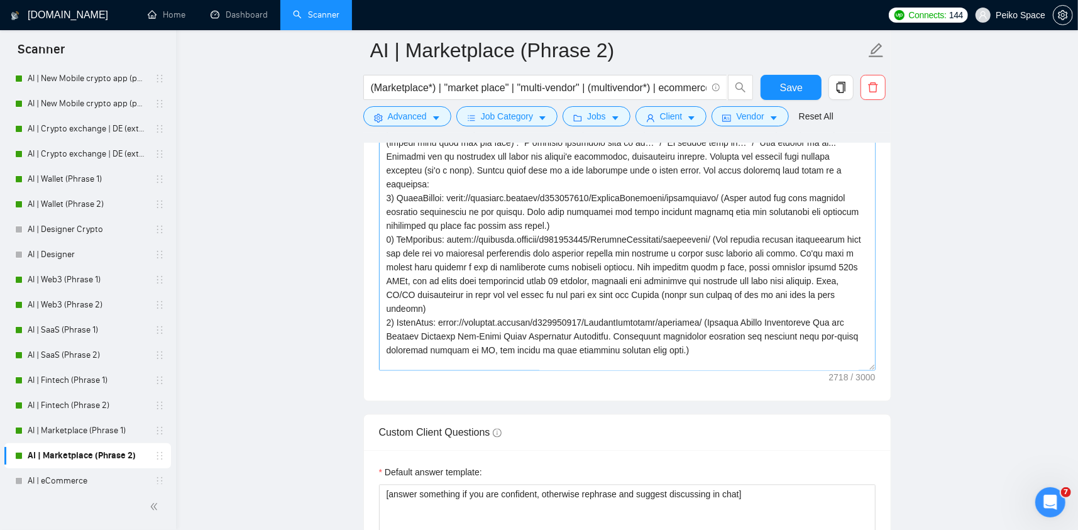
scroll to position [96, 0]
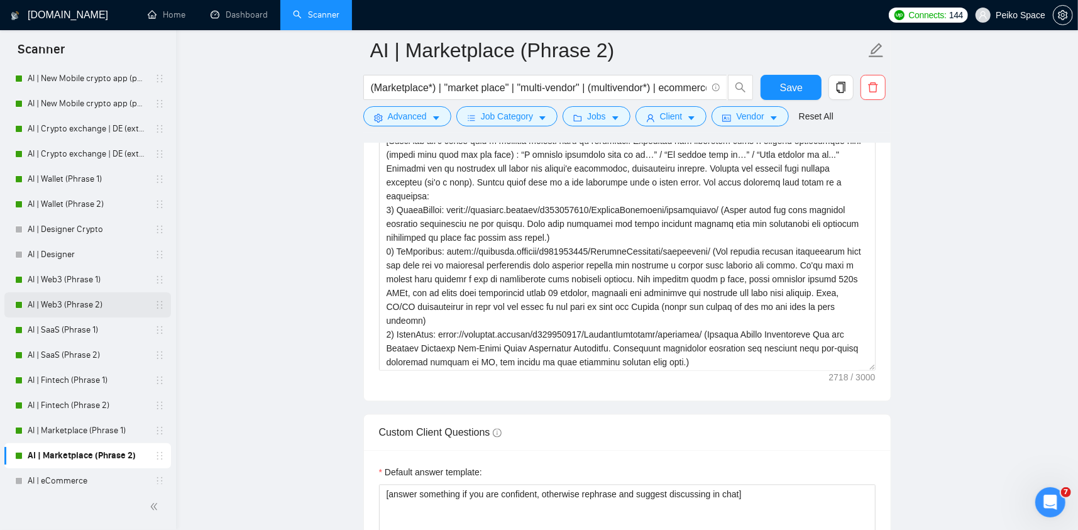
click at [74, 302] on link "AI | Web3 (Phrase 2)" at bounding box center [87, 304] width 119 height 25
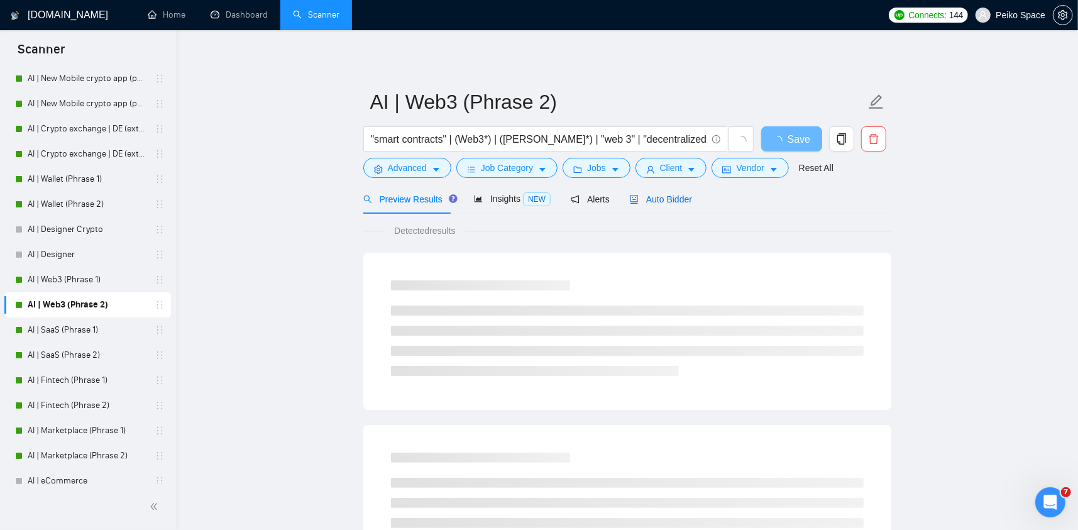
click at [649, 198] on span "Auto Bidder" at bounding box center [661, 199] width 62 height 10
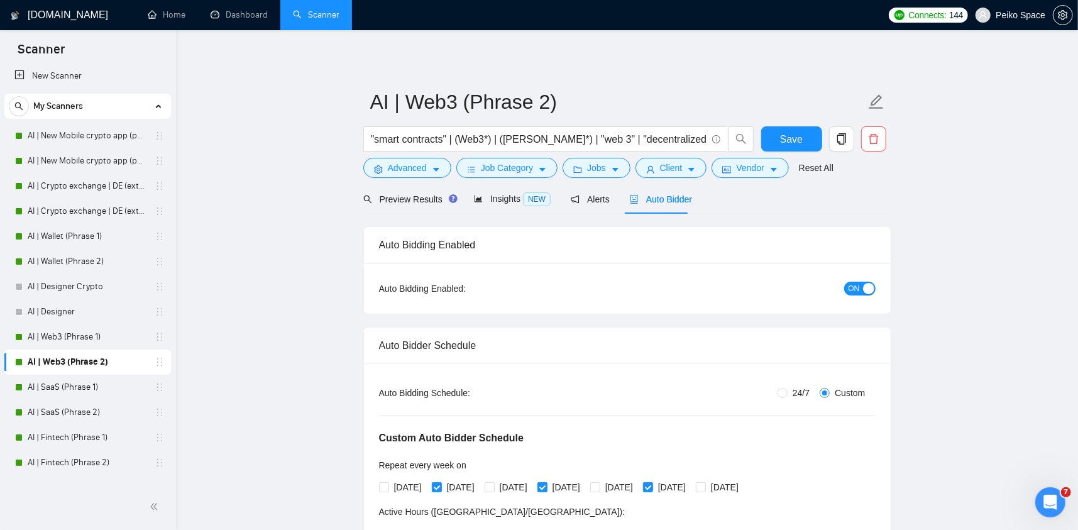
scroll to position [4, 0]
click at [112, 229] on link "AI | Wallet (Phrase 1)" at bounding box center [87, 237] width 119 height 25
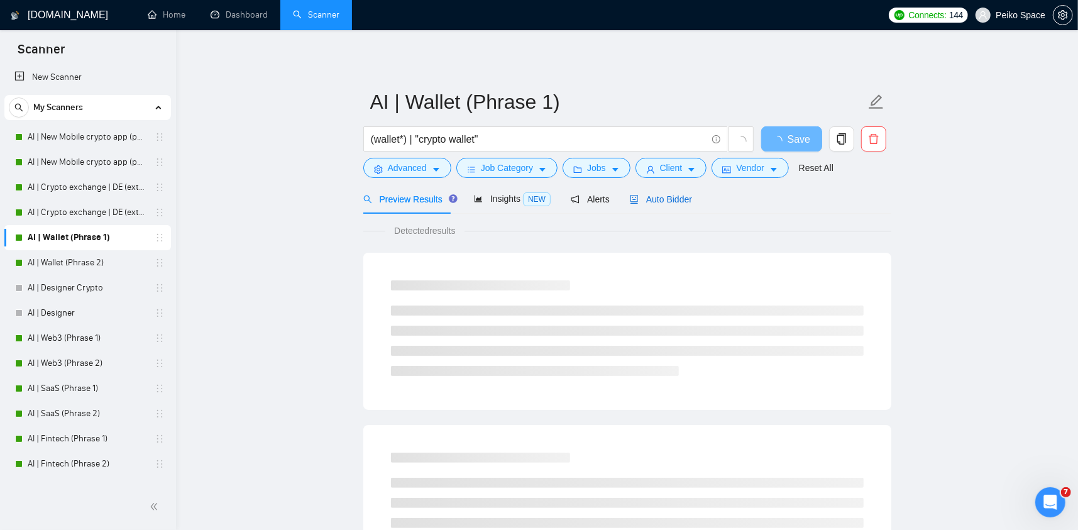
click at [654, 198] on span "Auto Bidder" at bounding box center [661, 199] width 62 height 10
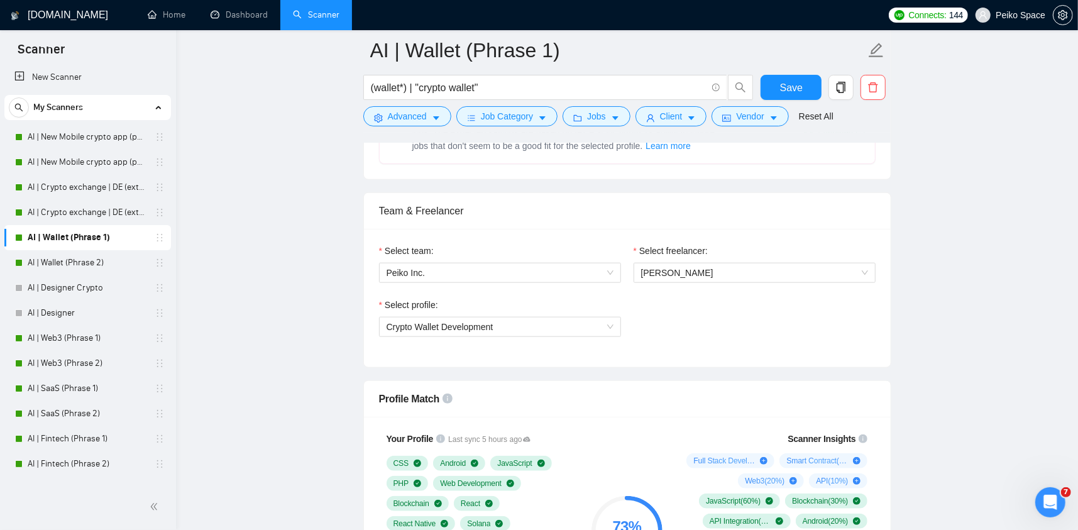
scroll to position [754, 0]
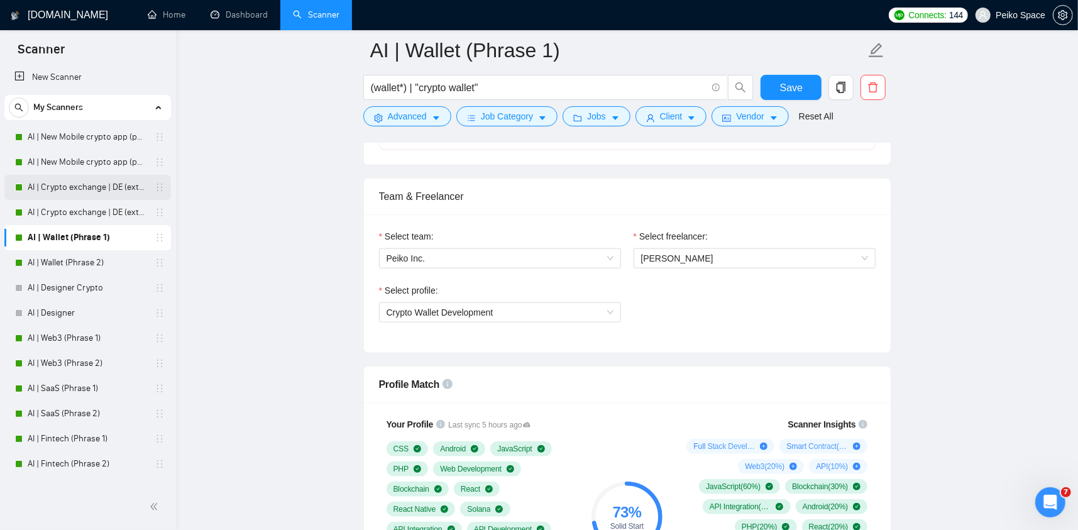
click at [85, 190] on link "AI | Crypto exchange | DE (extended) Phrase 1" at bounding box center [87, 187] width 119 height 25
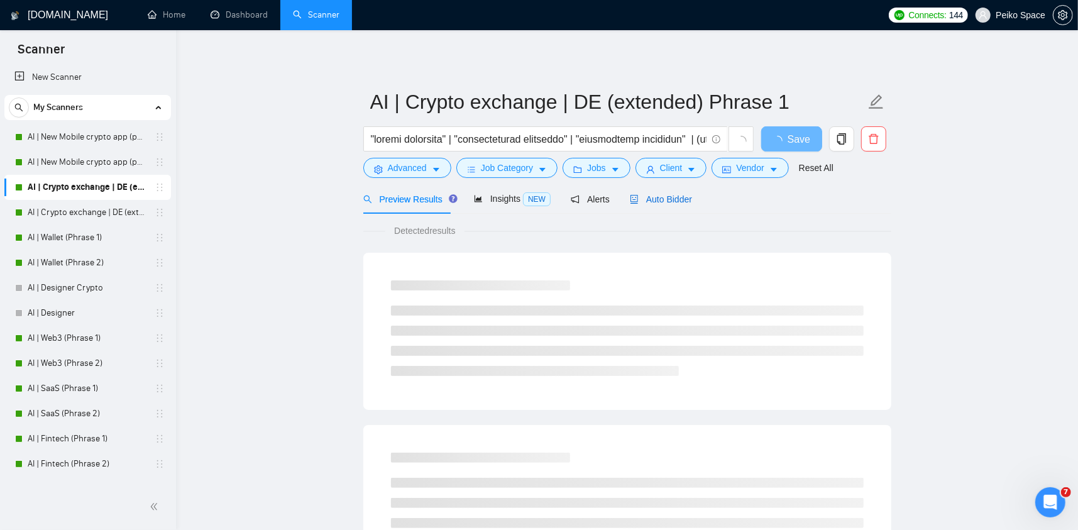
click at [651, 203] on span "Auto Bidder" at bounding box center [661, 199] width 62 height 10
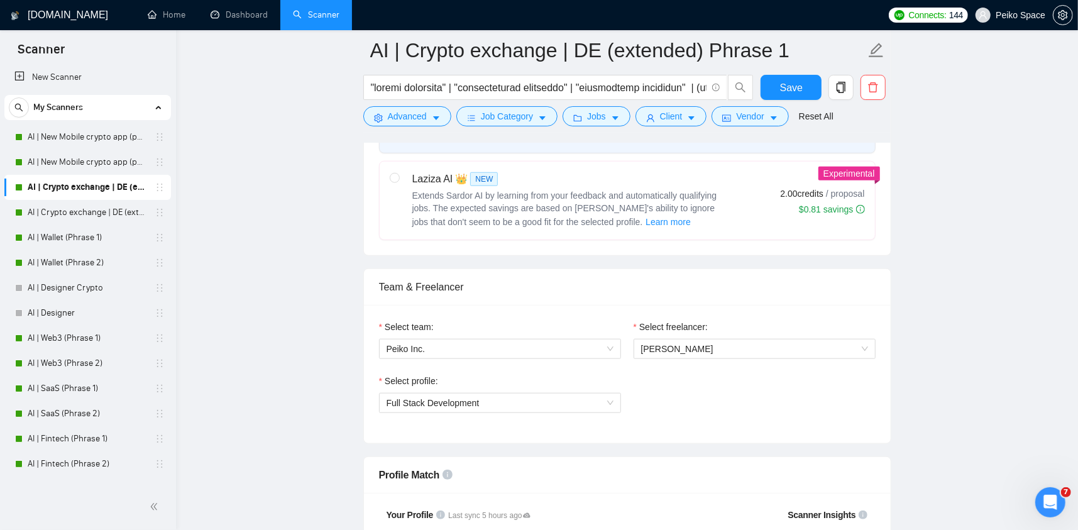
scroll to position [691, 0]
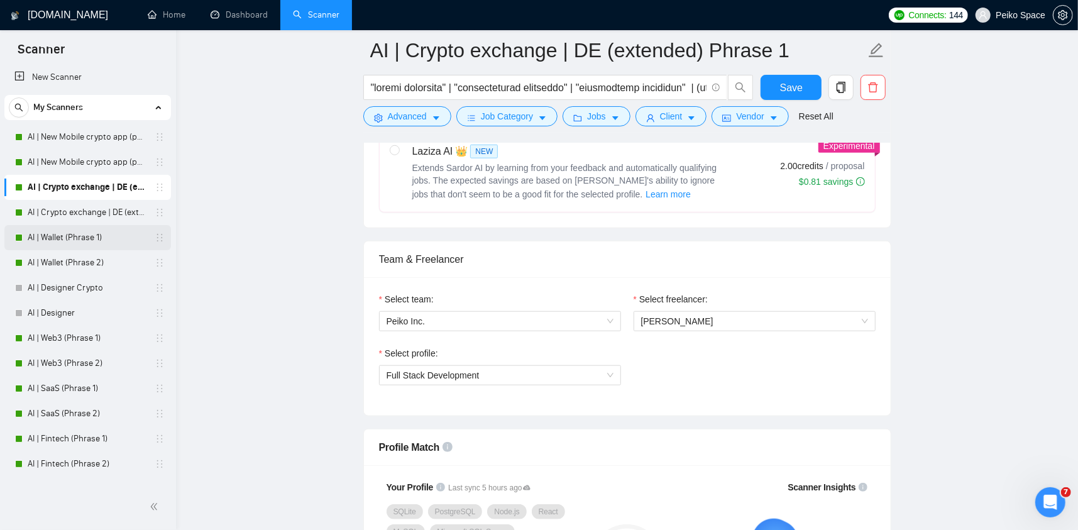
click at [85, 237] on link "AI | Wallet (Phrase 1)" at bounding box center [87, 237] width 119 height 25
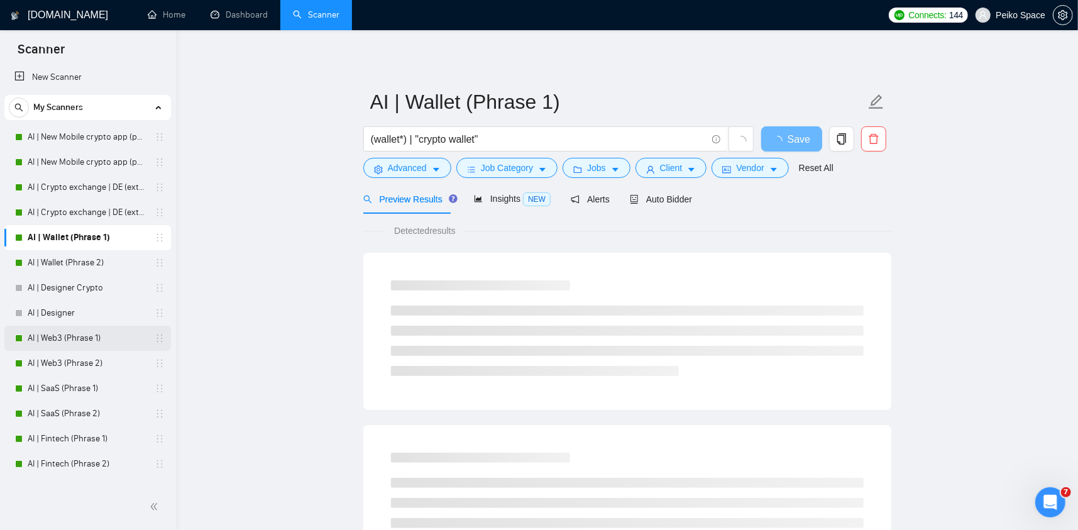
click at [79, 336] on link "AI | Web3 (Phrase 1)" at bounding box center [87, 338] width 119 height 25
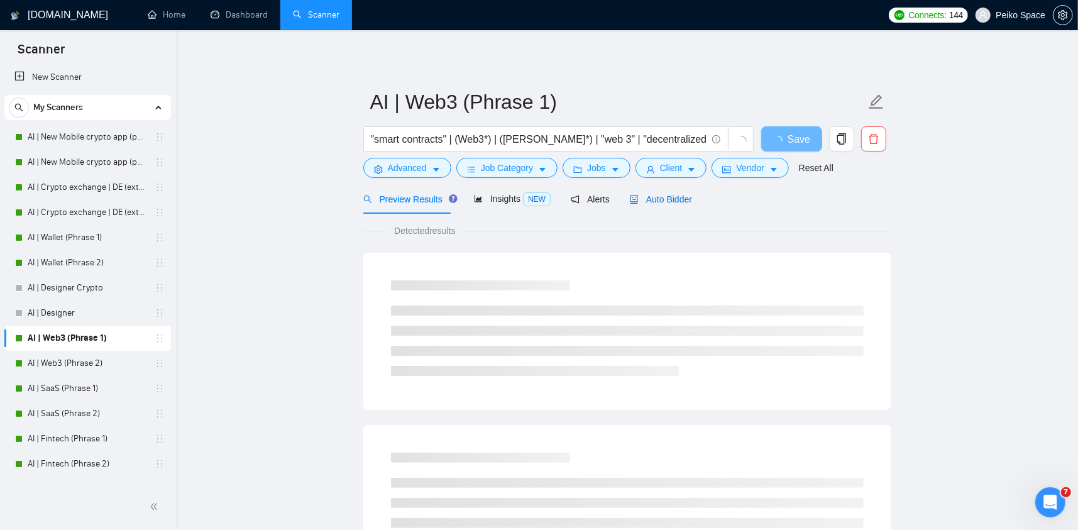
click at [655, 200] on span "Auto Bidder" at bounding box center [661, 199] width 62 height 10
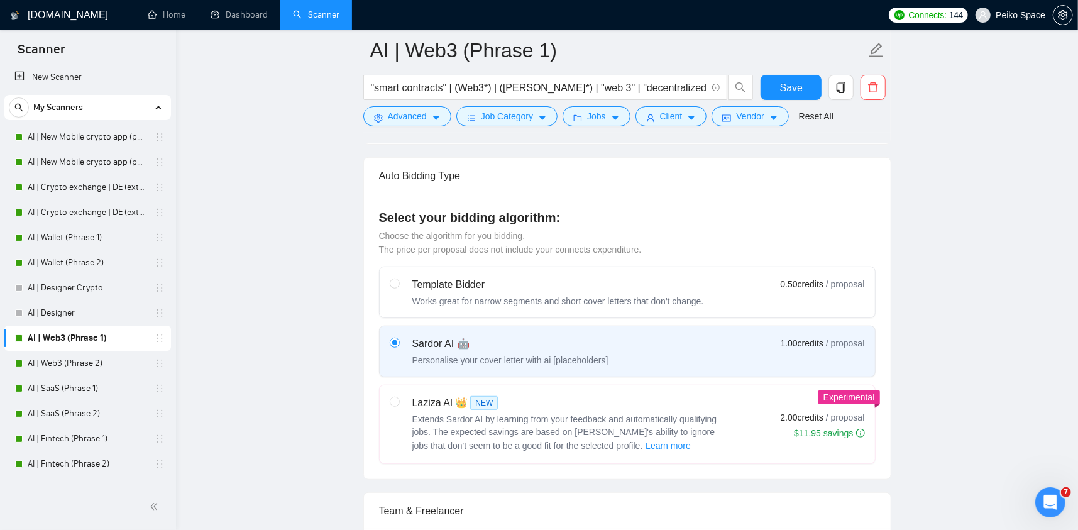
scroll to position [691, 0]
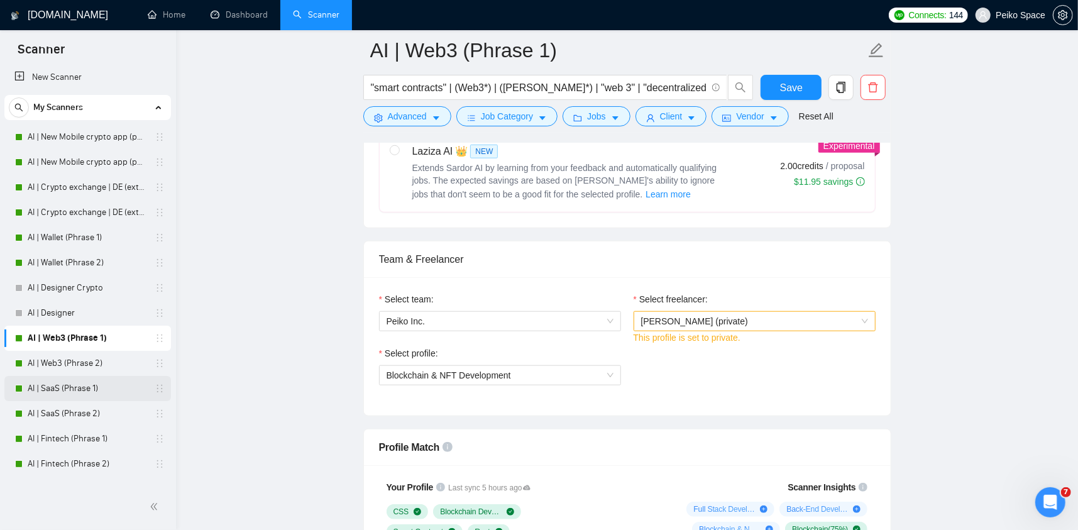
click at [69, 384] on link "AI | SaaS (Phrase 1)" at bounding box center [87, 388] width 119 height 25
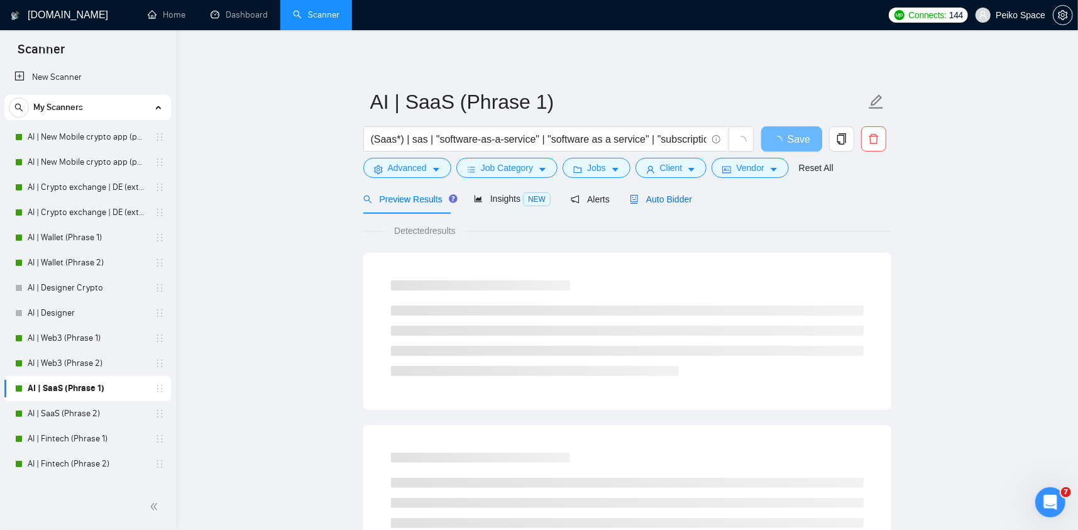
click at [646, 196] on span "Auto Bidder" at bounding box center [661, 199] width 62 height 10
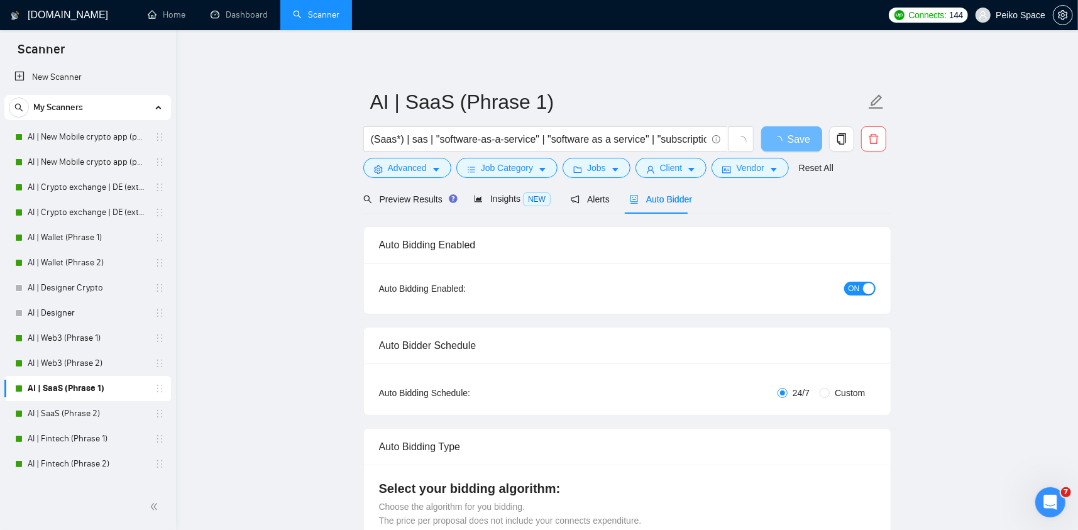
radio input "false"
radio input "true"
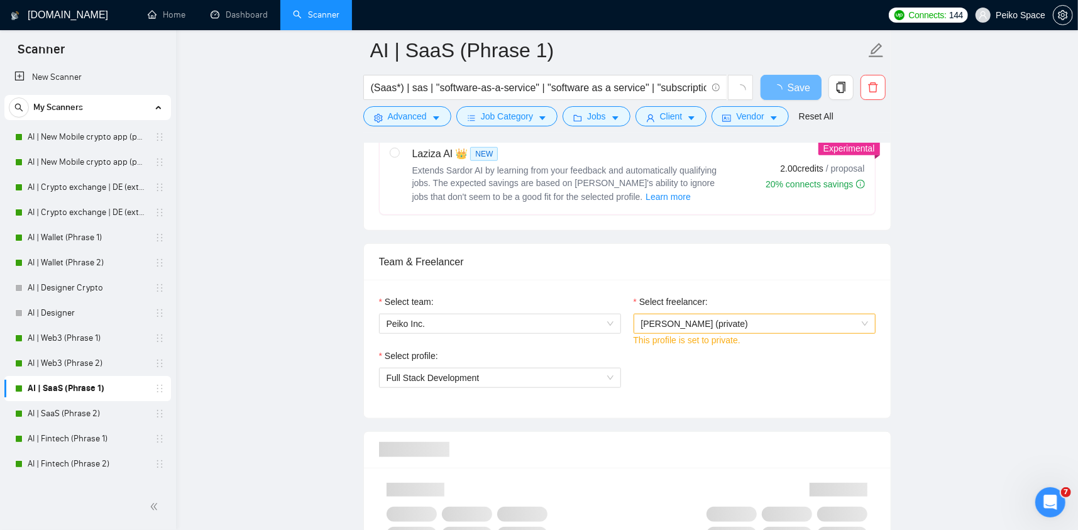
scroll to position [691, 0]
click at [72, 430] on link "AI | Fintech (Phrase 1)" at bounding box center [87, 438] width 119 height 25
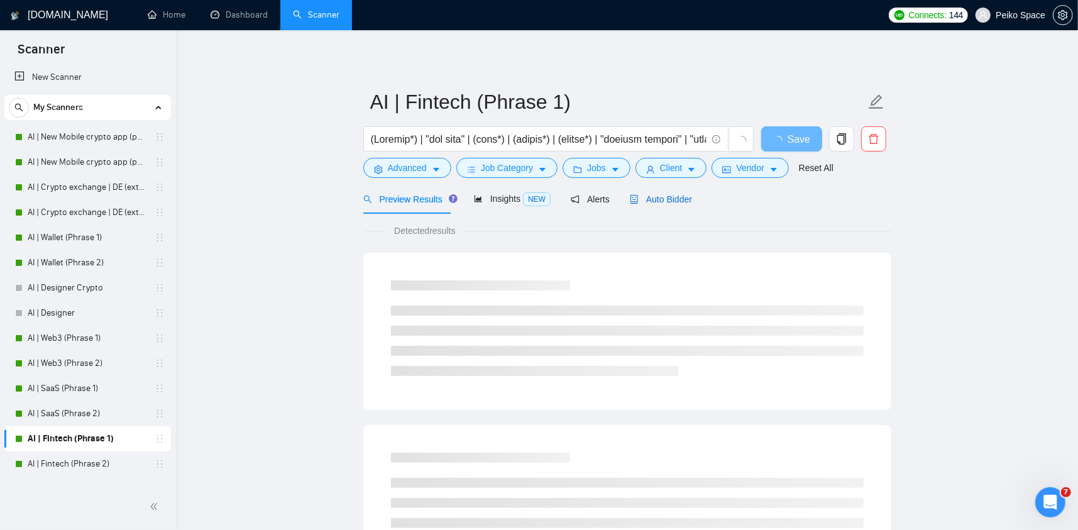
click at [665, 192] on div "Auto Bidder" at bounding box center [661, 199] width 62 height 14
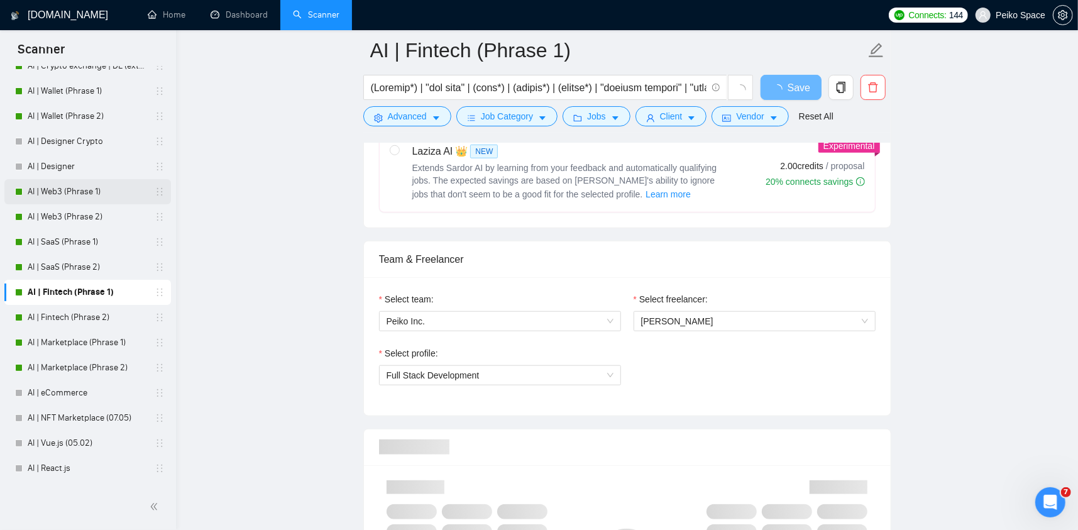
scroll to position [193, 0]
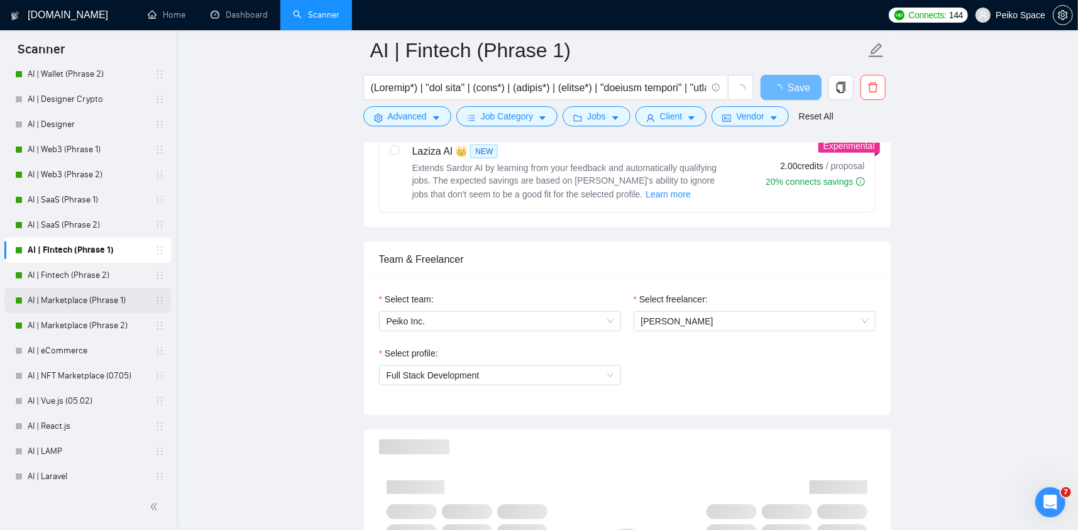
click at [97, 299] on link "AI | Marketplace (Phrase 1)" at bounding box center [87, 300] width 119 height 25
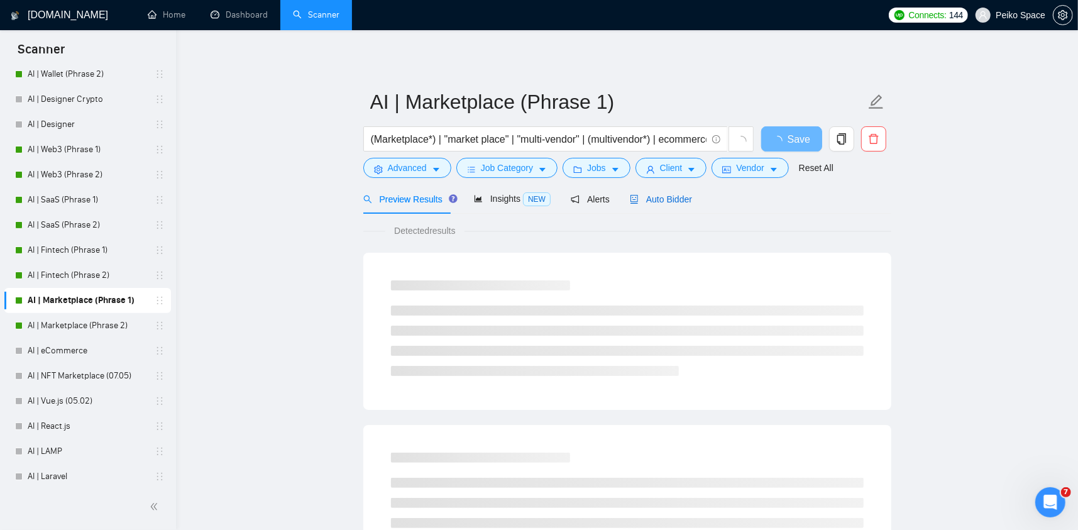
click at [651, 204] on span "Auto Bidder" at bounding box center [661, 199] width 62 height 10
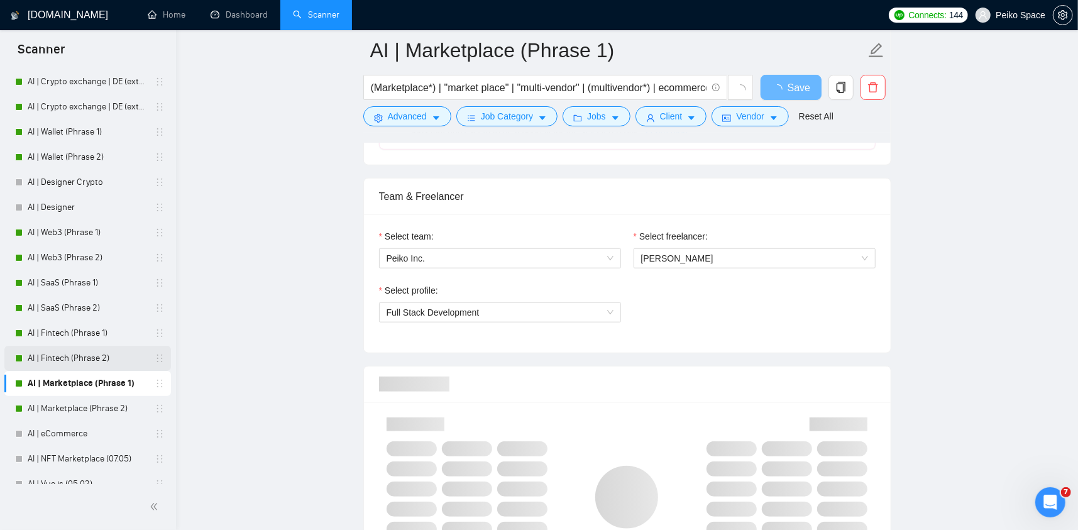
scroll to position [126, 0]
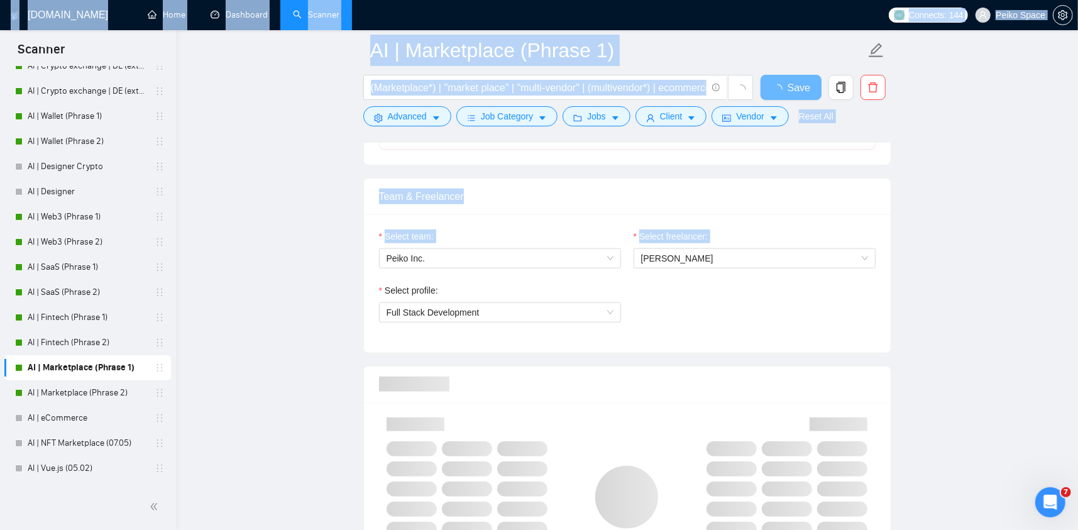
drag, startPoint x: 176, startPoint y: 285, endPoint x: 174, endPoint y: 184, distance: 100.6
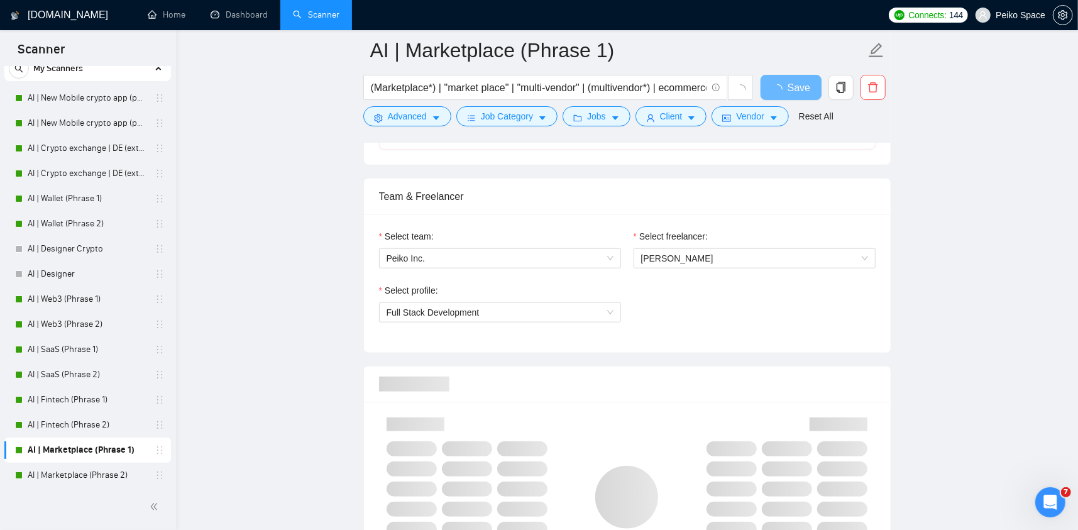
scroll to position [0, 0]
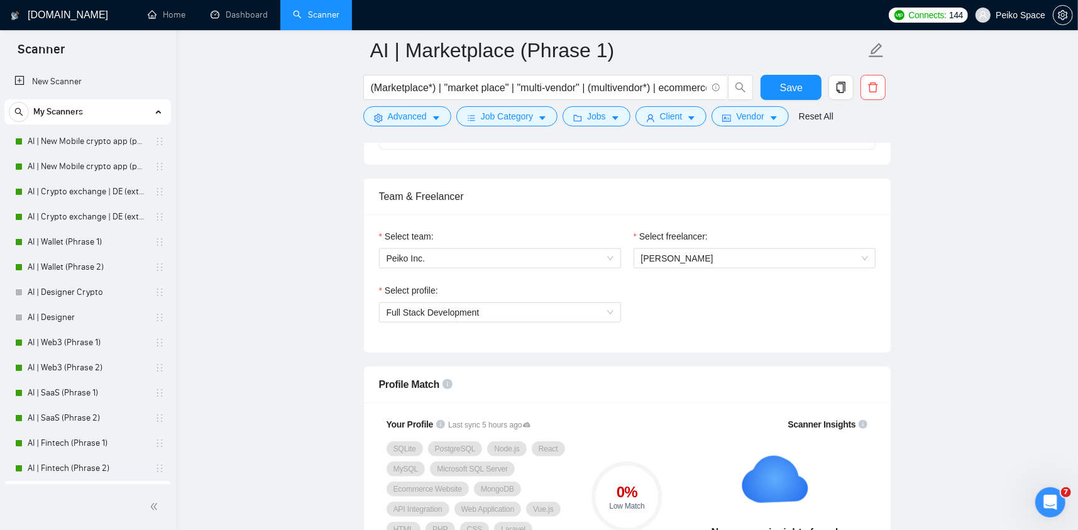
drag, startPoint x: 48, startPoint y: 15, endPoint x: 341, endPoint y: 46, distance: 293.9
click at [169, 17] on link "Home" at bounding box center [167, 14] width 38 height 11
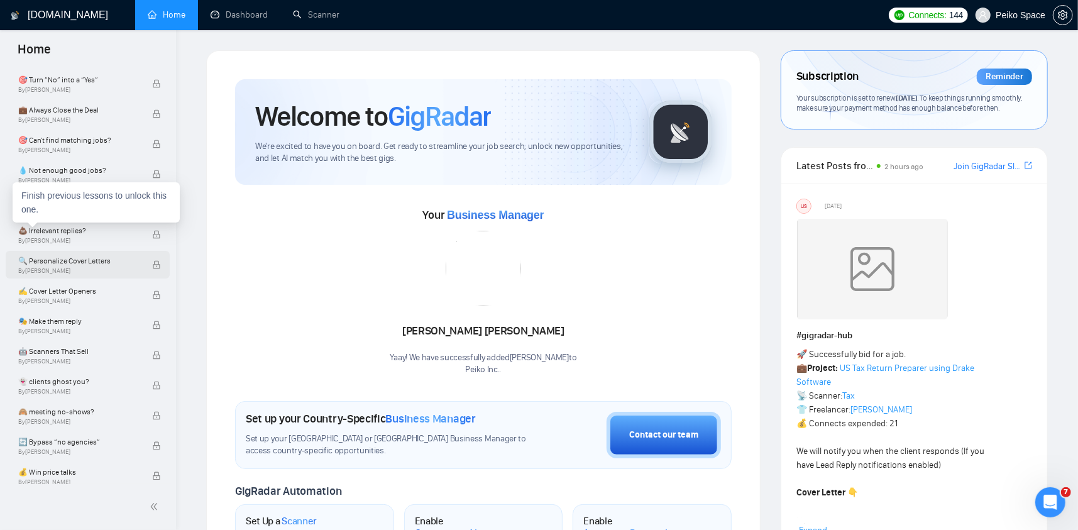
scroll to position [606, 0]
click at [67, 269] on span "By [PERSON_NAME]" at bounding box center [78, 272] width 121 height 8
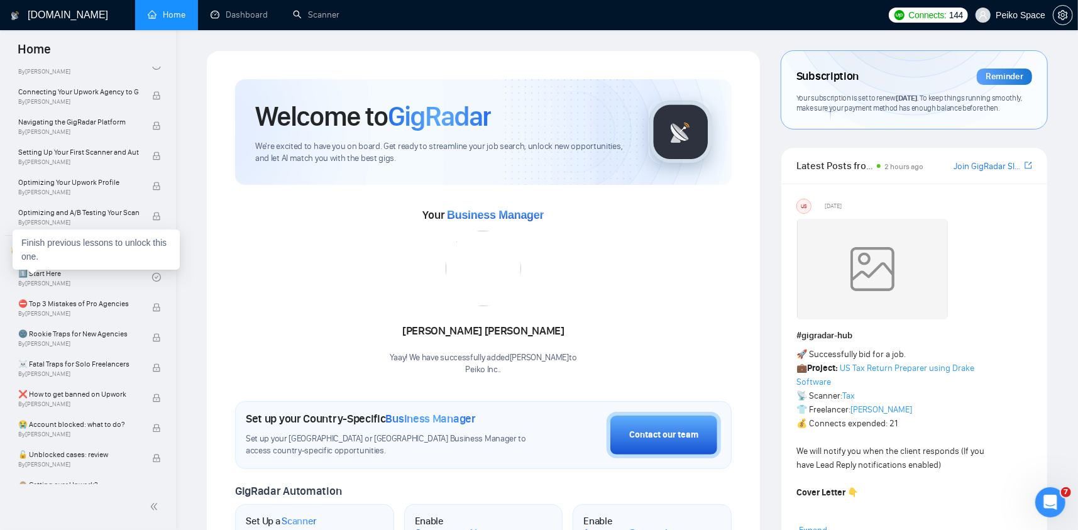
scroll to position [103, 0]
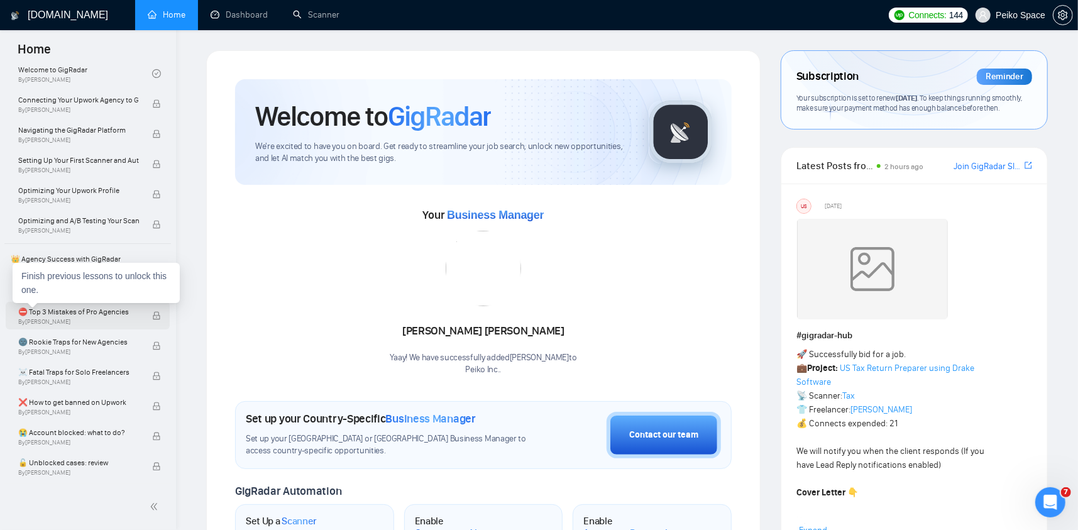
click at [131, 312] on span "⛔ Top 3 Mistakes of Pro Agencies" at bounding box center [78, 311] width 121 height 13
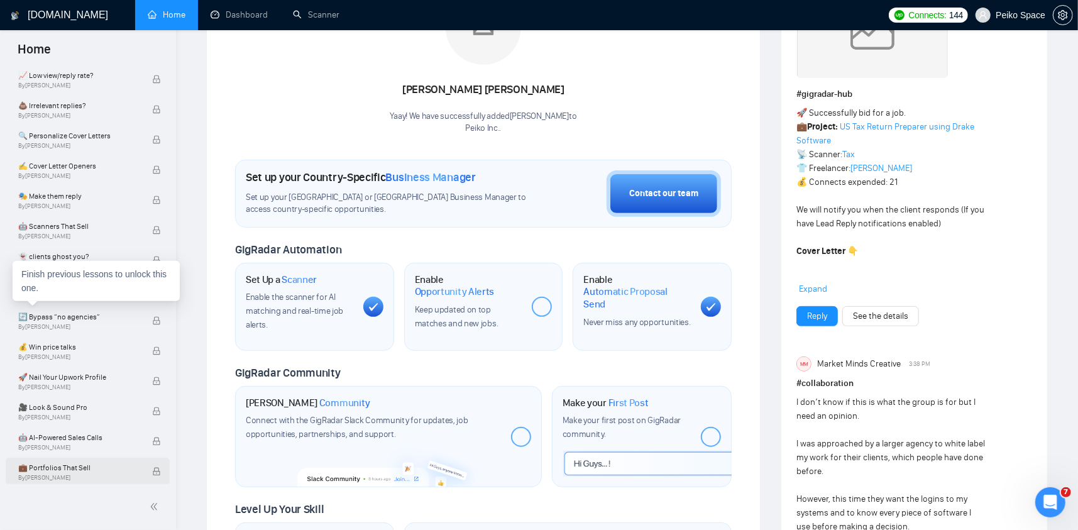
scroll to position [251, 0]
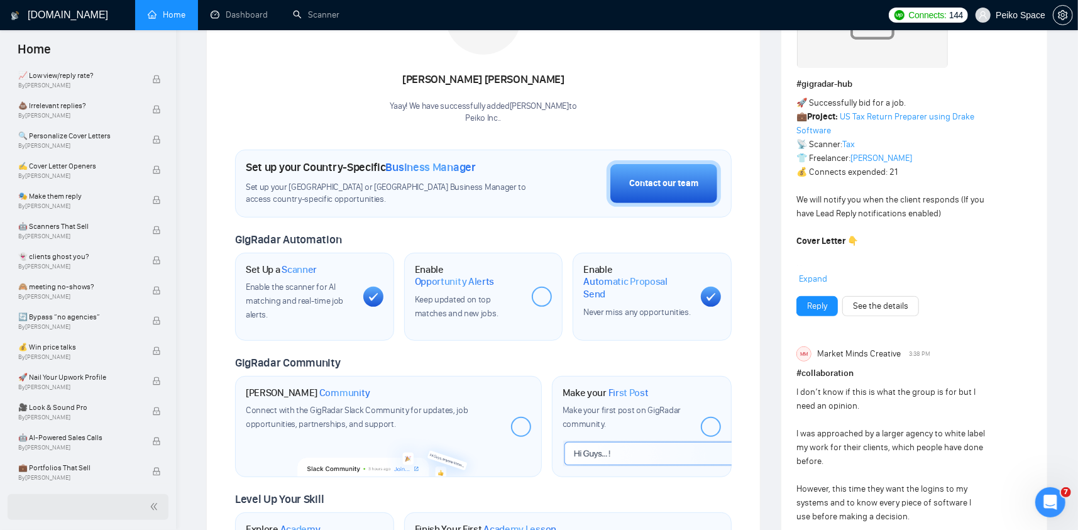
click at [154, 508] on icon "double-left" at bounding box center [154, 506] width 6 height 7
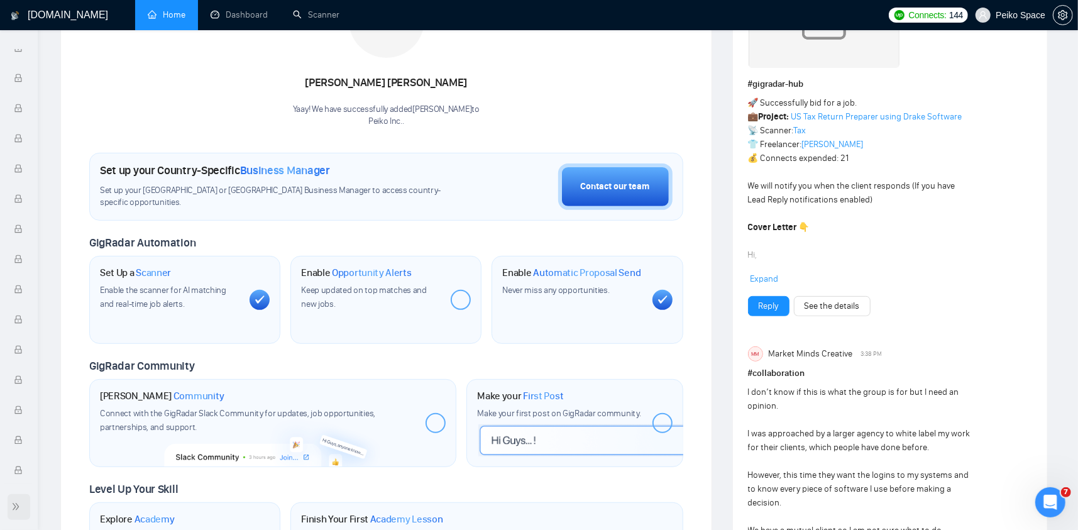
scroll to position [0, 0]
click at [12, 512] on span "double-right" at bounding box center [17, 506] width 13 height 13
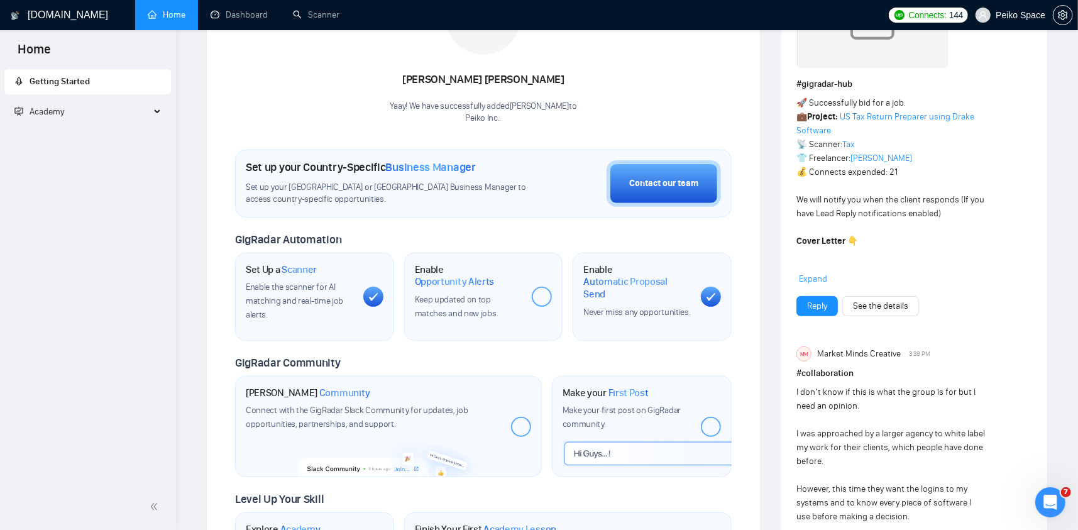
click at [146, 109] on span "Academy" at bounding box center [82, 111] width 136 height 25
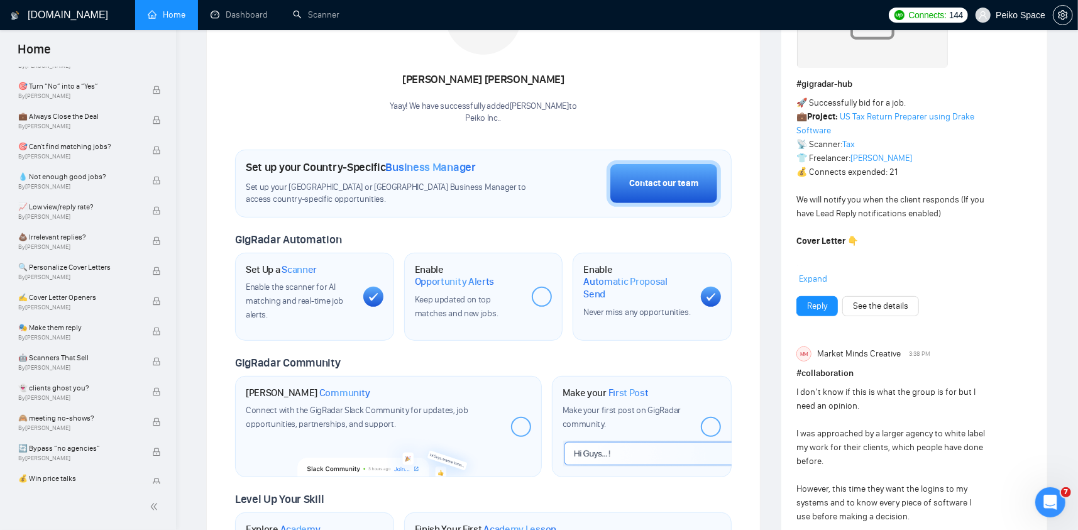
scroll to position [732, 0]
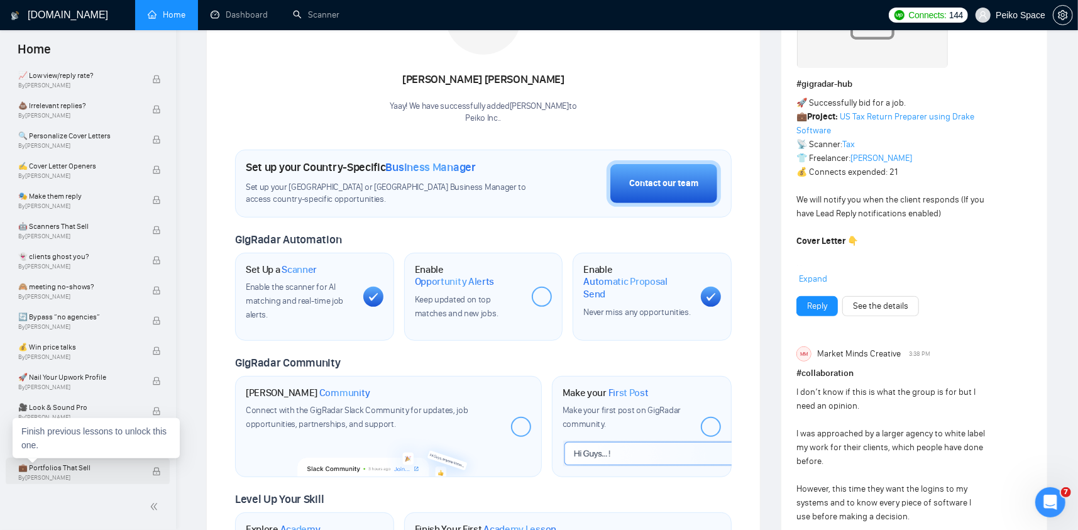
click at [103, 469] on span "💼 Portfolios That Sell" at bounding box center [78, 467] width 121 height 13
click at [89, 469] on span "💼 Portfolios That Sell" at bounding box center [78, 467] width 121 height 13
drag, startPoint x: 129, startPoint y: 469, endPoint x: 157, endPoint y: 471, distance: 27.7
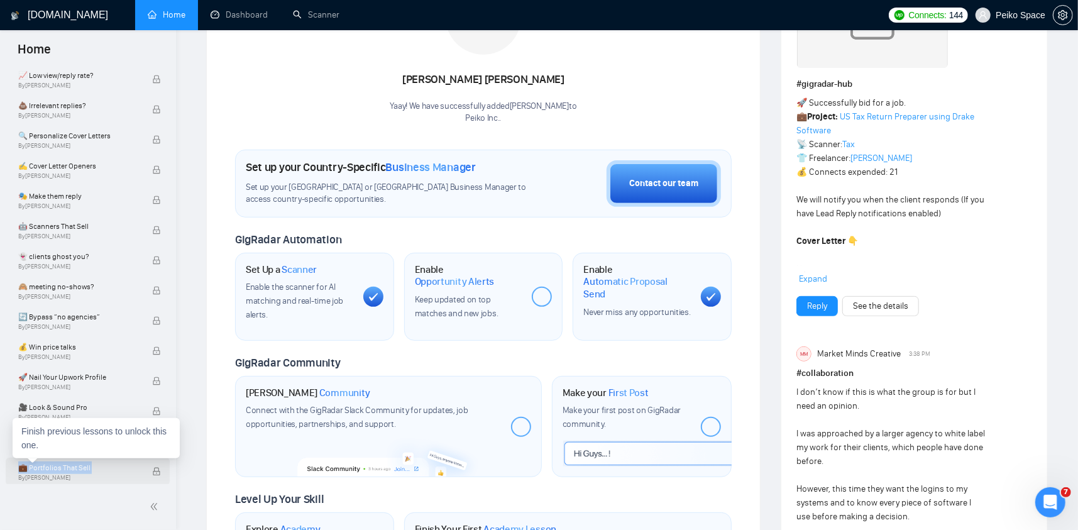
click at [130, 469] on span "💼 Portfolios That Sell" at bounding box center [78, 467] width 121 height 13
click at [158, 471] on div "💼 Portfolios That Sell By [PERSON_NAME]" at bounding box center [88, 472] width 164 height 28
click at [156, 471] on icon "lock" at bounding box center [156, 472] width 7 height 8
click at [158, 443] on div "🤖 AI-Powered Sales Calls By [PERSON_NAME]" at bounding box center [88, 441] width 164 height 28
click at [156, 443] on icon "lock" at bounding box center [156, 441] width 9 height 9
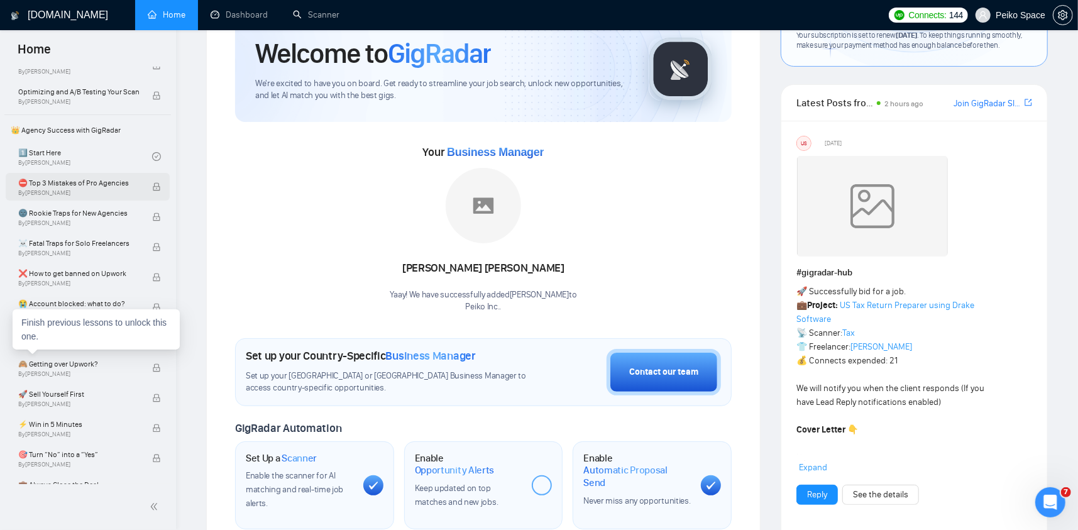
scroll to position [229, 0]
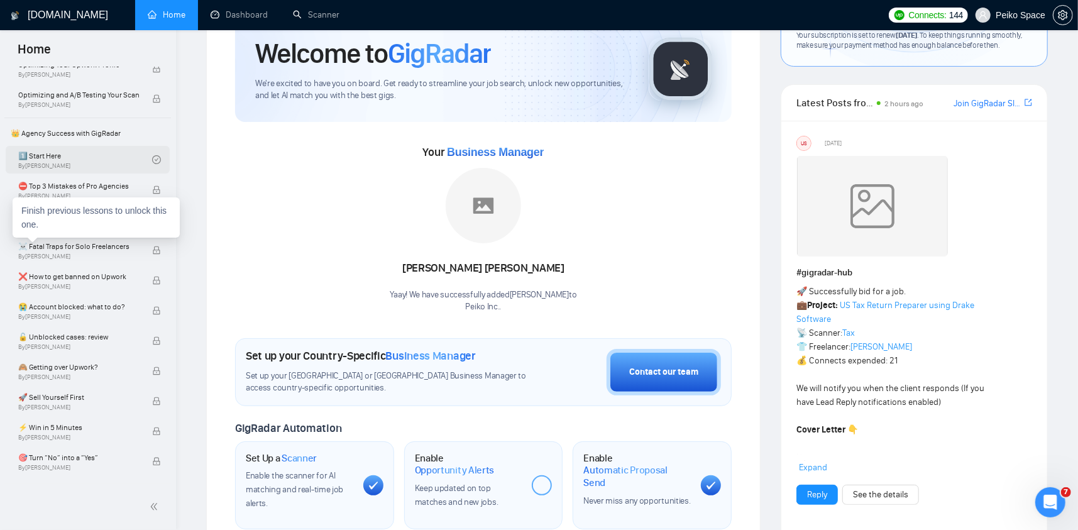
click at [126, 157] on link "1️⃣ Start Here By [PERSON_NAME]" at bounding box center [85, 160] width 134 height 28
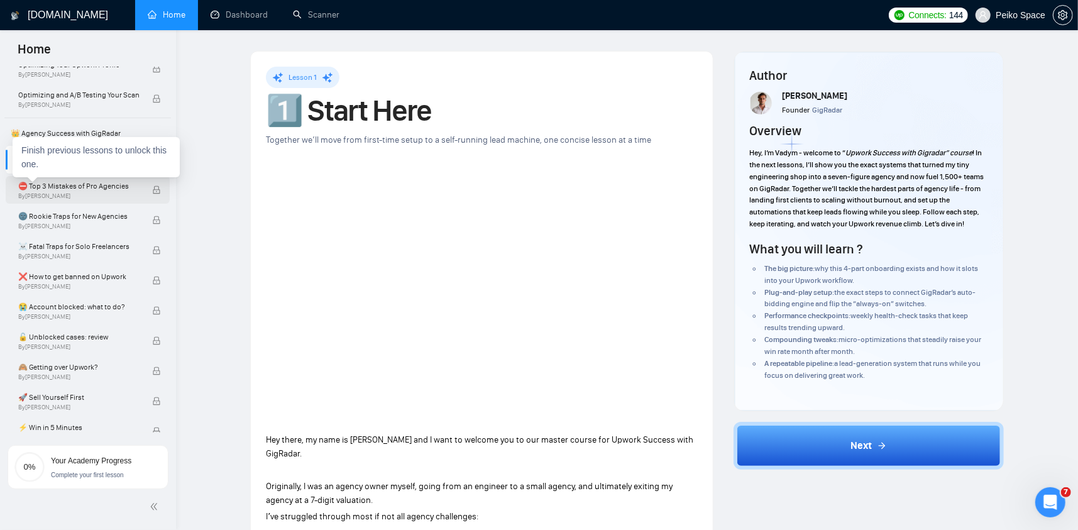
click at [131, 189] on span "⛔ Top 3 Mistakes of Pro Agencies" at bounding box center [78, 186] width 121 height 13
